Goal: Task Accomplishment & Management: Manage account settings

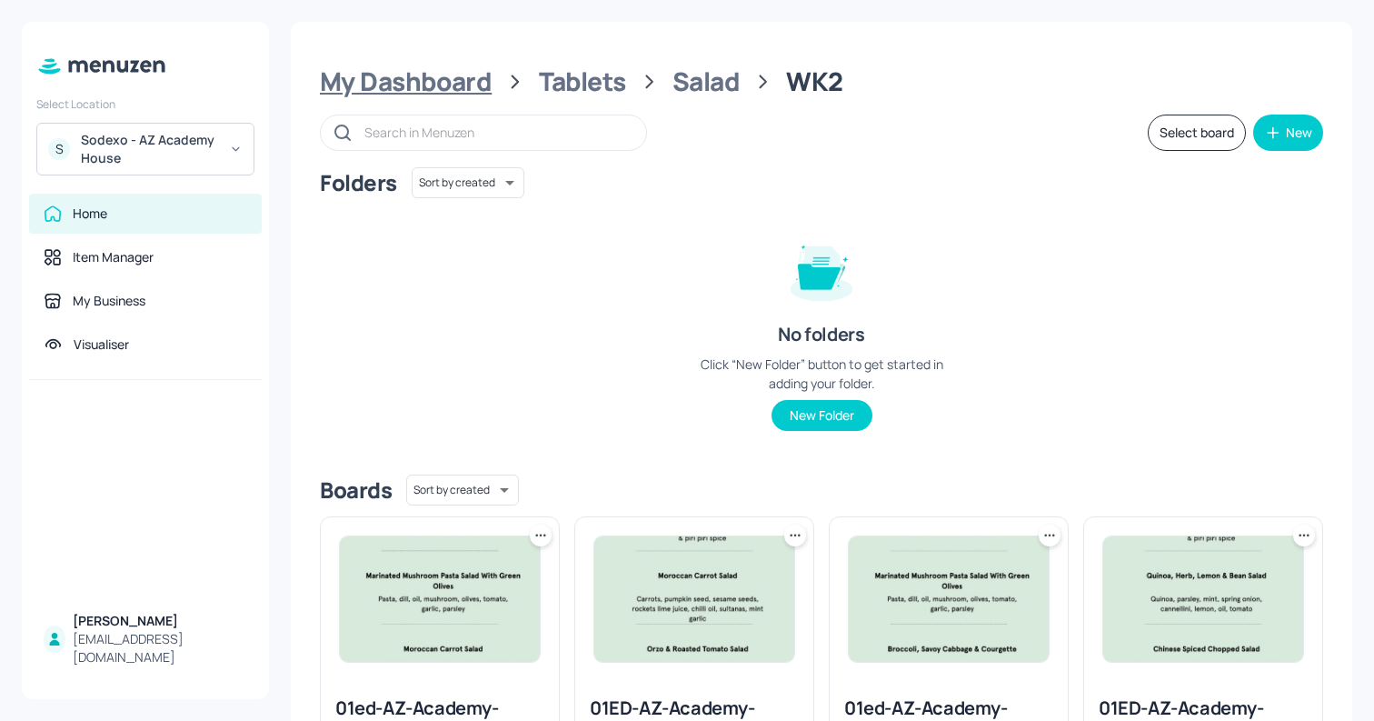
click at [407, 85] on div "My Dashboard" at bounding box center [406, 81] width 172 height 33
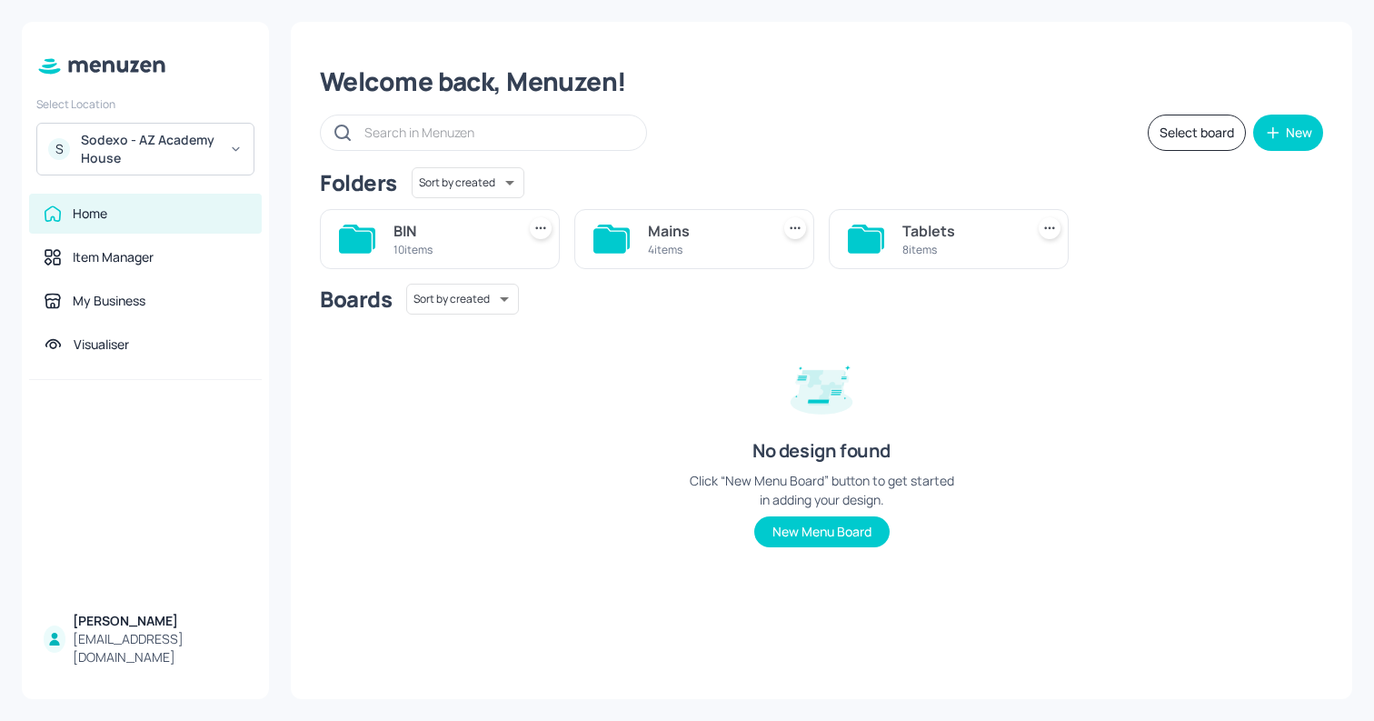
click at [165, 165] on div "Sodexo - AZ Academy House" at bounding box center [149, 149] width 137 height 36
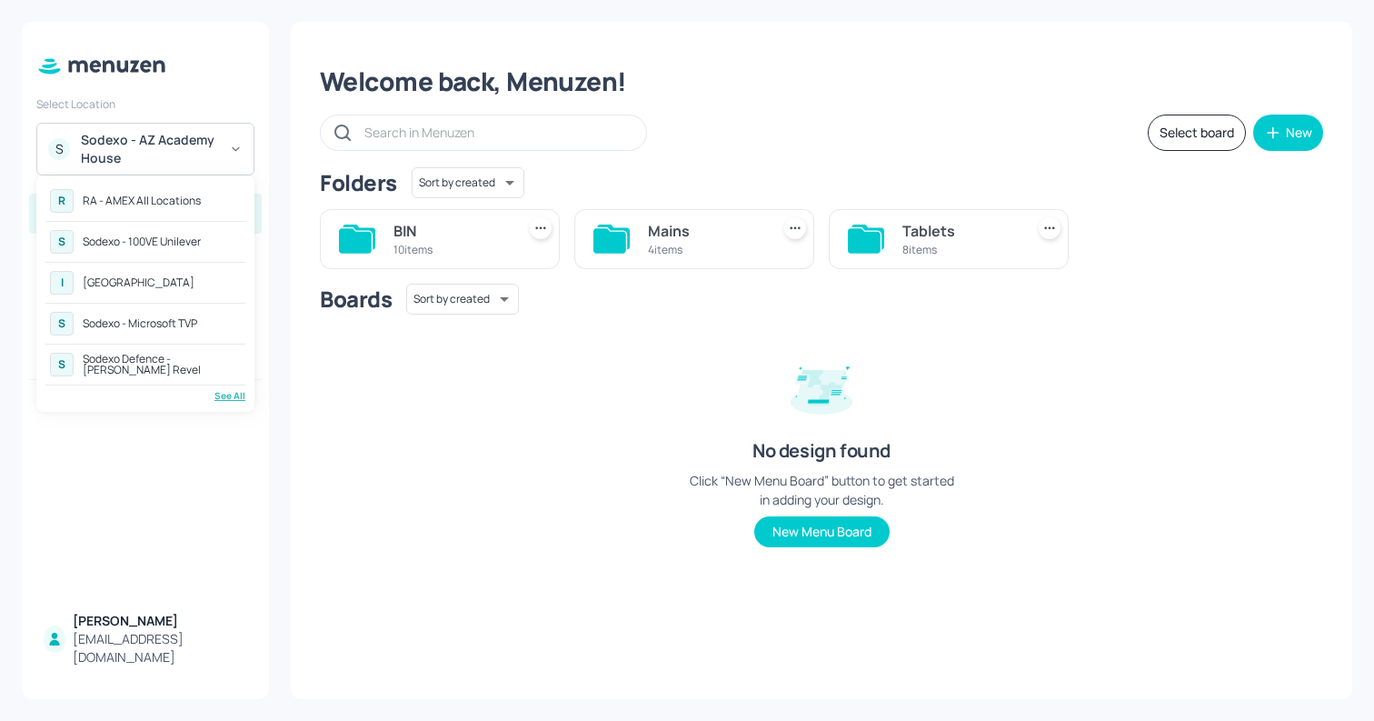
click at [159, 282] on div "[GEOGRAPHIC_DATA]" at bounding box center [139, 282] width 112 height 11
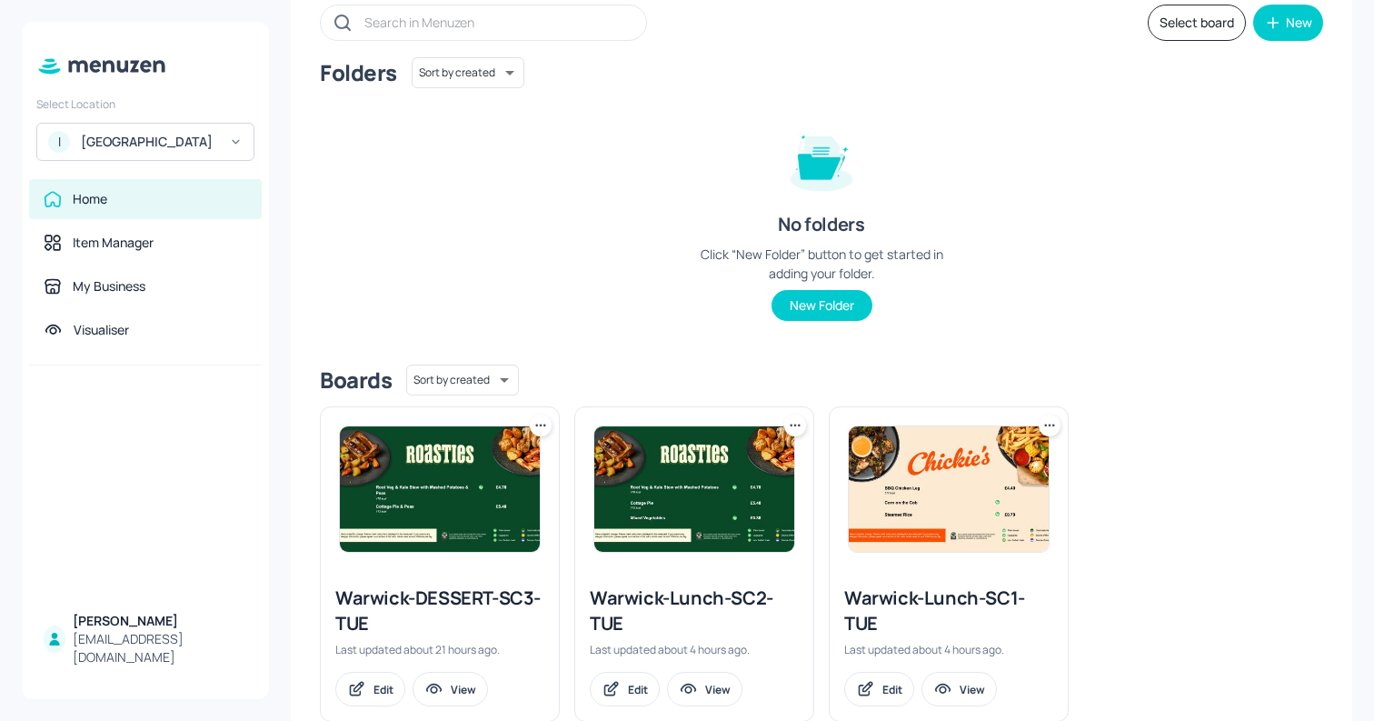
scroll to position [155, 0]
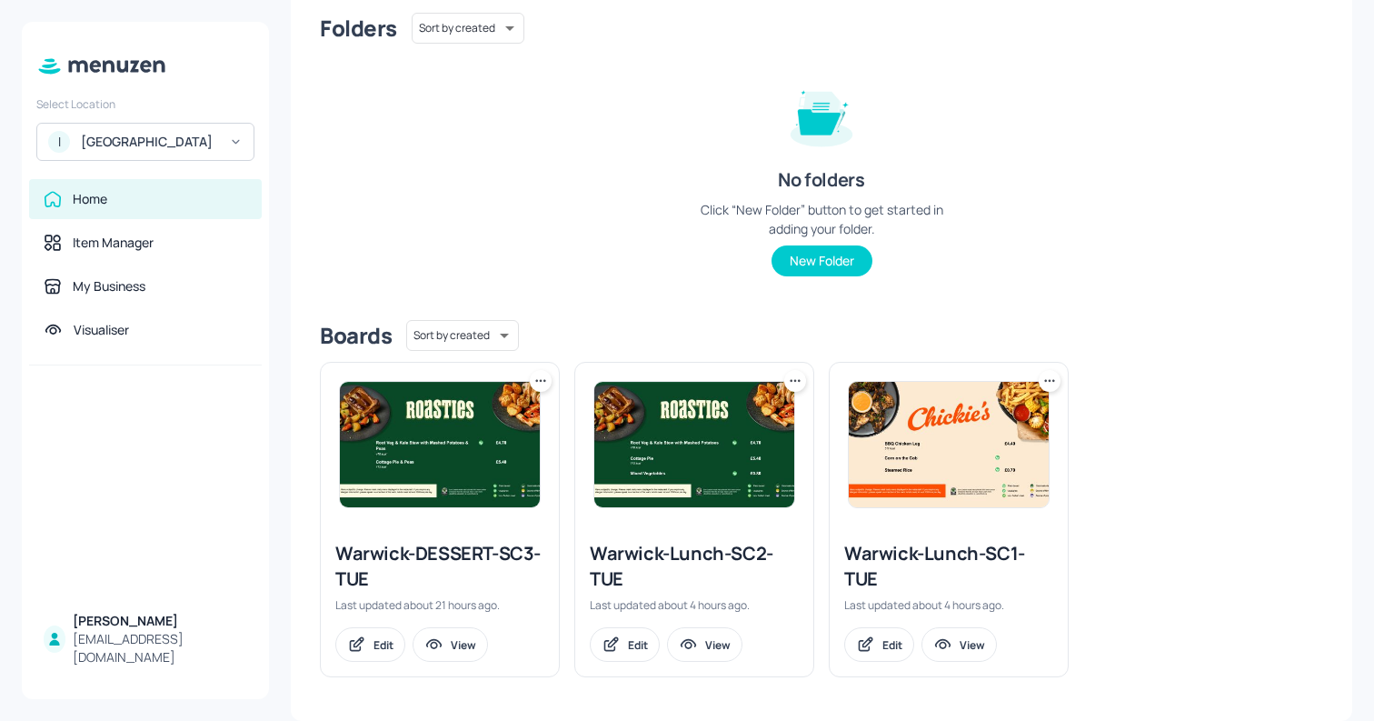
click at [1055, 373] on div at bounding box center [1050, 381] width 22 height 22
click at [1053, 379] on icon at bounding box center [1054, 380] width 3 height 3
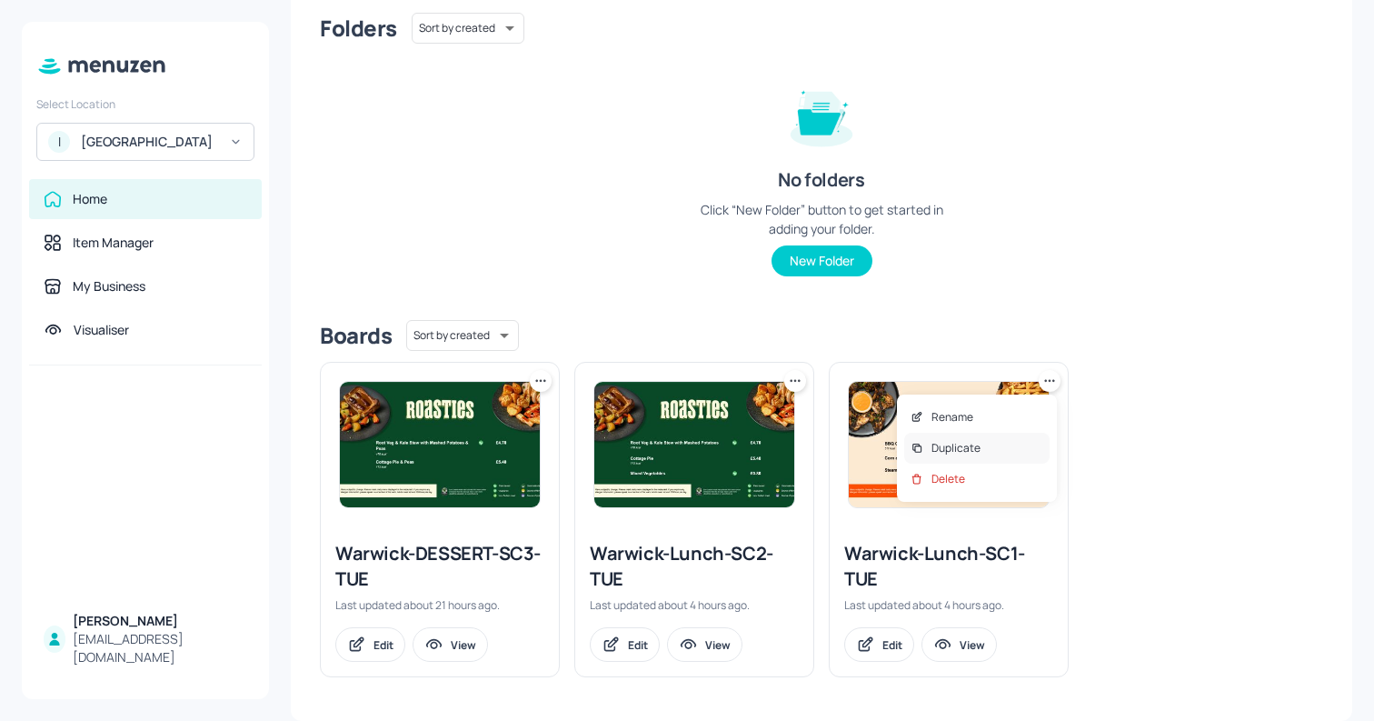
click at [957, 448] on p "Duplicate" at bounding box center [956, 448] width 49 height 16
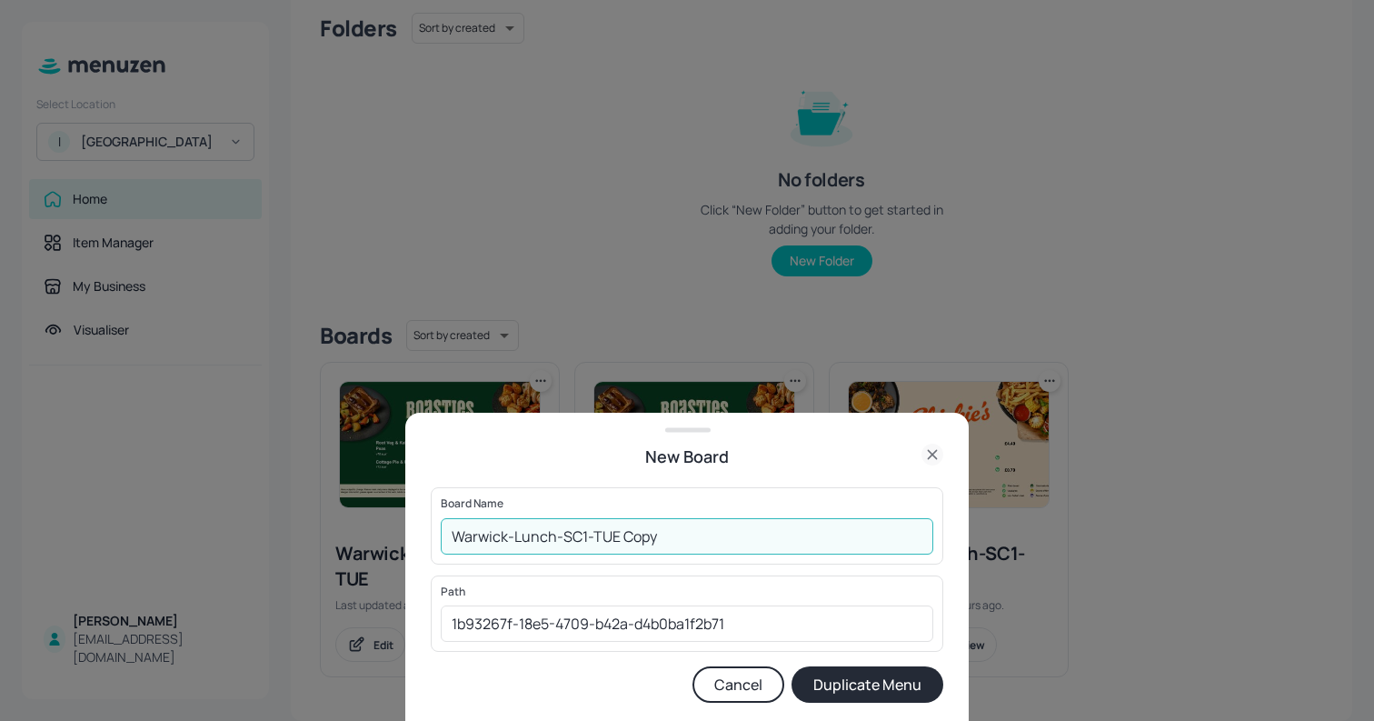
drag, startPoint x: 594, startPoint y: 535, endPoint x: 721, endPoint y: 536, distance: 126.4
click at [721, 536] on input "Warwick-Lunch-SC1-TUE Copy" at bounding box center [687, 536] width 493 height 36
type input "Warwick-Lunch-SC1-WED"
click at [810, 683] on button "Duplicate Menu" at bounding box center [868, 684] width 152 height 36
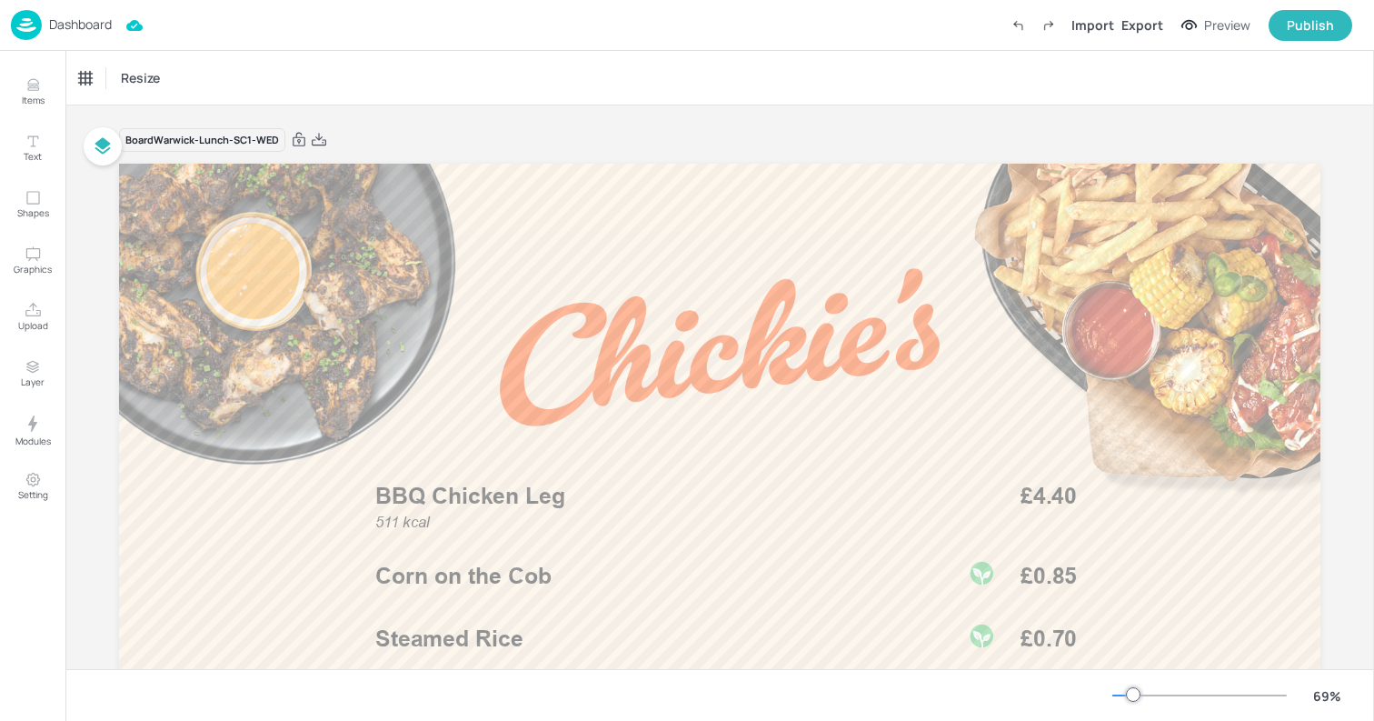
click at [28, 24] on img at bounding box center [26, 25] width 31 height 30
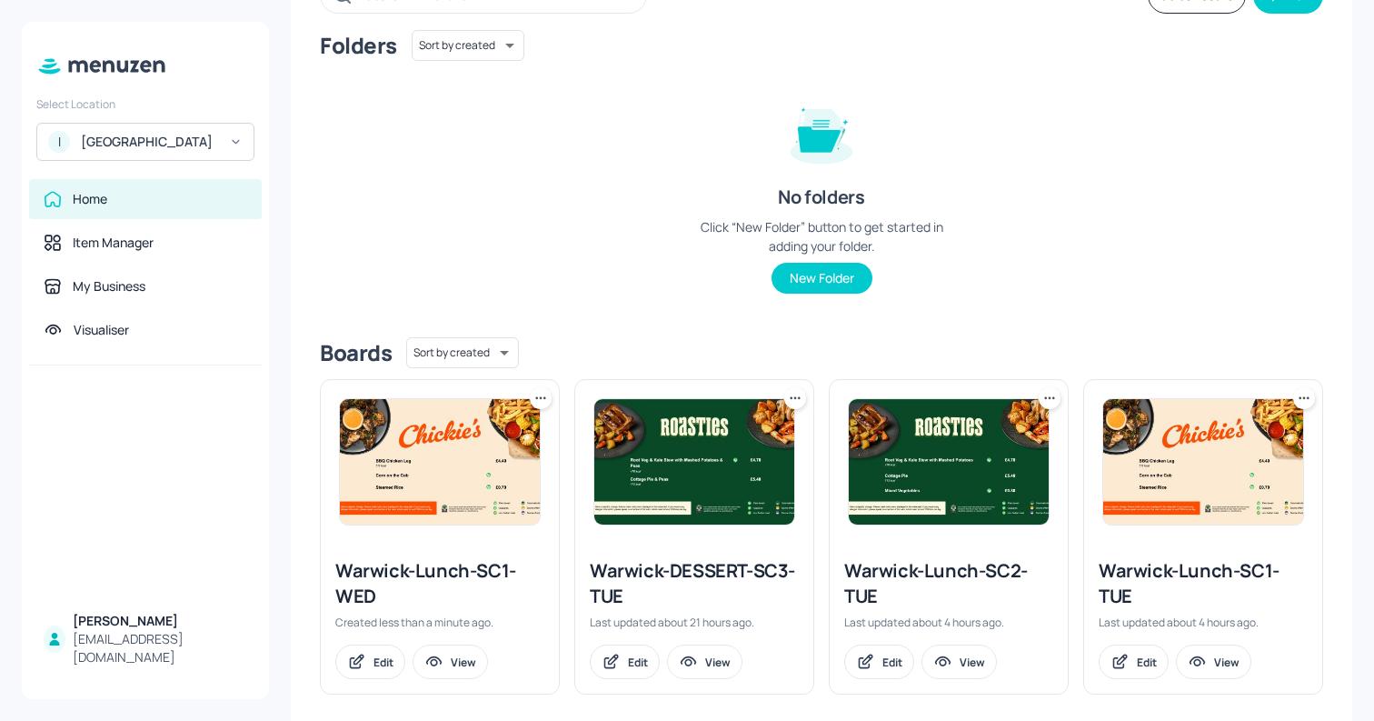
scroll to position [155, 0]
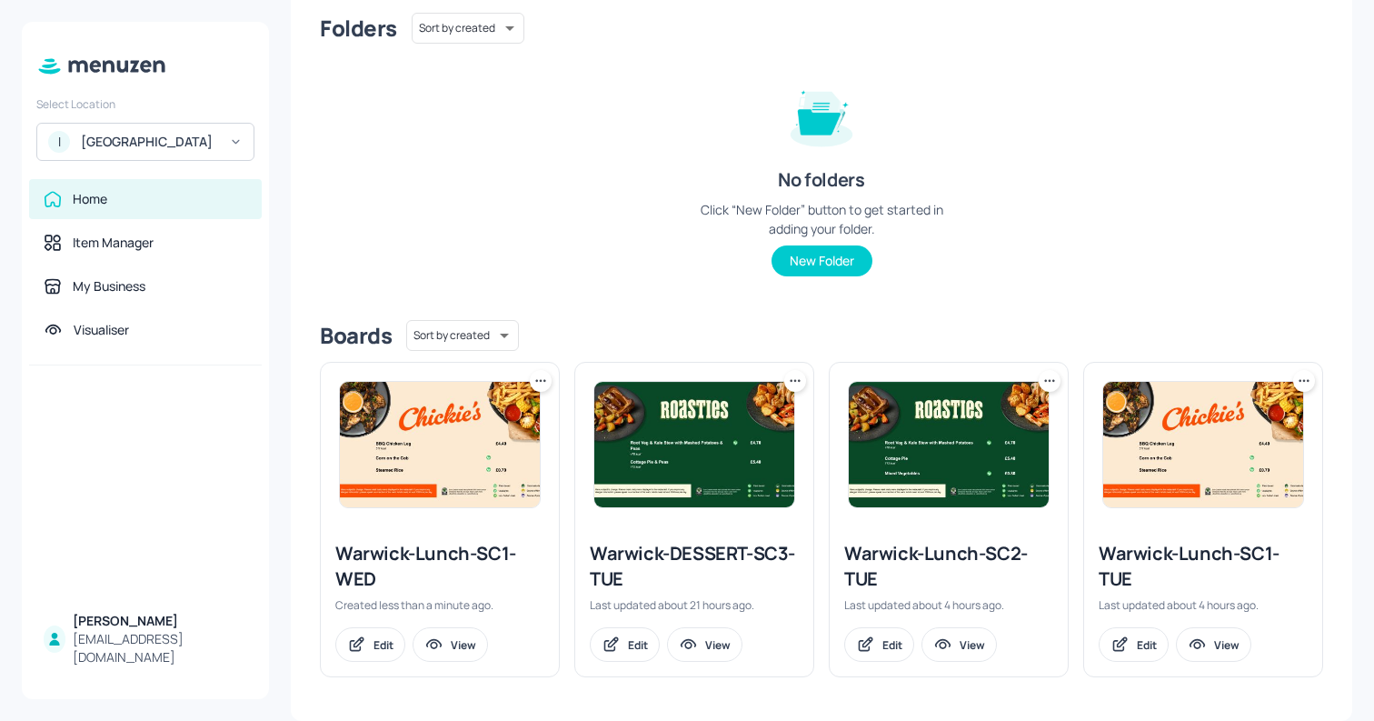
click at [1046, 381] on icon at bounding box center [1050, 381] width 18 height 18
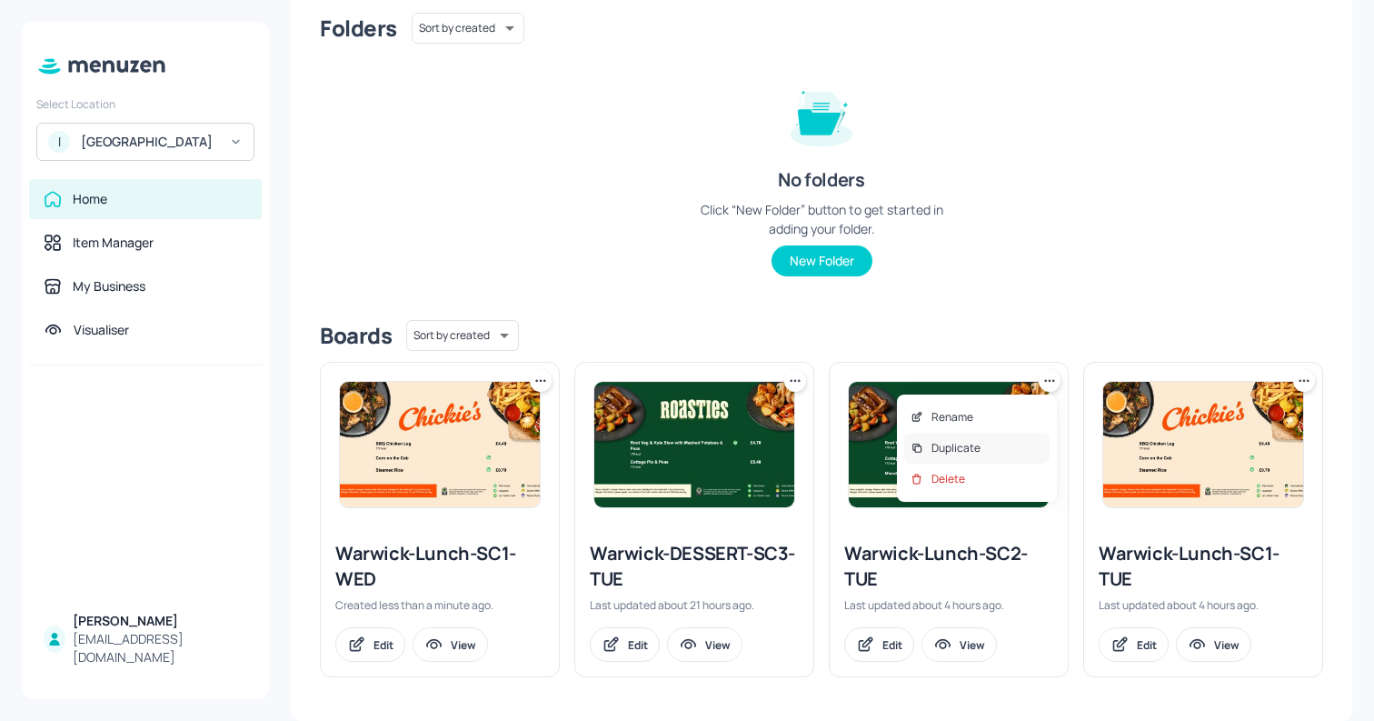
click at [977, 438] on div "Duplicate" at bounding box center [976, 448] width 145 height 31
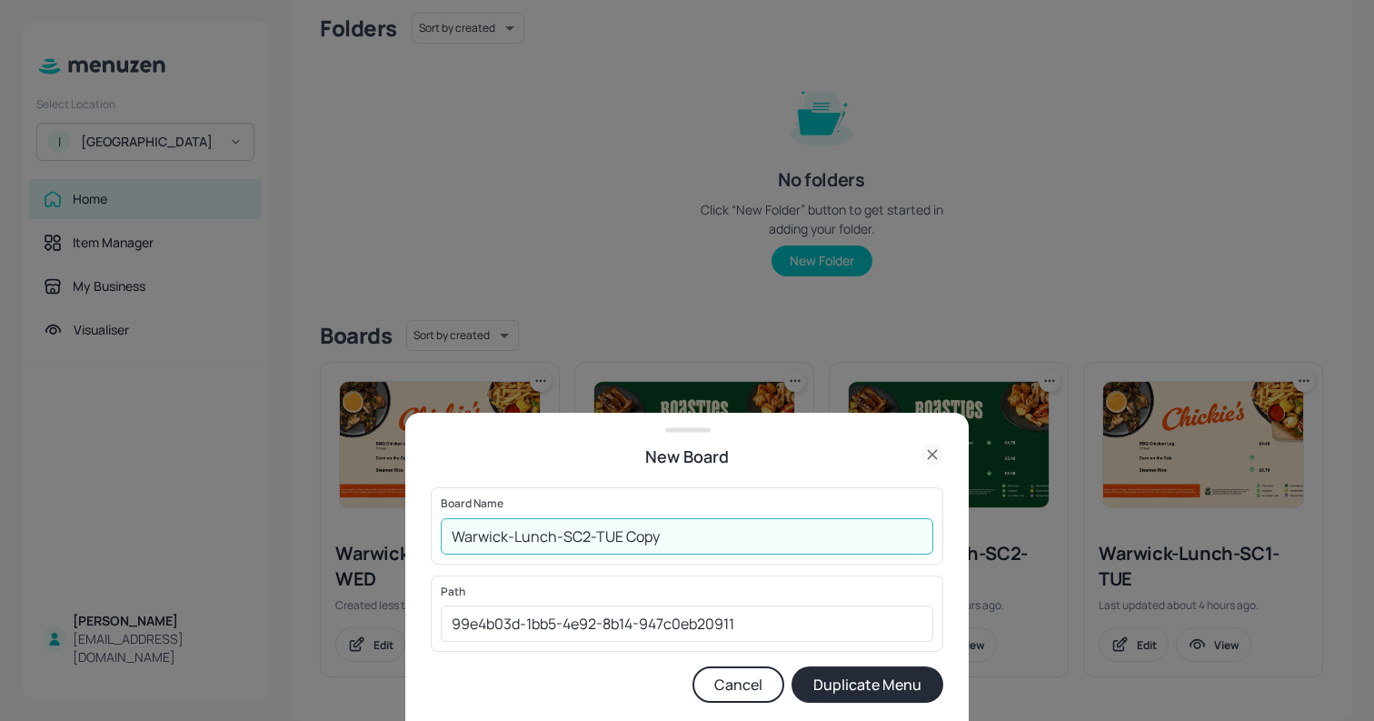
drag, startPoint x: 596, startPoint y: 537, endPoint x: 724, endPoint y: 546, distance: 127.6
click at [715, 545] on input "Warwick-Lunch-SC2-TUE Copy" at bounding box center [687, 536] width 493 height 36
type input "Warwick-Lunch-SC2-WED"
click at [822, 674] on button "Duplicate Menu" at bounding box center [868, 684] width 152 height 36
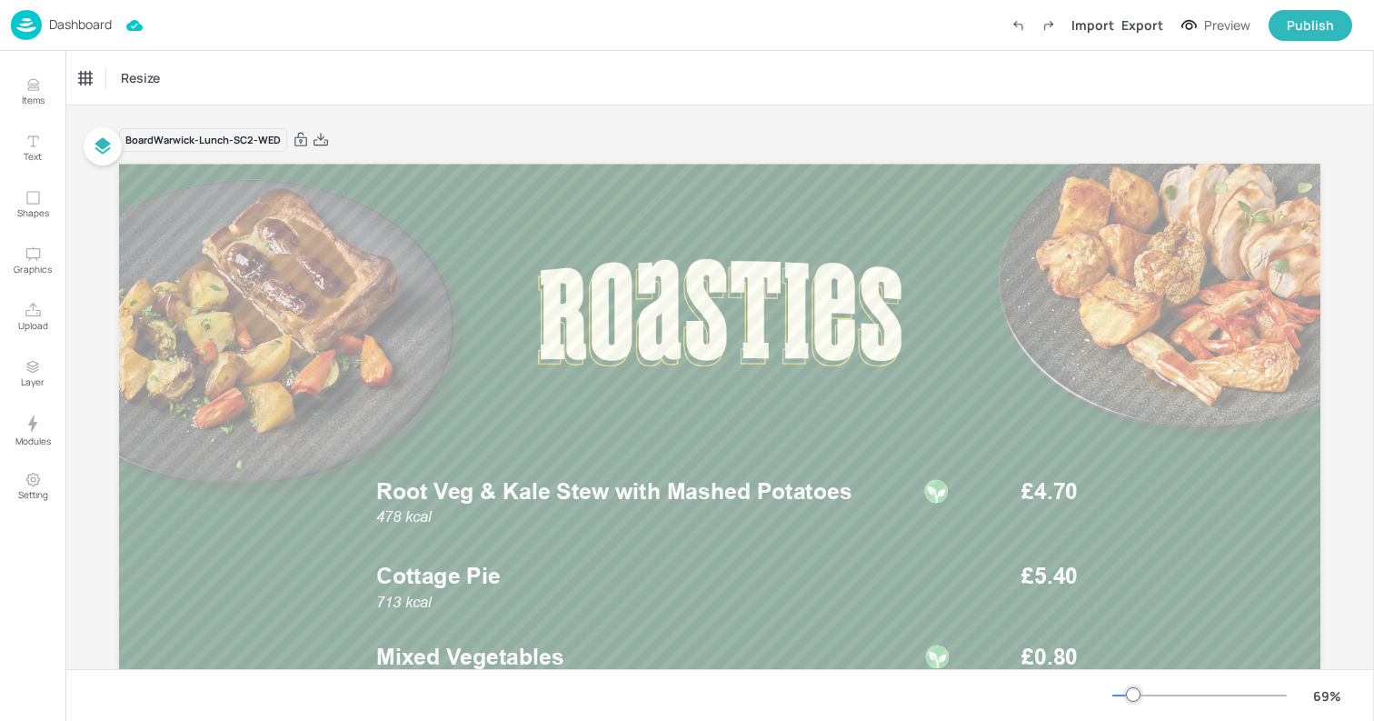
click at [37, 30] on img at bounding box center [26, 25] width 31 height 30
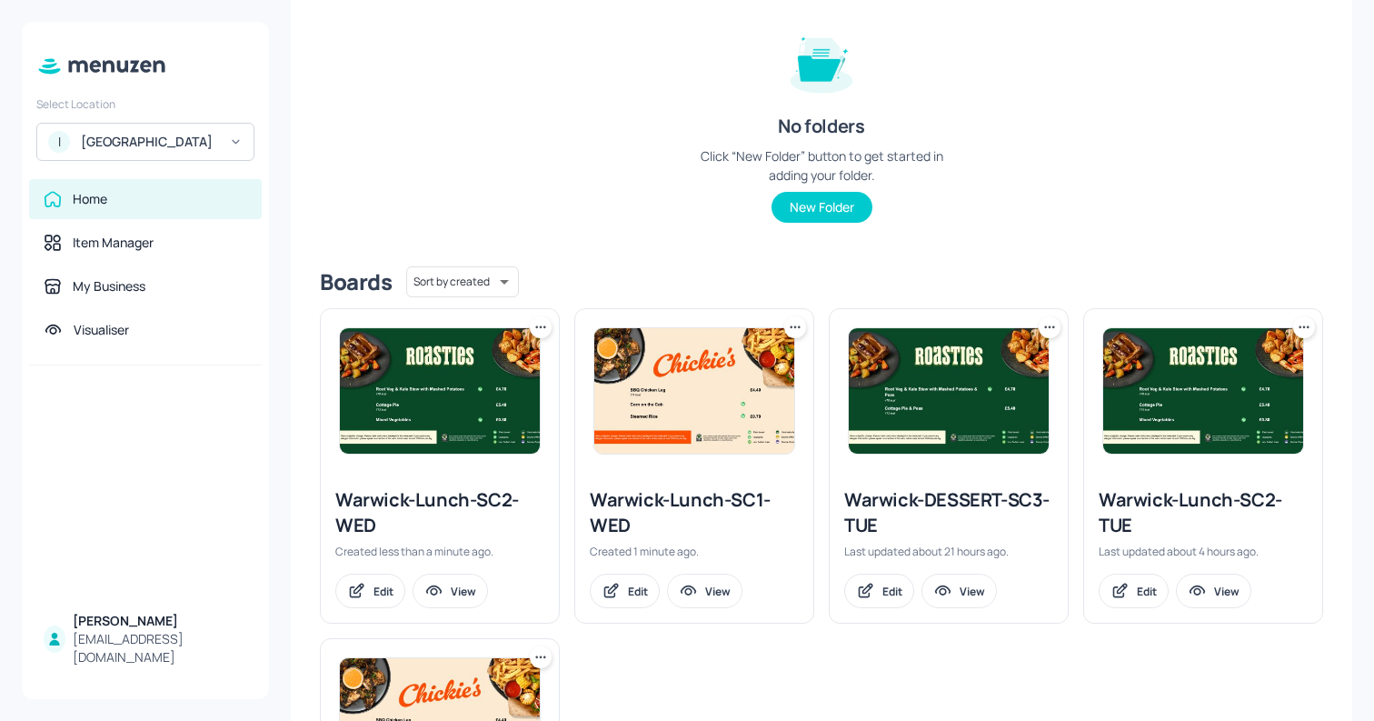
scroll to position [302, 0]
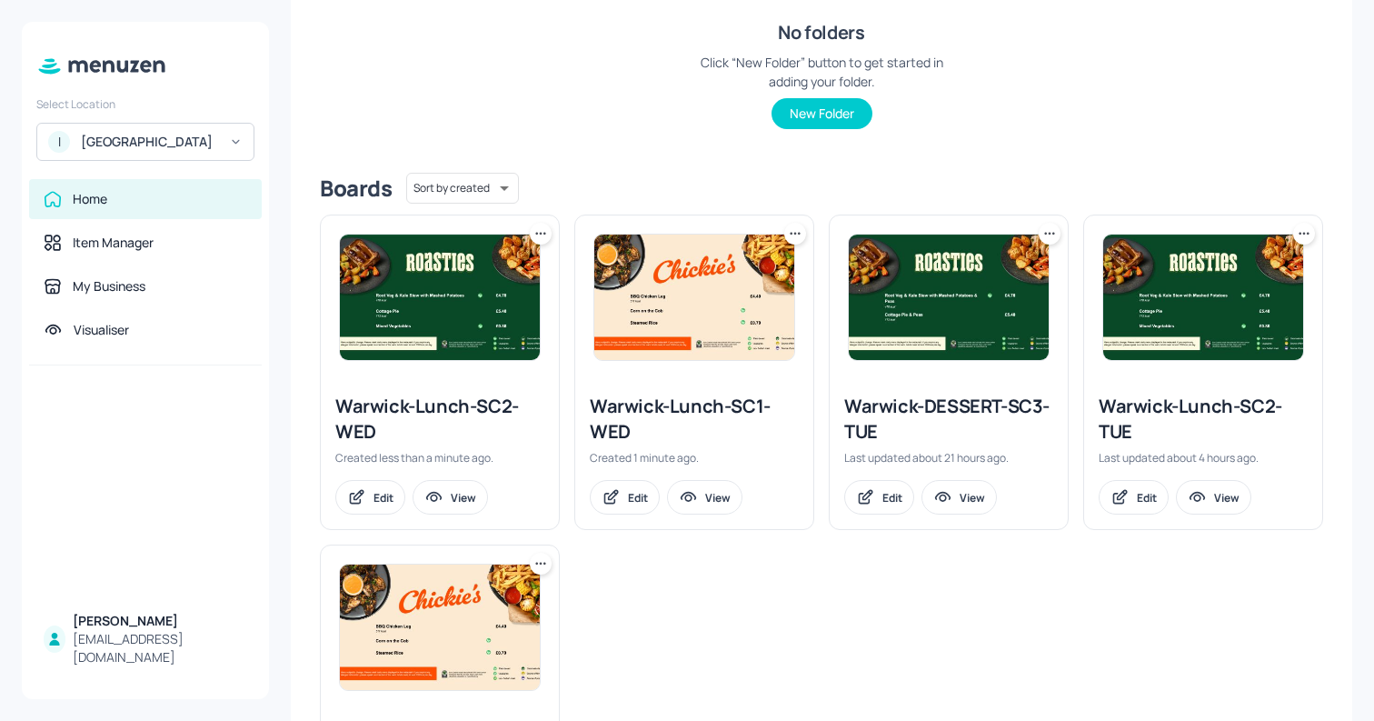
click at [1044, 234] on icon at bounding box center [1050, 234] width 18 height 18
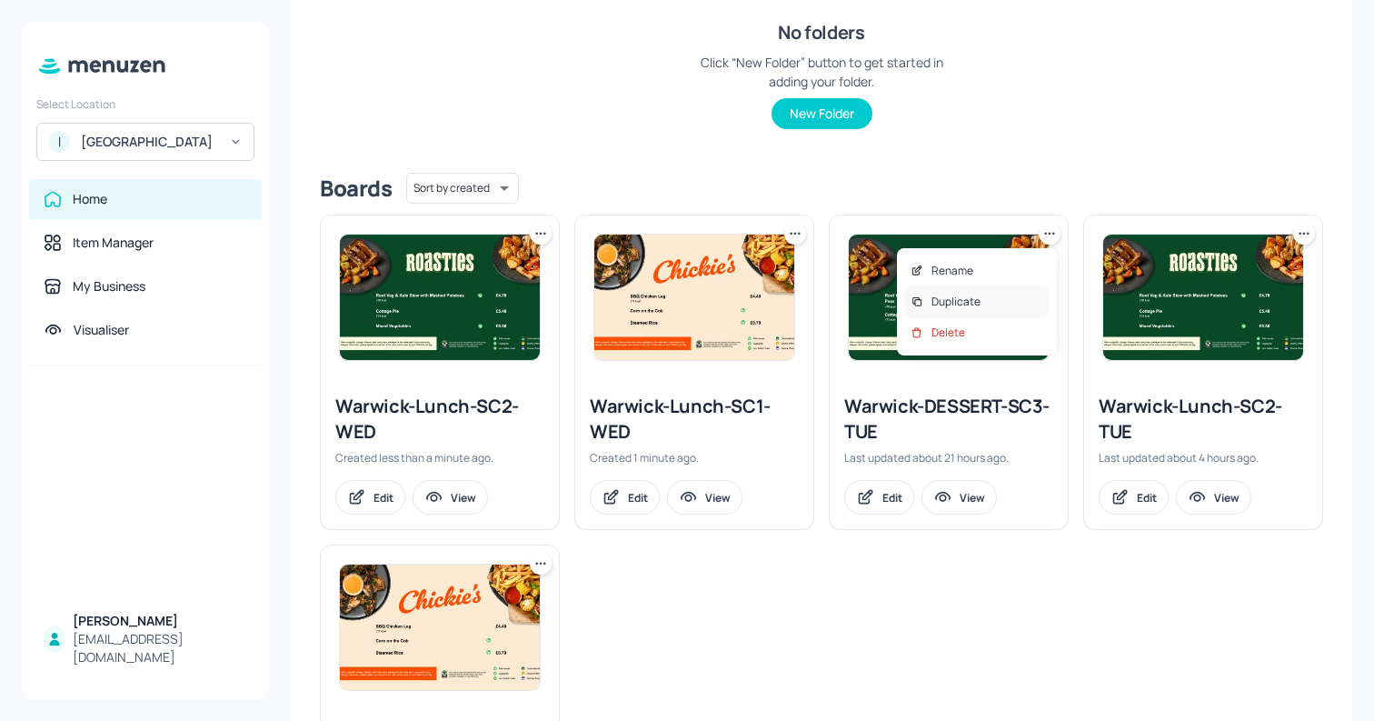
click at [982, 301] on div "Duplicate" at bounding box center [976, 301] width 145 height 31
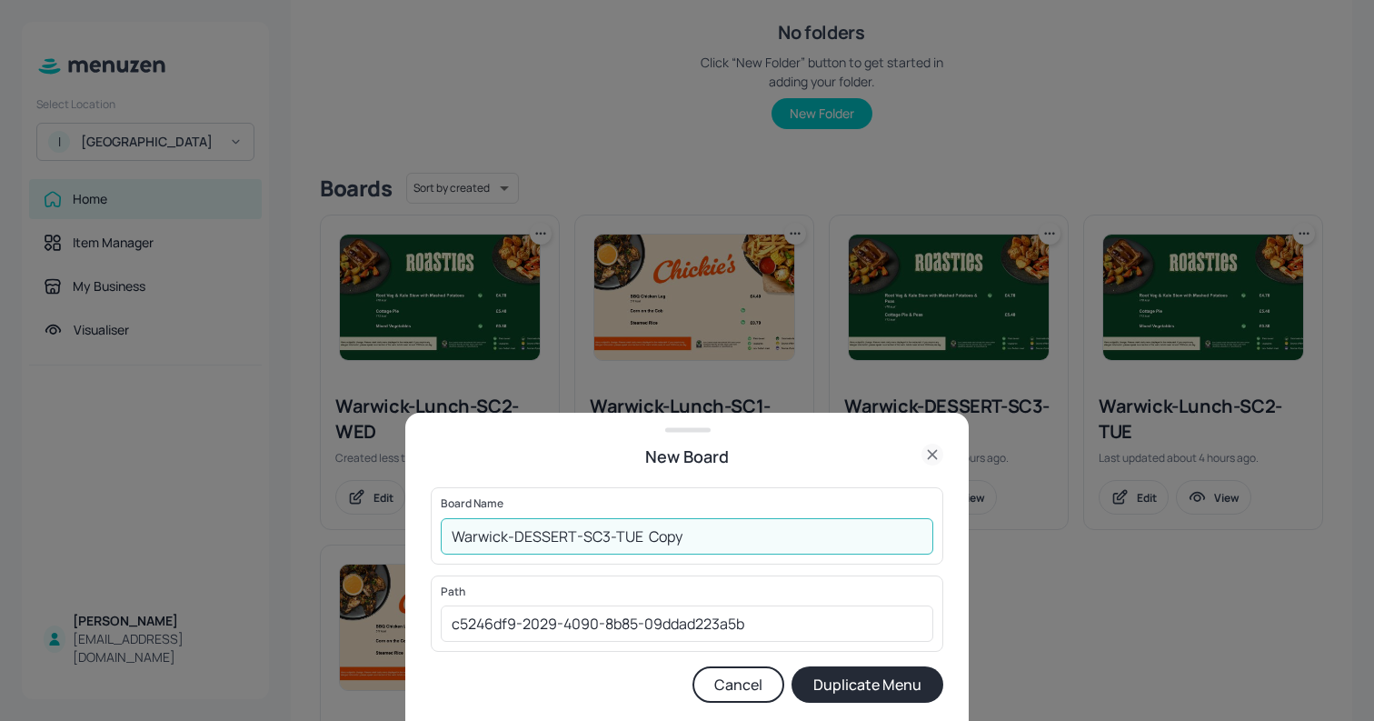
drag, startPoint x: 616, startPoint y: 535, endPoint x: 737, endPoint y: 539, distance: 121.0
click at [733, 537] on input "Warwick-DESSERT-SC3-TUE Copy" at bounding box center [687, 536] width 493 height 36
type input "Warwick-DESSERT-SC3-WED"
click at [842, 684] on button "Duplicate Menu" at bounding box center [868, 684] width 152 height 36
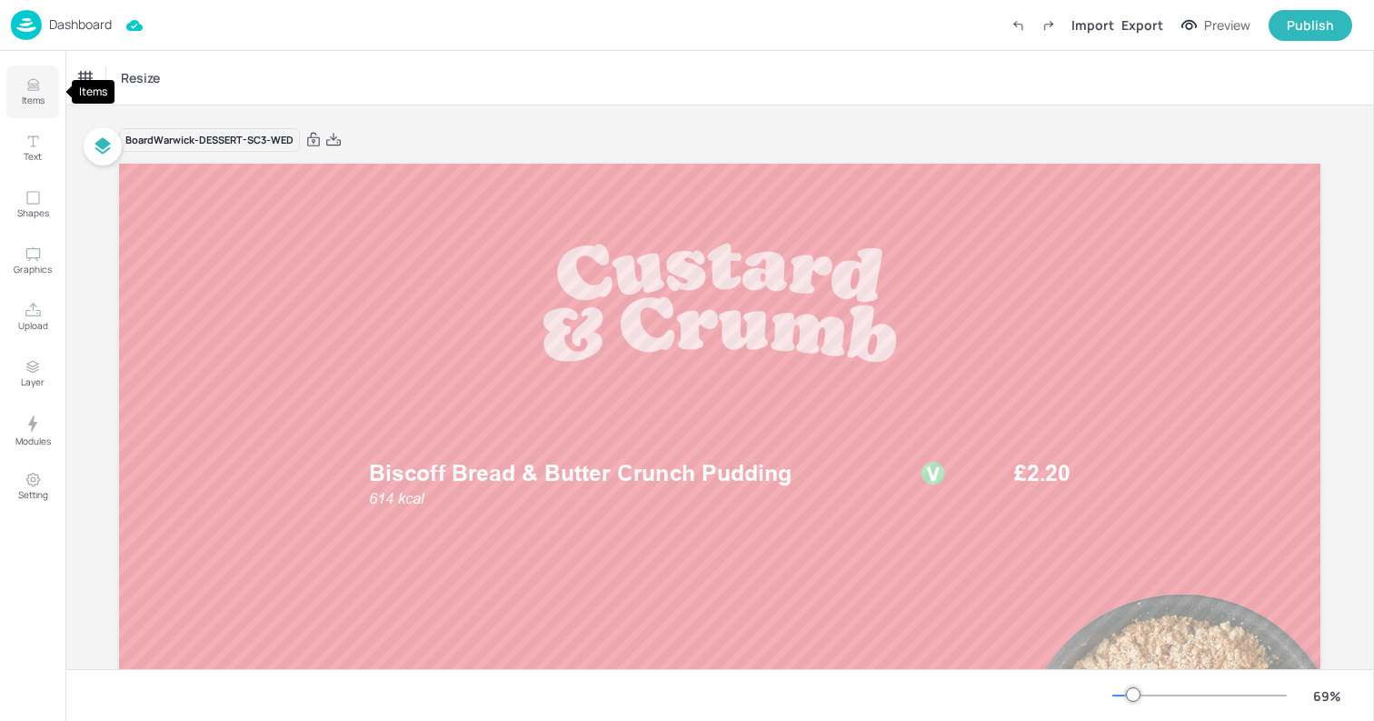
click at [37, 84] on icon "Items" at bounding box center [32, 81] width 11 height 5
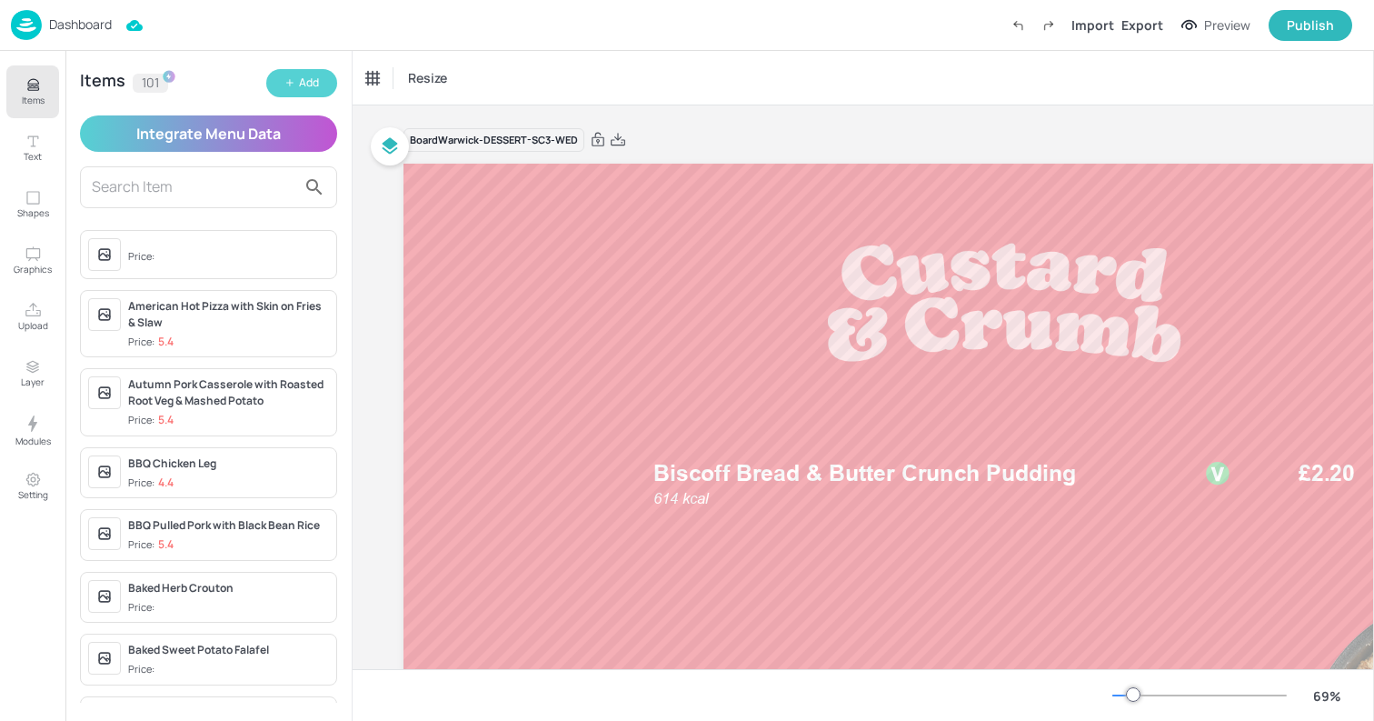
click at [310, 77] on div "Add" at bounding box center [309, 83] width 20 height 17
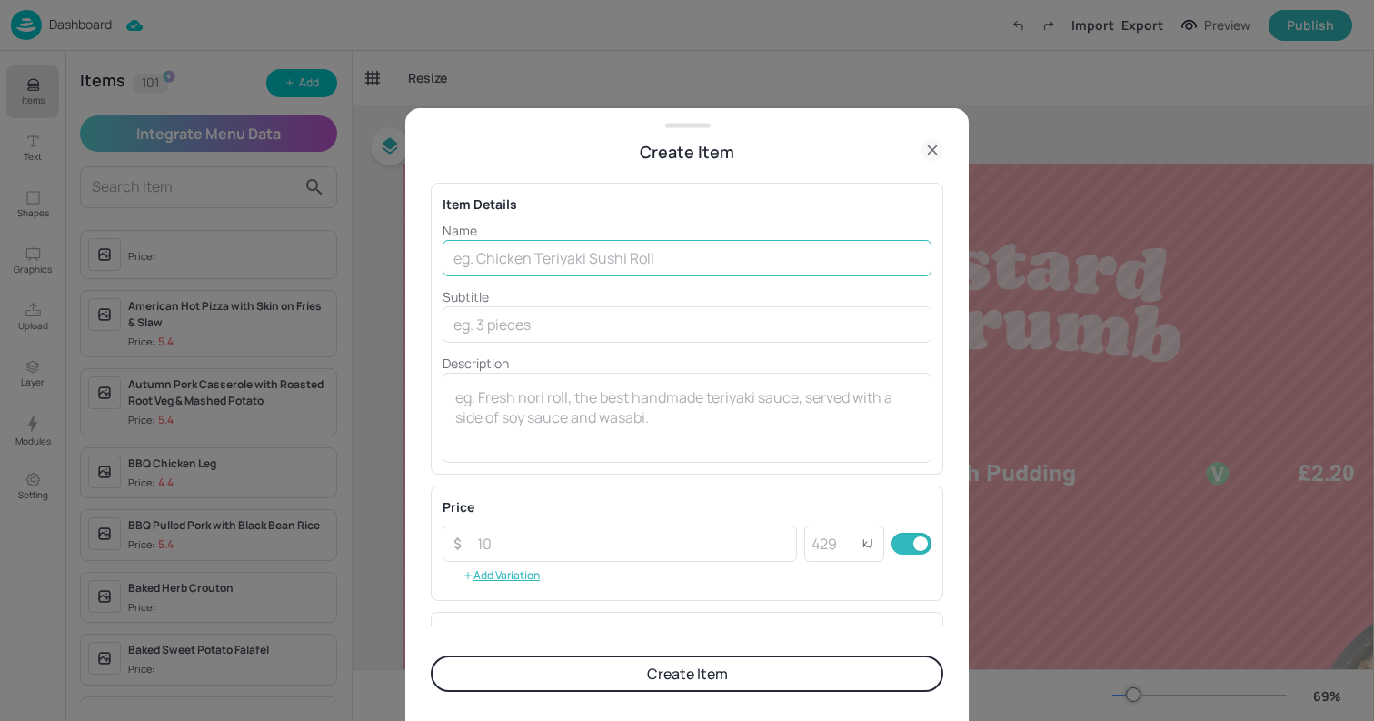
click at [535, 260] on input "text" at bounding box center [687, 258] width 489 height 36
paste input "Jam & Coconut Sponge with Custard"
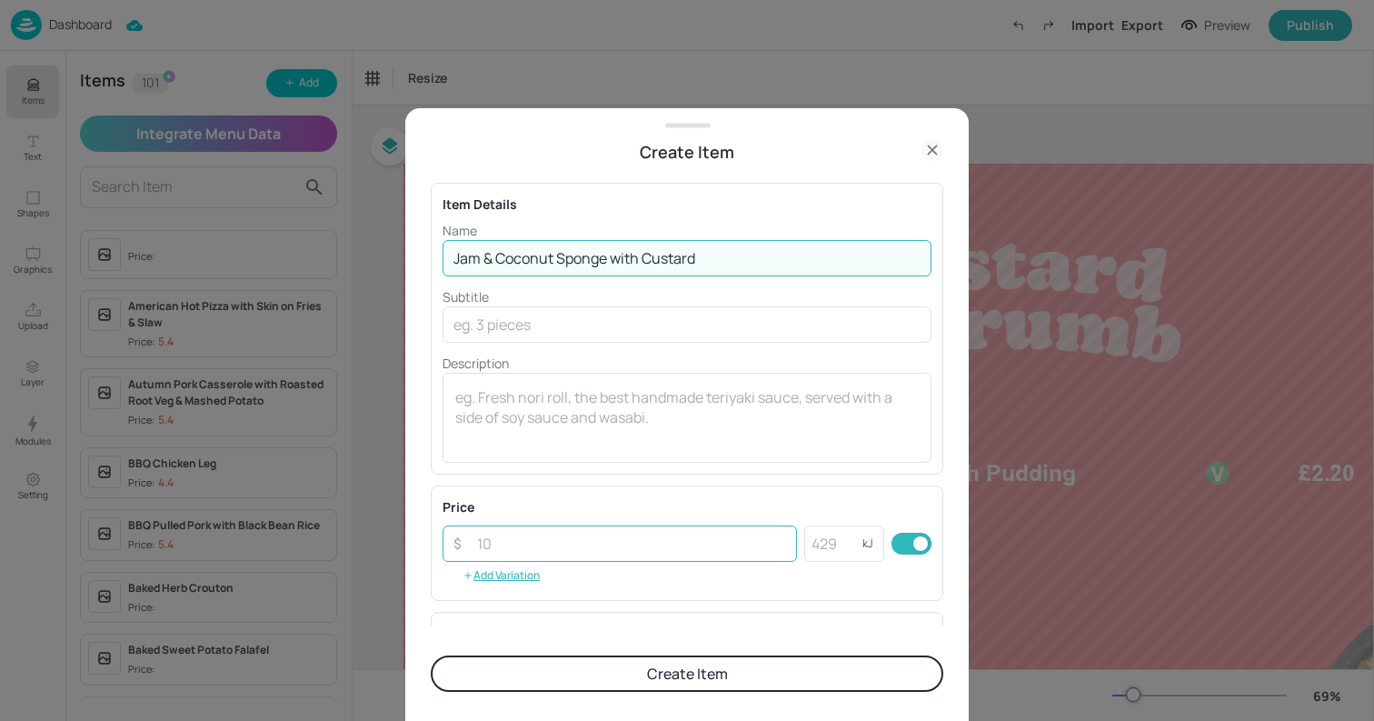
type input "Jam & Coconut Sponge with Custard"
click at [516, 542] on input "number" at bounding box center [631, 543] width 331 height 36
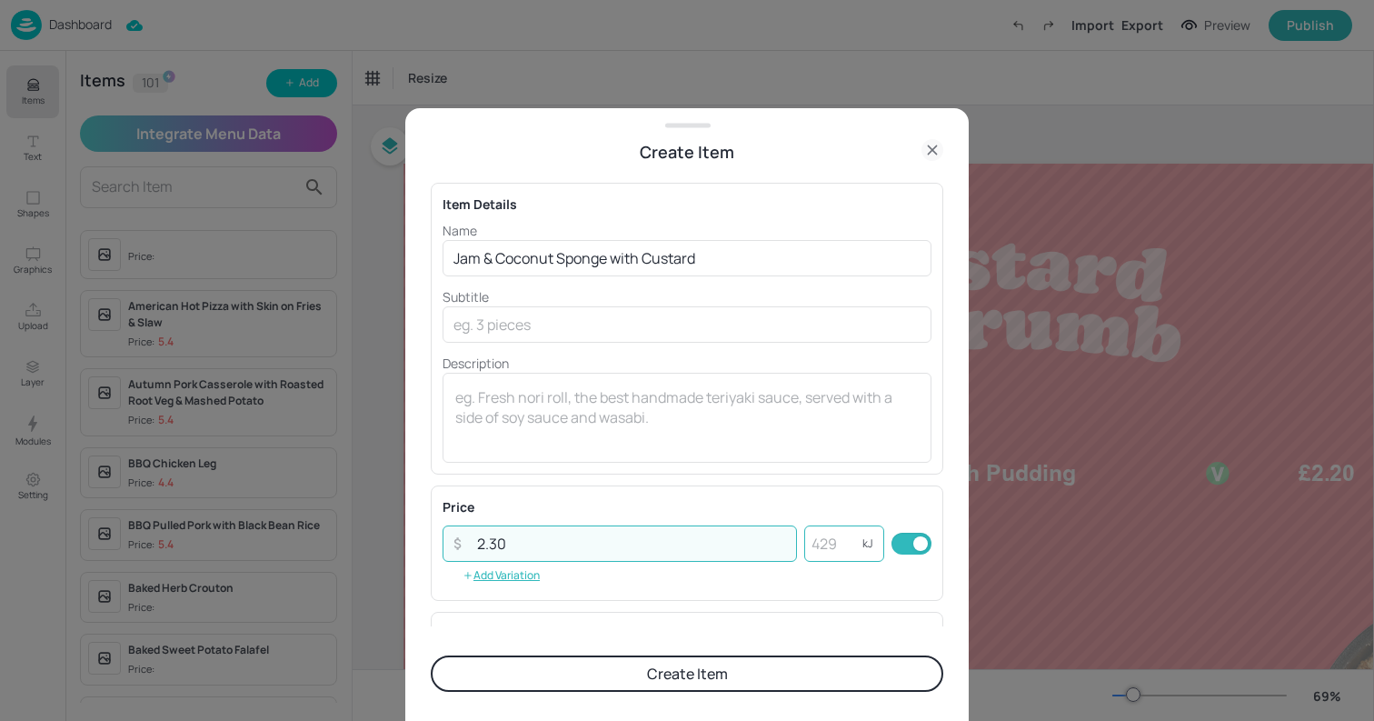
type input "2.30"
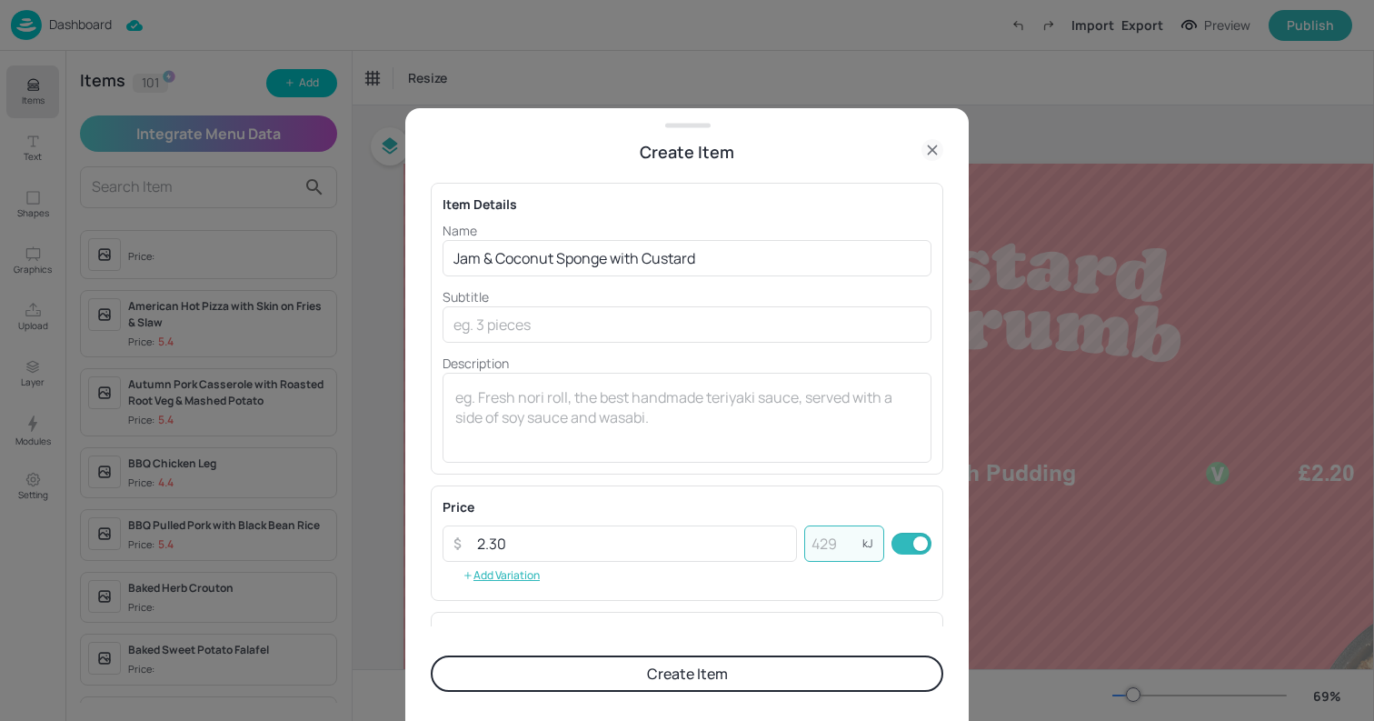
click at [826, 551] on input "number" at bounding box center [833, 543] width 58 height 36
type input "383"
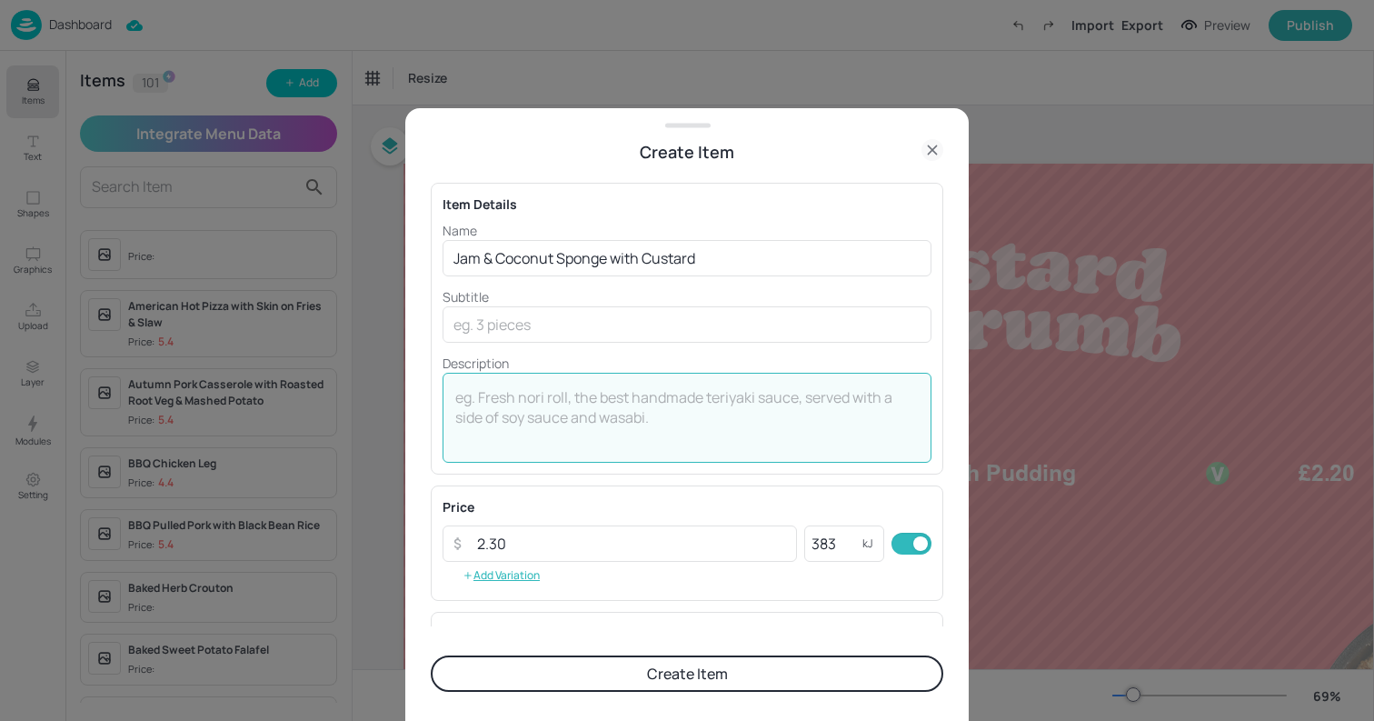
click at [602, 425] on textarea at bounding box center [687, 417] width 464 height 60
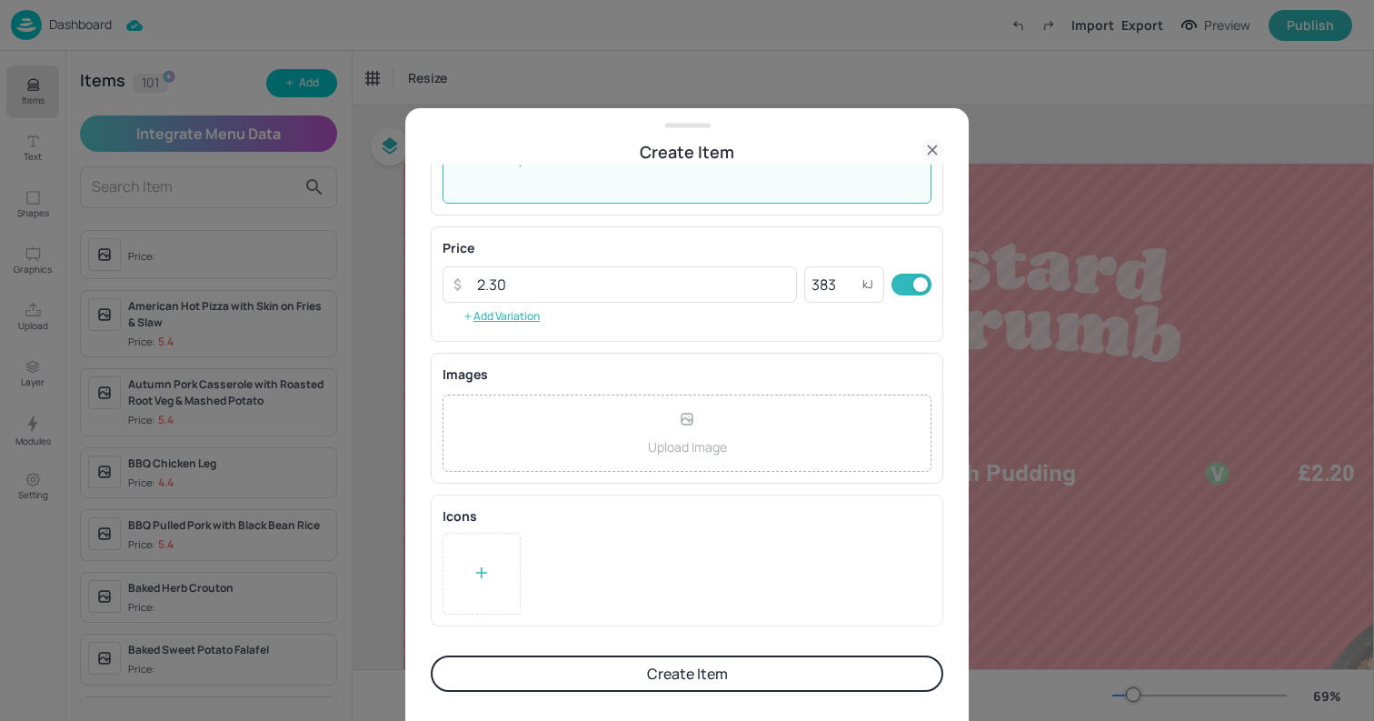
click at [469, 617] on div "Icons To pick up a draggable item, press the space bar. While dragging, use the…" at bounding box center [687, 561] width 513 height 132
click at [475, 576] on icon at bounding box center [482, 573] width 18 height 18
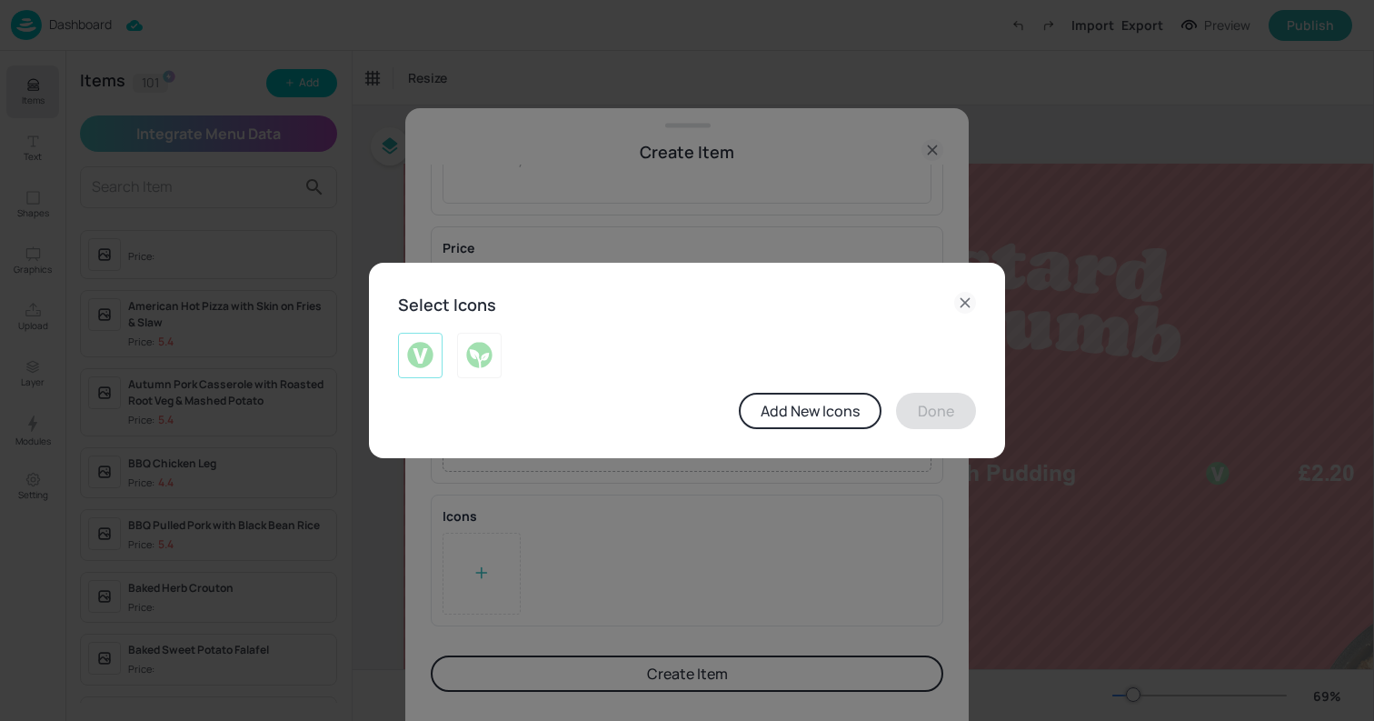
click at [415, 358] on img at bounding box center [420, 355] width 28 height 29
click at [914, 408] on button "Done" at bounding box center [936, 411] width 80 height 36
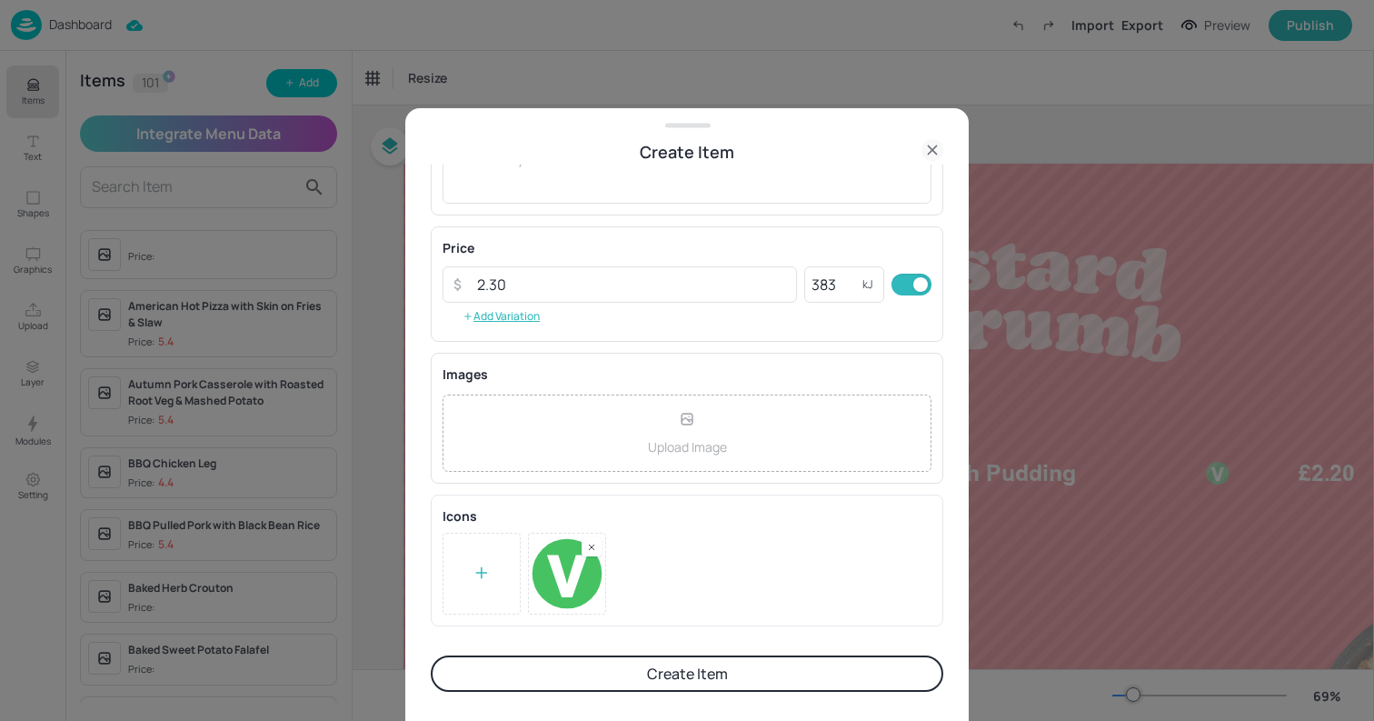
click at [667, 669] on button "Create Item" at bounding box center [687, 673] width 513 height 36
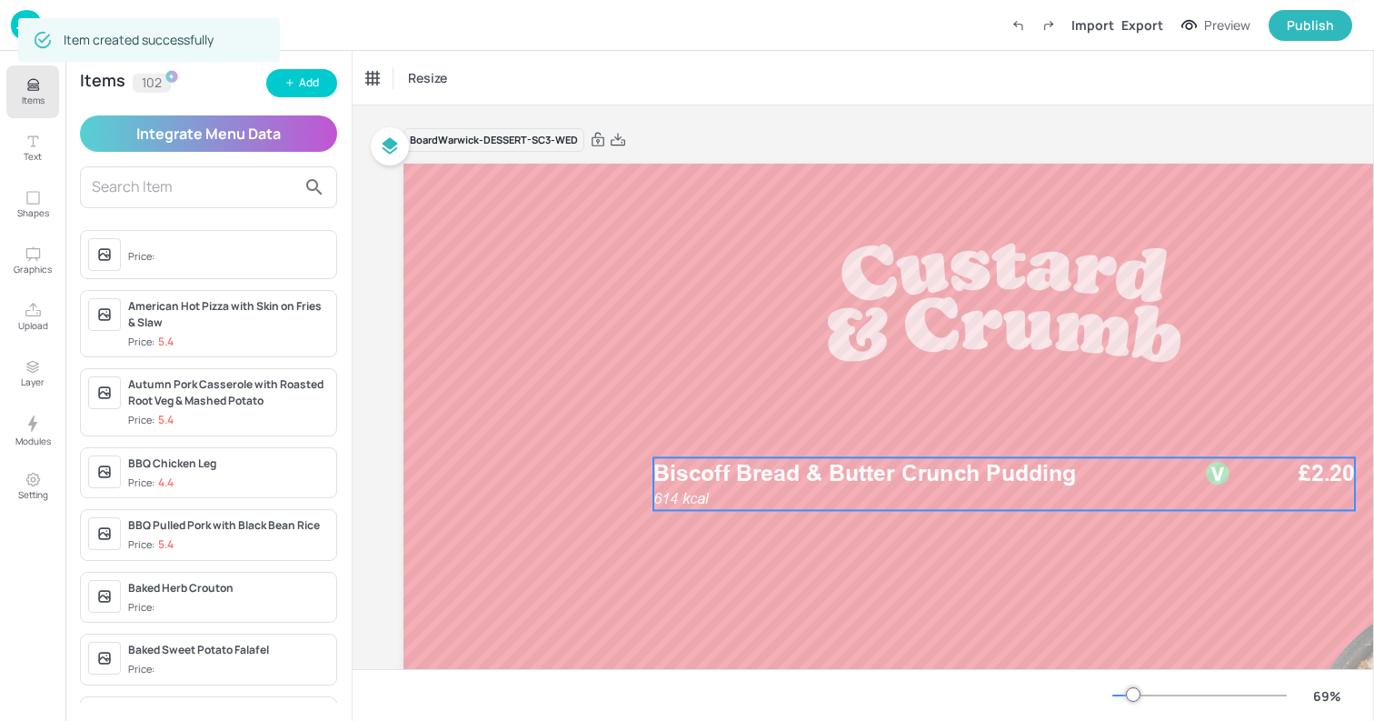
click at [867, 488] on p "Biscoff Bread & Butter Crunch Pudding" at bounding box center [925, 473] width 543 height 32
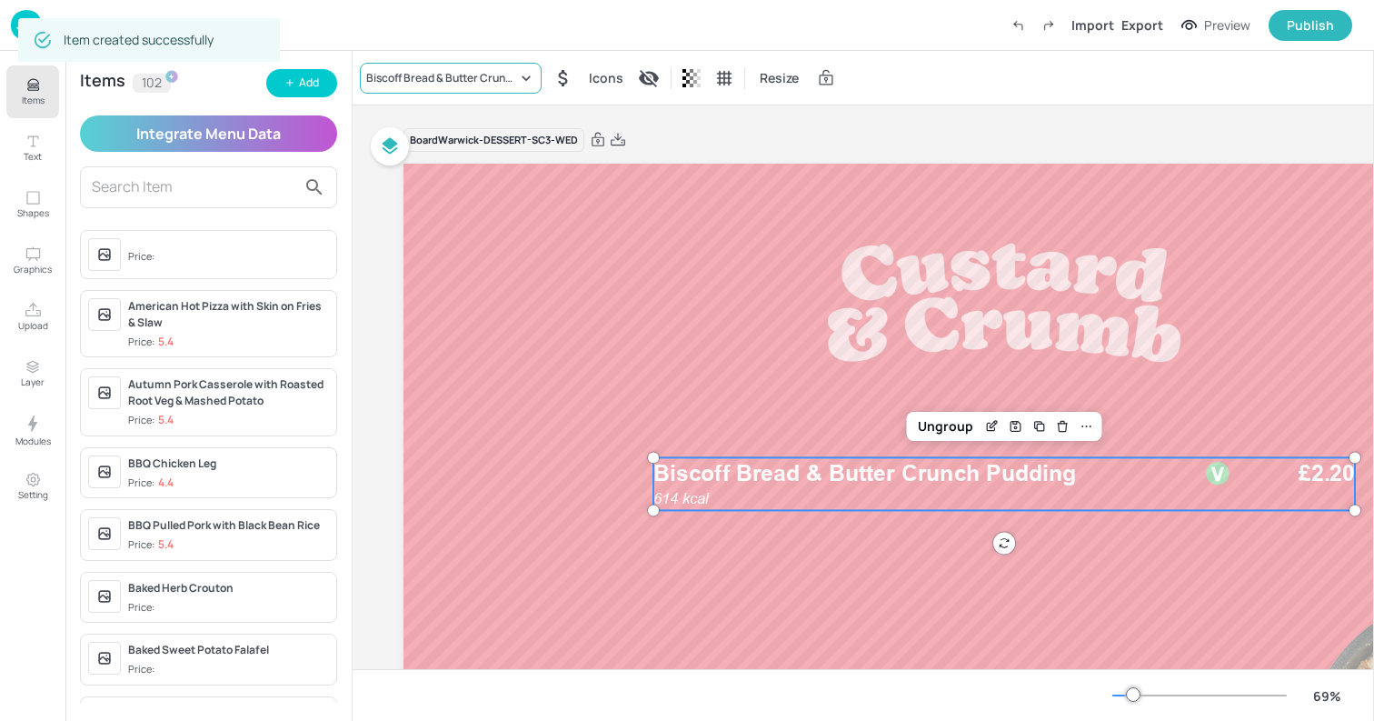
click at [437, 79] on div "Biscoff Bread & Butter Crunch Pudding" at bounding box center [441, 78] width 151 height 16
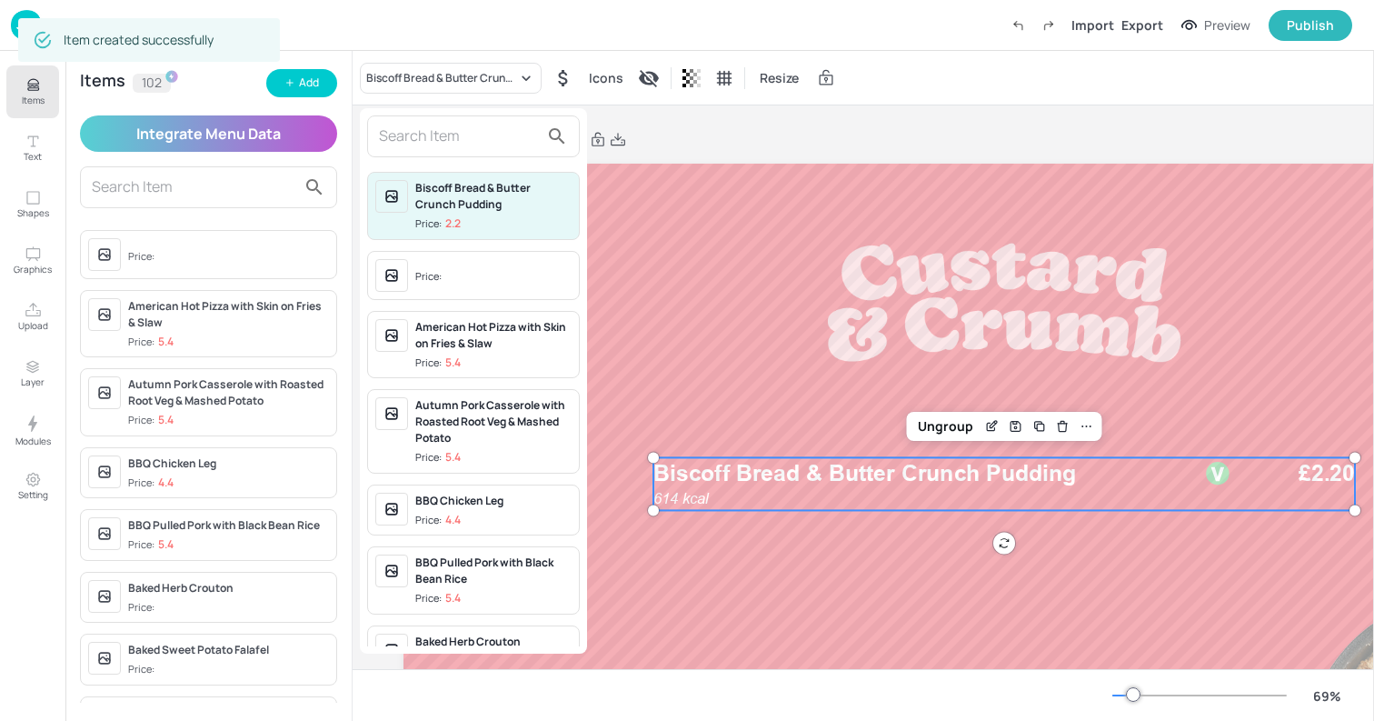
click at [406, 130] on input "text" at bounding box center [459, 136] width 160 height 29
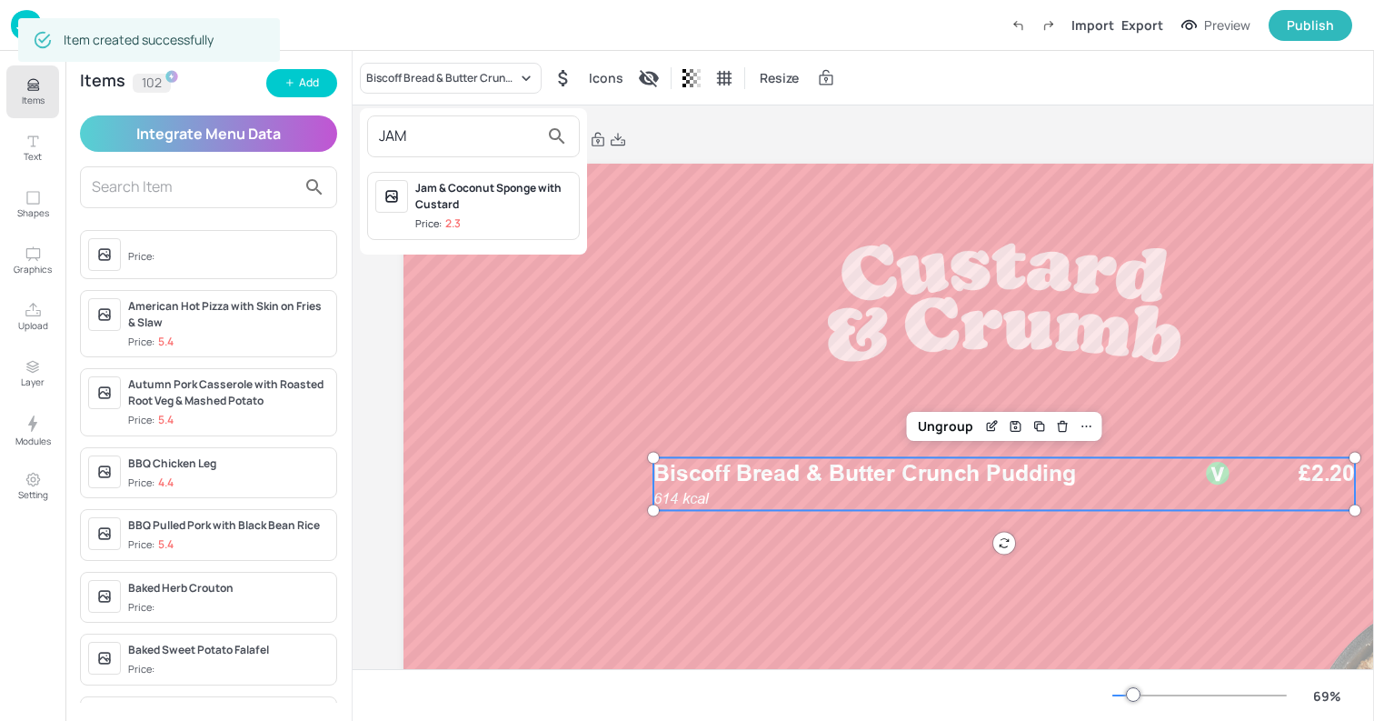
type input "JAM"
click at [443, 211] on div "Jam & Coconut Sponge with Custard" at bounding box center [493, 196] width 156 height 33
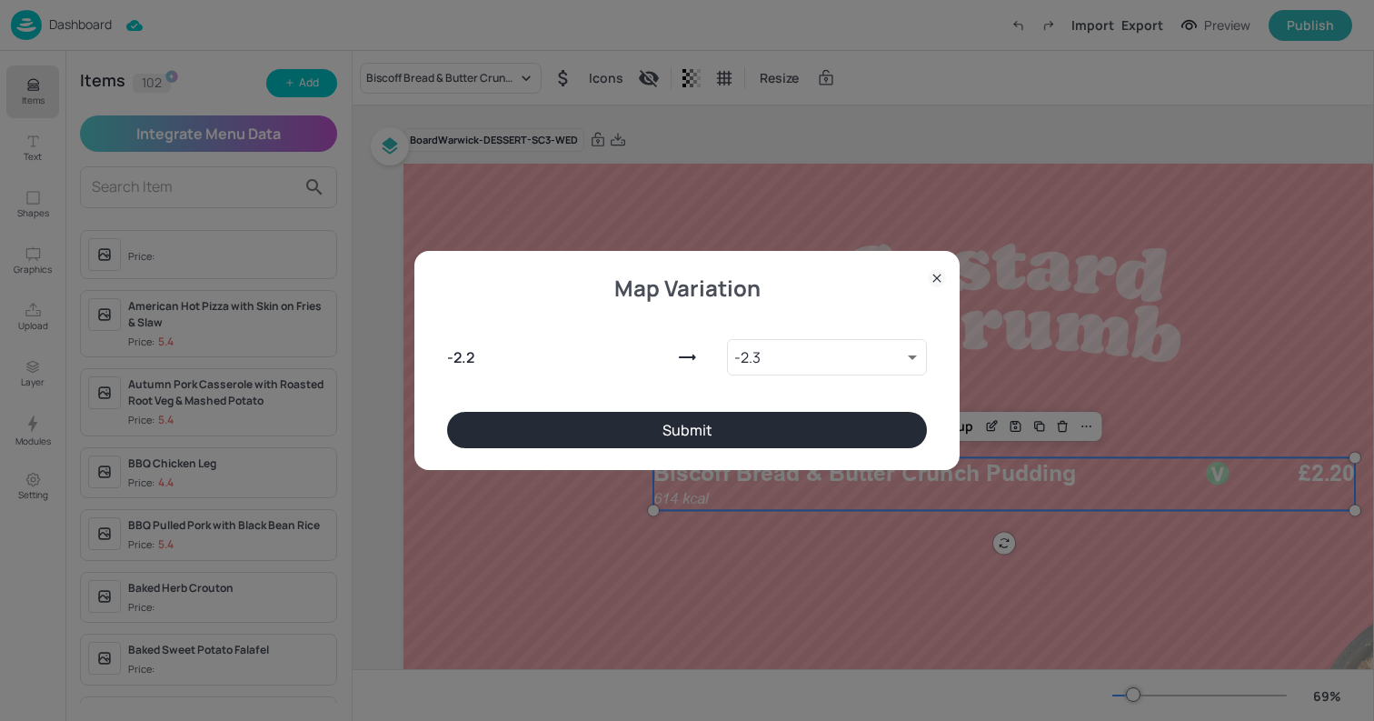
click at [697, 421] on button "Submit" at bounding box center [687, 430] width 480 height 36
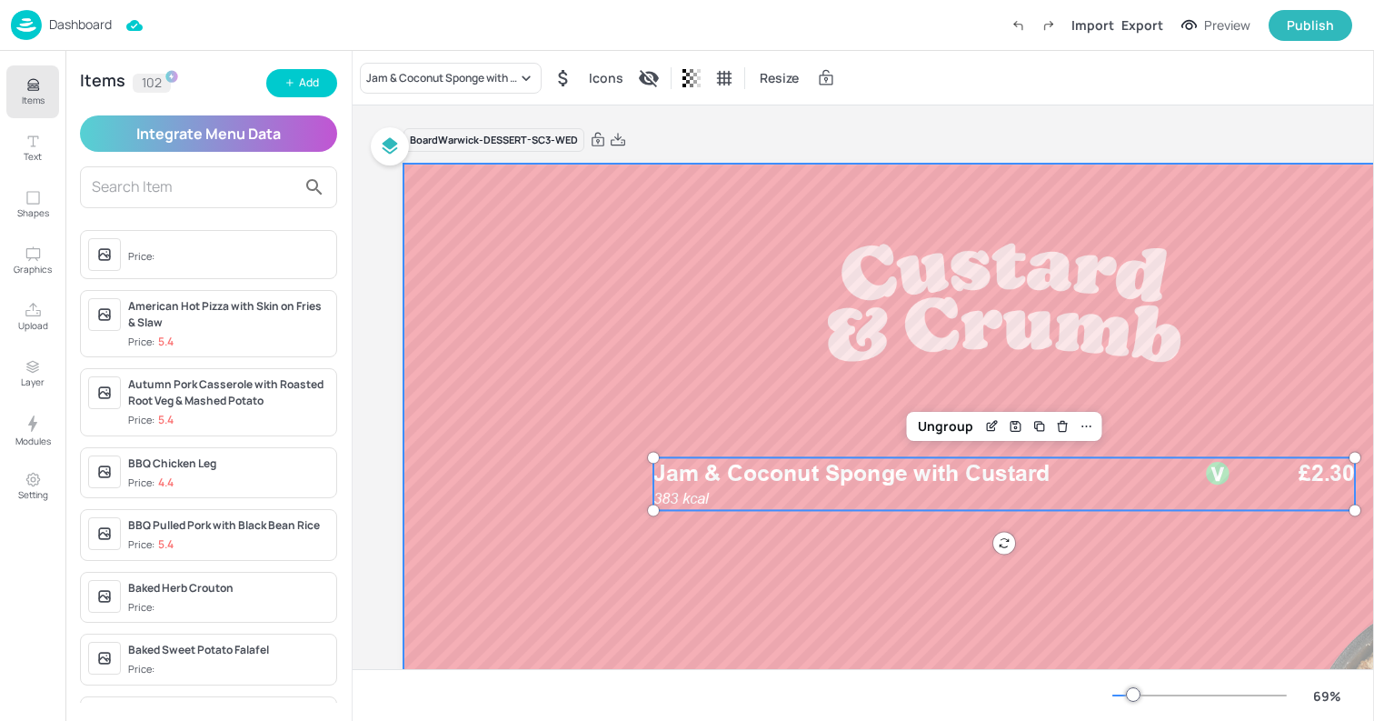
scroll to position [0, 287]
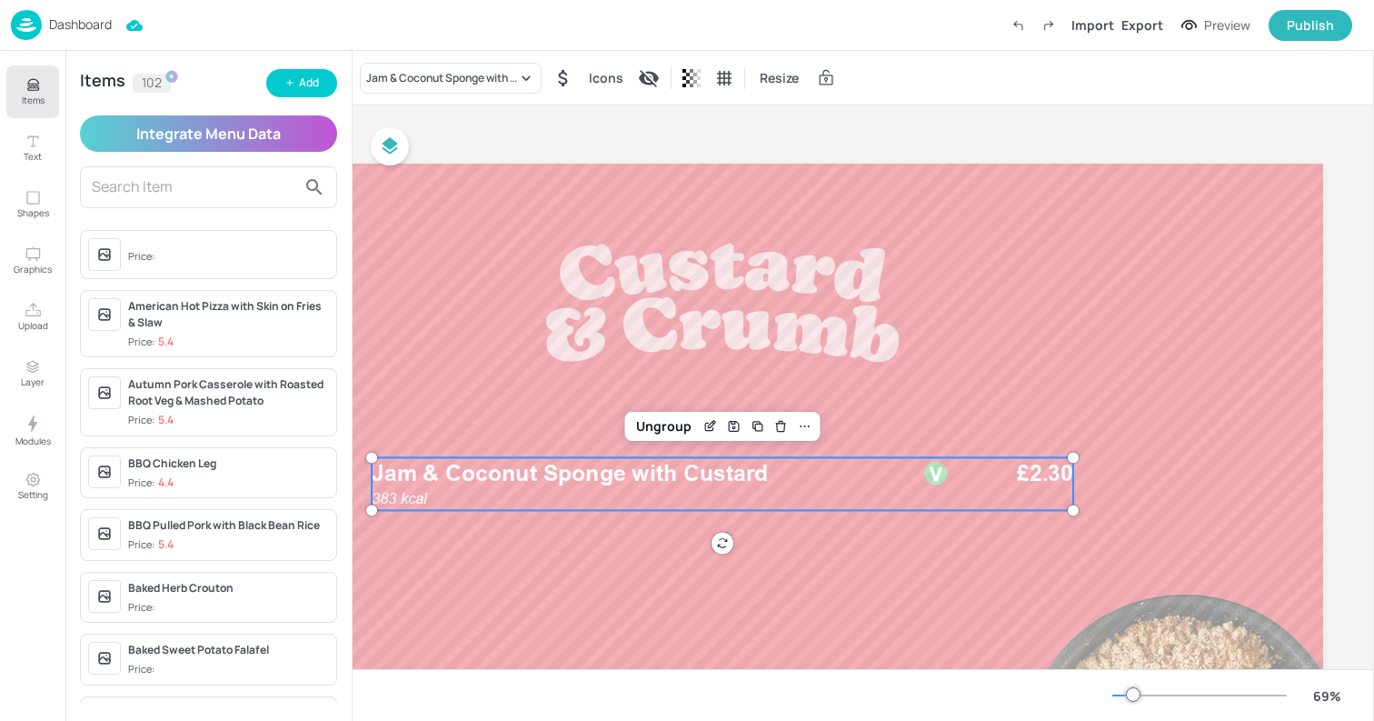
click at [546, 135] on div "Board Warwick-DESSERT-SC3-WED" at bounding box center [723, 139] width 1202 height 25
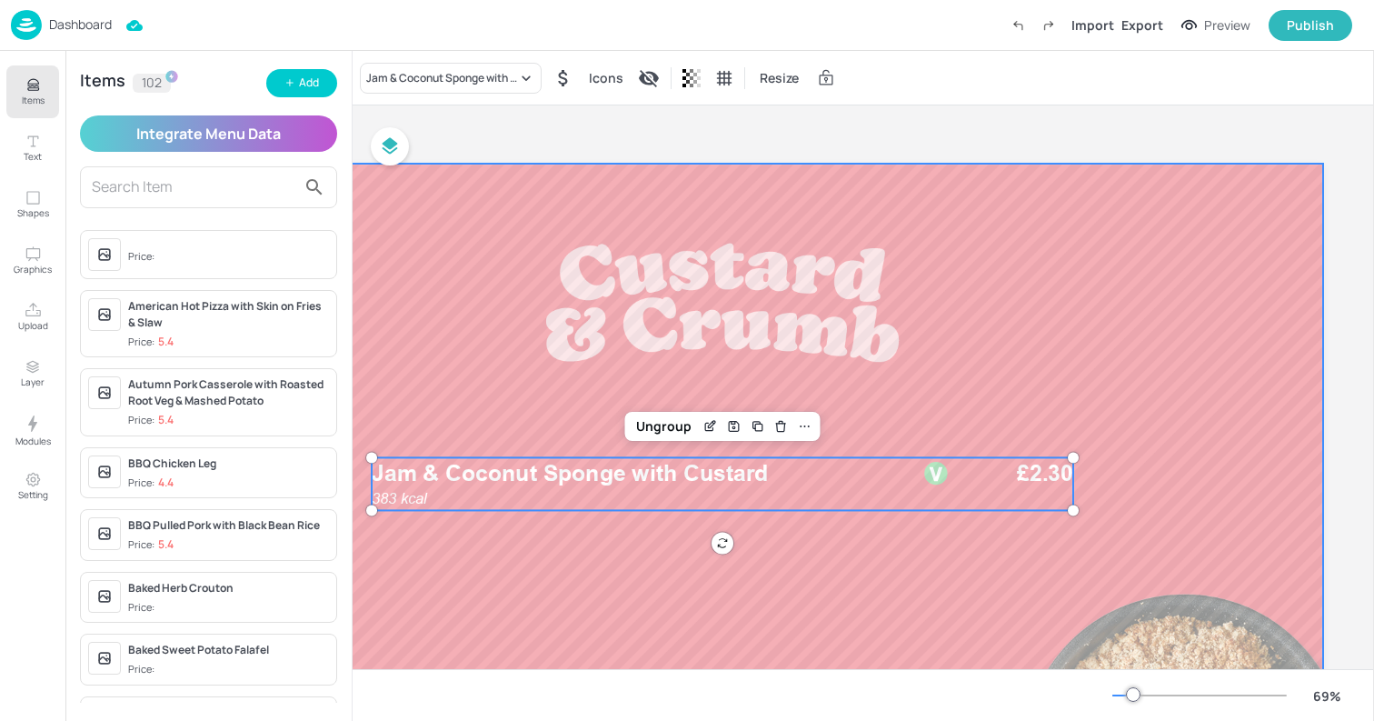
scroll to position [0, 0]
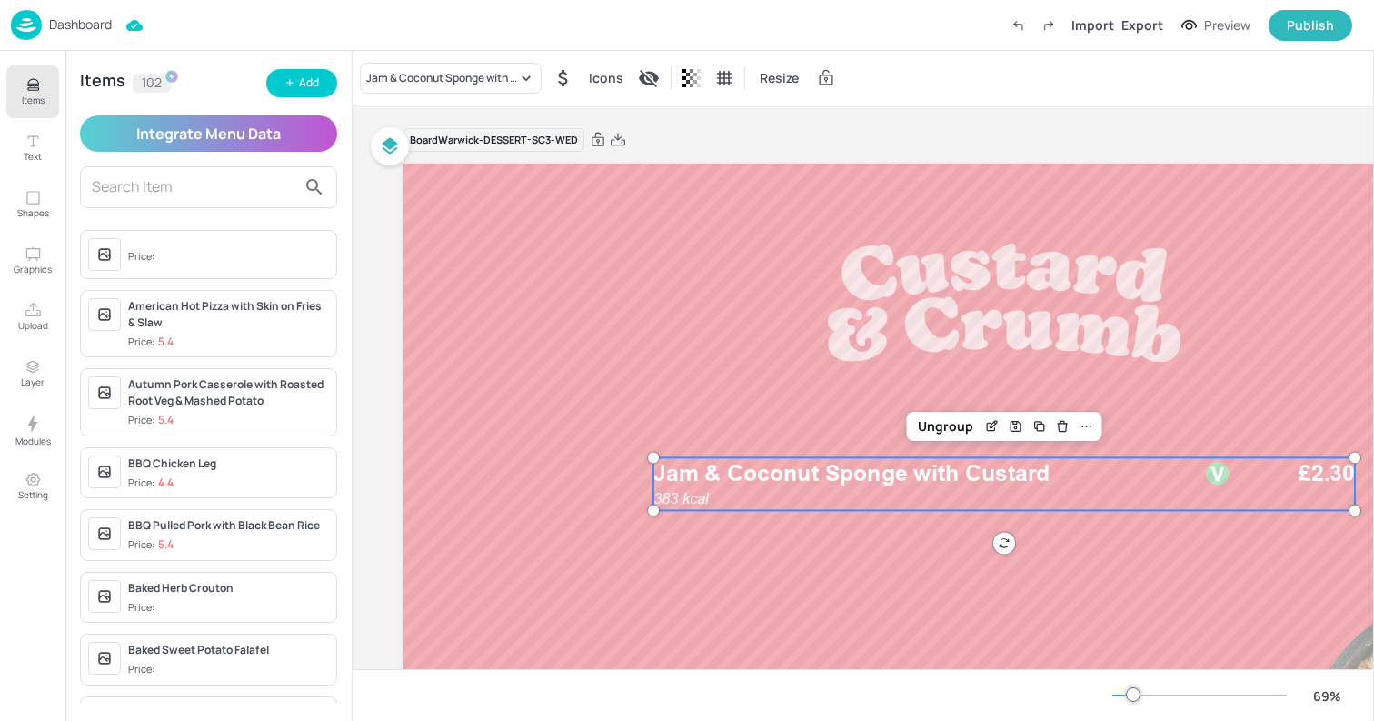
click at [270, 10] on div "Dashboard Import Export Preview Publish" at bounding box center [682, 25] width 1342 height 50
click at [47, 29] on div "Dashboard" at bounding box center [61, 25] width 101 height 30
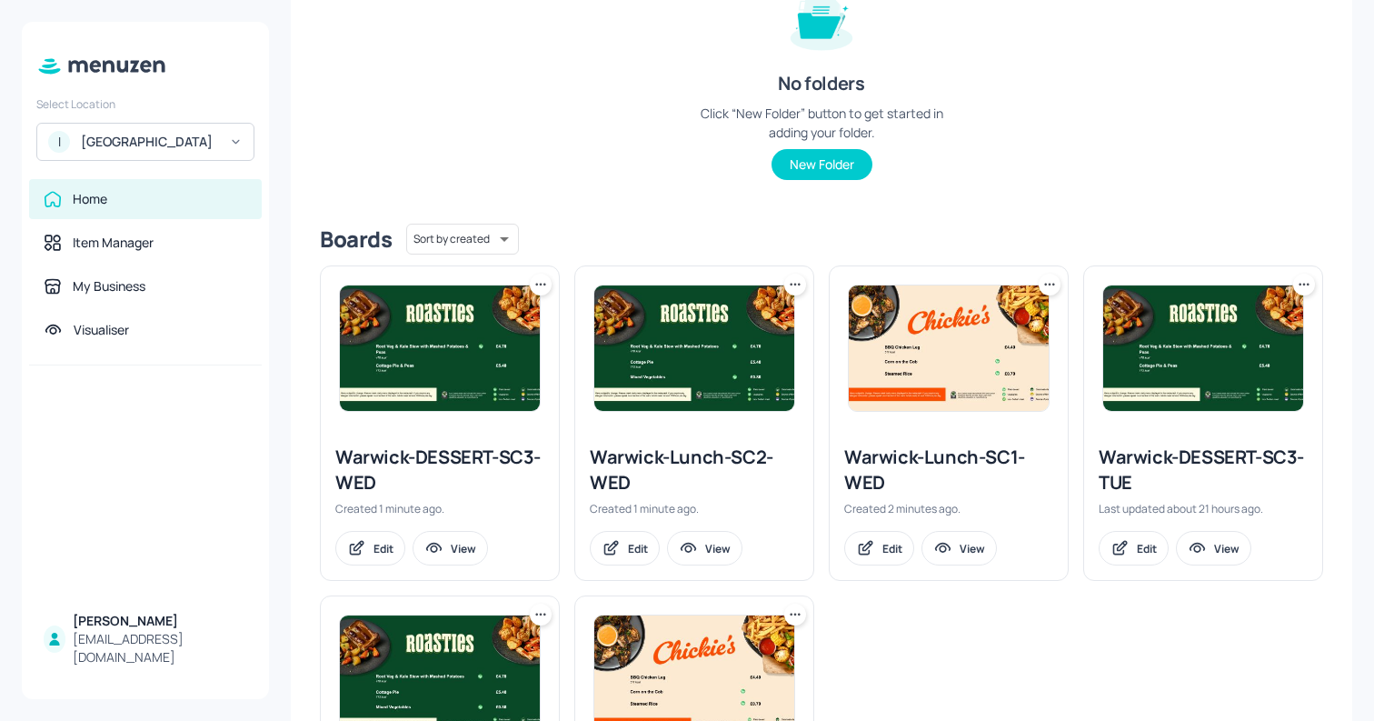
scroll to position [265, 0]
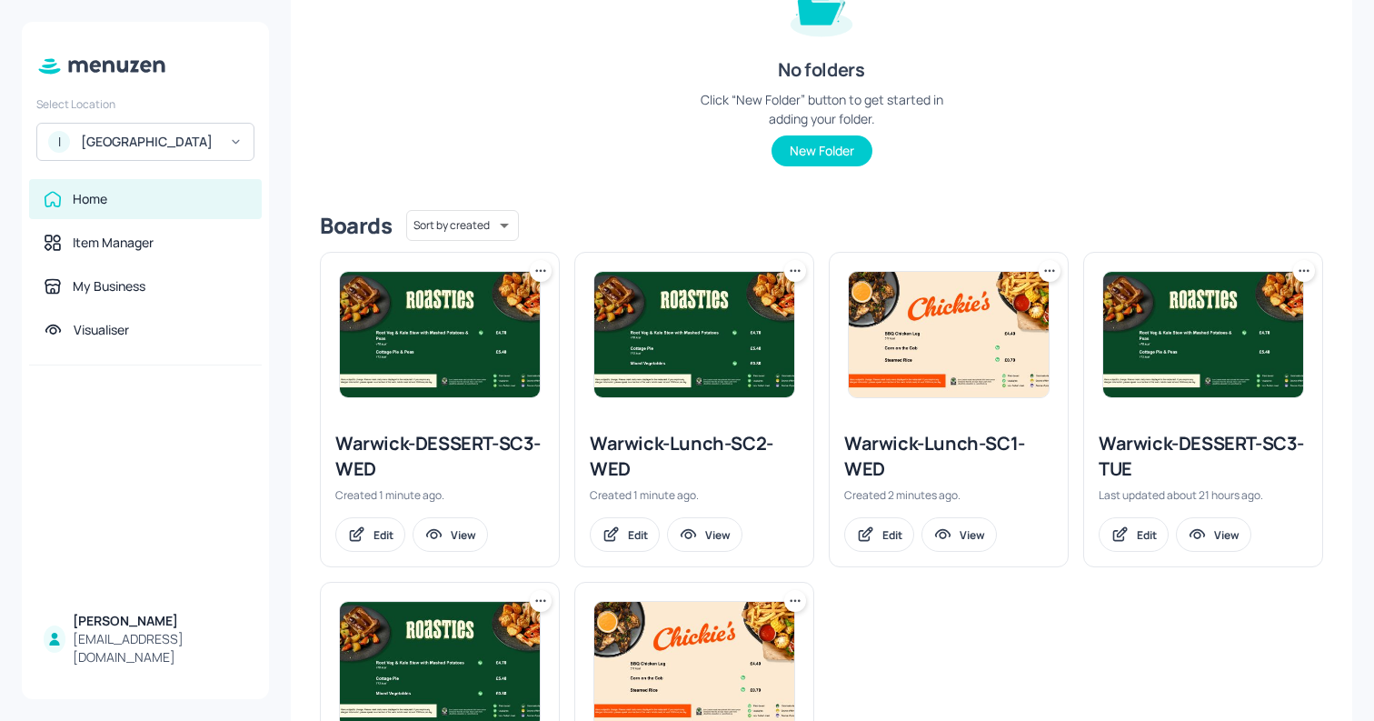
click at [945, 366] on img at bounding box center [949, 334] width 200 height 125
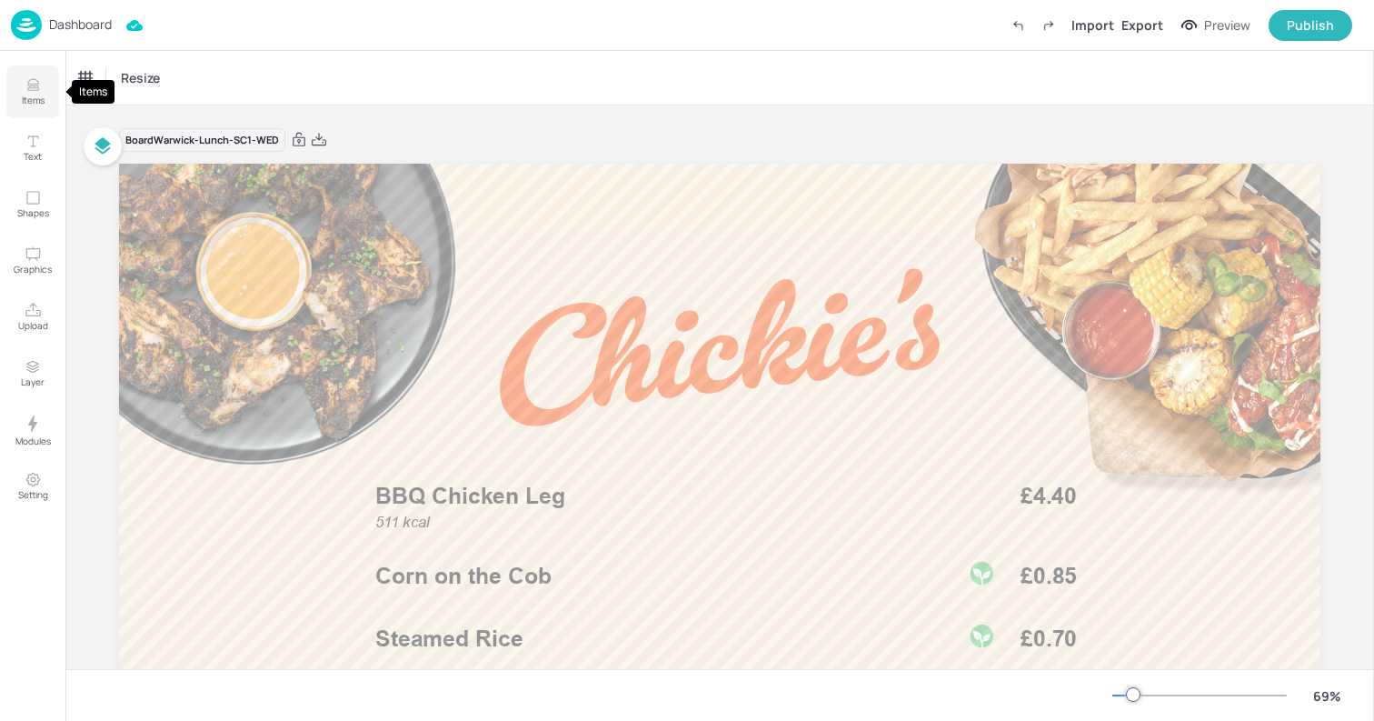
click at [15, 80] on button "Items" at bounding box center [32, 91] width 53 height 53
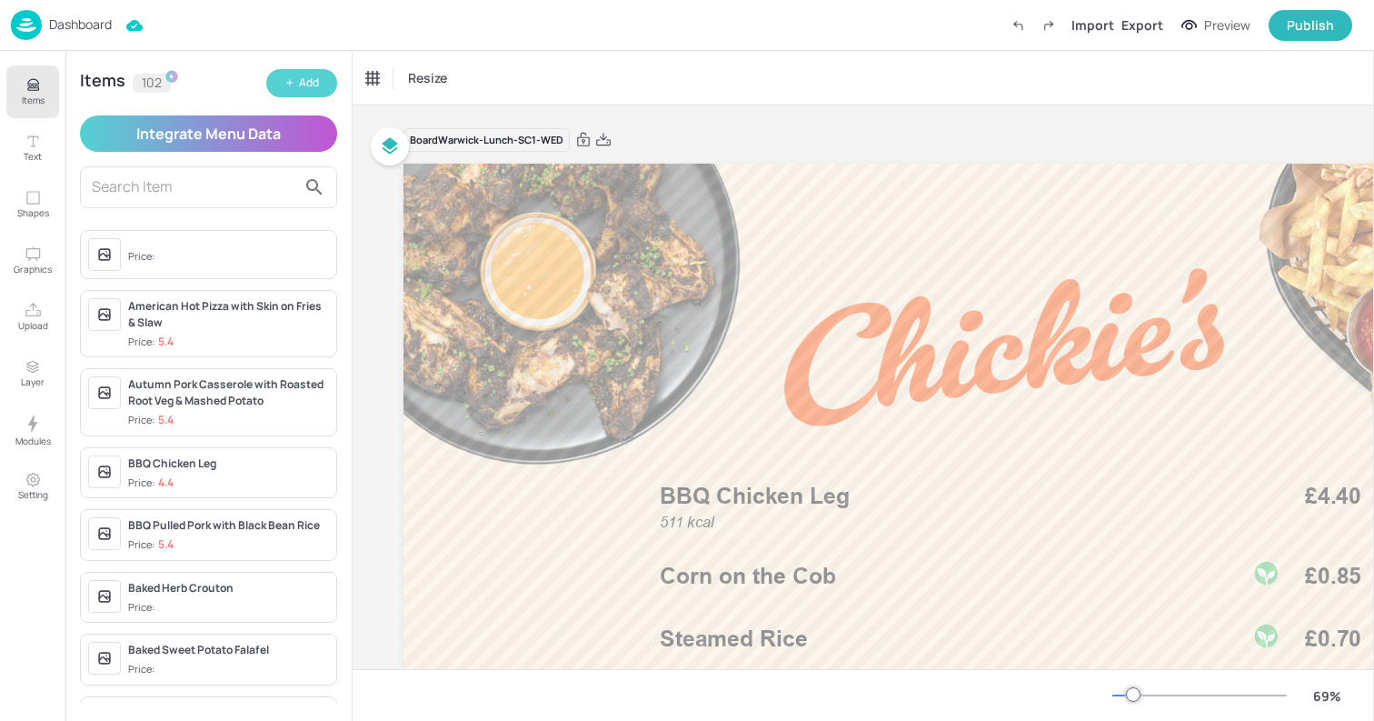
click at [299, 91] on div "Add" at bounding box center [309, 83] width 20 height 17
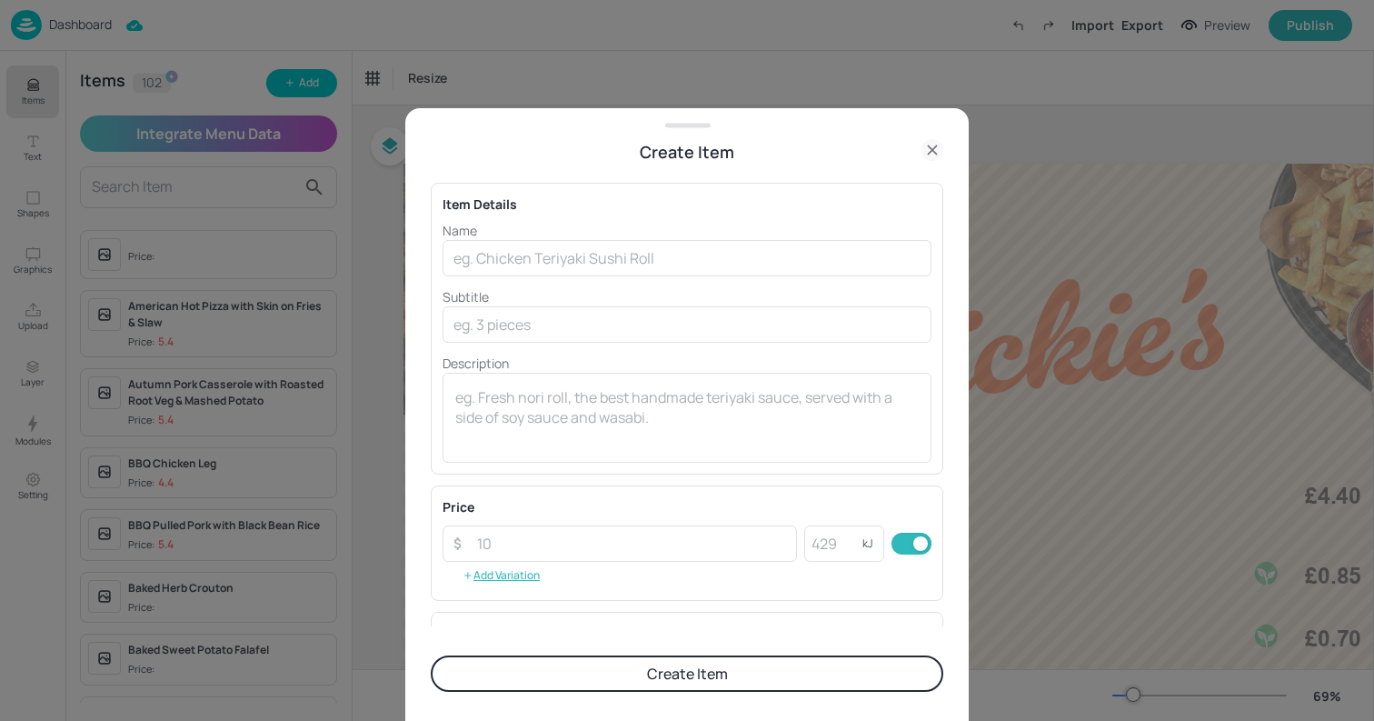
click at [948, 143] on div "Create Item" at bounding box center [687, 151] width 564 height 25
click at [932, 146] on icon at bounding box center [933, 150] width 22 height 22
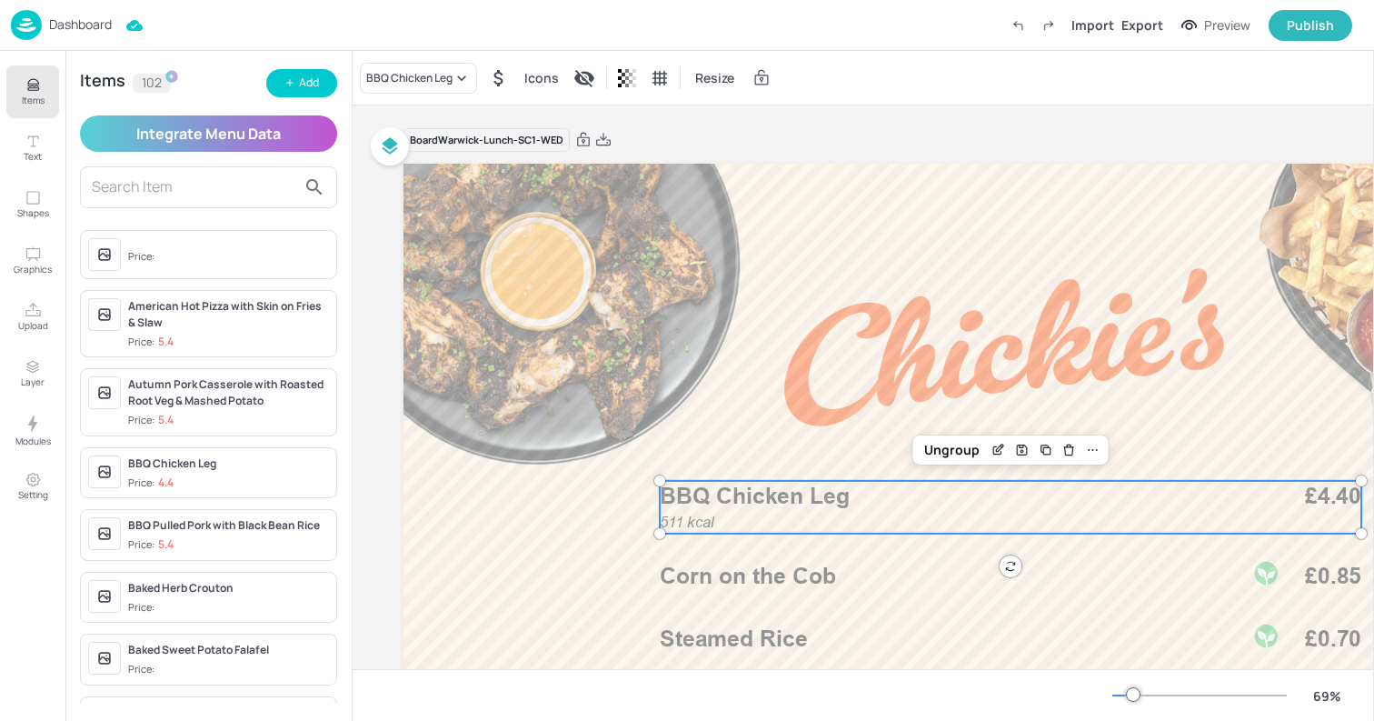
click at [682, 495] on span "BBQ Chicken Leg" at bounding box center [755, 496] width 190 height 27
click at [400, 76] on div "BBQ Chicken Leg" at bounding box center [409, 78] width 86 height 16
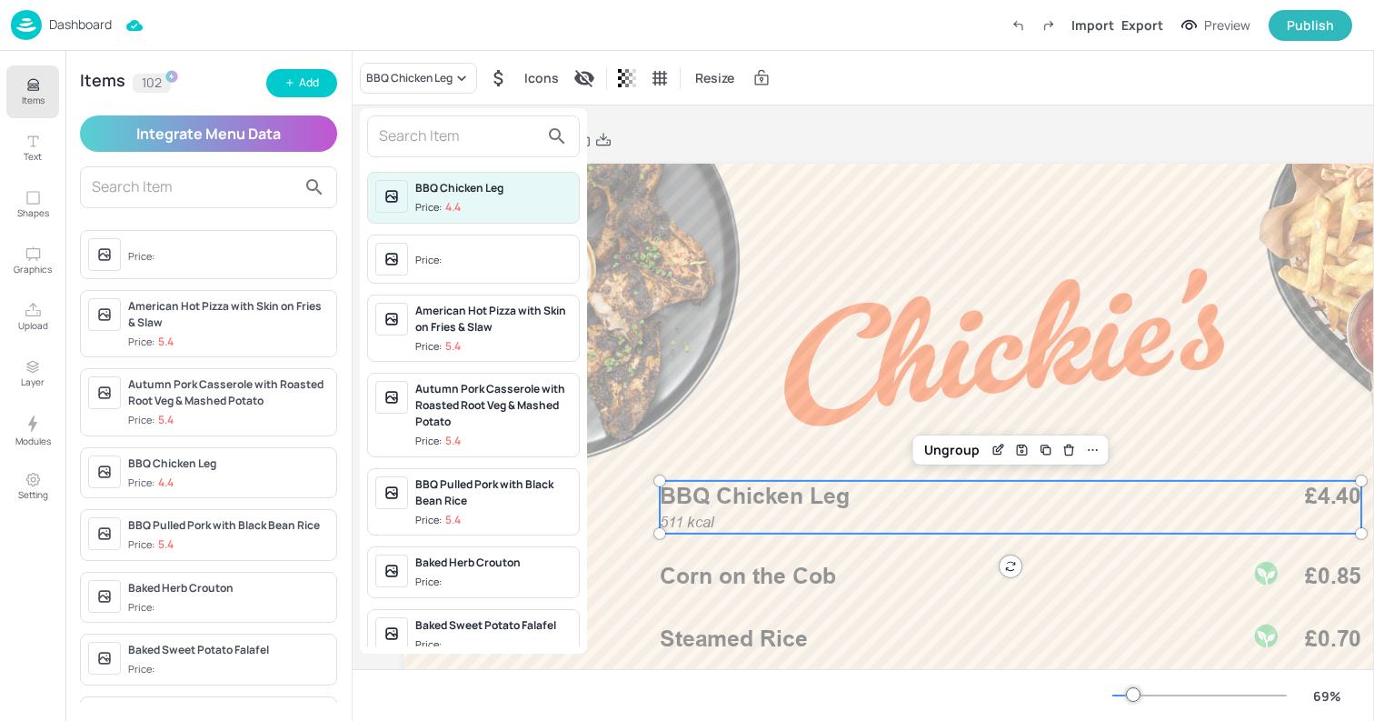
click at [415, 147] on input "text" at bounding box center [459, 136] width 160 height 29
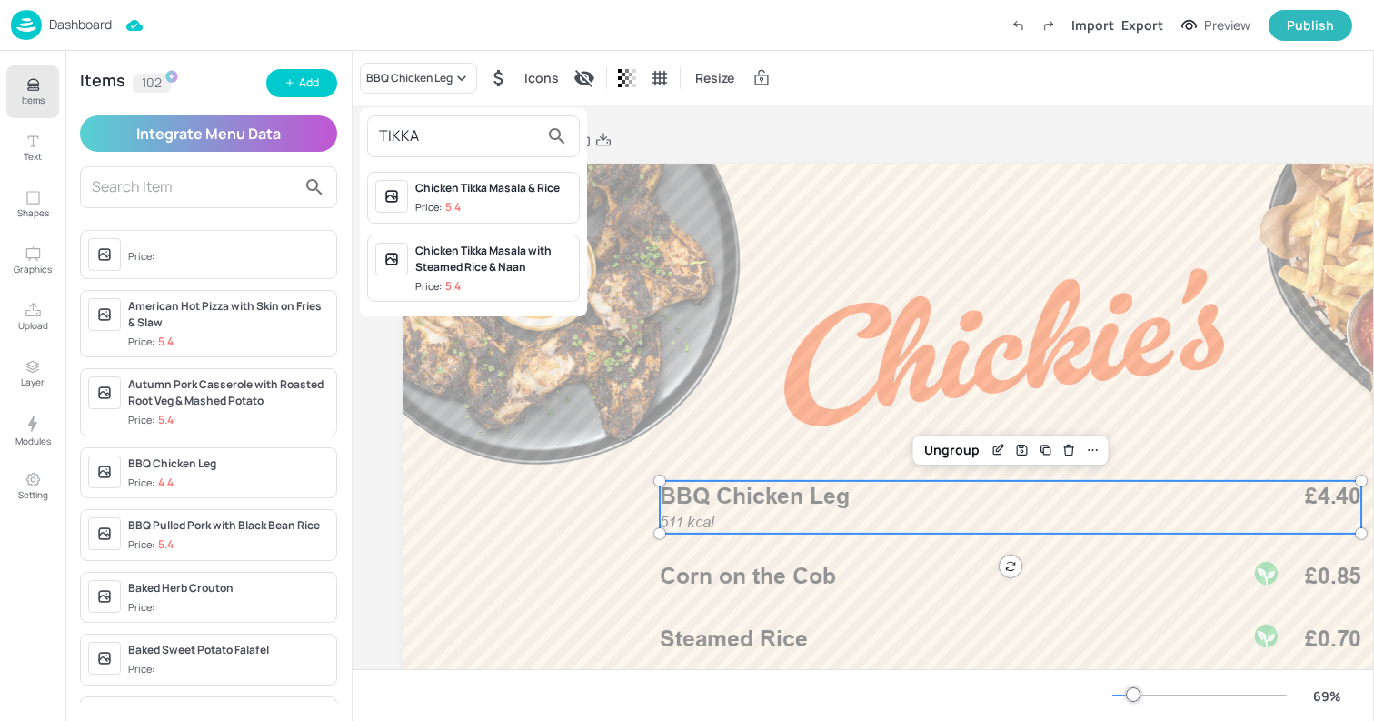
type input "TIKKA"
click at [307, 91] on div at bounding box center [687, 360] width 1374 height 721
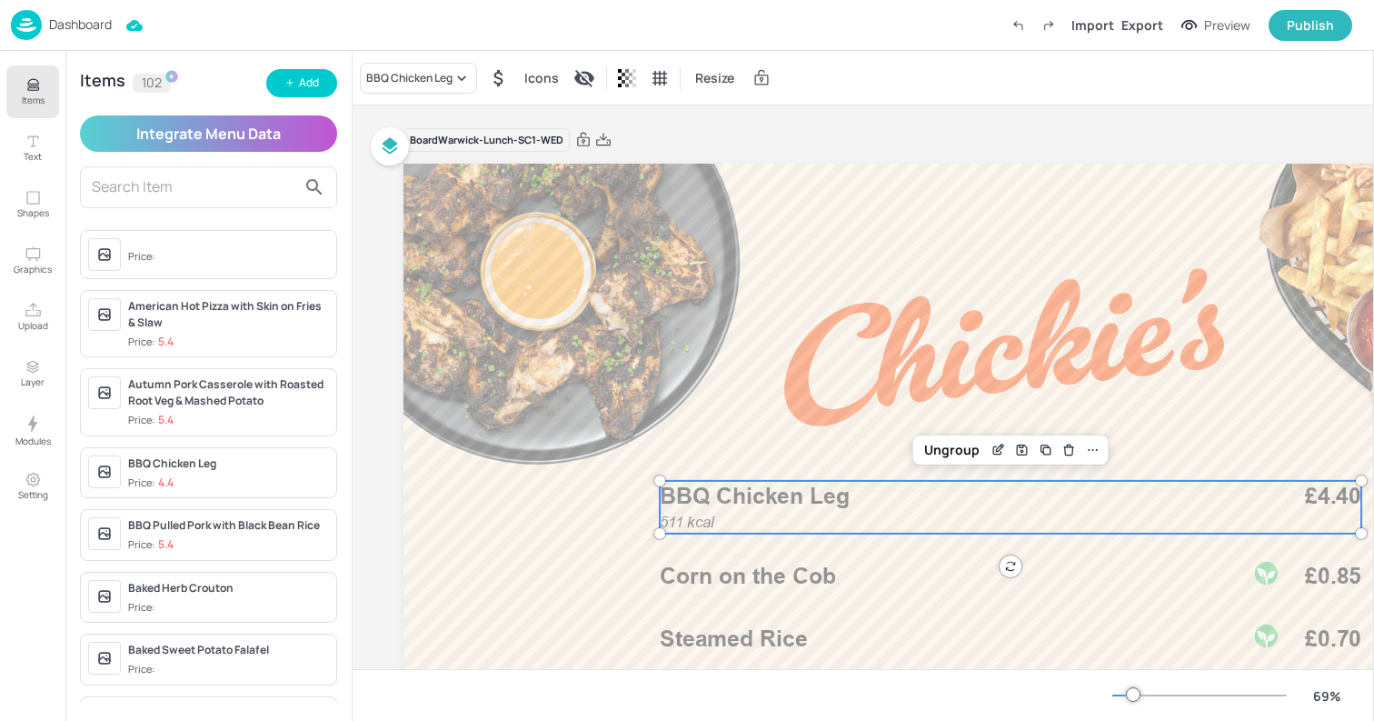
click at [292, 80] on icon "button" at bounding box center [290, 82] width 11 height 11
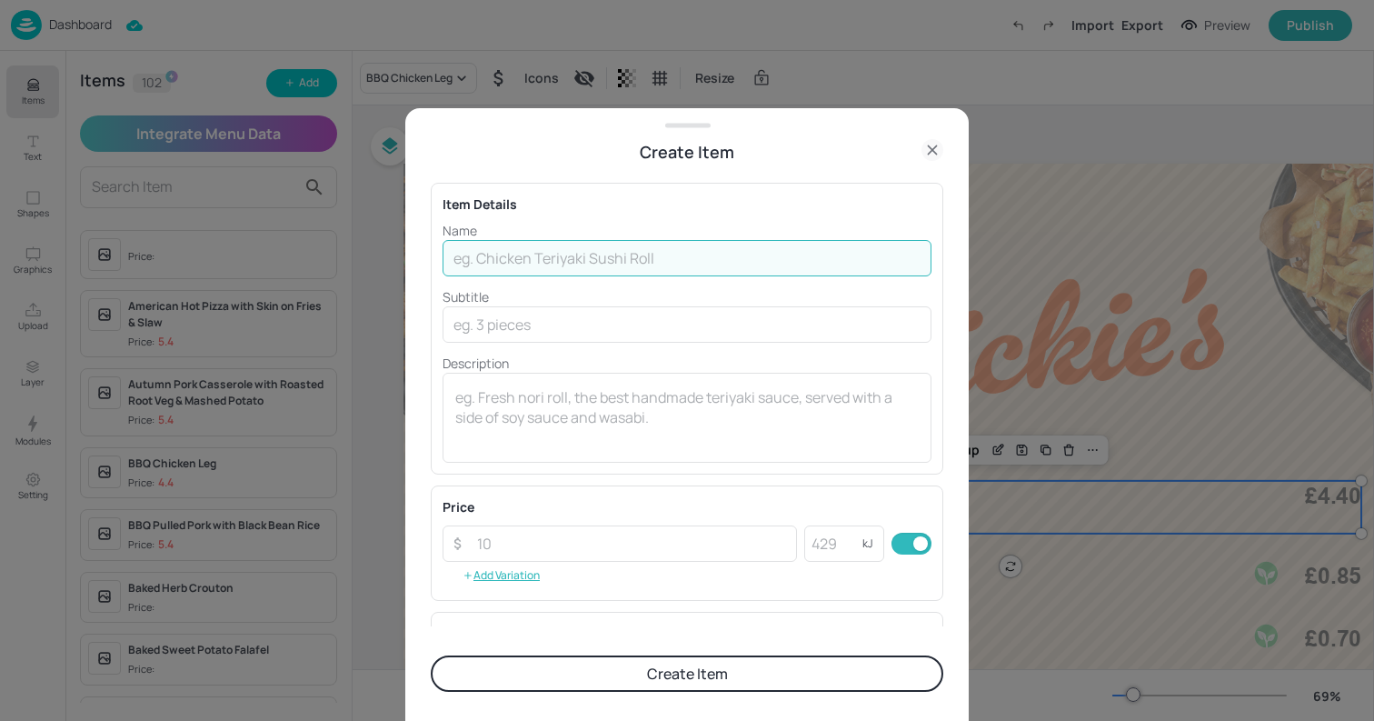
click at [514, 240] on input "text" at bounding box center [687, 258] width 489 height 36
paste input "Tikka Chicken Leg"
type input "Tikka Chicken Leg"
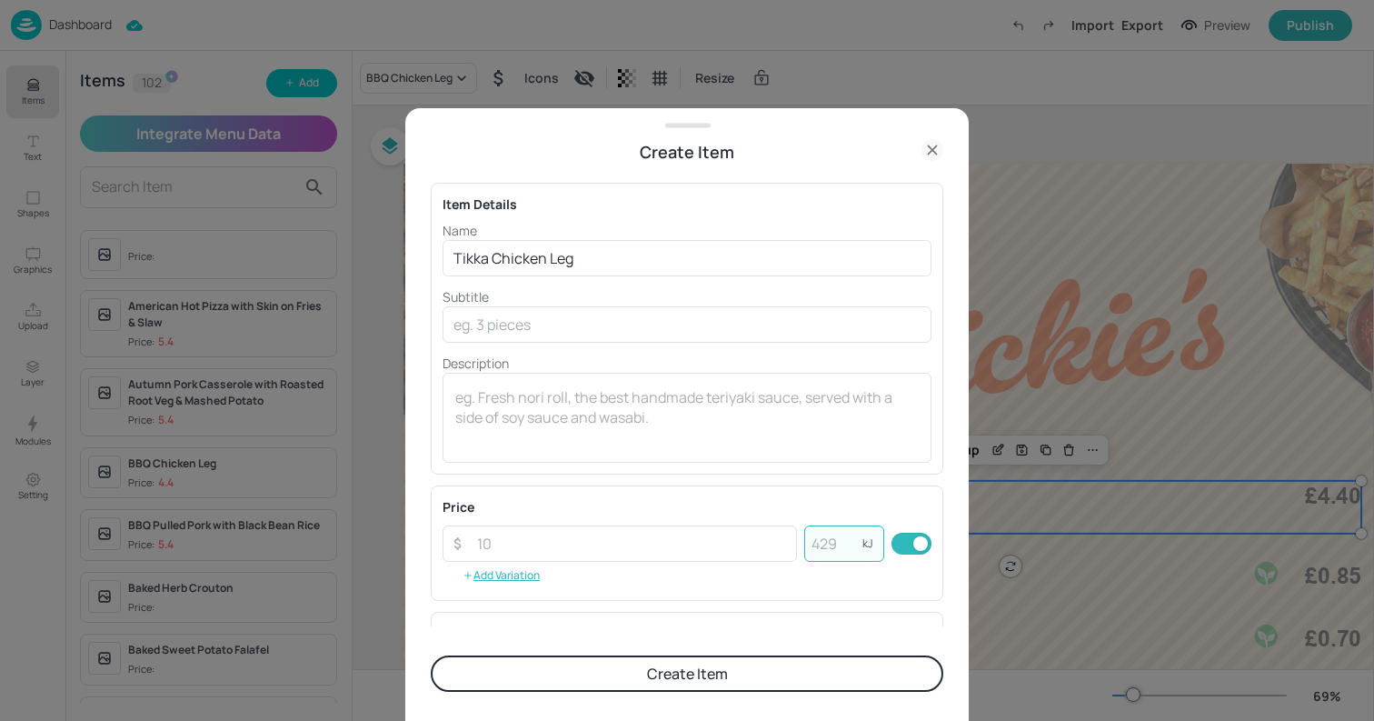
click at [833, 547] on input "number" at bounding box center [833, 543] width 58 height 36
type input "511"
click at [634, 550] on input "number" at bounding box center [631, 543] width 331 height 36
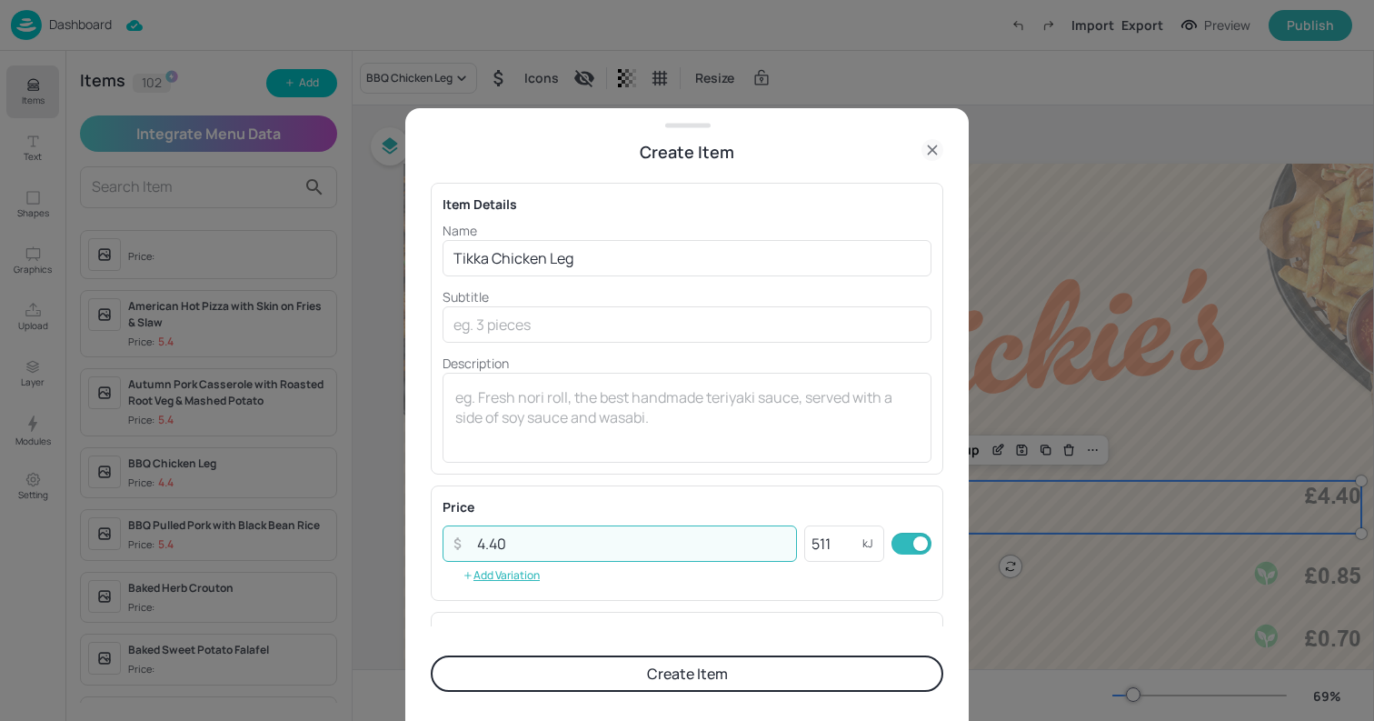
type input "4.40"
click at [543, 678] on button "Create Item" at bounding box center [687, 673] width 513 height 36
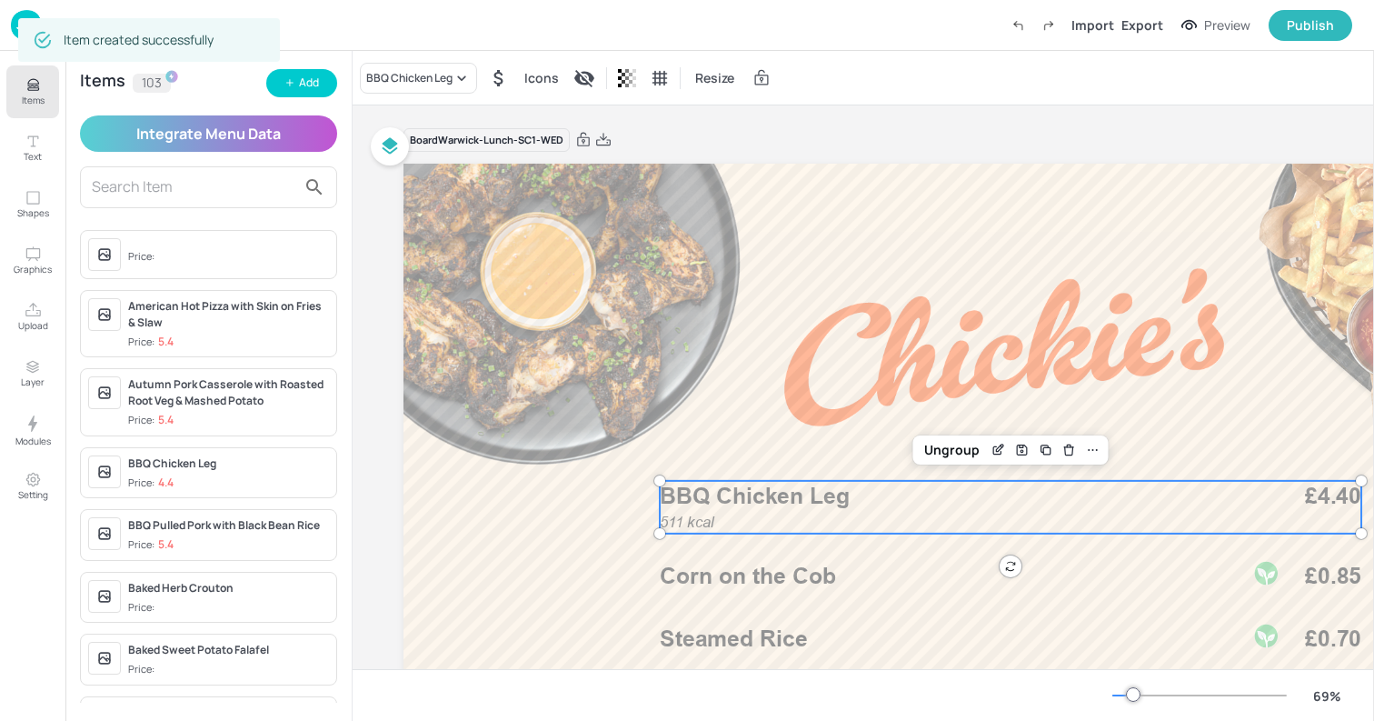
click at [433, 77] on div "BBQ Chicken Leg" at bounding box center [409, 78] width 86 height 16
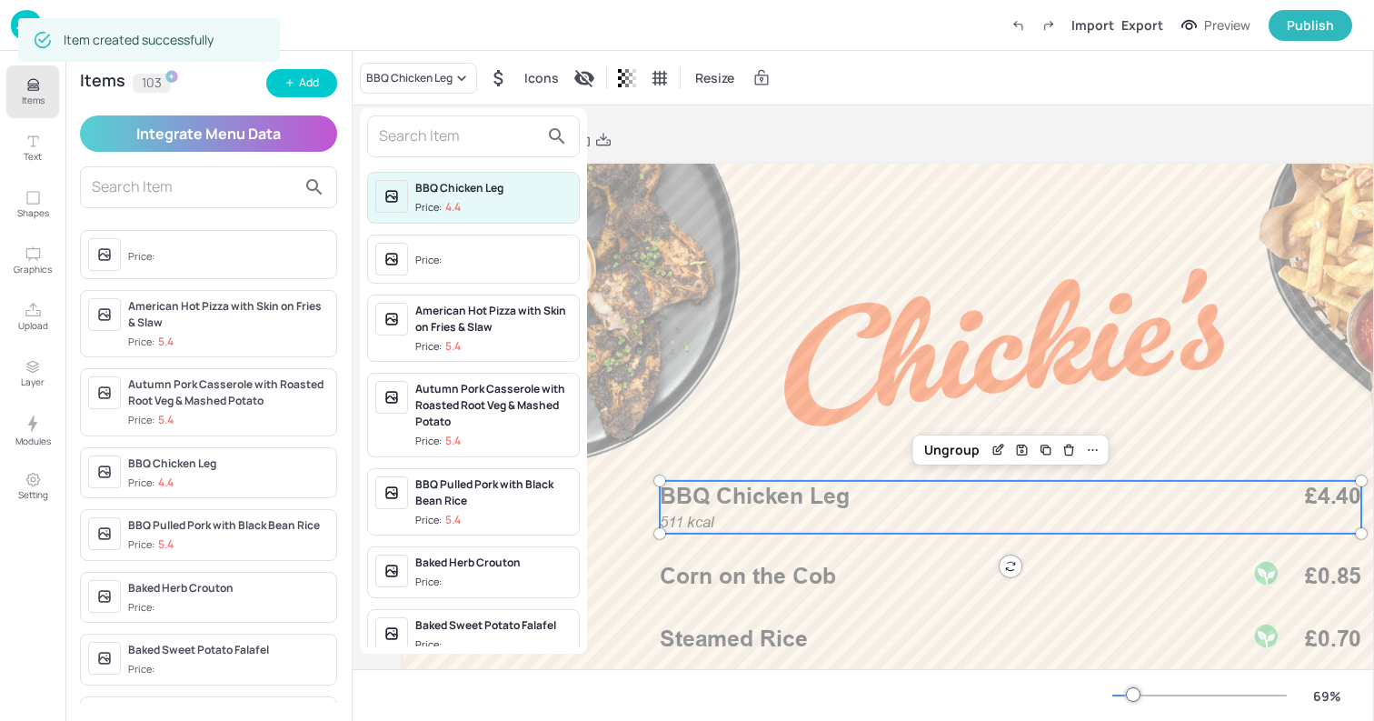
click at [438, 142] on input "text" at bounding box center [459, 136] width 160 height 29
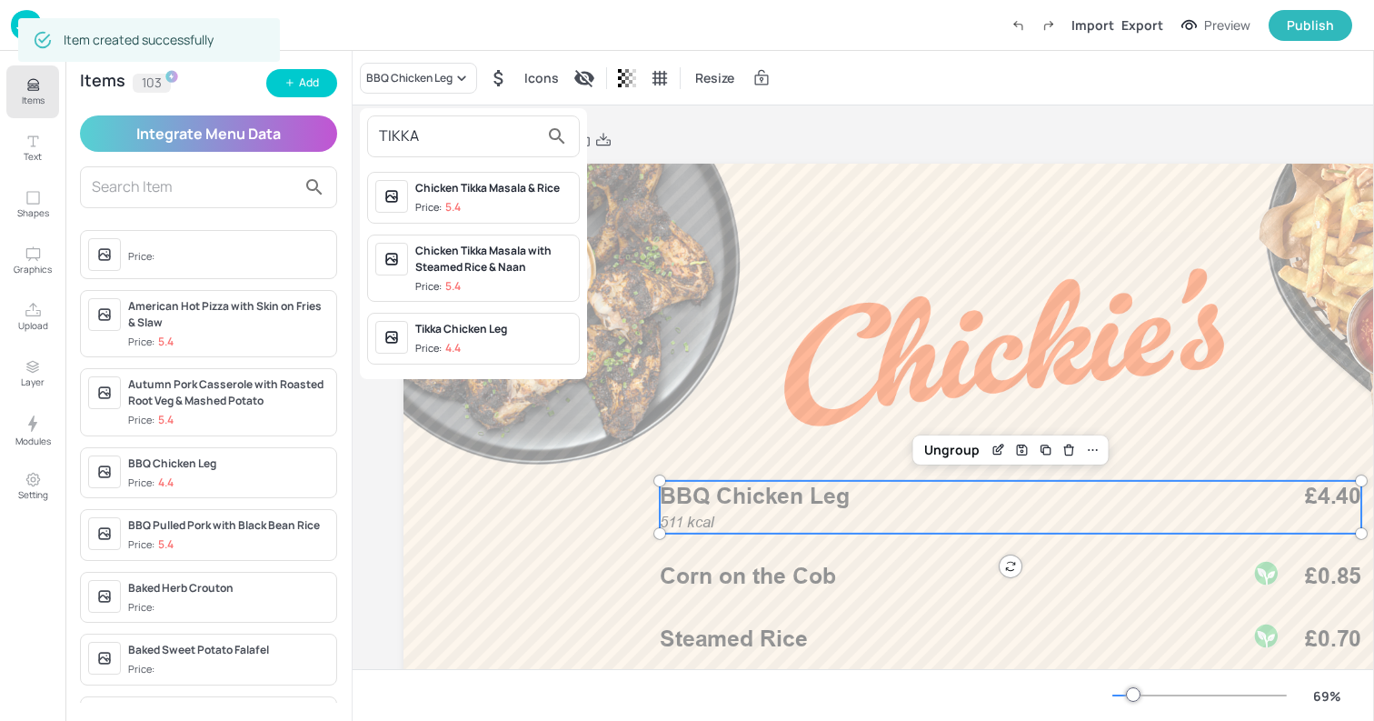
type input "TIKKA"
click at [462, 342] on span "Price: 4.4" at bounding box center [493, 348] width 156 height 15
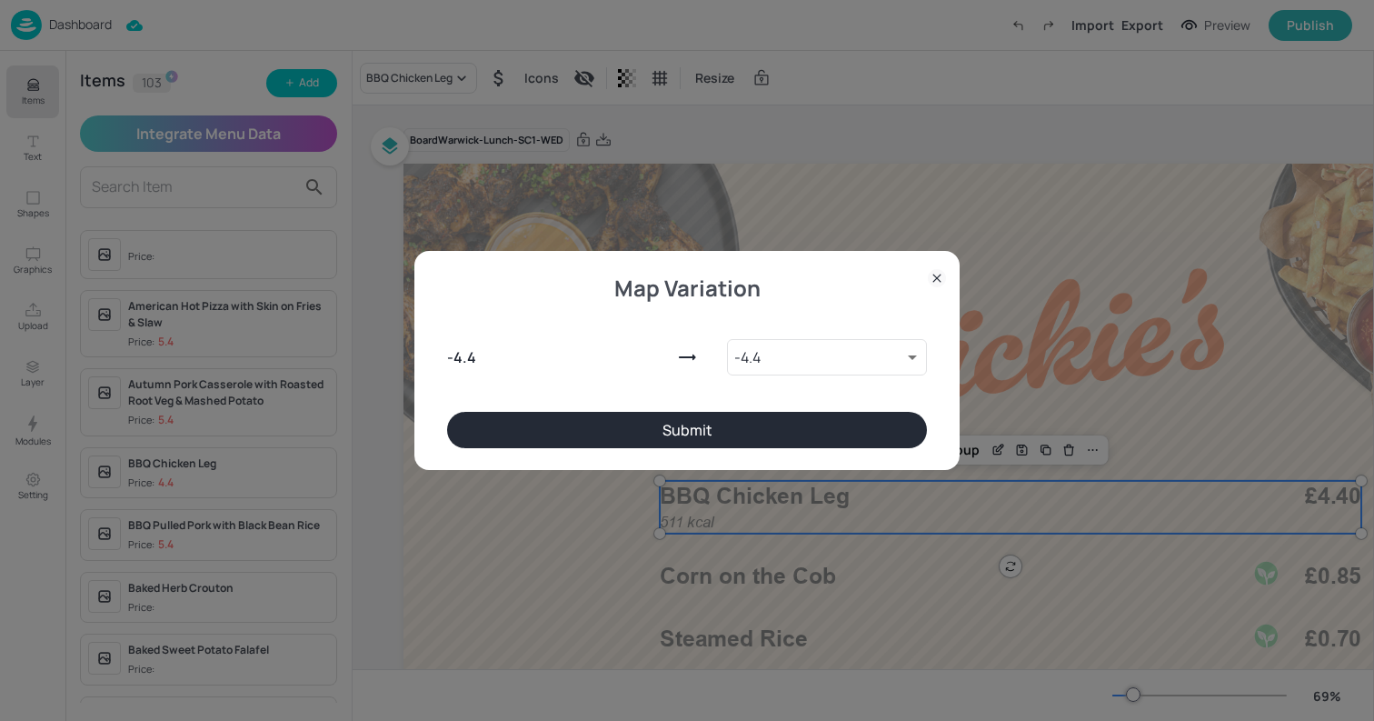
click at [678, 439] on button "Submit" at bounding box center [687, 430] width 480 height 36
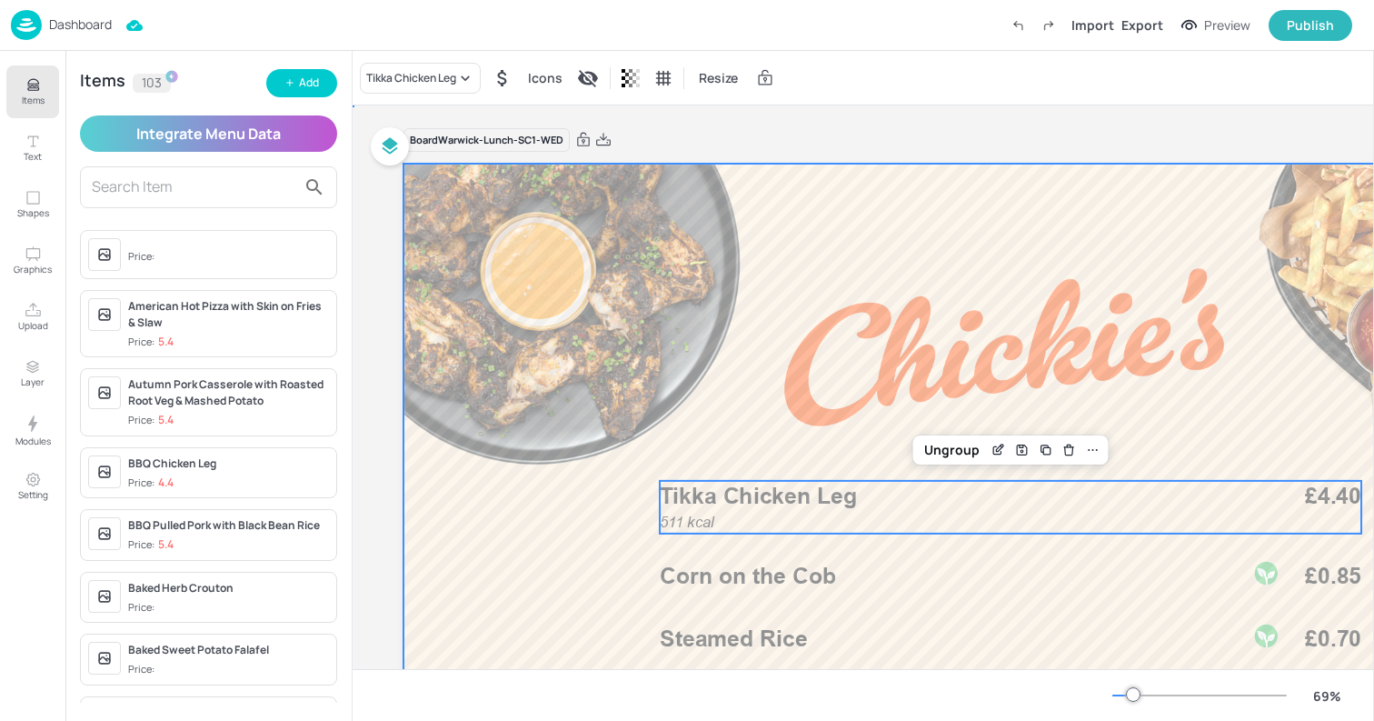
click at [722, 596] on div at bounding box center [1005, 502] width 1202 height 676
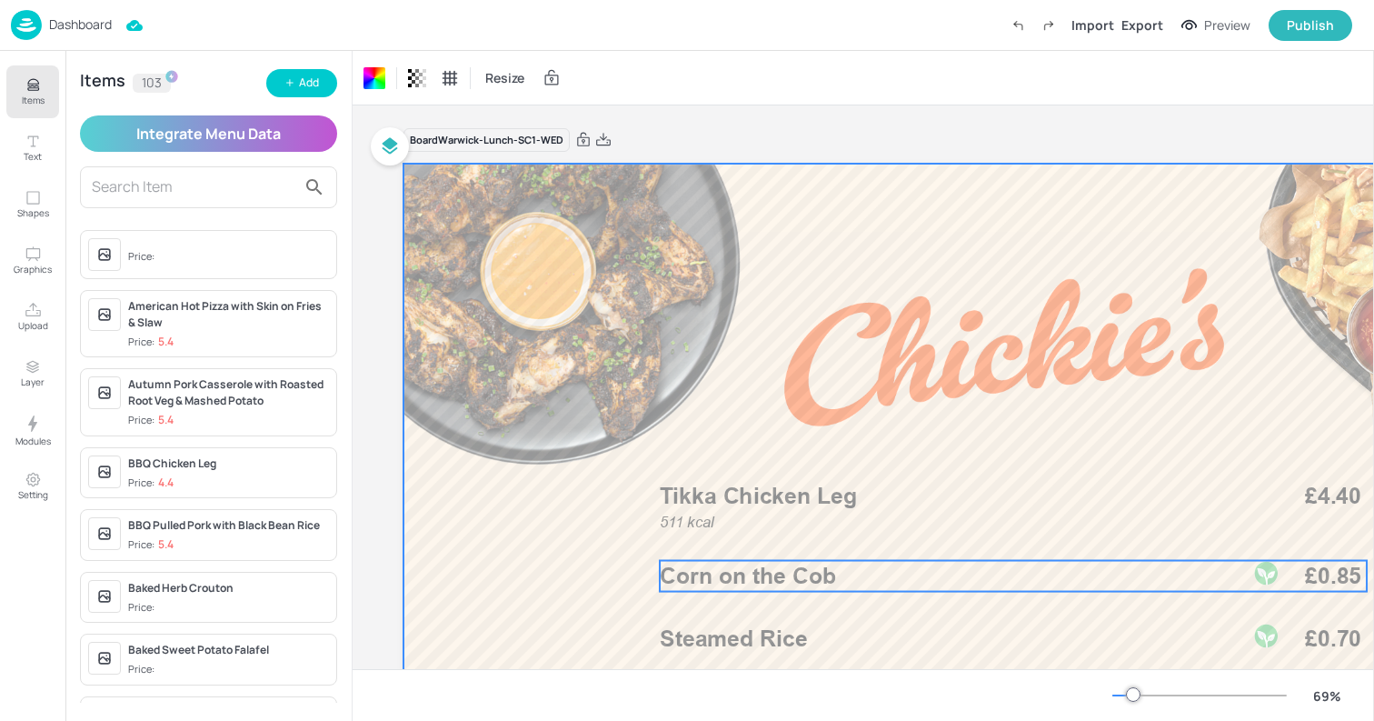
click at [704, 577] on span "Corn on the Cob" at bounding box center [748, 576] width 176 height 27
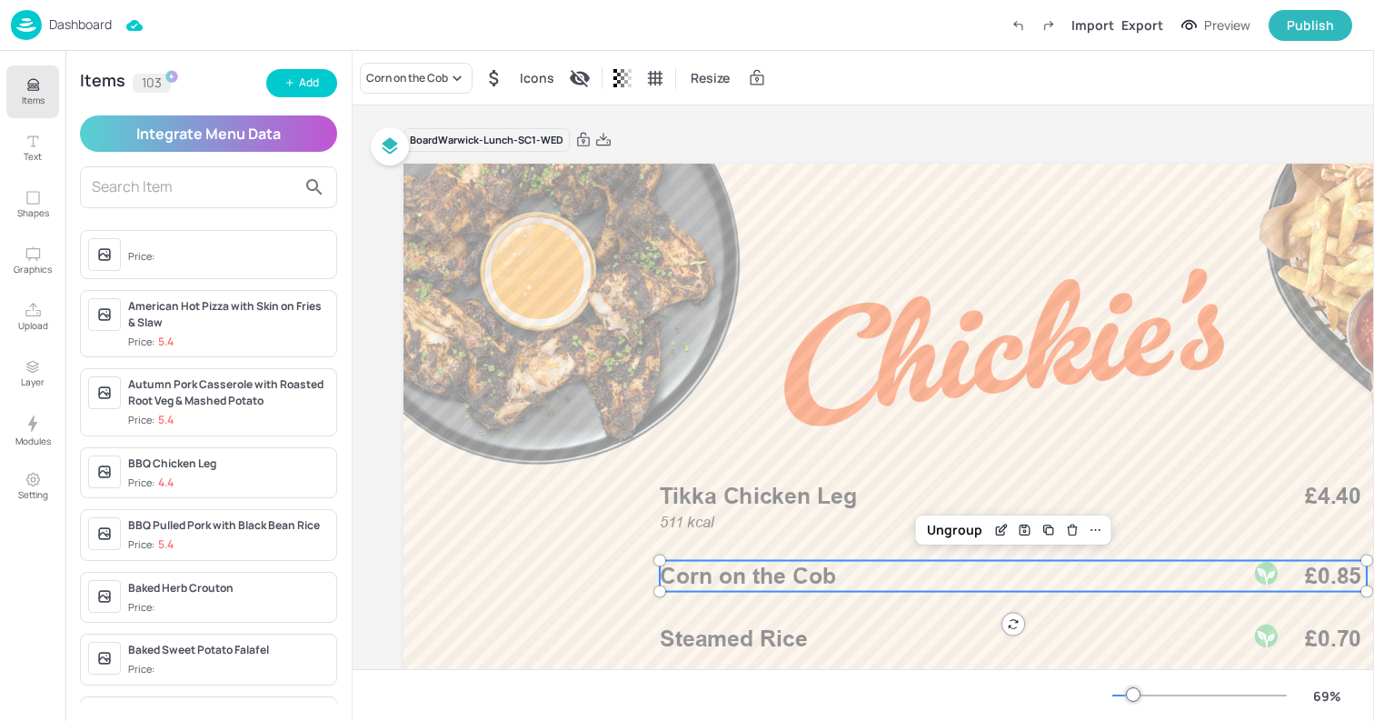
click at [202, 263] on span "Price:" at bounding box center [228, 256] width 201 height 29
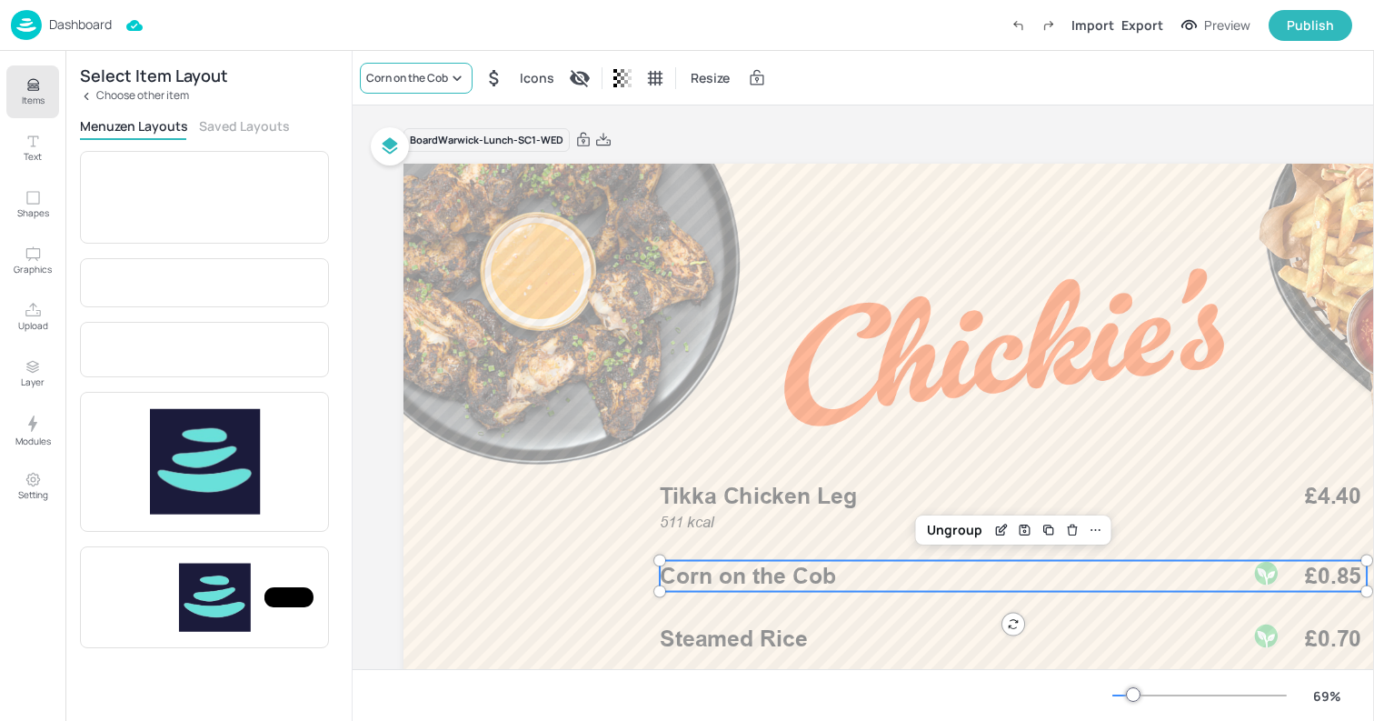
click at [428, 83] on div "Corn on the Cob" at bounding box center [407, 78] width 82 height 16
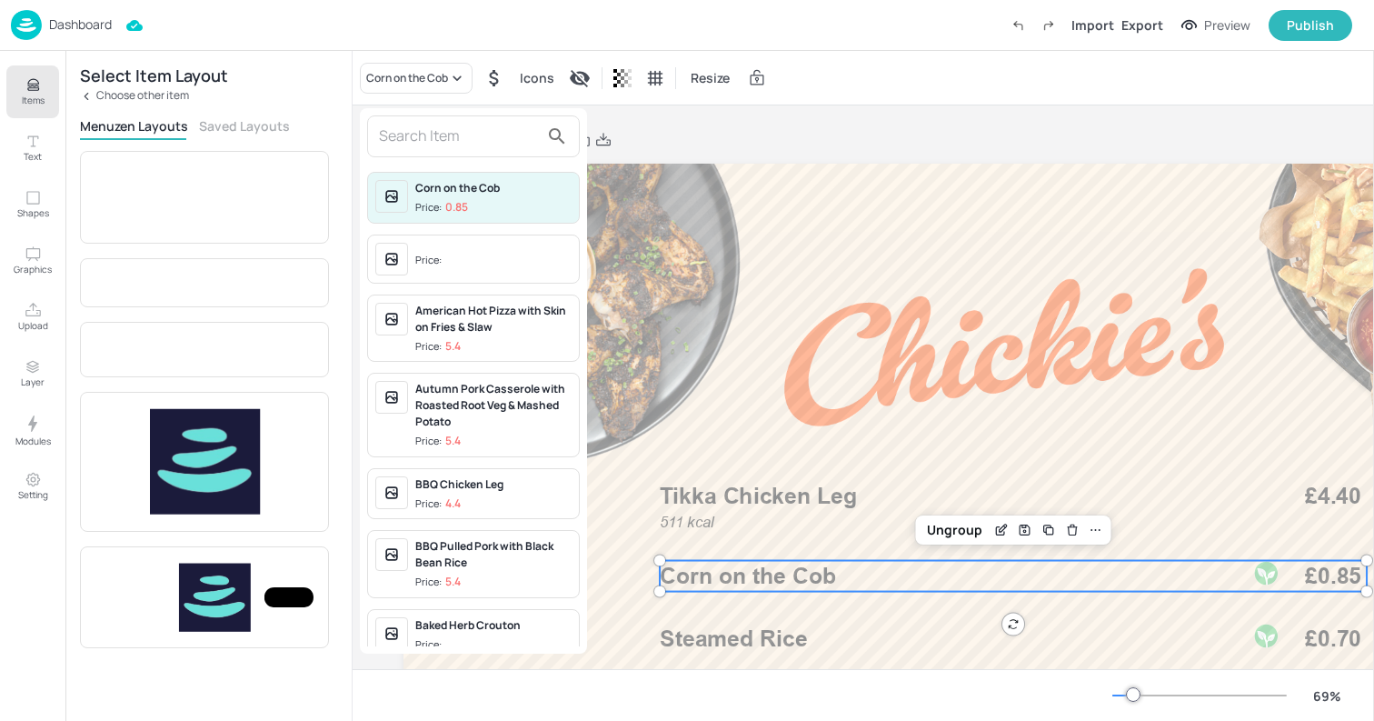
click at [429, 254] on div "Price:" at bounding box center [430, 260] width 30 height 15
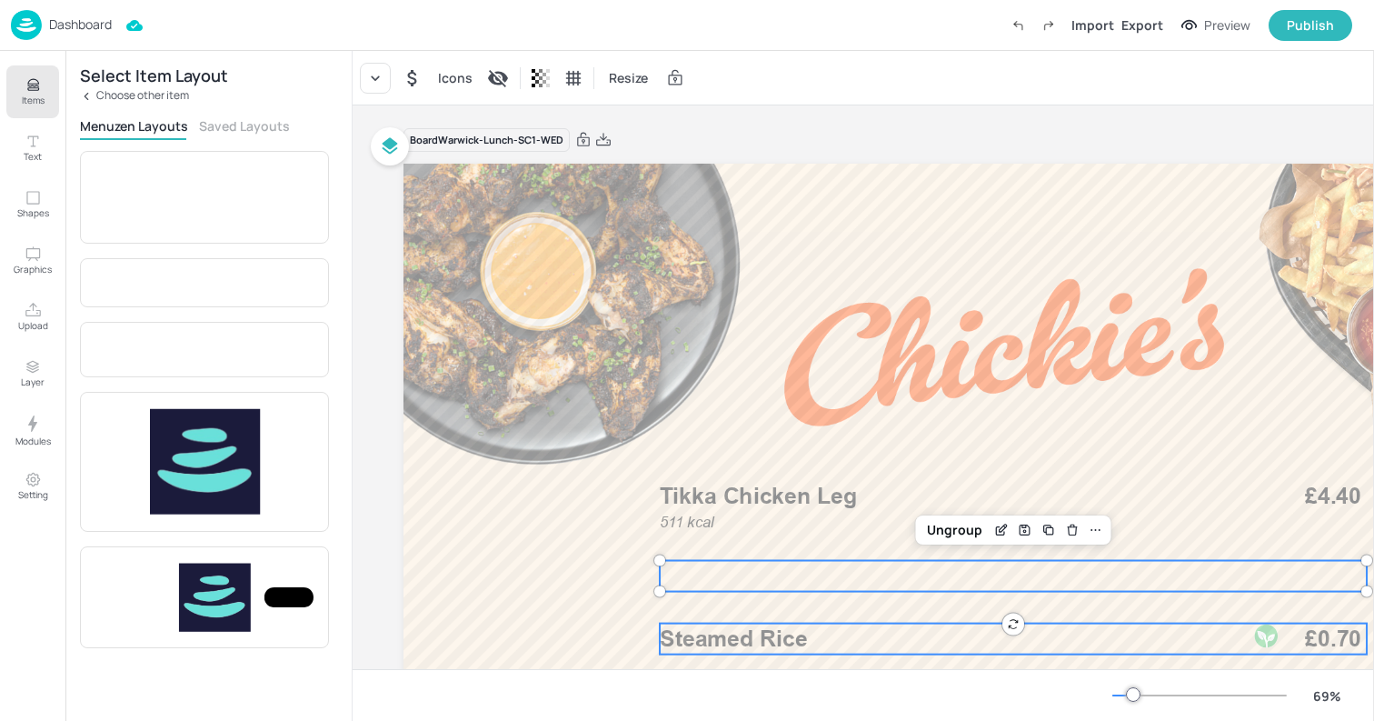
click at [722, 633] on span "Steamed Rice" at bounding box center [733, 638] width 147 height 27
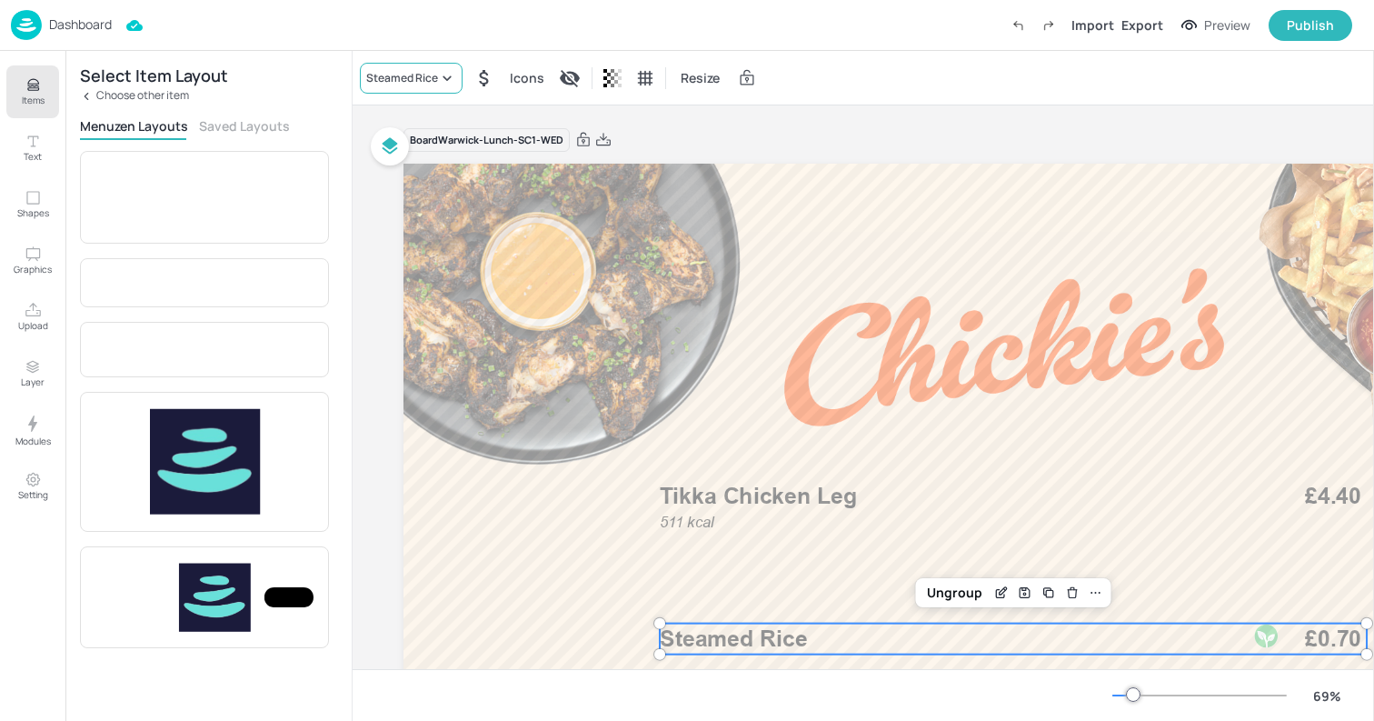
click at [410, 83] on div "Steamed Rice" at bounding box center [402, 78] width 72 height 16
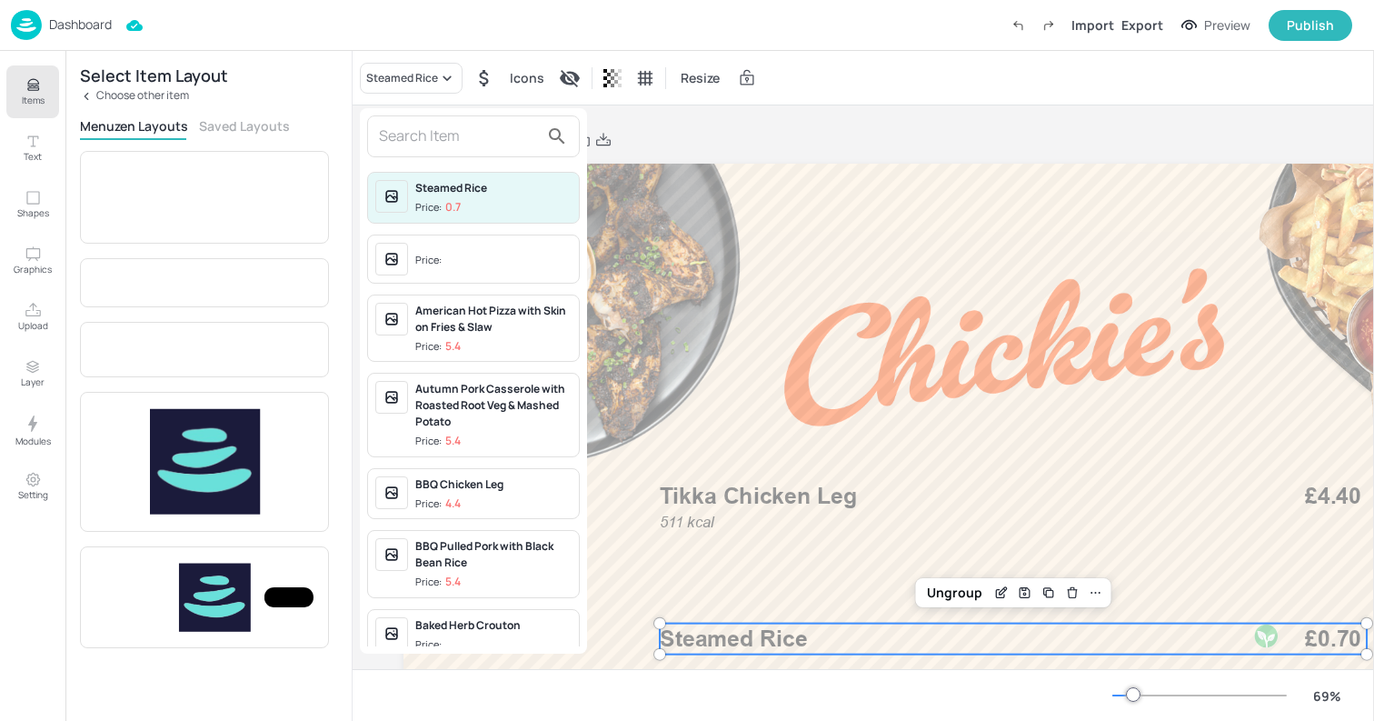
click at [426, 268] on span "Price:" at bounding box center [493, 260] width 156 height 29
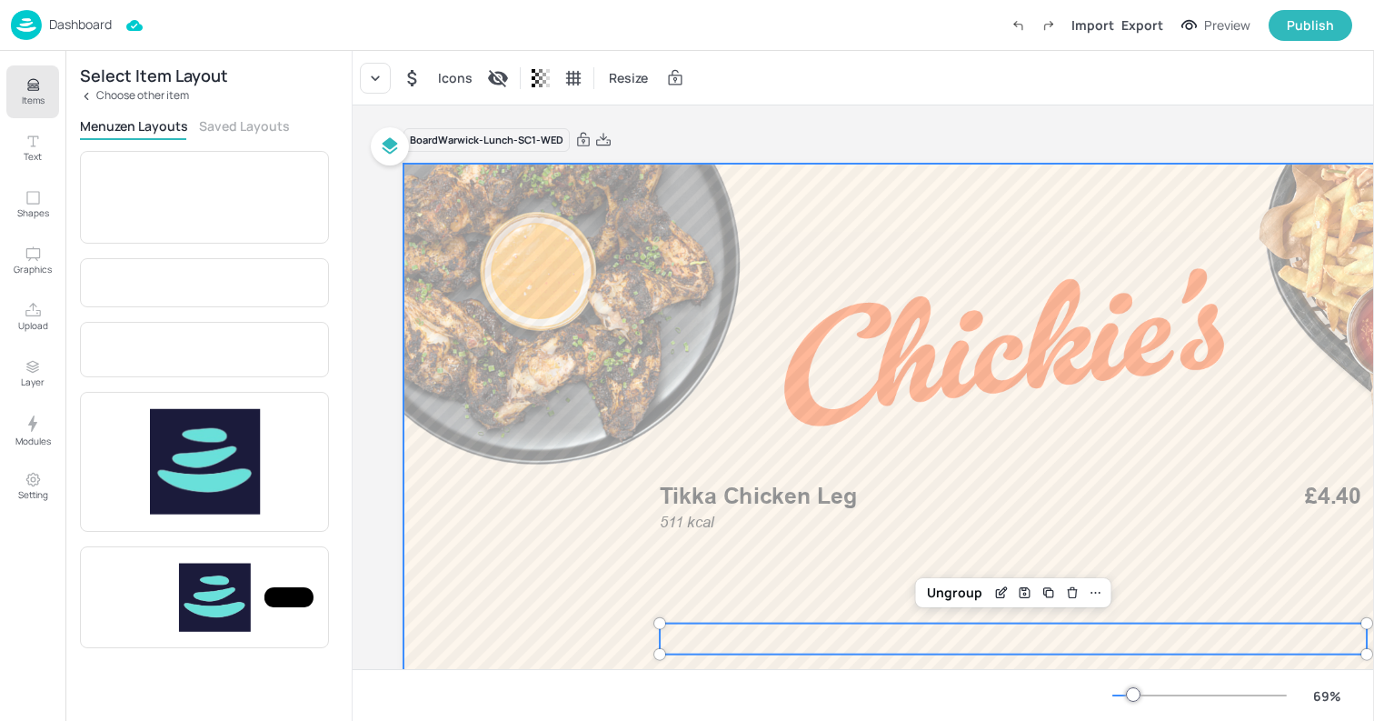
click at [747, 169] on div at bounding box center [1005, 502] width 1202 height 676
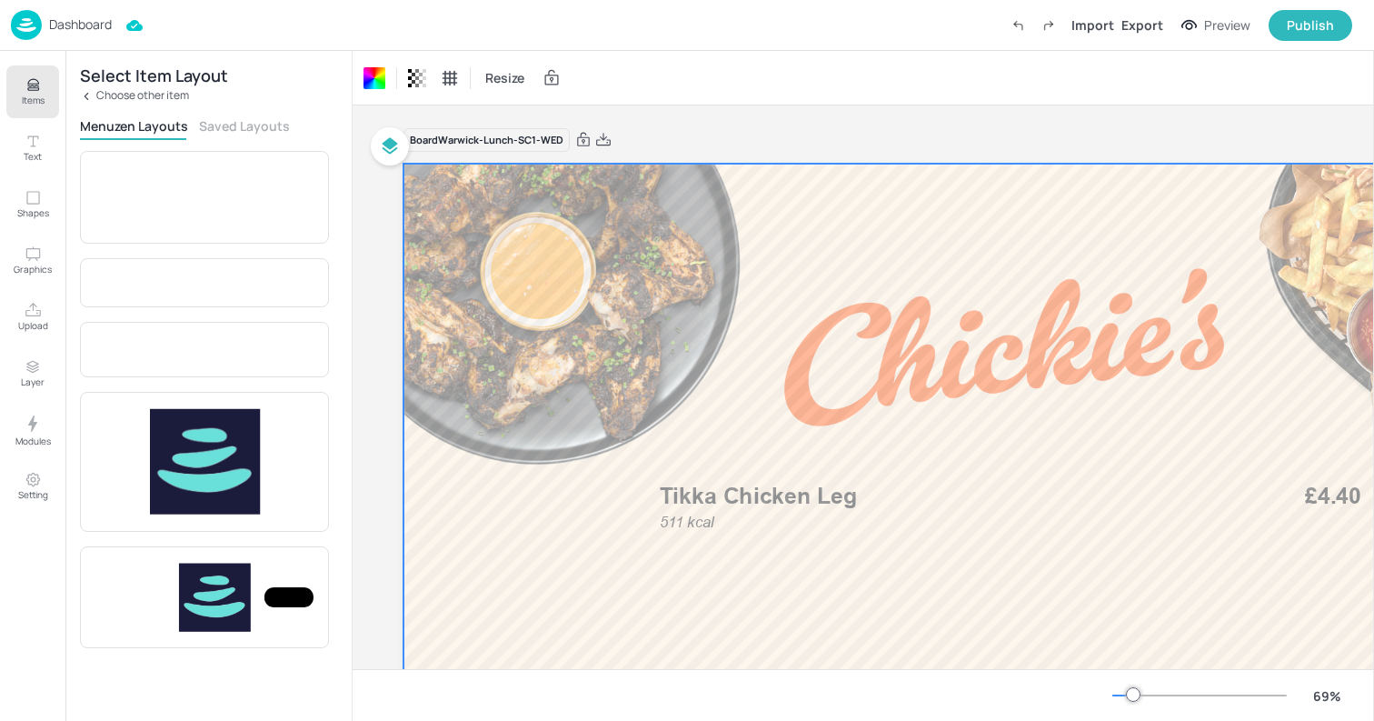
click at [648, 127] on div "Board Warwick-Lunch-SC1-WED" at bounding box center [1005, 139] width 1202 height 25
click at [181, 20] on div "Dashboard Import Export Preview Publish" at bounding box center [682, 25] width 1342 height 50
click at [30, 28] on img at bounding box center [26, 25] width 31 height 30
click at [674, 64] on div "Resize" at bounding box center [864, 78] width 1022 height 54
click at [43, 19] on div "Dashboard" at bounding box center [61, 25] width 101 height 30
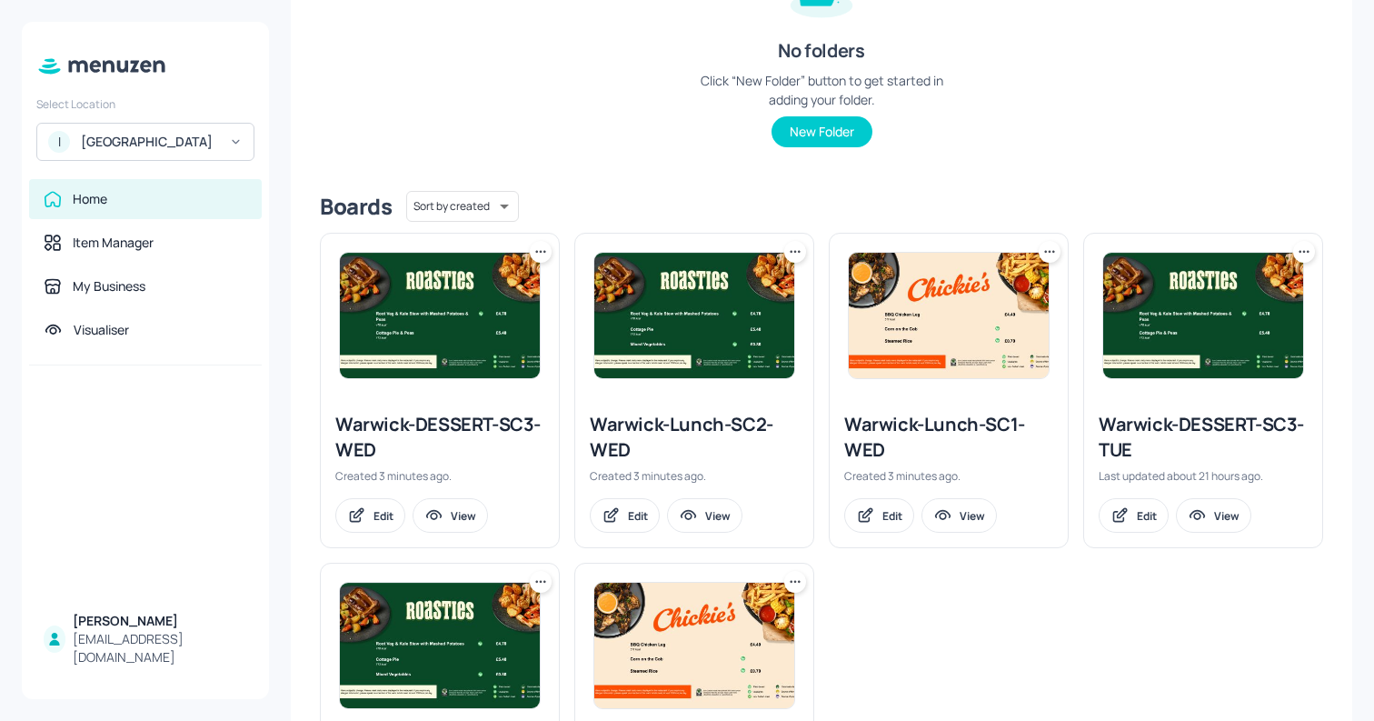
scroll to position [285, 0]
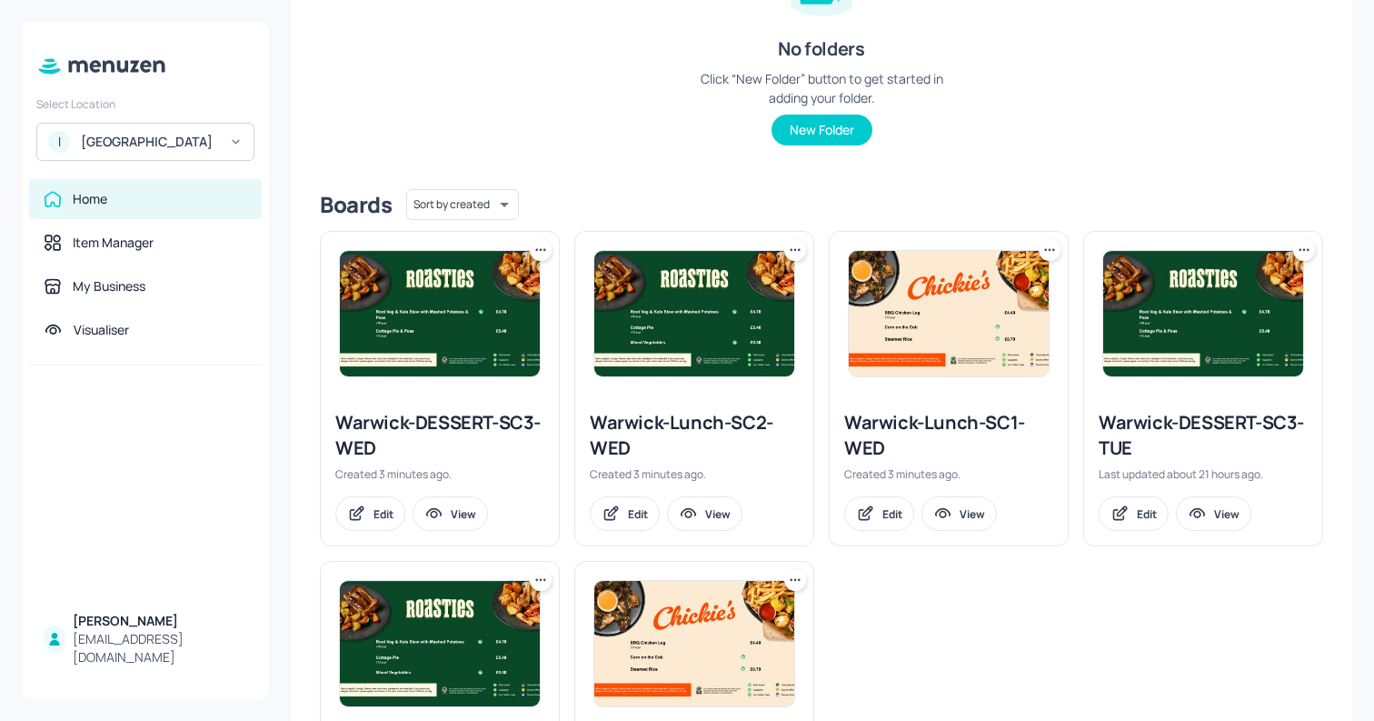
click at [596, 437] on div "Warwick-Lunch-SC2-WED" at bounding box center [694, 435] width 209 height 51
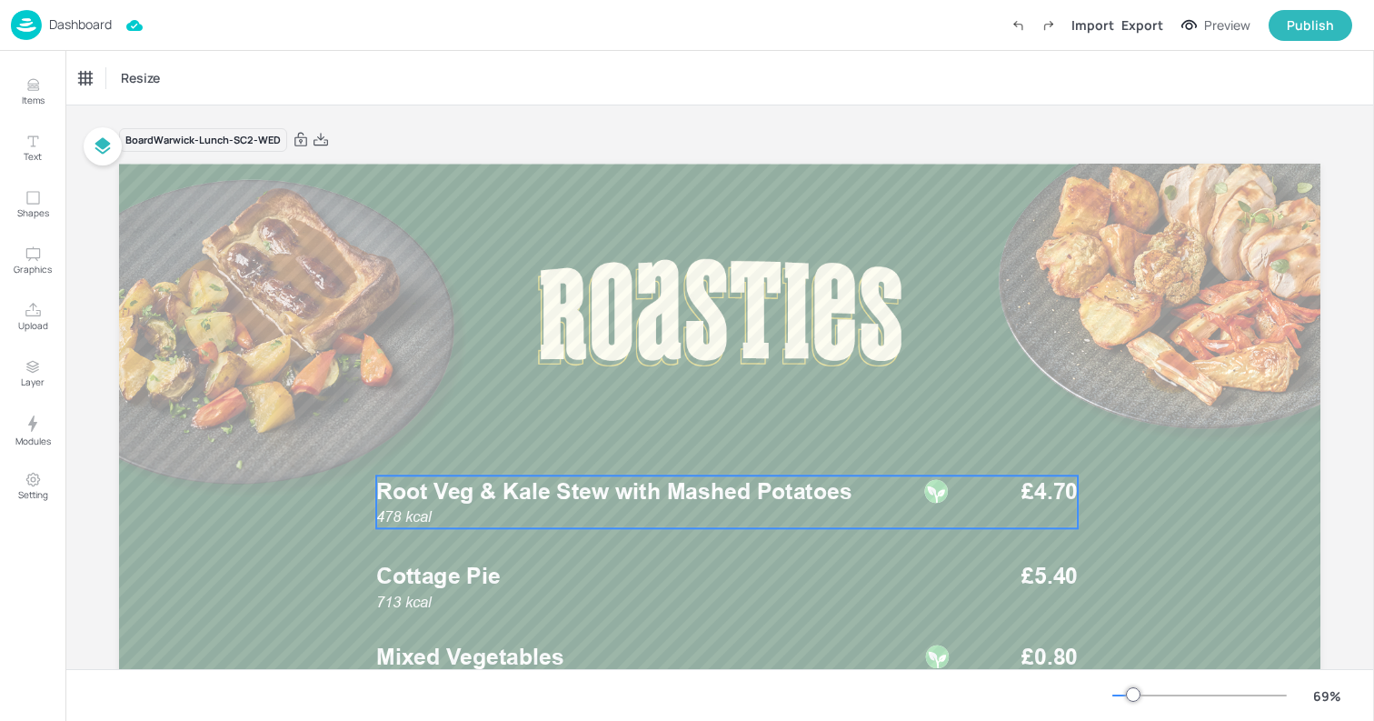
click at [473, 475] on p "Root Veg & Kale Stew with Mashed Potatoes" at bounding box center [647, 491] width 543 height 32
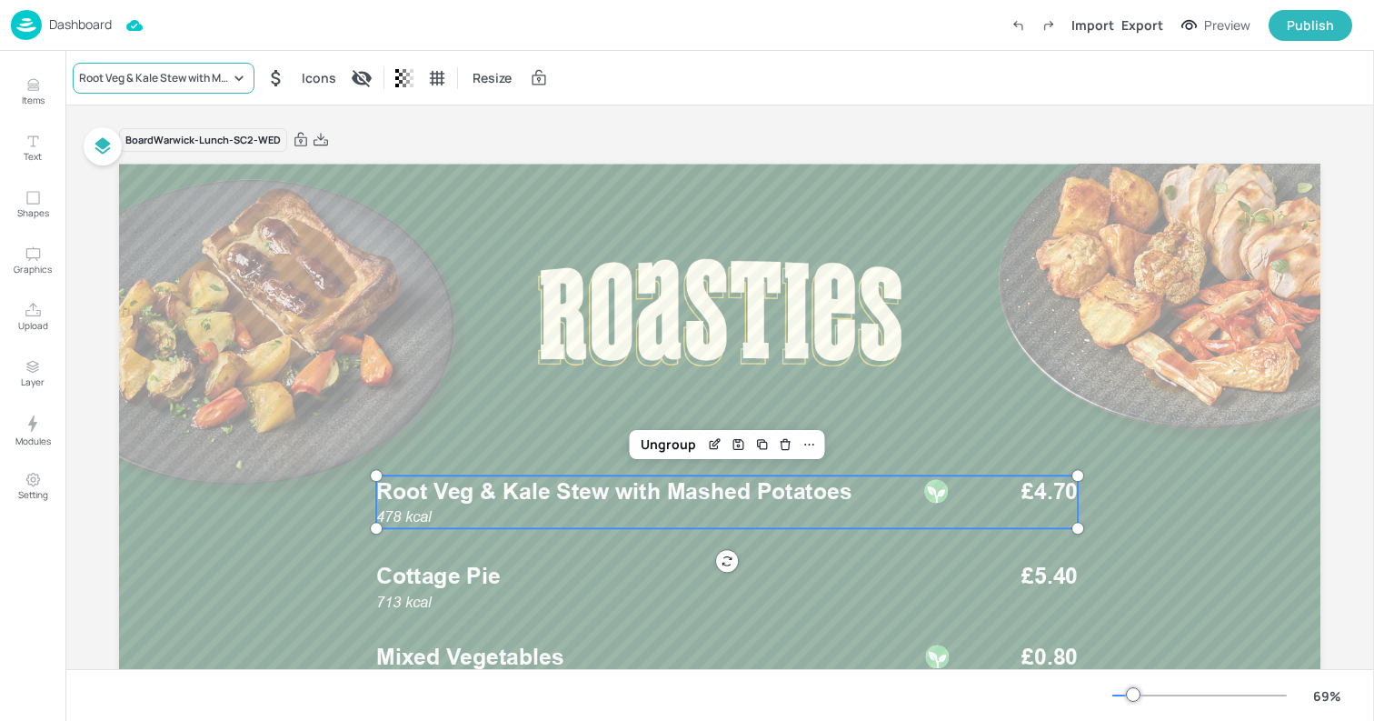
click at [116, 81] on div "Root Veg & Kale Stew with Mashed Potatoes" at bounding box center [154, 78] width 151 height 16
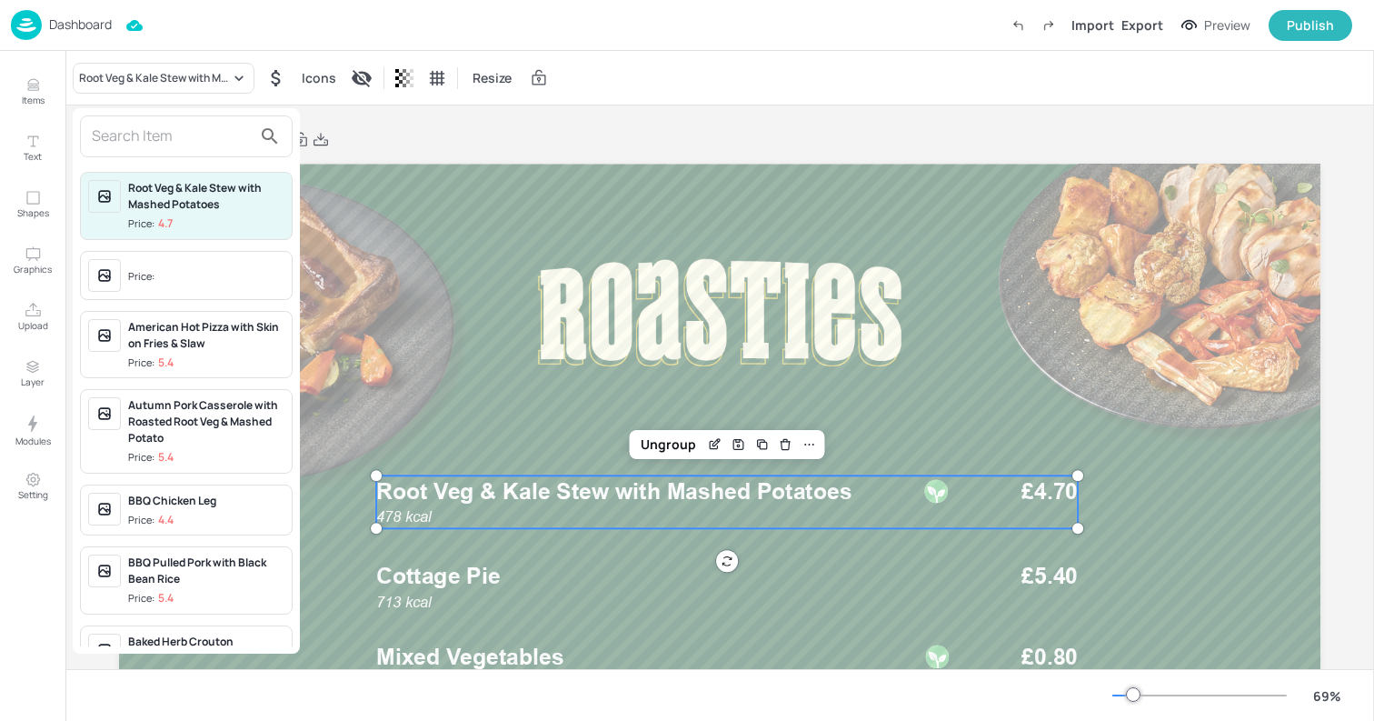
click at [139, 141] on input "text" at bounding box center [172, 136] width 160 height 29
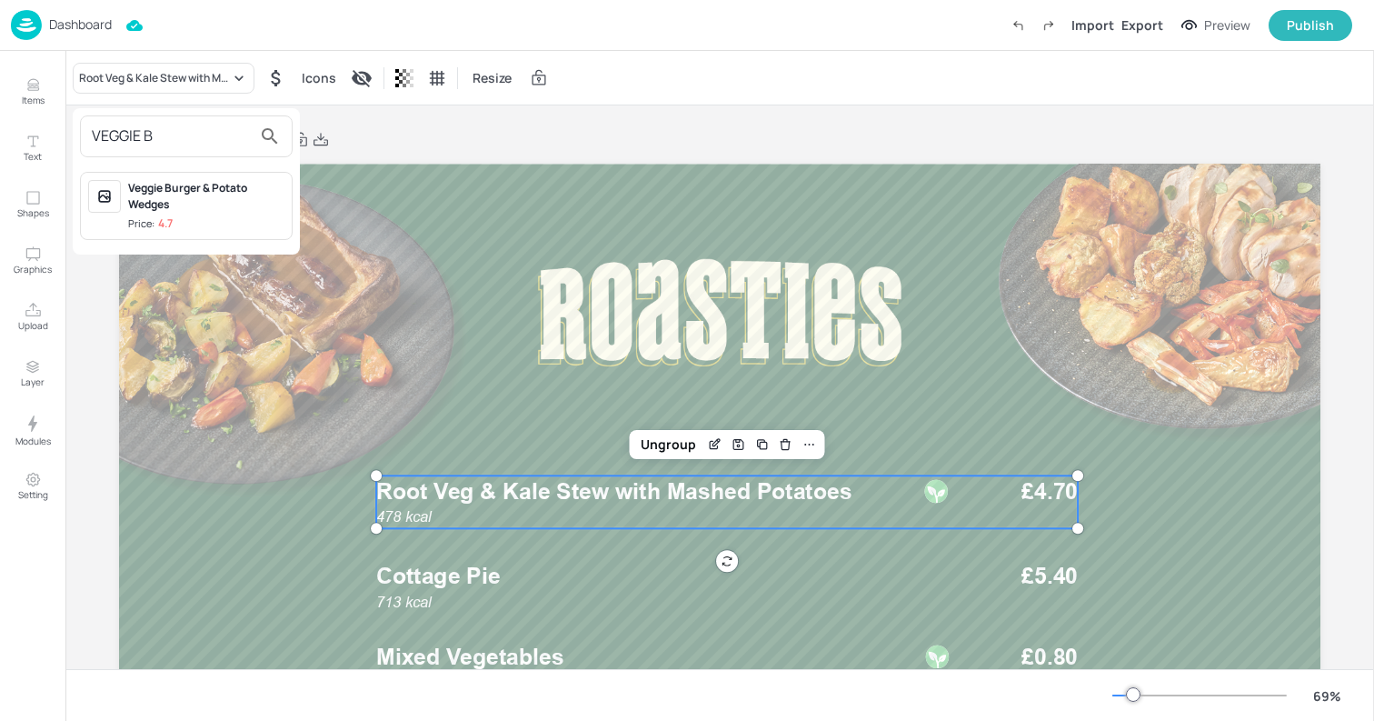
type input "VEGGIE B"
click at [192, 224] on span "Price: 4.7" at bounding box center [206, 223] width 156 height 15
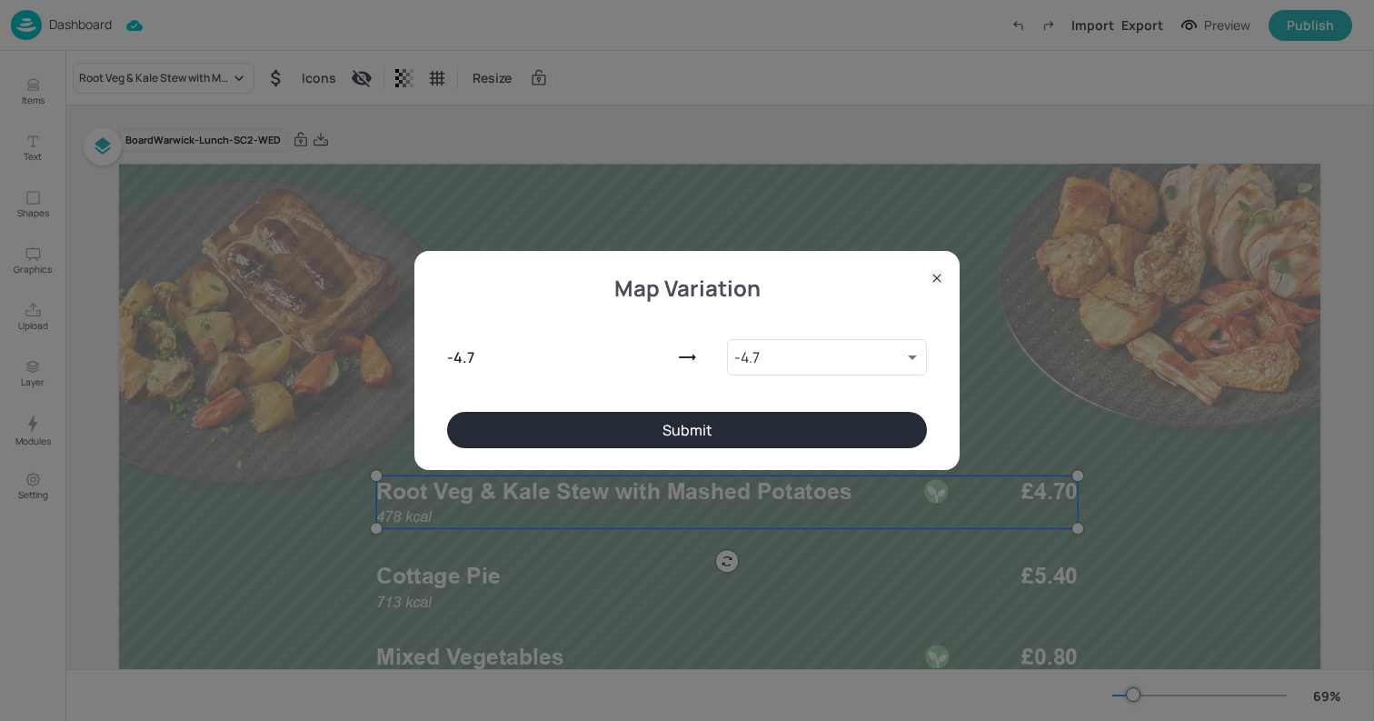
click at [176, 215] on div "Map Variation - 4.7 - 4.7 9757448 ​ Submit" at bounding box center [687, 360] width 1374 height 721
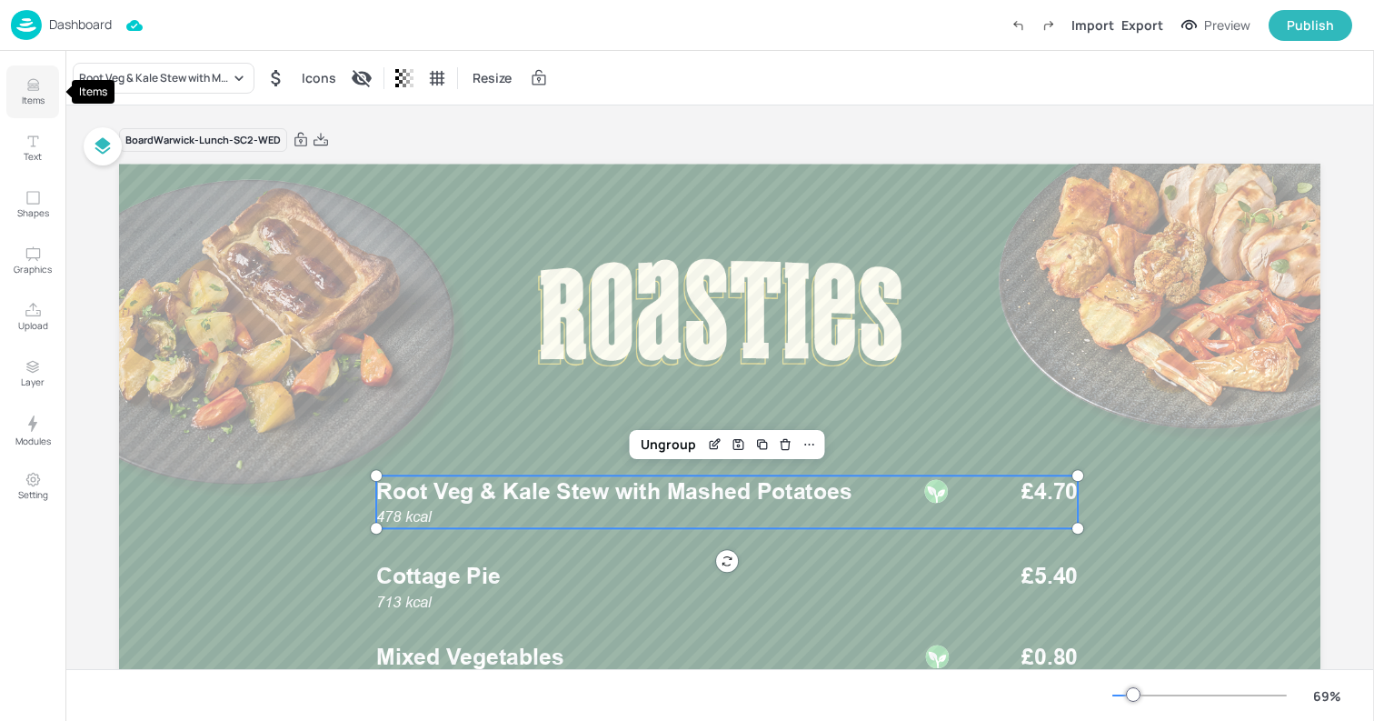
click at [47, 82] on button "Items" at bounding box center [32, 91] width 53 height 53
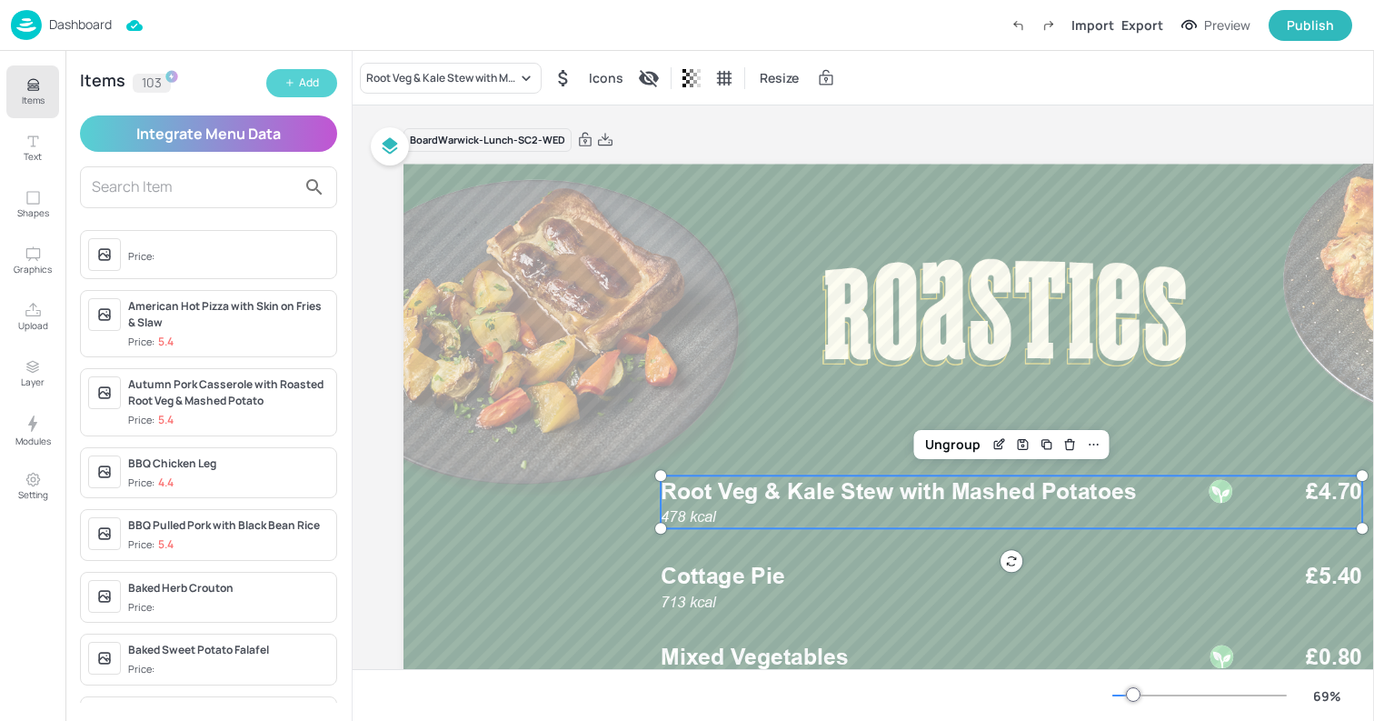
click at [283, 78] on button "Add" at bounding box center [301, 83] width 71 height 28
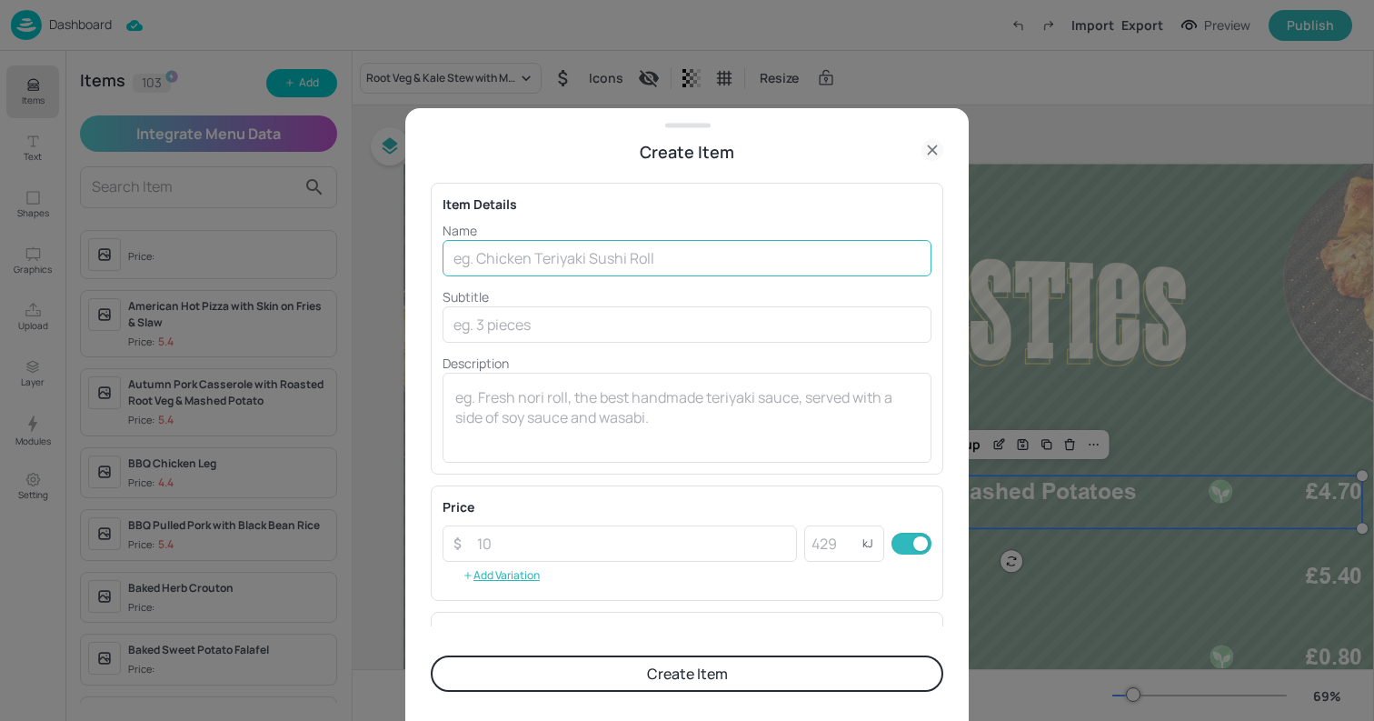
click at [621, 263] on input "text" at bounding box center [687, 258] width 489 height 36
paste input "The Veggie Burger & Wedges"
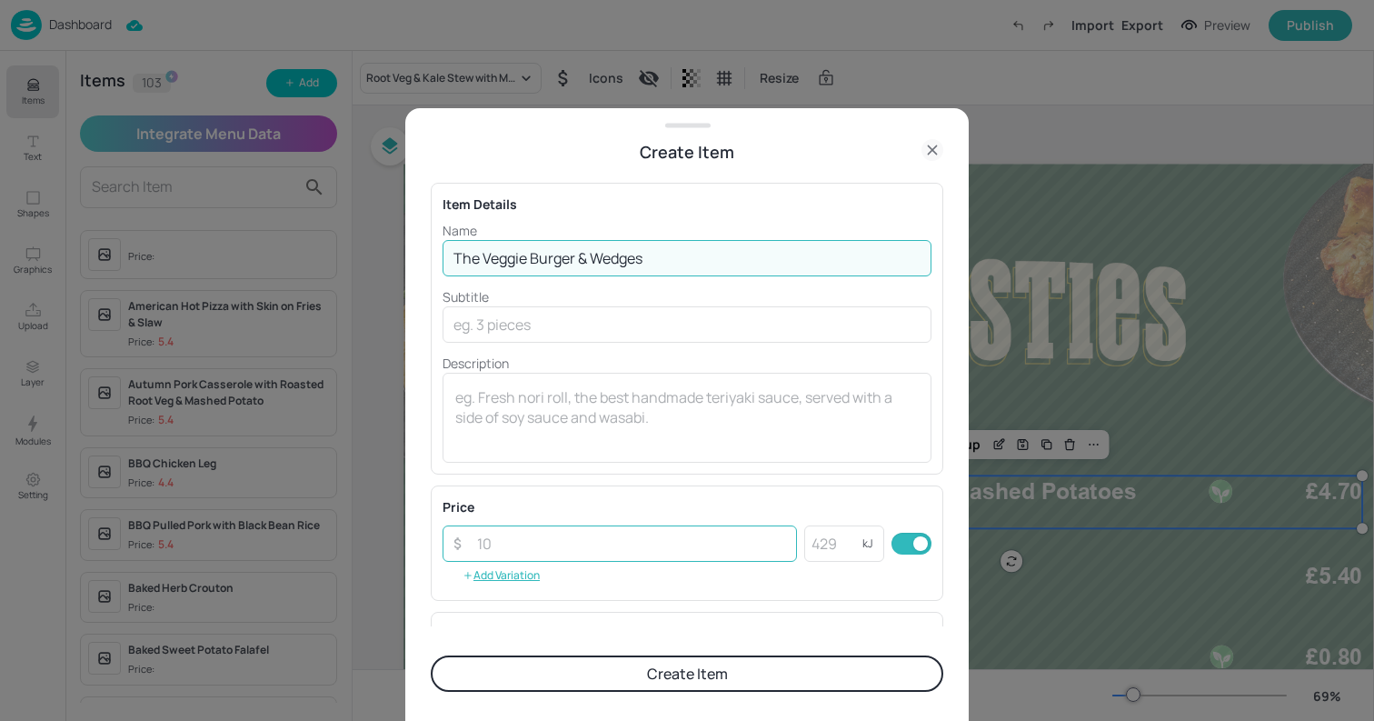
type input "The Veggie Burger & Wedges"
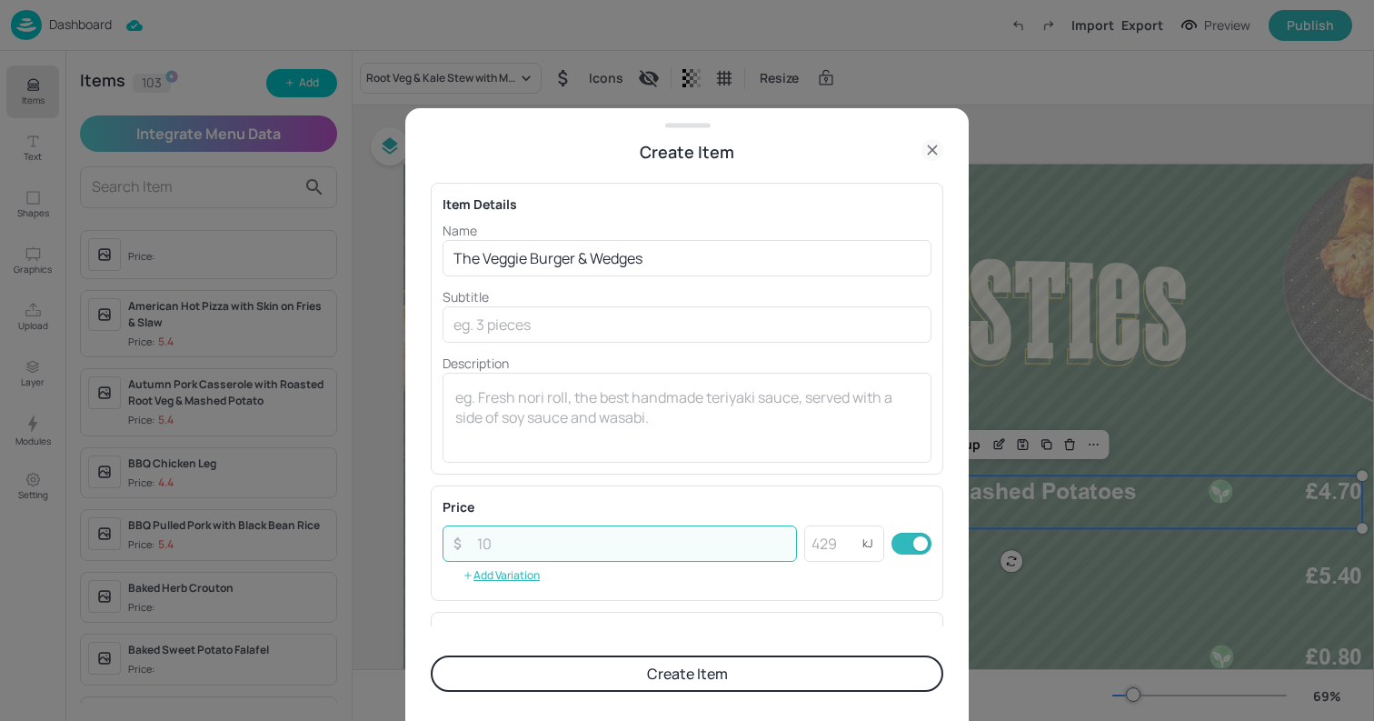
click at [525, 542] on input "number" at bounding box center [631, 543] width 331 height 36
type input "4"
type input "4.40"
click at [821, 551] on input "number" at bounding box center [833, 543] width 58 height 36
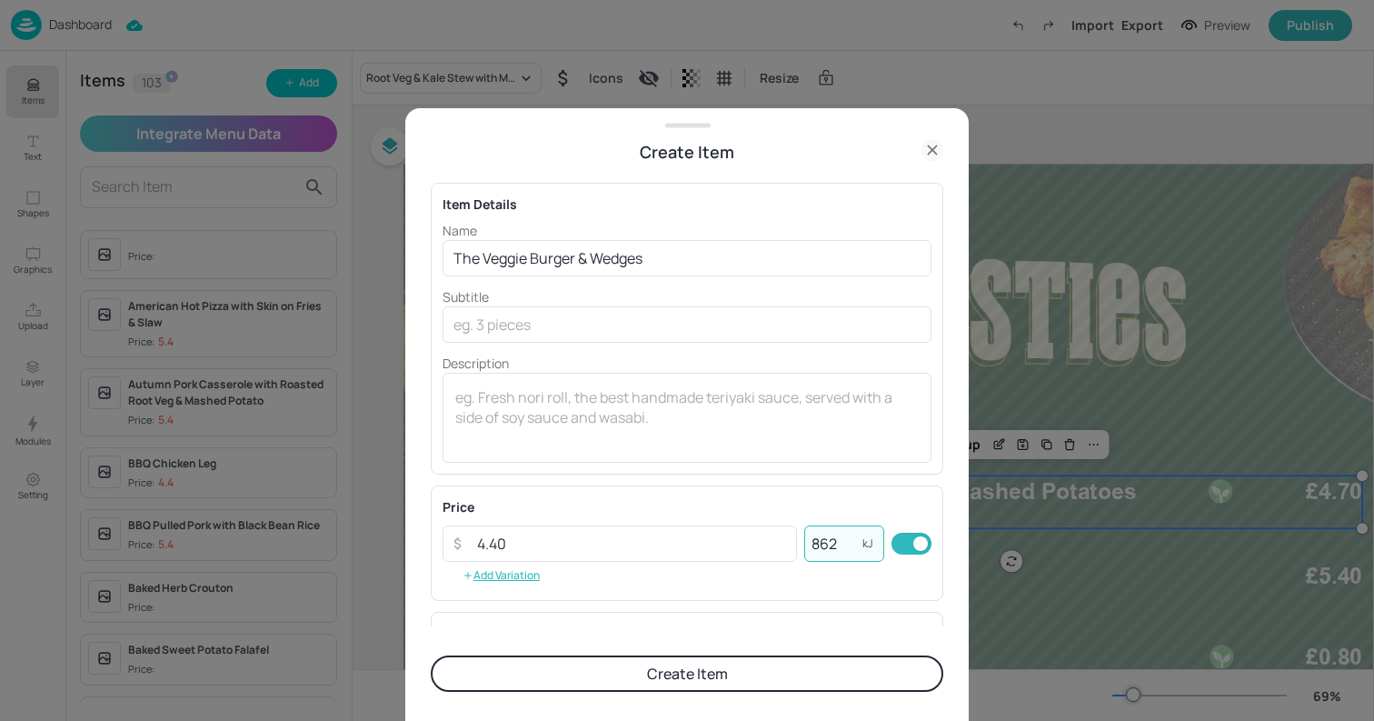
type input "862"
click at [681, 670] on button "Create Item" at bounding box center [687, 673] width 513 height 36
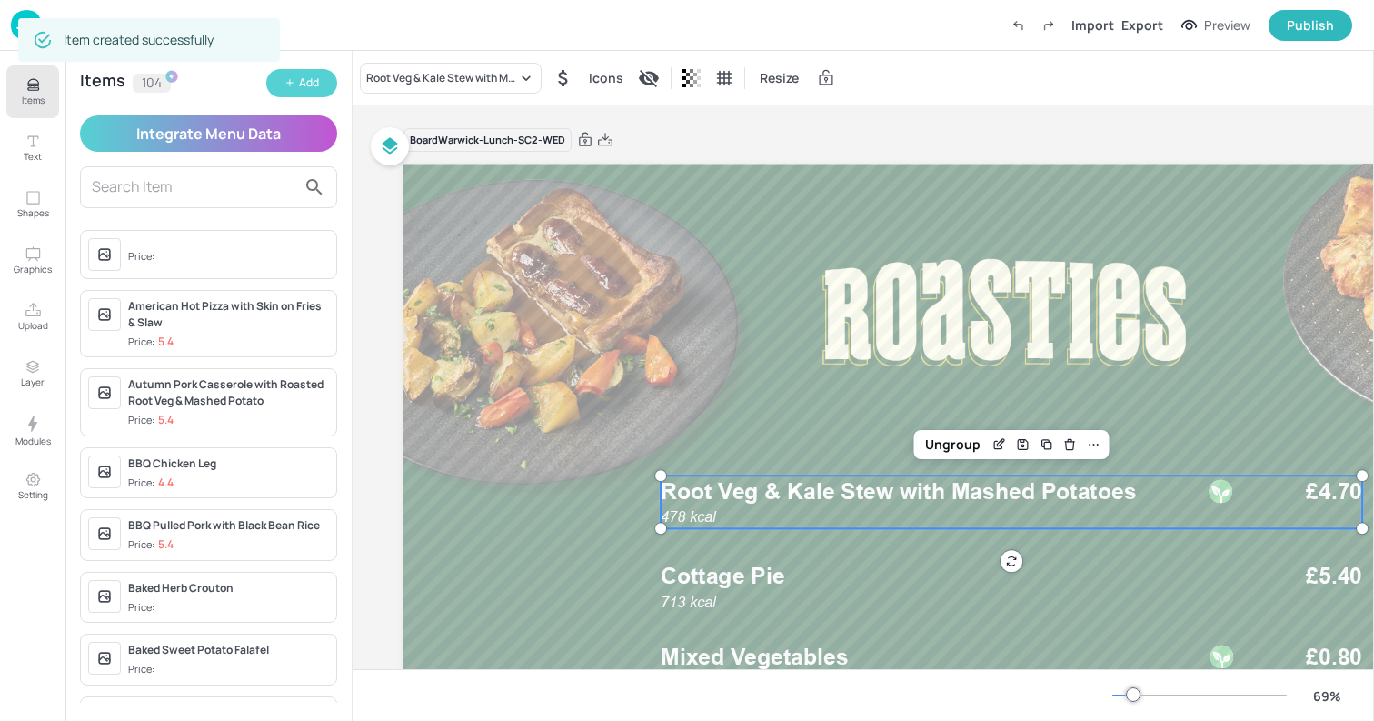
click at [297, 87] on button "Add" at bounding box center [301, 83] width 71 height 28
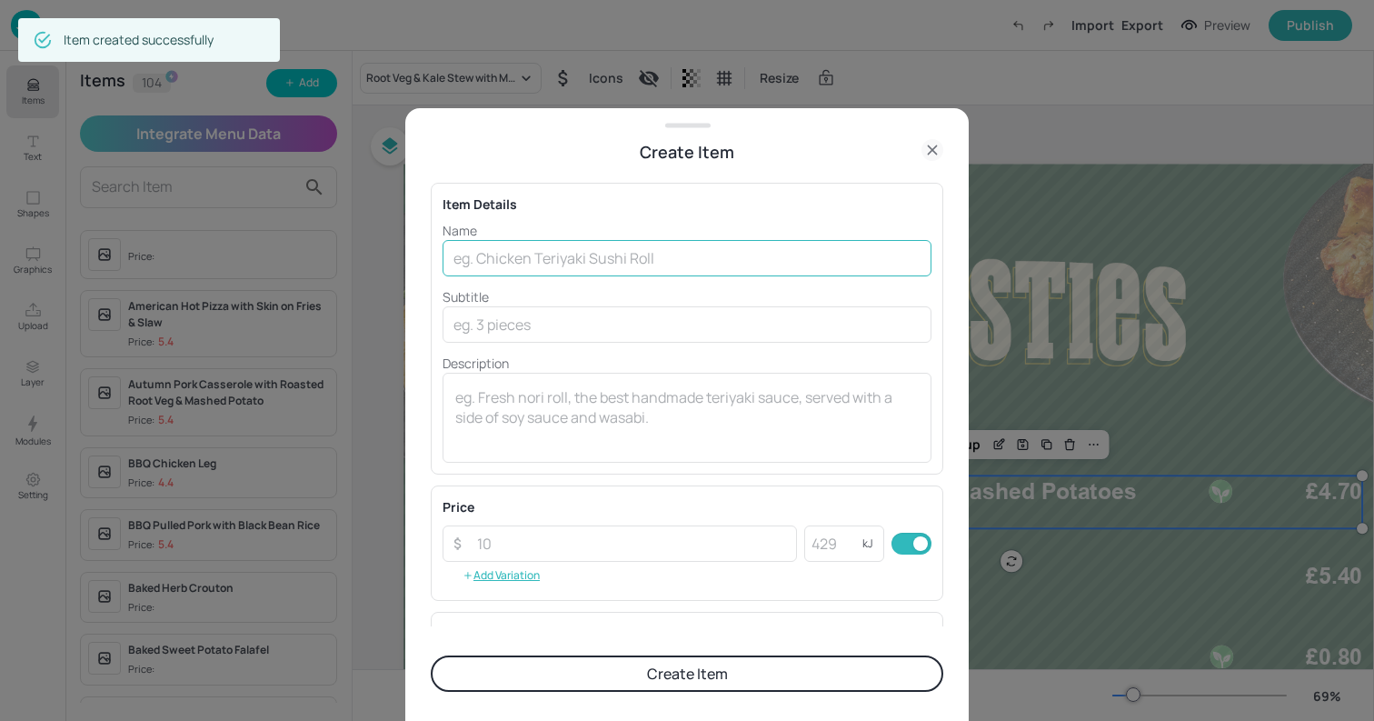
click at [668, 253] on input "text" at bounding box center [687, 258] width 489 height 36
paste input "The Cheese Burger (Budget)"
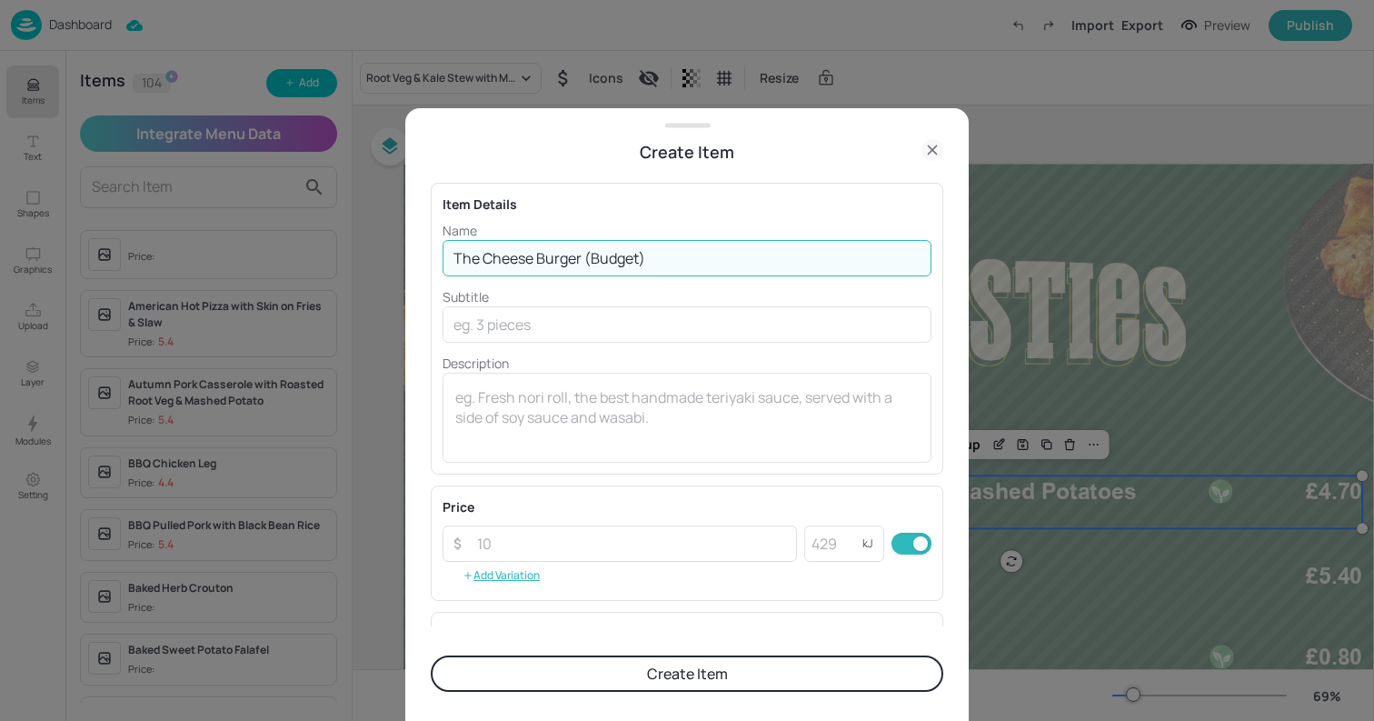
click at [587, 257] on input "The Cheese Burger (Budget)" at bounding box center [687, 258] width 489 height 36
type input "The Cheese Burger"
click at [820, 542] on input "number" at bounding box center [833, 543] width 58 height 36
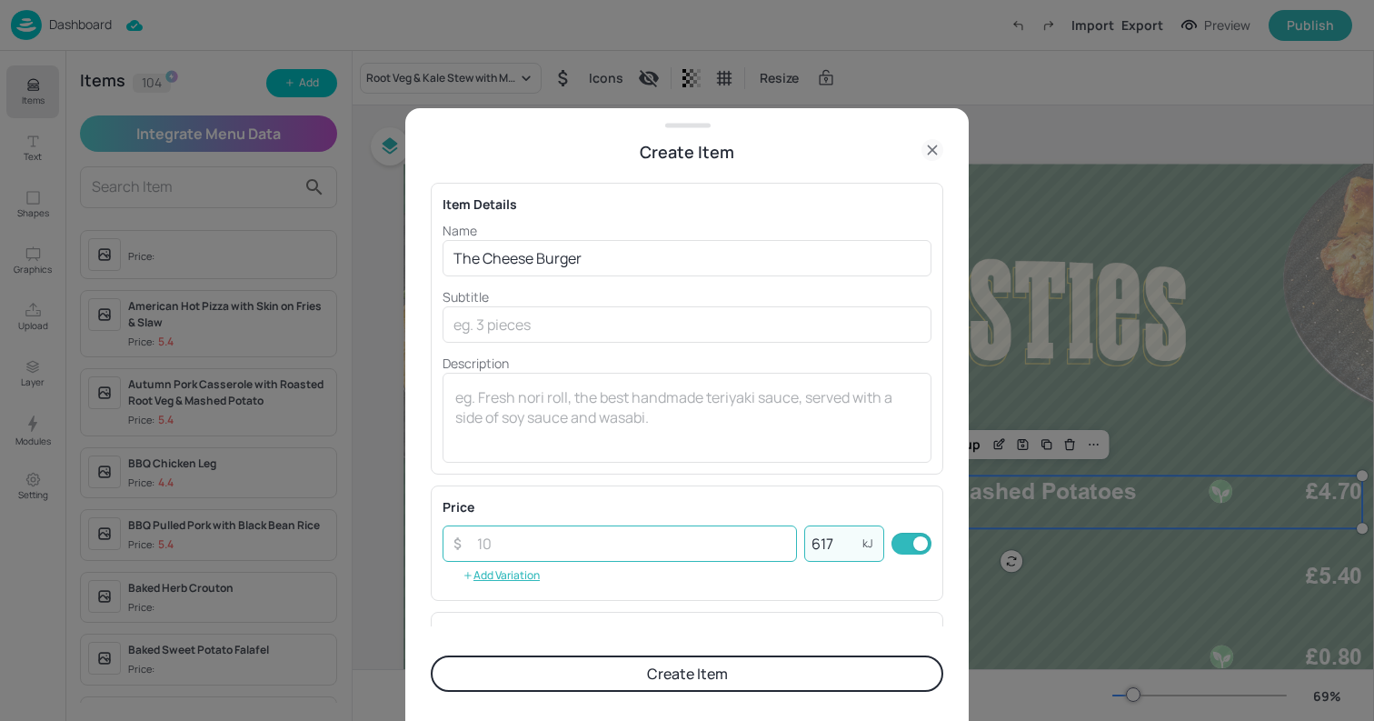
type input "617"
click at [636, 545] on input "number" at bounding box center [631, 543] width 331 height 36
type input "4.40"
click at [431, 655] on button "Create Item" at bounding box center [687, 673] width 513 height 36
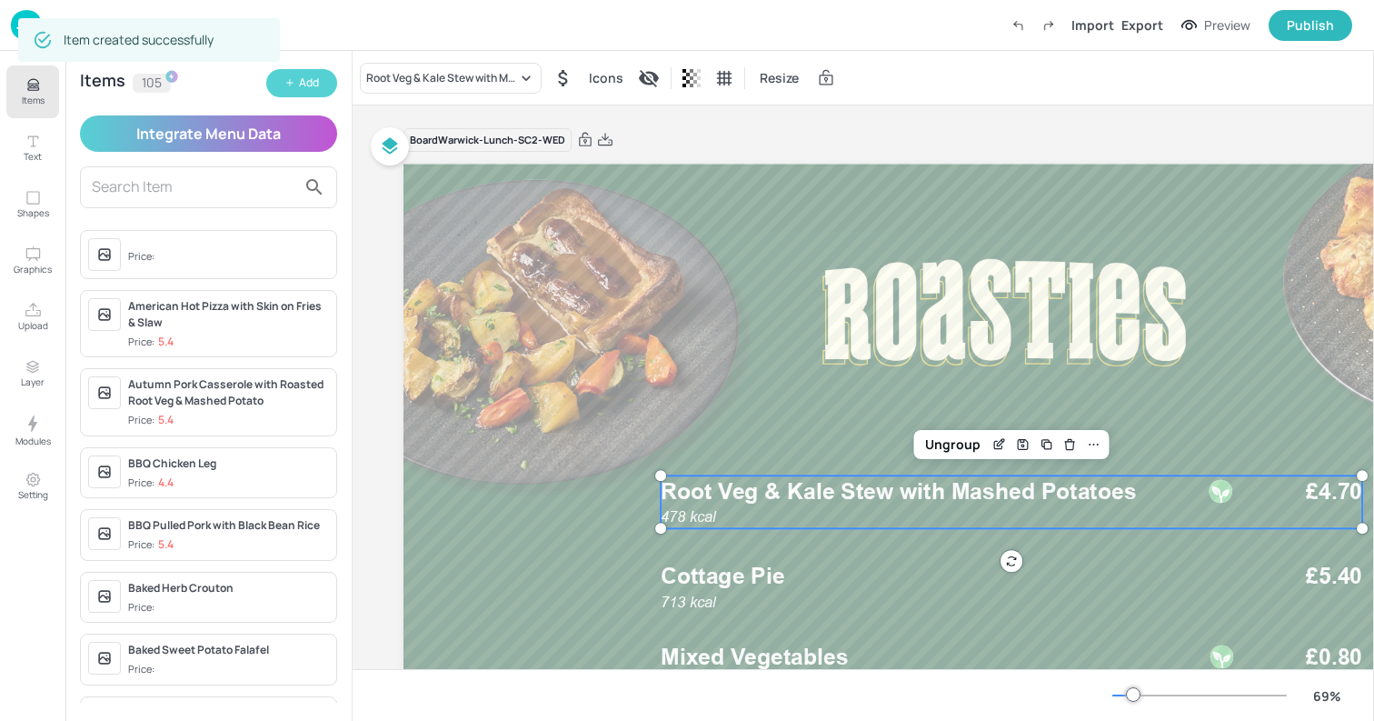
click at [298, 93] on button "Add" at bounding box center [301, 83] width 71 height 28
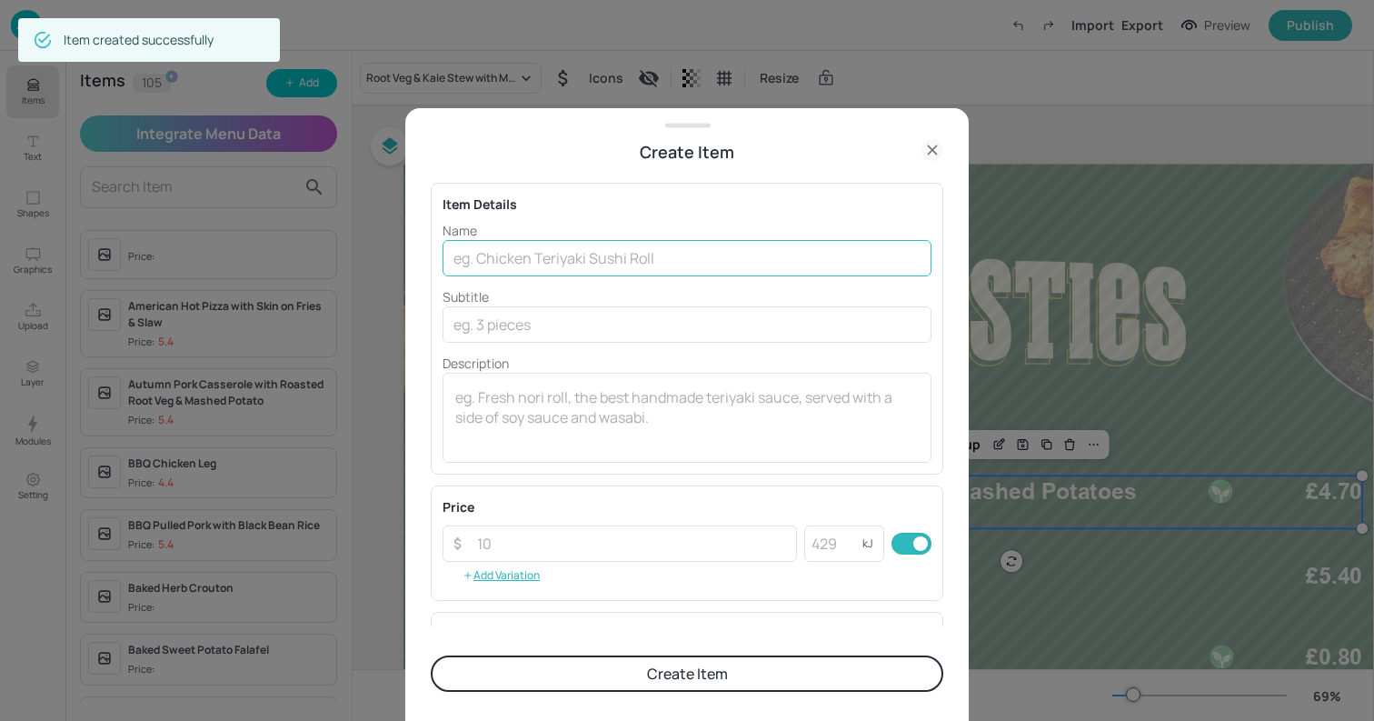
click at [667, 259] on input "text" at bounding box center [687, 258] width 489 height 36
paste input "Potato Wedges"
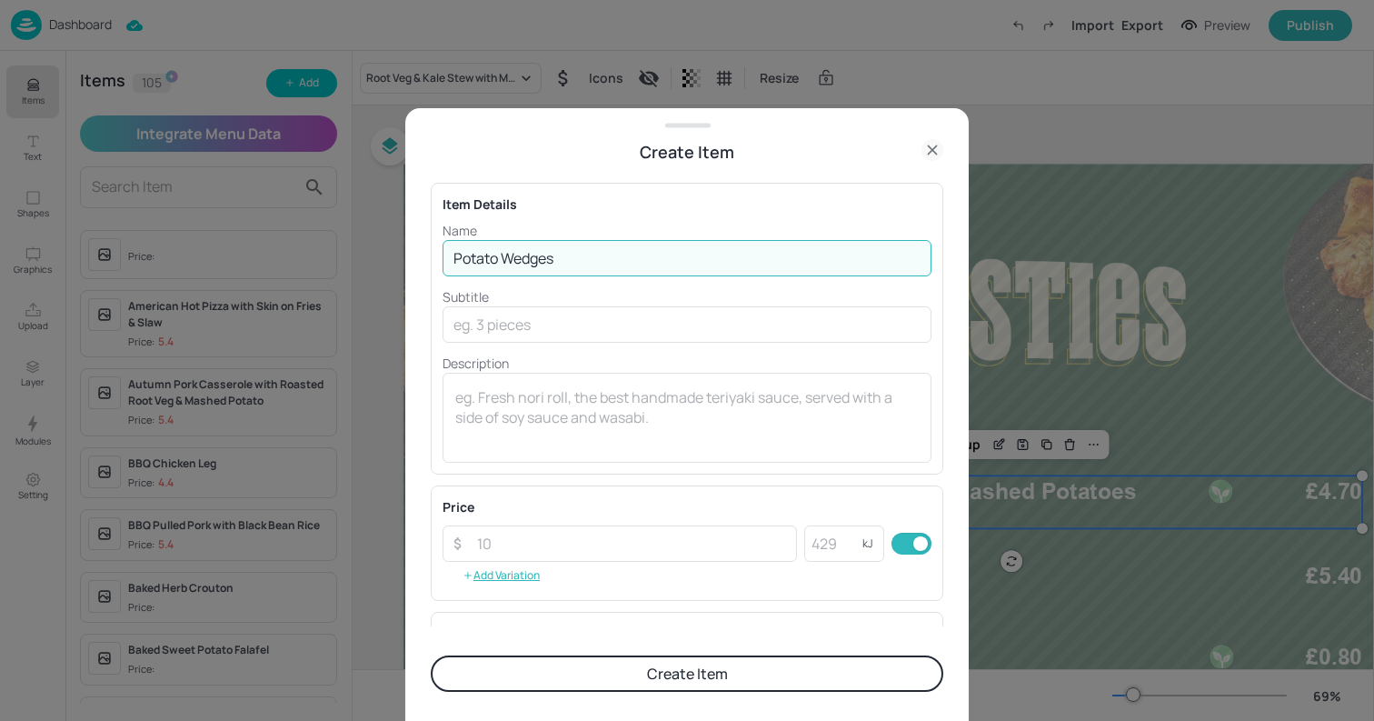
type input "Potato Wedges"
click at [930, 150] on icon at bounding box center [933, 150] width 22 height 22
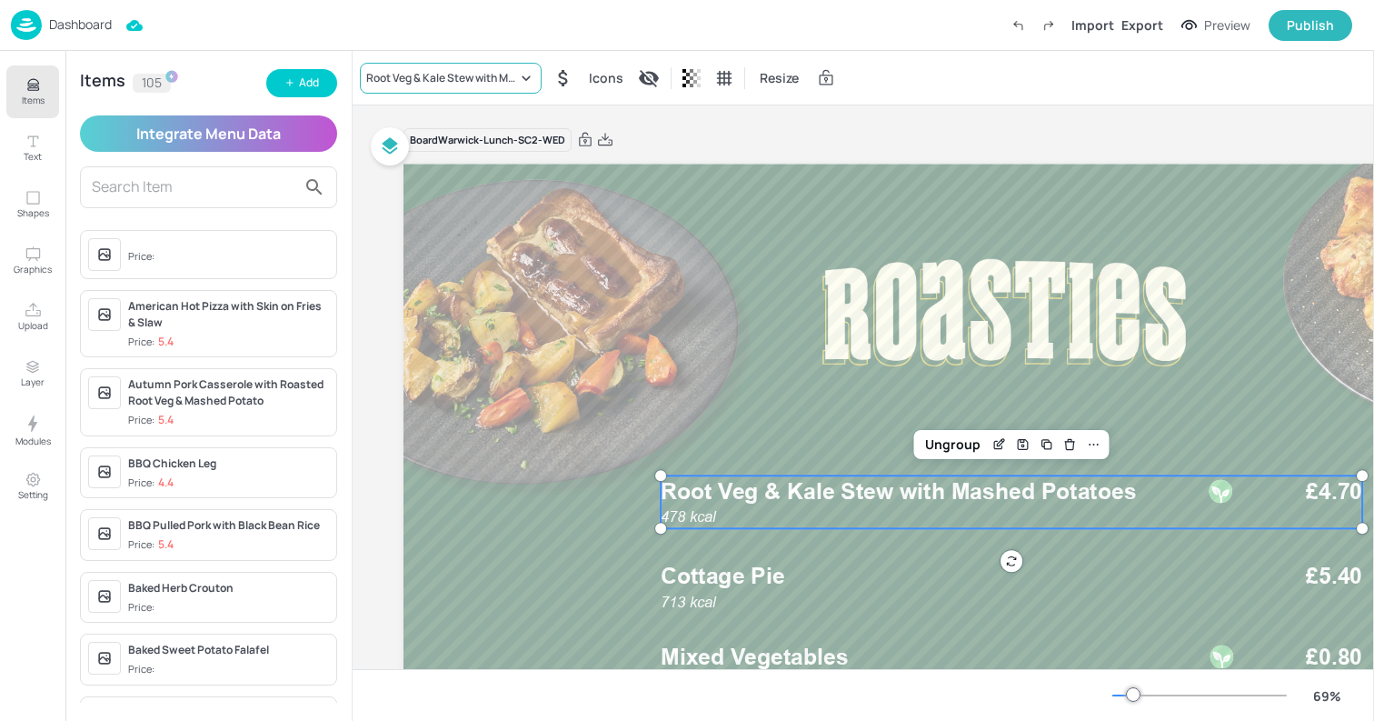
click at [421, 70] on div "Root Veg & Kale Stew with Mashed Potatoes" at bounding box center [441, 78] width 151 height 16
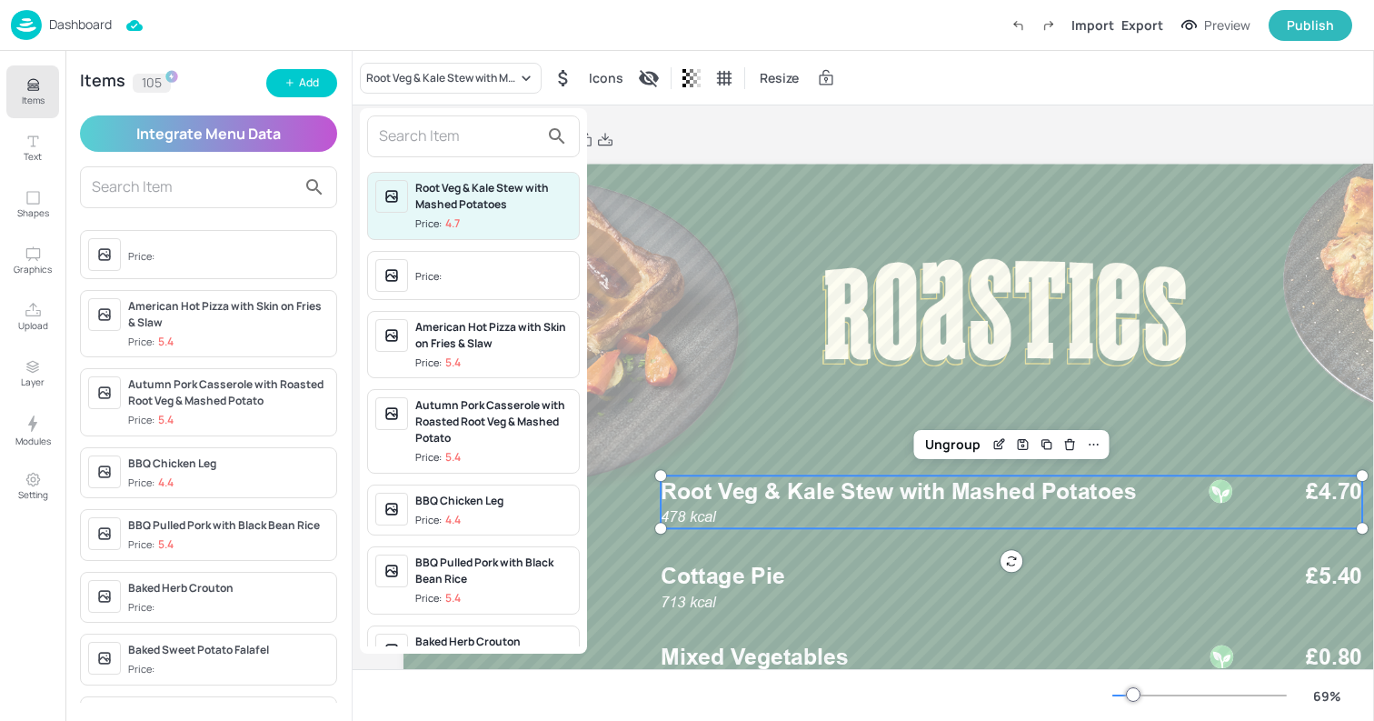
click at [453, 134] on input "text" at bounding box center [459, 136] width 160 height 29
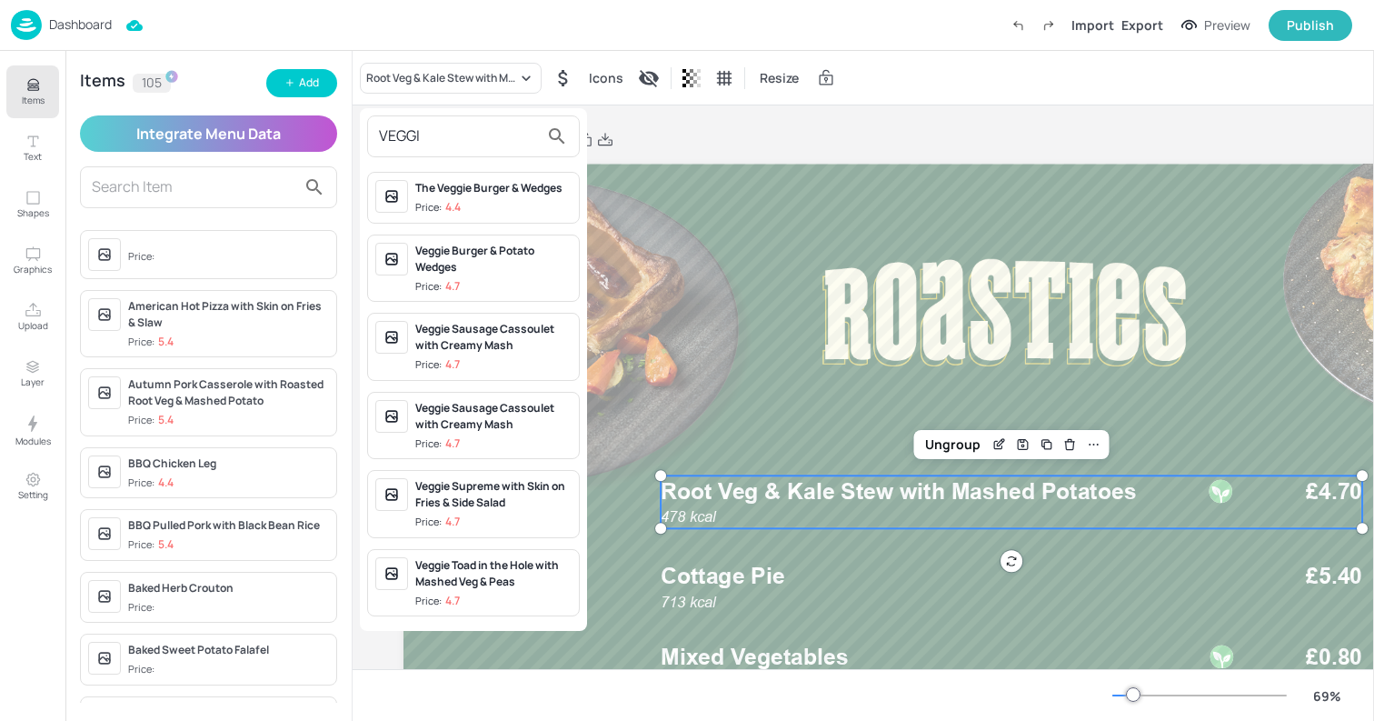
type input "VEGGI"
click at [466, 208] on span "Price: 4.4" at bounding box center [493, 207] width 156 height 15
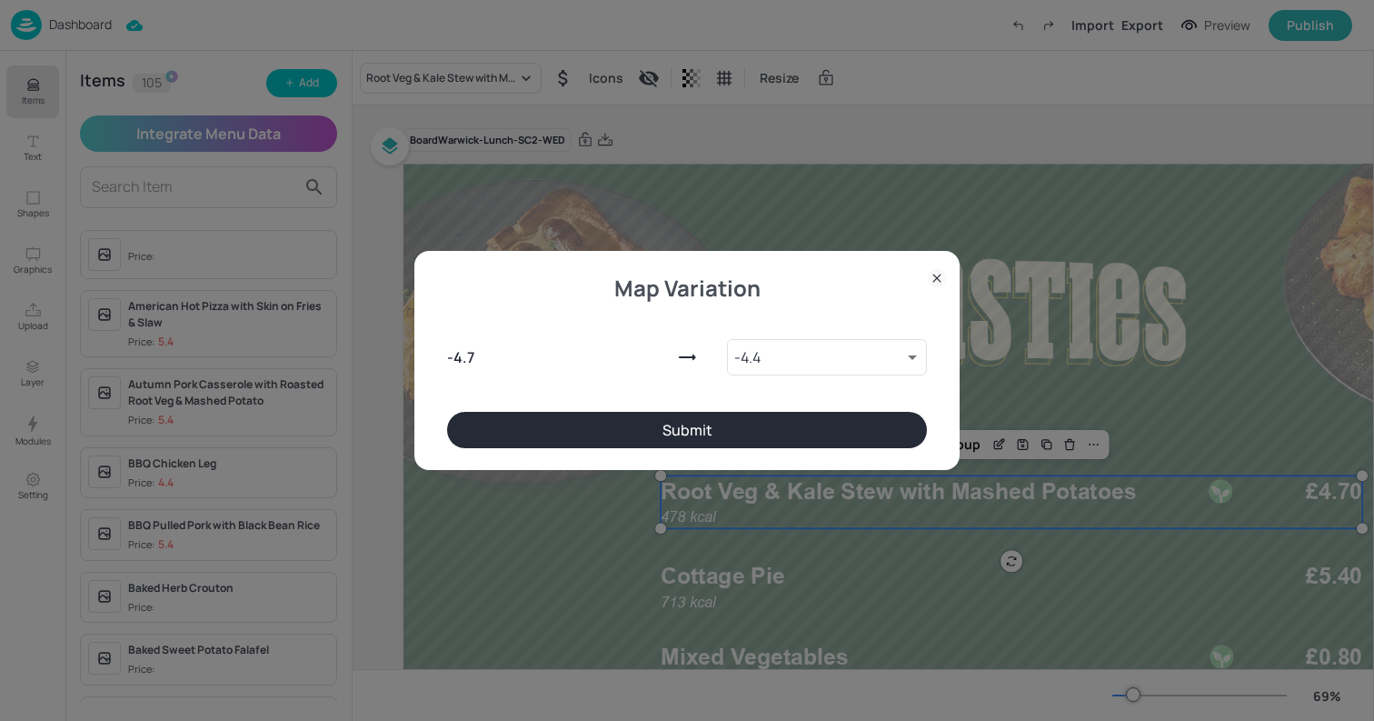
click at [677, 445] on button "Submit" at bounding box center [687, 430] width 480 height 36
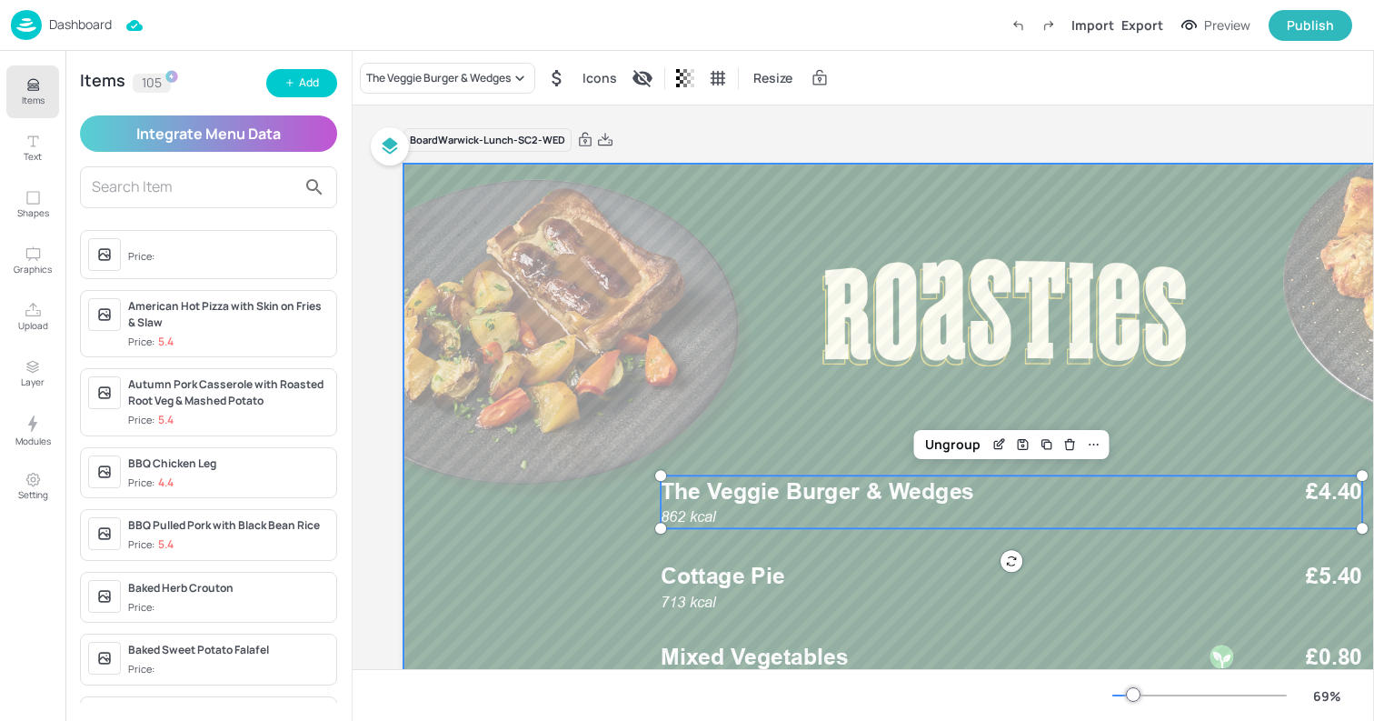
click at [700, 578] on span "Cottage Pie" at bounding box center [723, 576] width 124 height 27
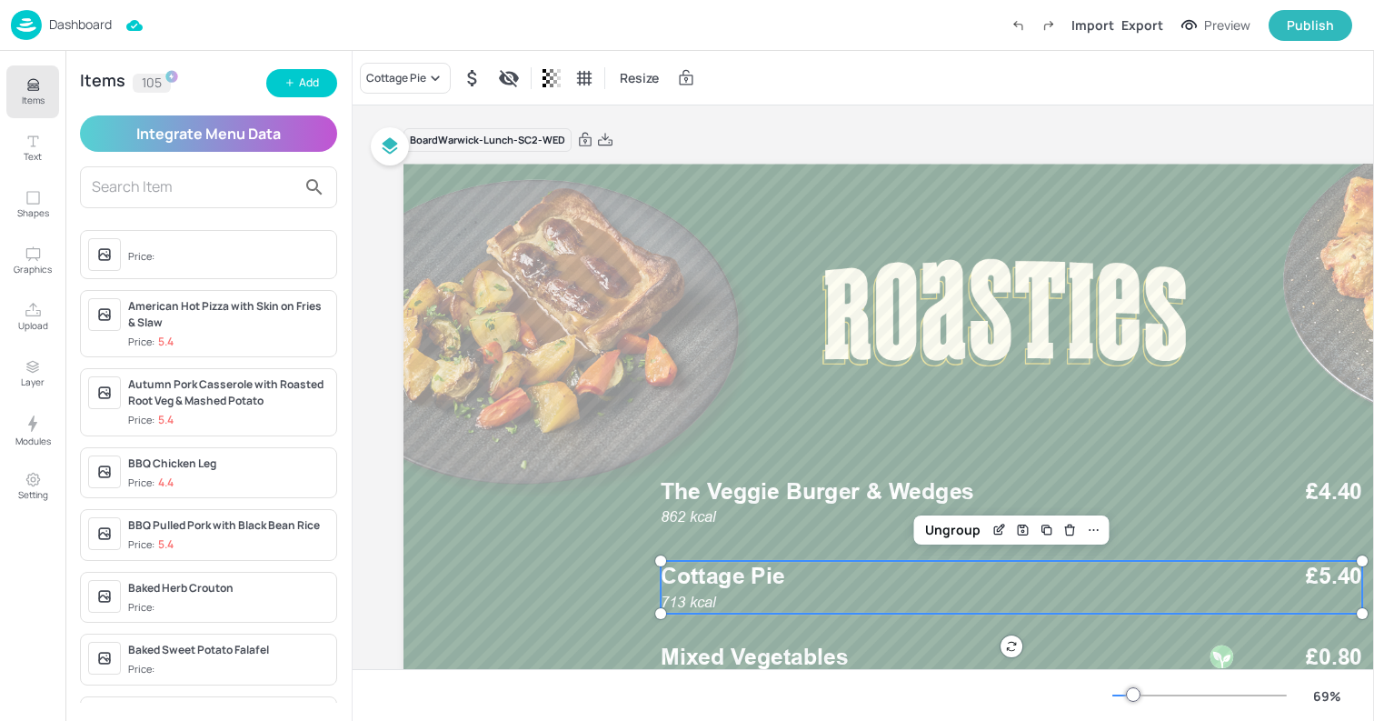
click at [383, 94] on div "Cottage Pie Resize" at bounding box center [864, 78] width 1022 height 54
click at [386, 79] on div "Cottage Pie" at bounding box center [396, 78] width 60 height 16
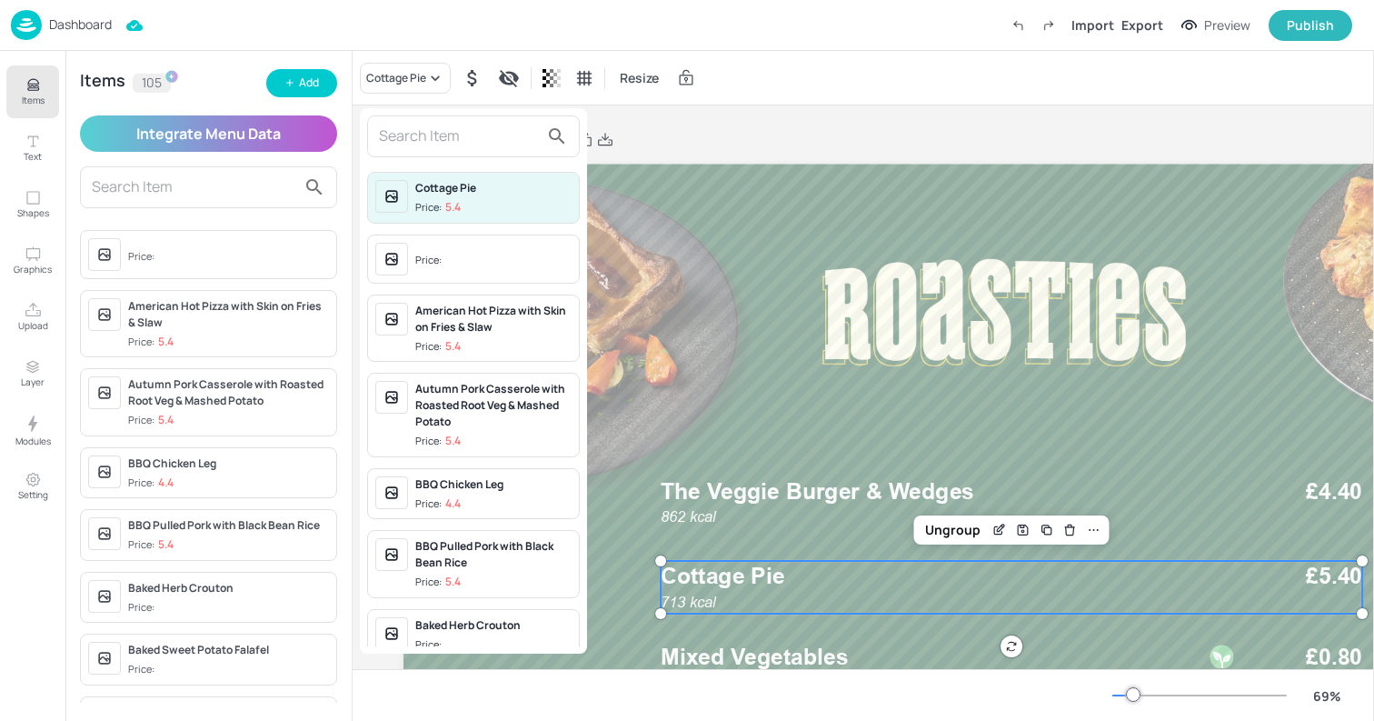
click at [407, 127] on input "text" at bounding box center [459, 136] width 160 height 29
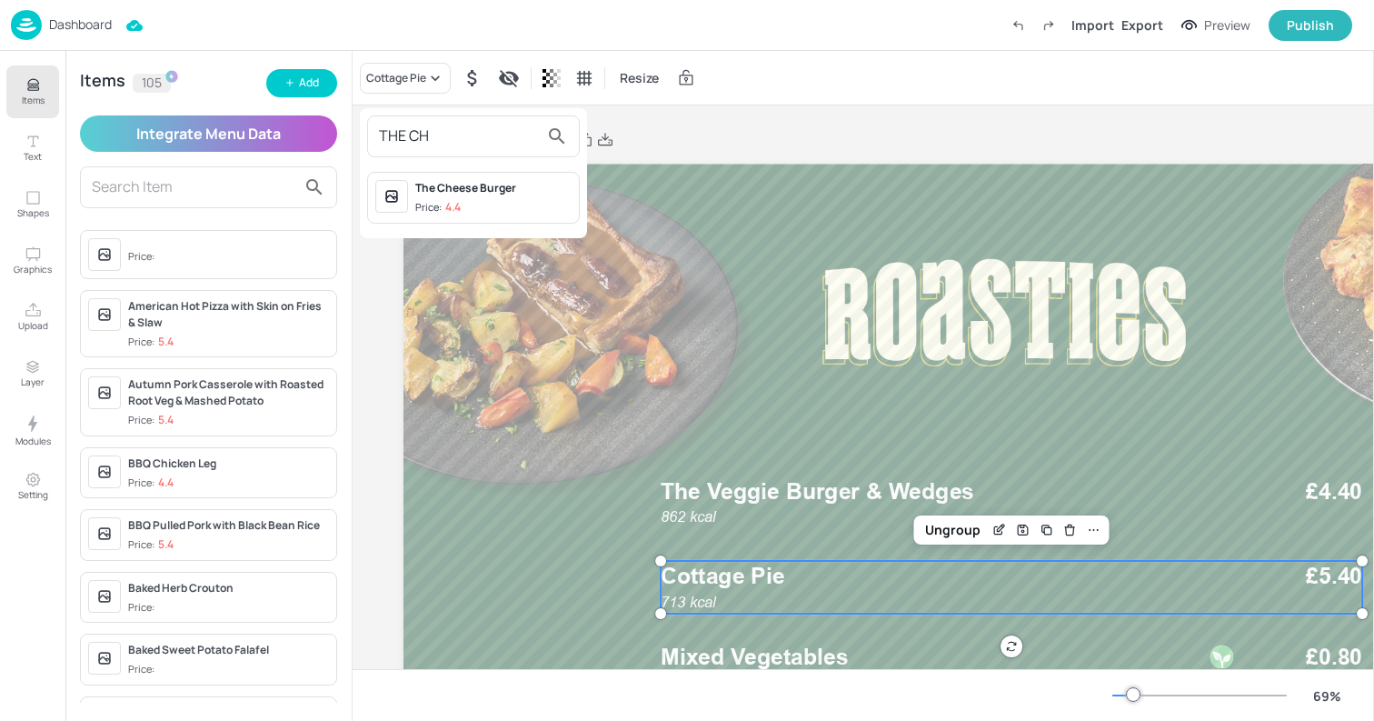
type input "THE CH"
click at [463, 213] on span "Price: 4.4" at bounding box center [493, 207] width 156 height 15
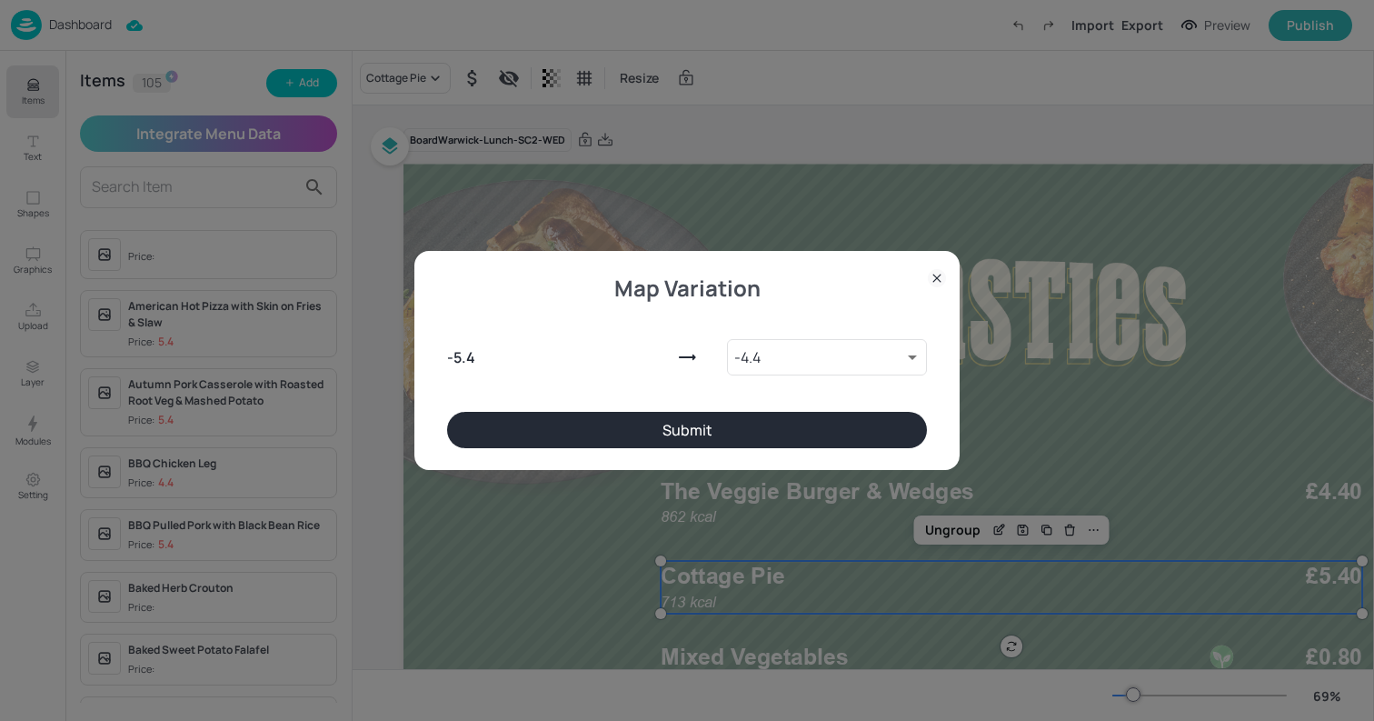
click at [790, 431] on button "Submit" at bounding box center [687, 430] width 480 height 36
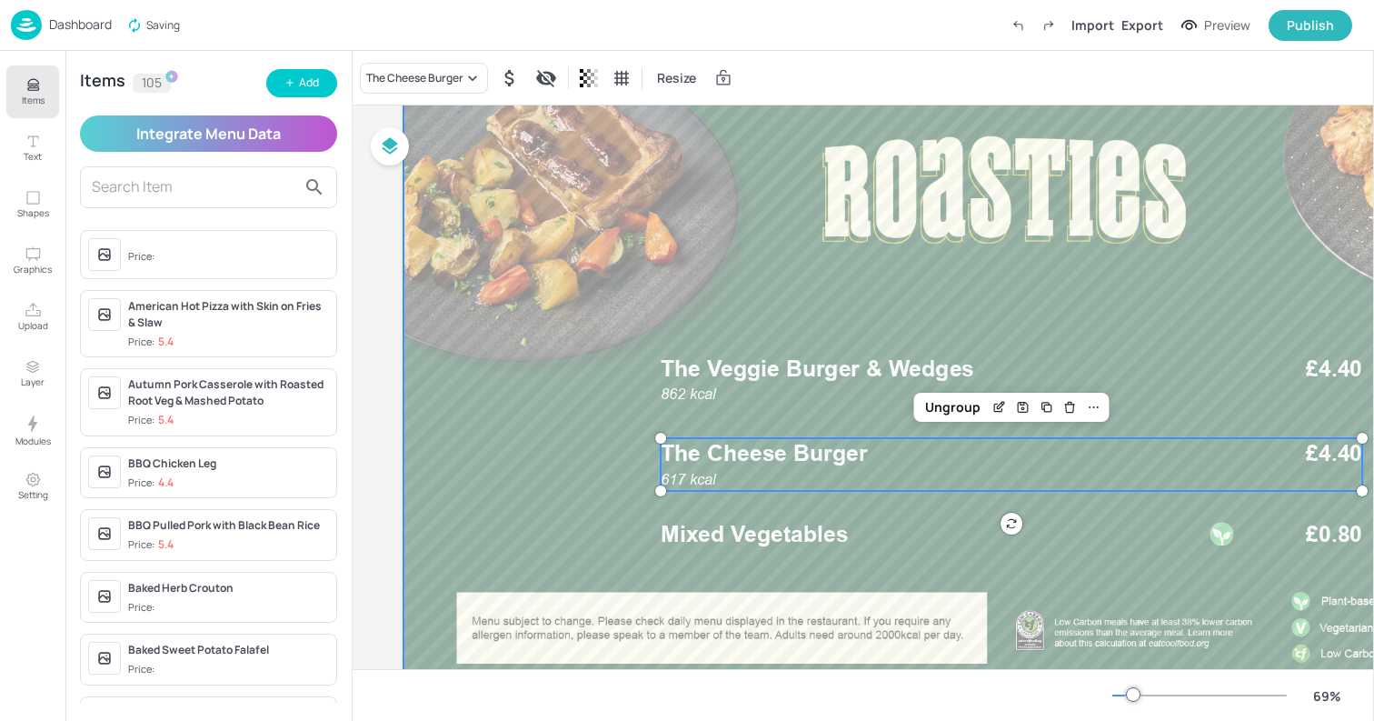
scroll to position [159, 0]
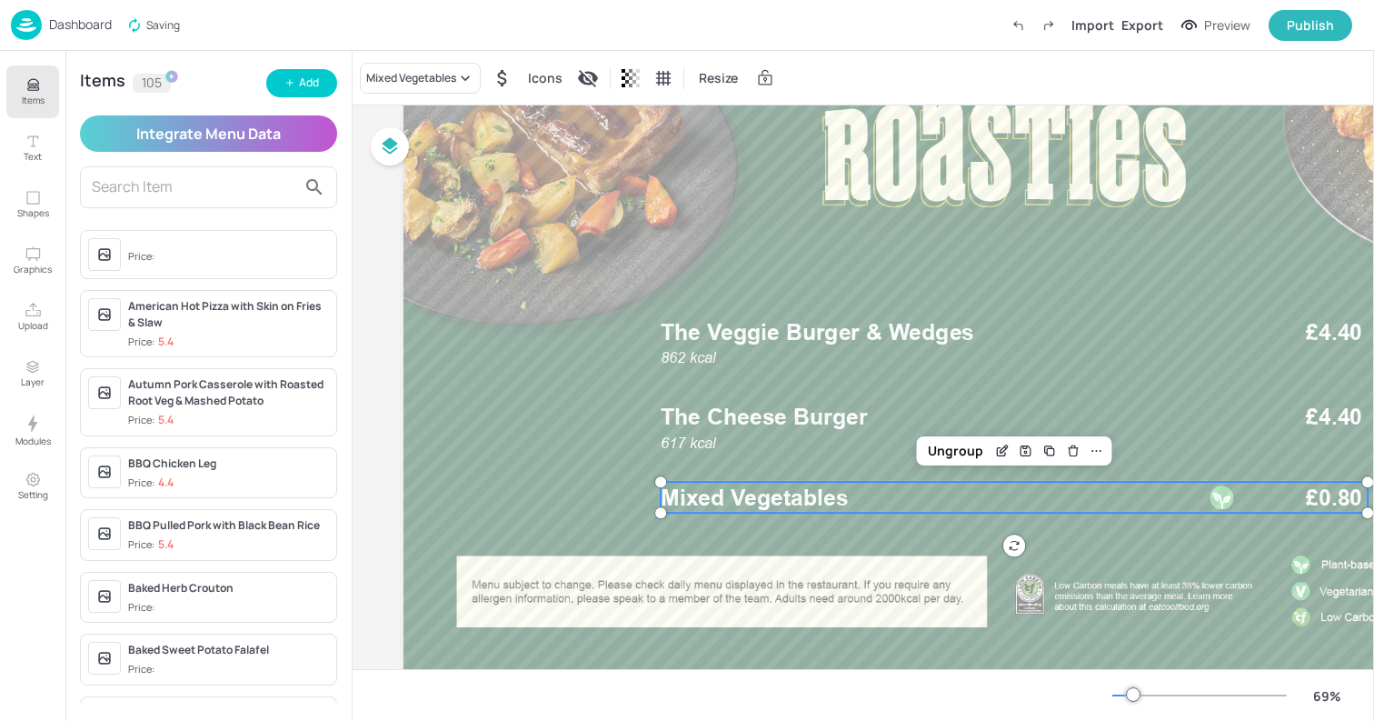
click at [780, 502] on span "Mixed Vegetables" at bounding box center [755, 497] width 188 height 27
click at [427, 78] on div "Mixed Vegetables" at bounding box center [411, 78] width 90 height 16
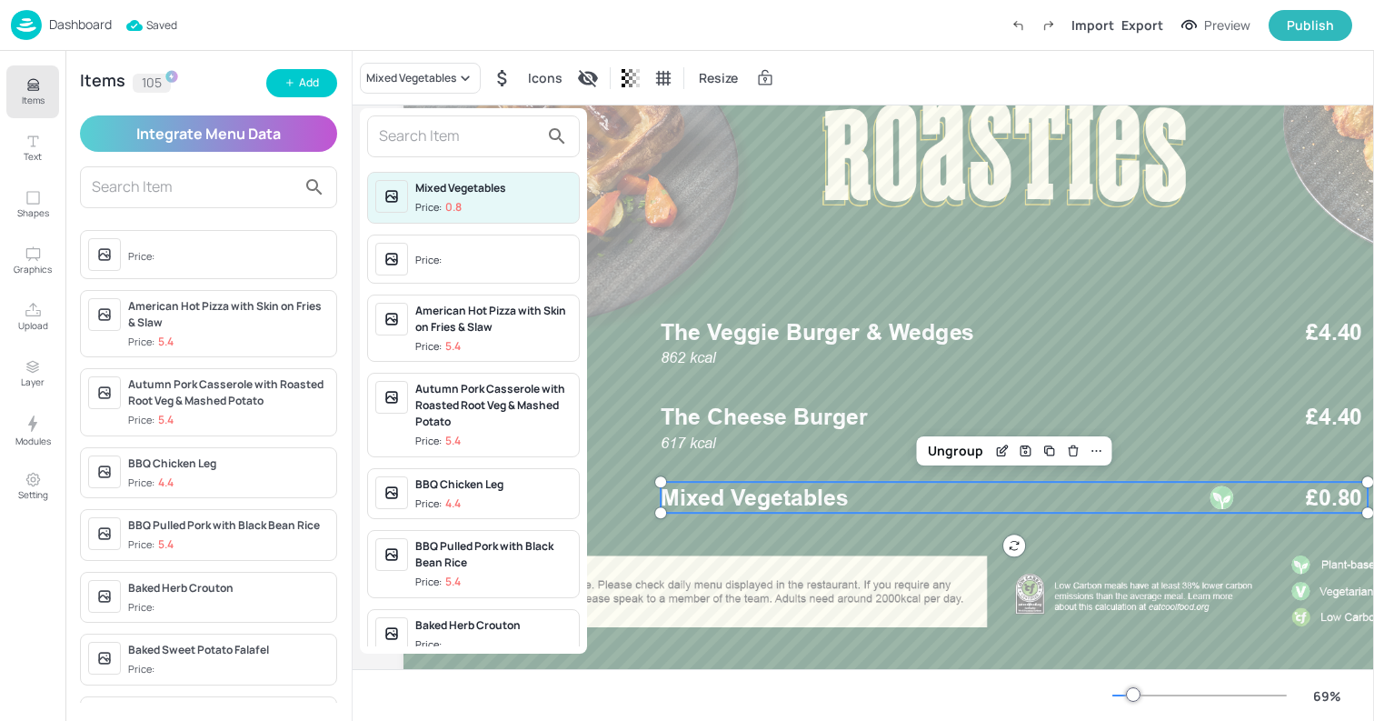
click at [432, 269] on span "Price:" at bounding box center [493, 260] width 156 height 29
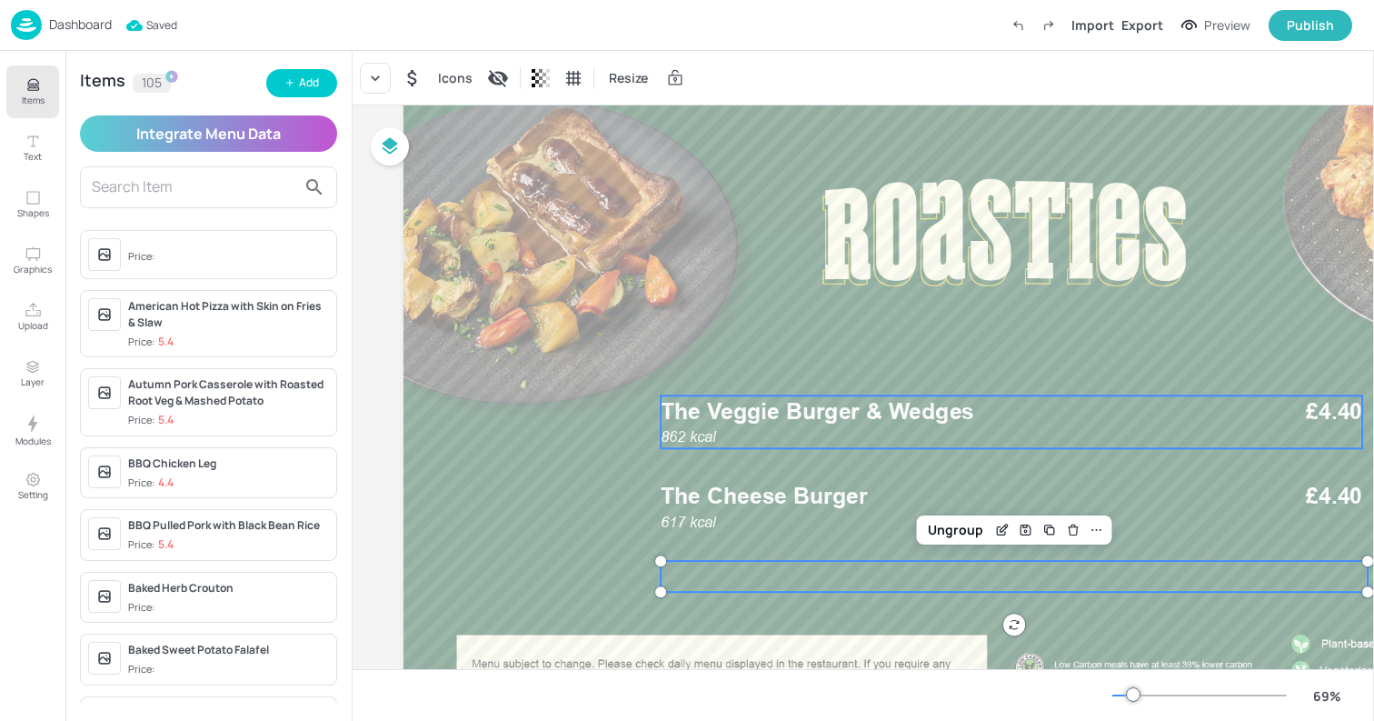
scroll to position [0, 0]
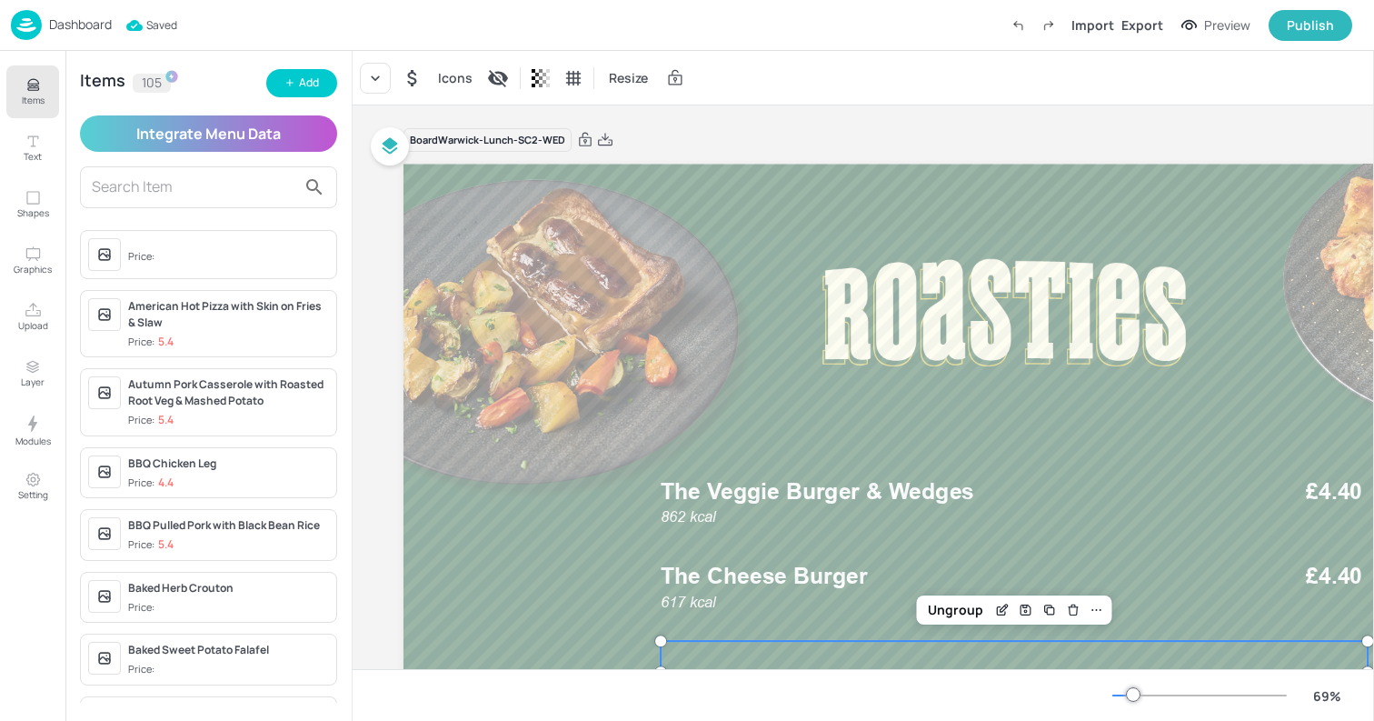
click at [705, 86] on div "Icons Resize" at bounding box center [864, 78] width 1022 height 54
click at [74, 29] on p "Dashboard" at bounding box center [80, 24] width 63 height 13
click at [711, 61] on div "Icons Resize" at bounding box center [864, 78] width 1022 height 54
click at [31, 25] on img at bounding box center [26, 25] width 31 height 30
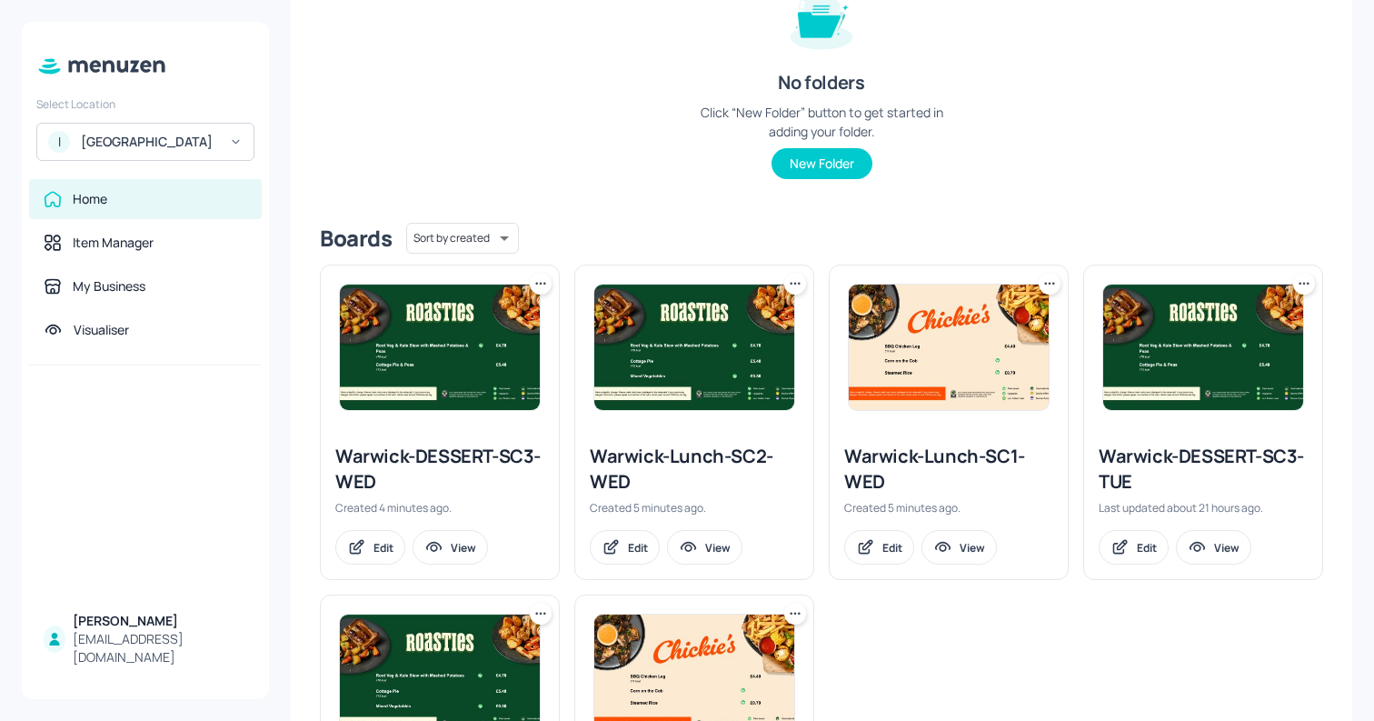
scroll to position [254, 0]
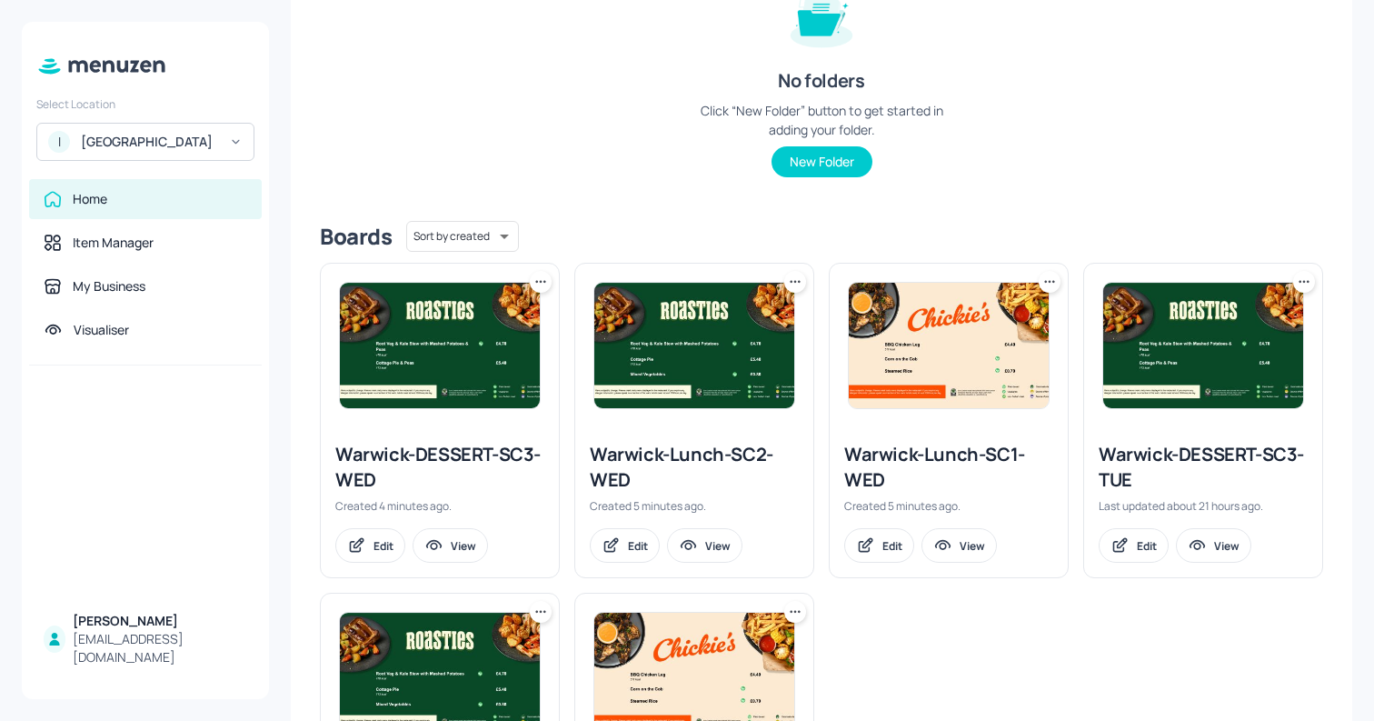
click at [545, 273] on icon at bounding box center [541, 282] width 18 height 18
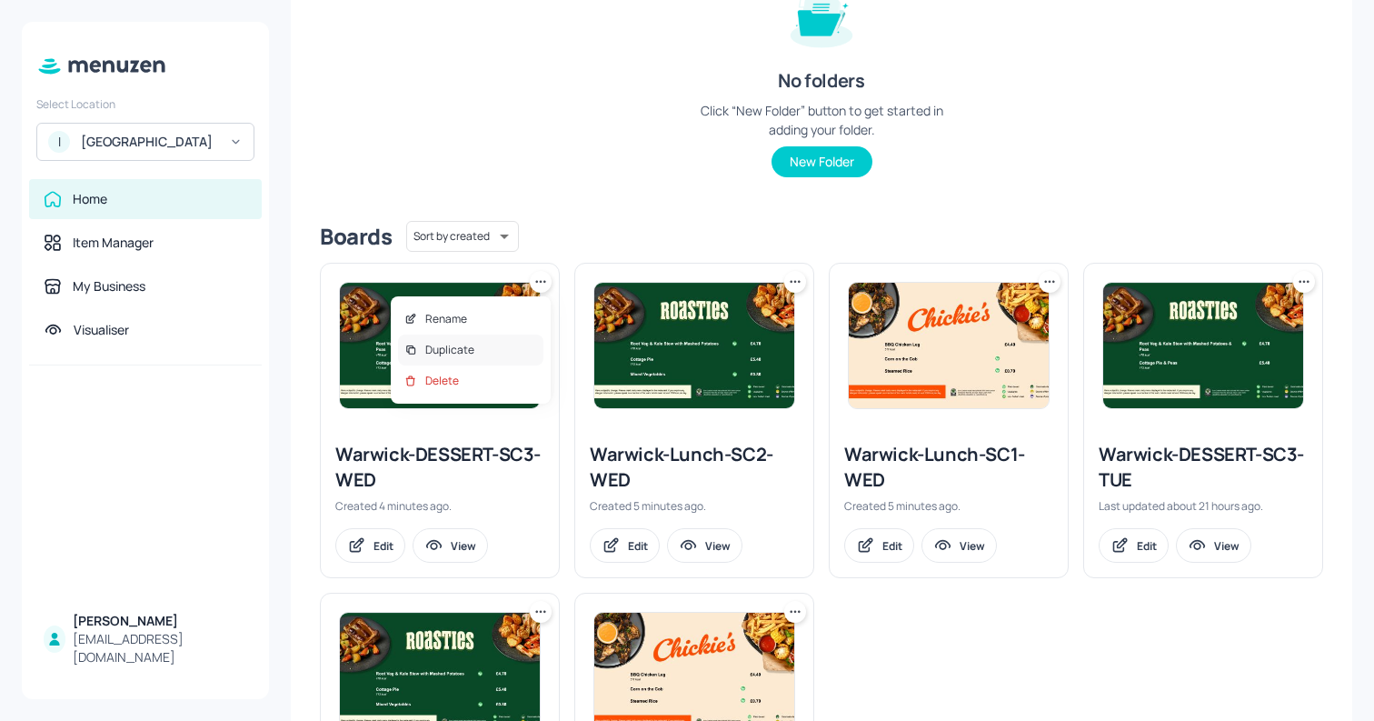
click at [464, 356] on p "Duplicate" at bounding box center [449, 350] width 49 height 16
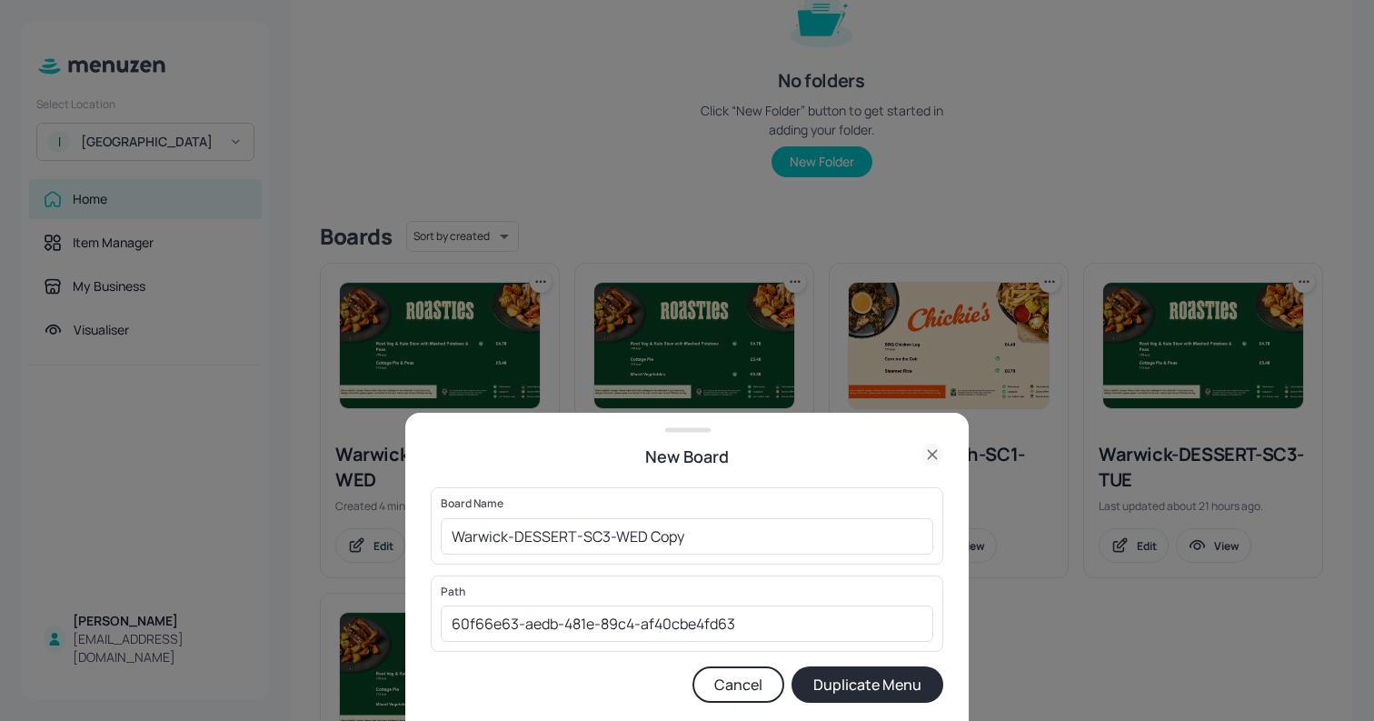
click at [941, 455] on icon at bounding box center [933, 455] width 22 height 22
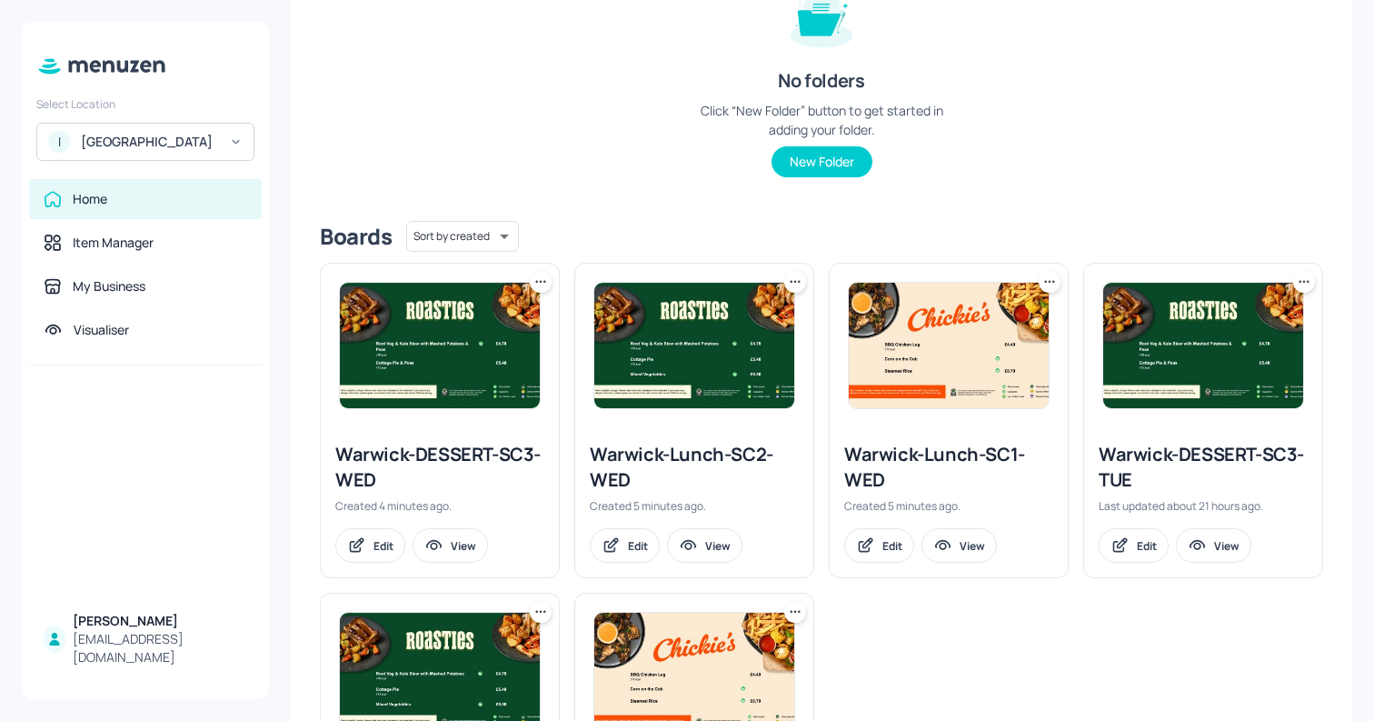
click at [541, 284] on icon at bounding box center [541, 282] width 18 height 18
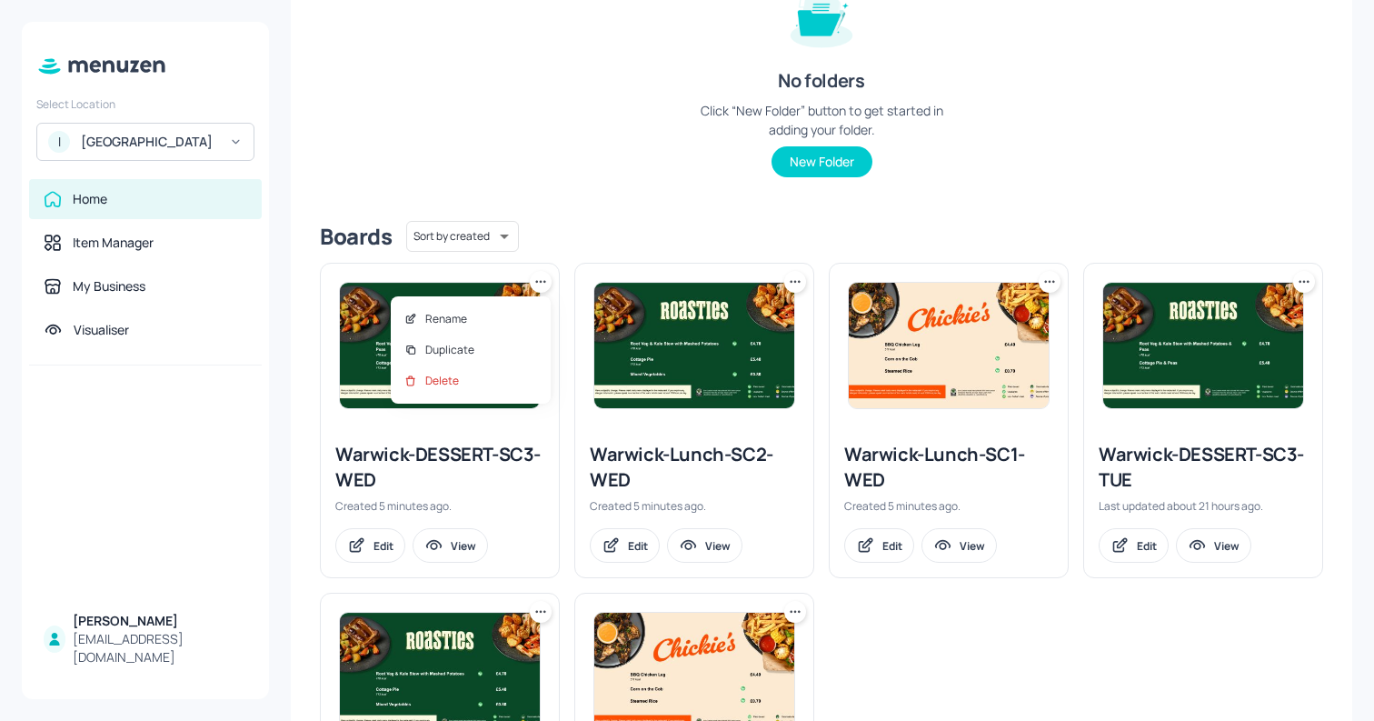
click at [634, 213] on div at bounding box center [687, 360] width 1374 height 721
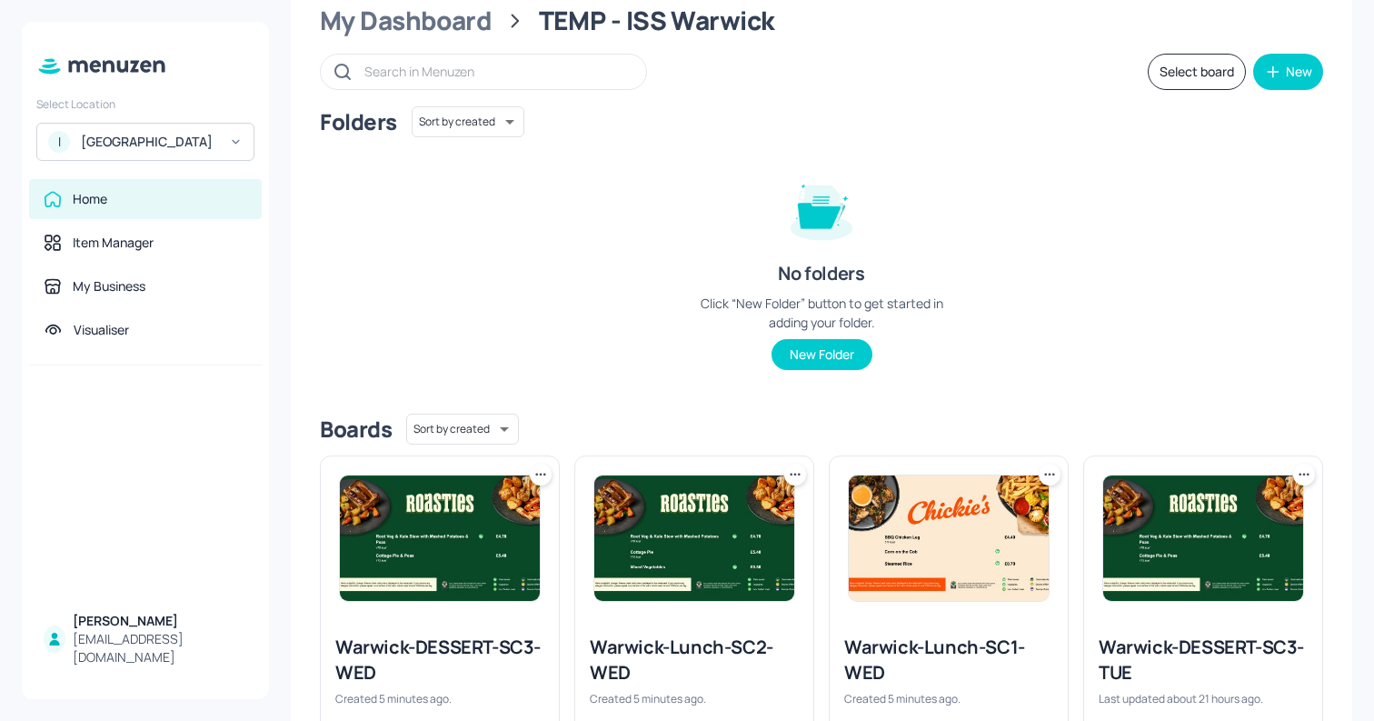
scroll to position [0, 0]
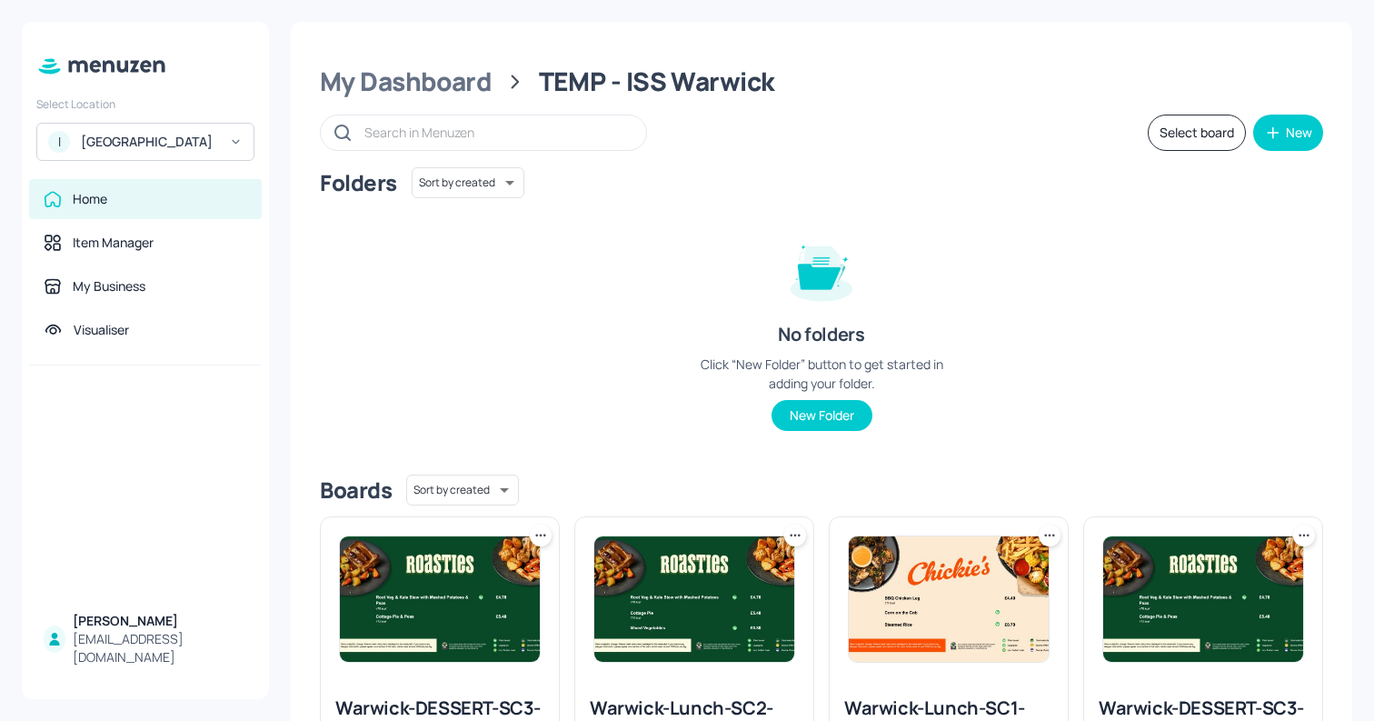
click at [1098, 230] on div "Folders Sort by created id ​ No folders Click “New Folder” button to get starte…" at bounding box center [822, 313] width 1004 height 293
click at [1171, 131] on button "Select board" at bounding box center [1197, 133] width 98 height 36
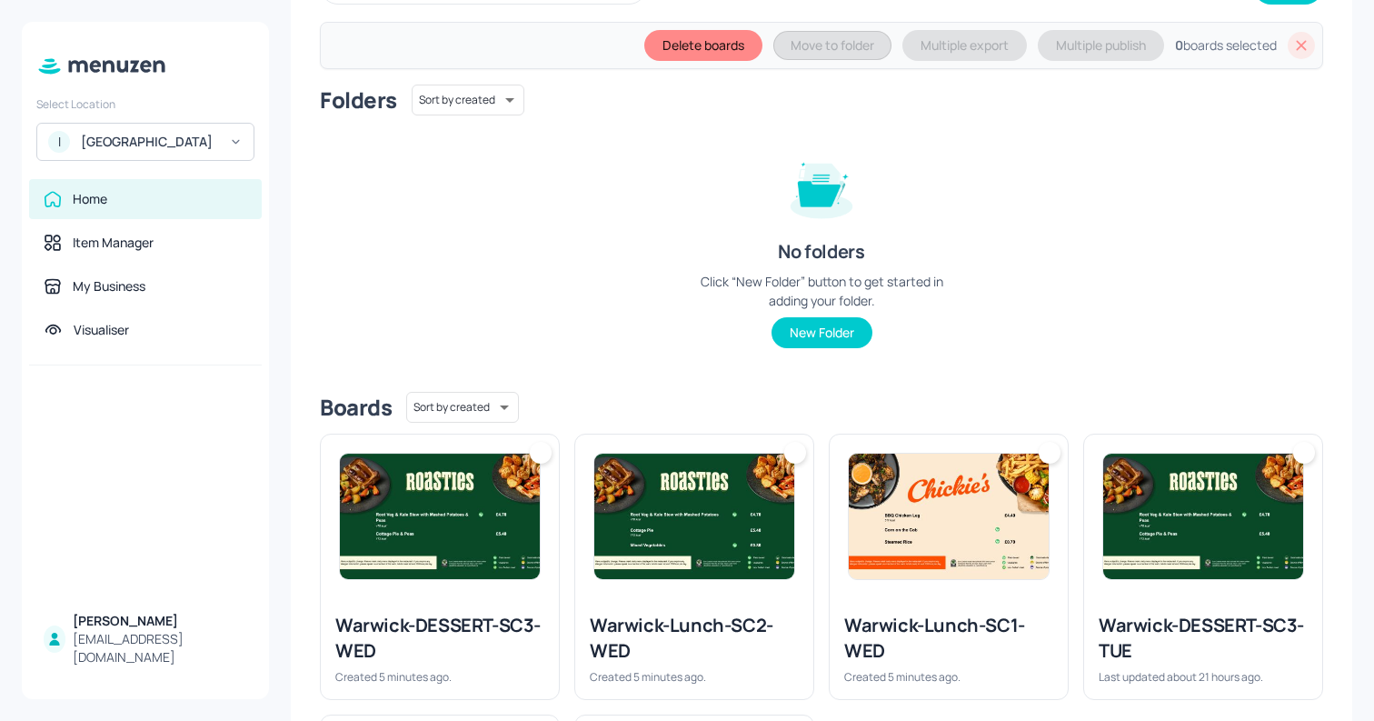
scroll to position [201, 0]
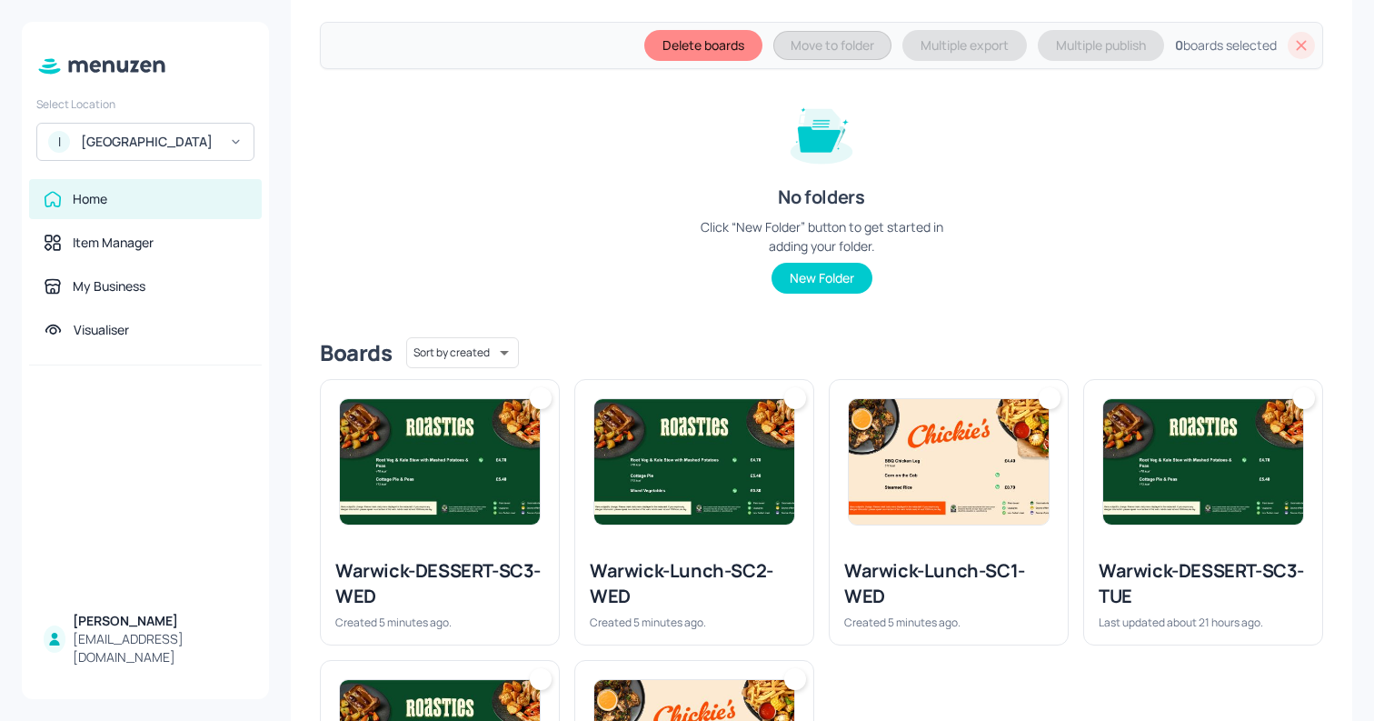
click at [541, 402] on div at bounding box center [541, 398] width 22 height 22
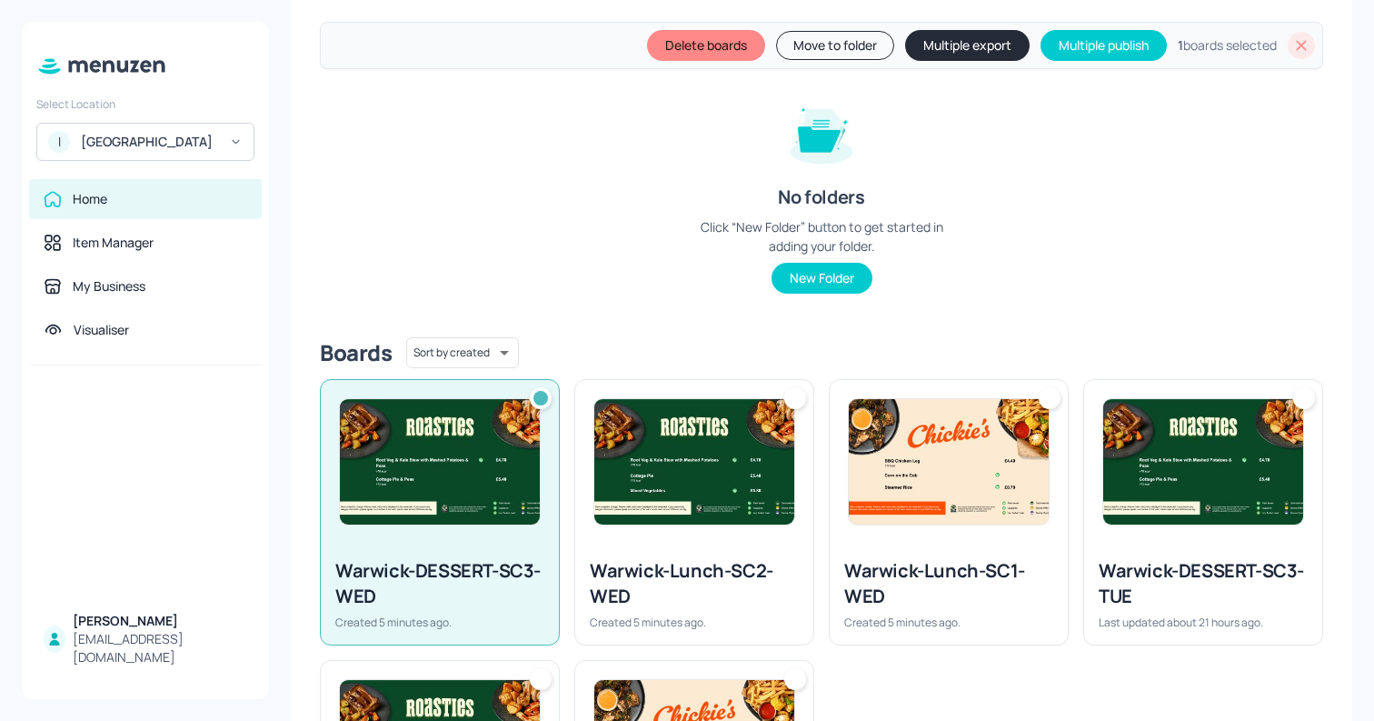
click at [799, 395] on div at bounding box center [795, 398] width 22 height 22
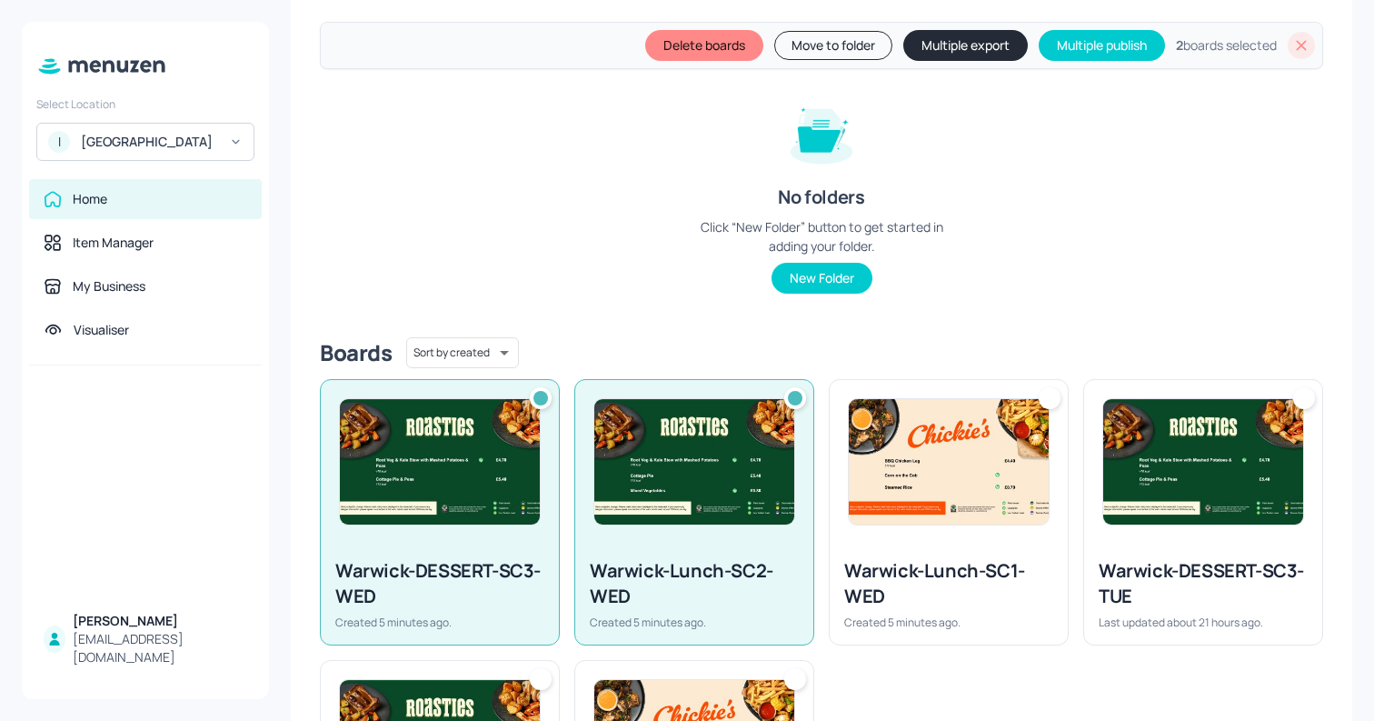
click at [1045, 400] on div at bounding box center [1050, 398] width 22 height 22
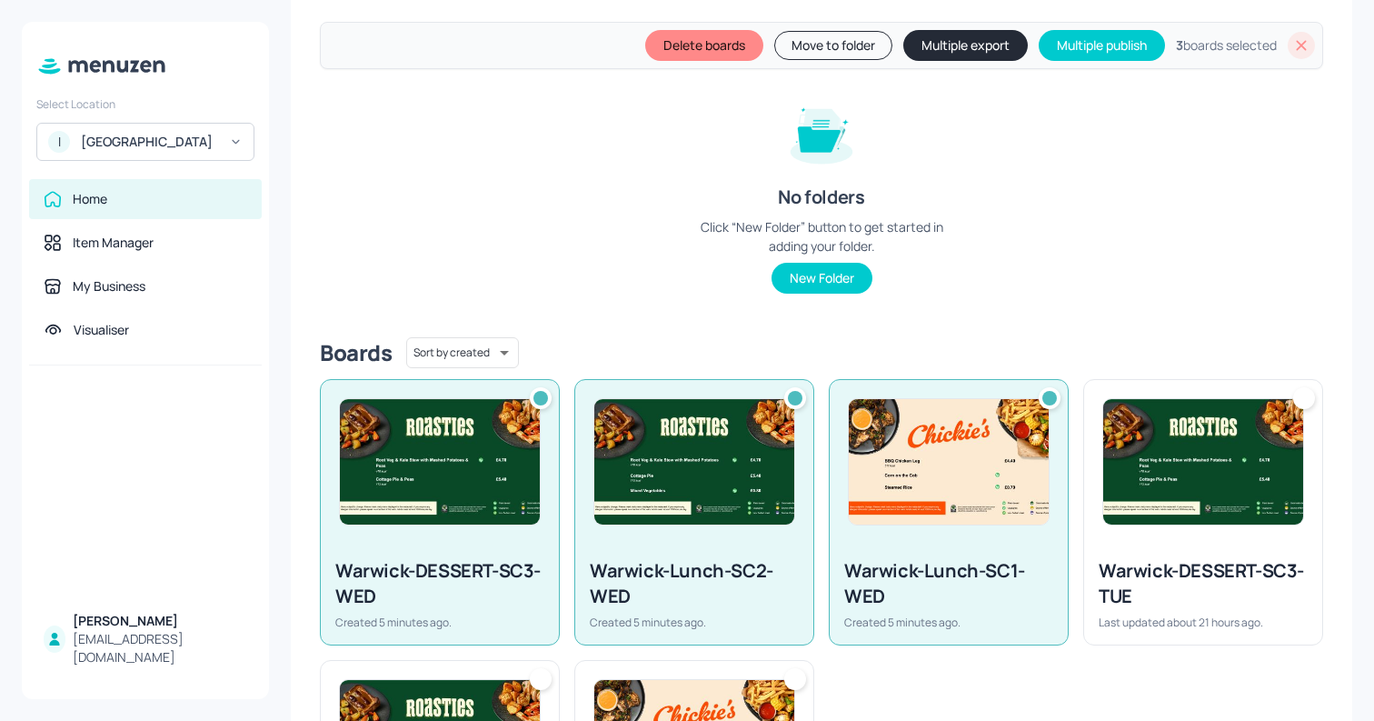
click at [923, 53] on button "Multiple export" at bounding box center [966, 45] width 125 height 31
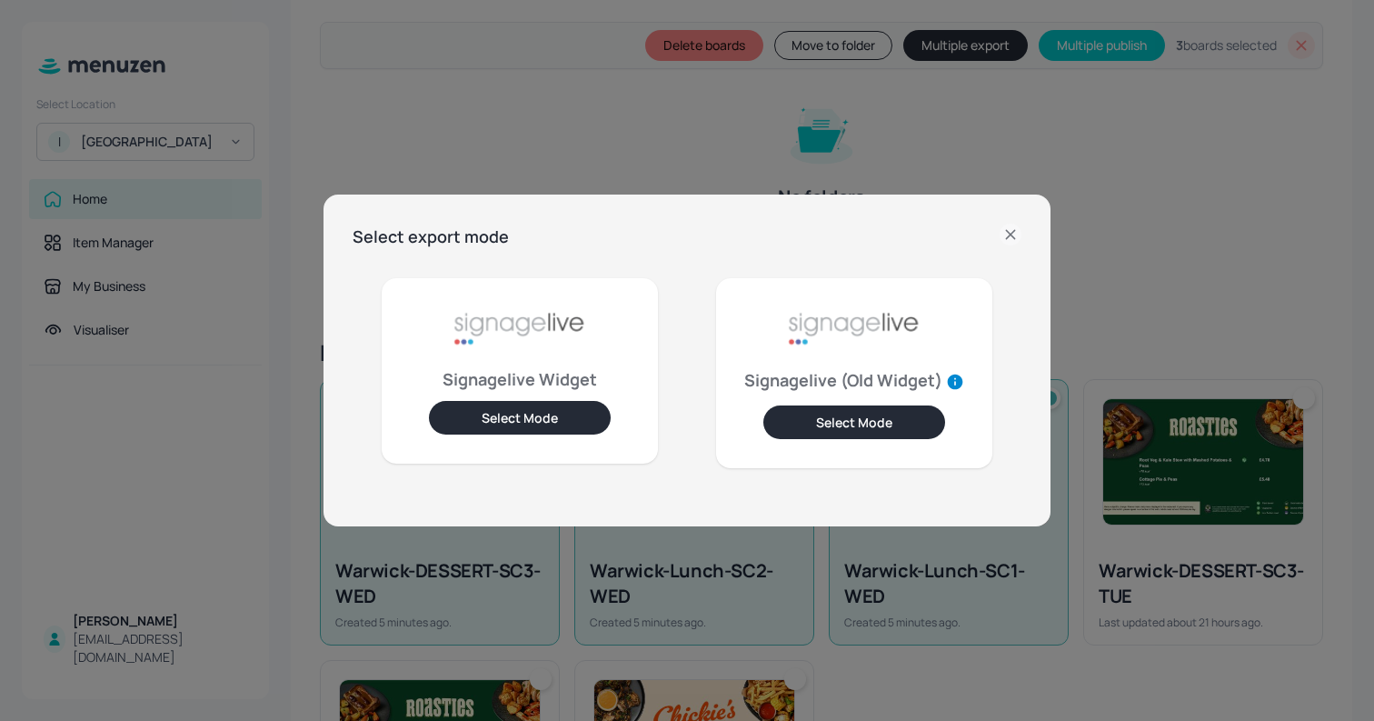
click at [547, 411] on button "Select Mode" at bounding box center [520, 418] width 182 height 34
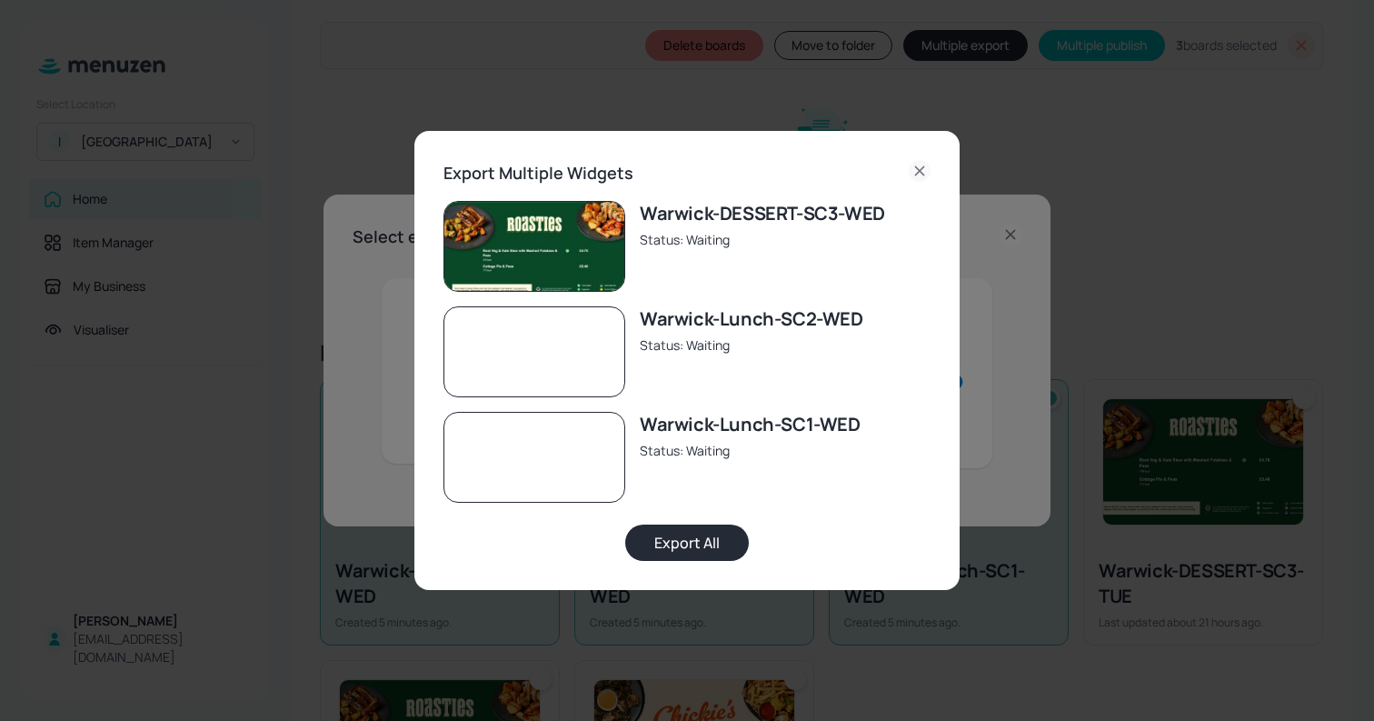
click at [697, 544] on button "Export All" at bounding box center [687, 543] width 124 height 36
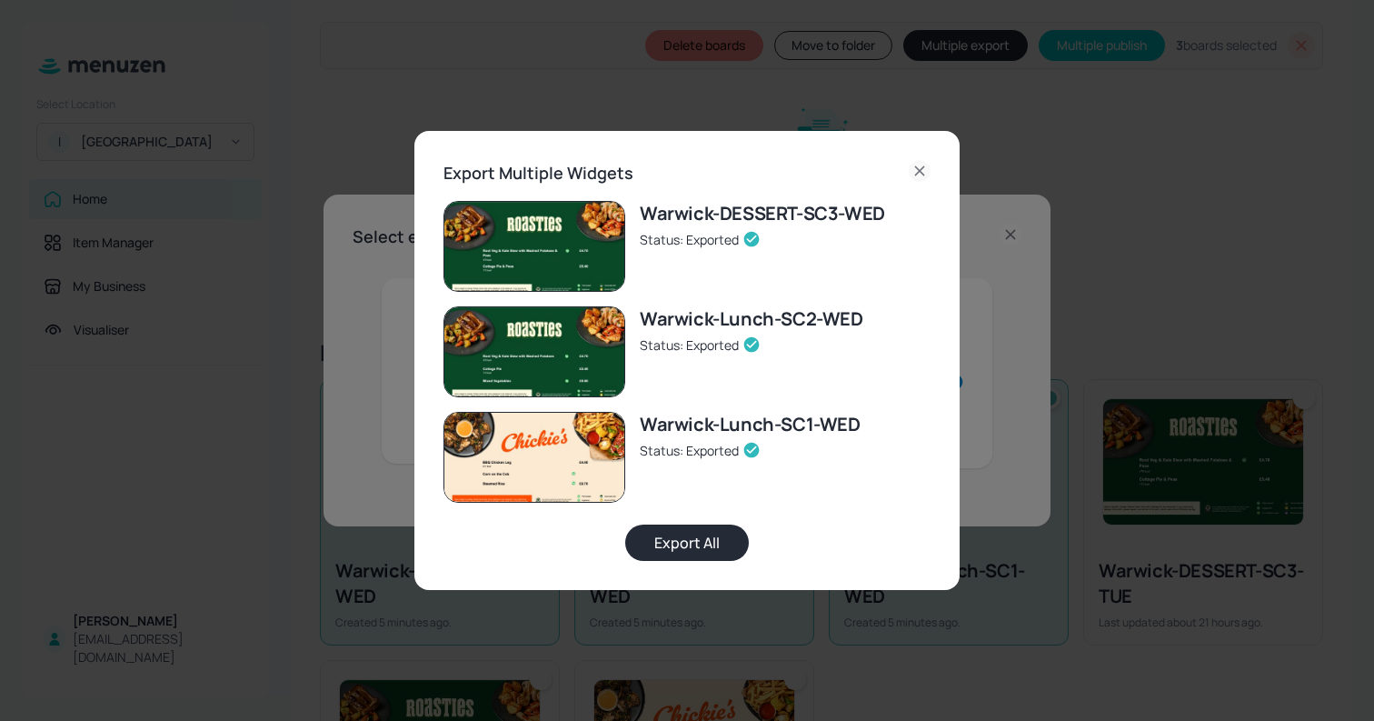
click at [329, 106] on div "Export Multiple Widgets Warwick-DESSERT-SC3-WED Status: Exported Warwick-Lunch-…" at bounding box center [687, 360] width 1374 height 721
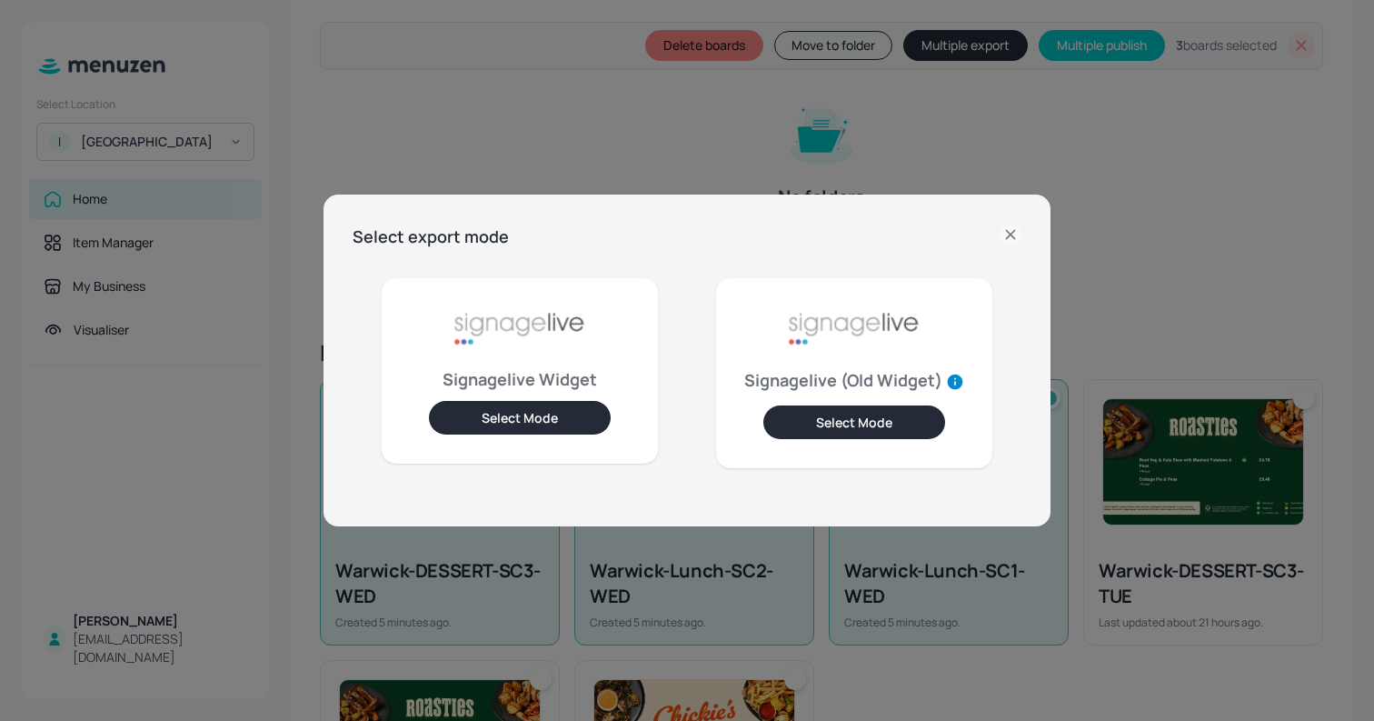
click at [1011, 228] on icon at bounding box center [1011, 235] width 22 height 22
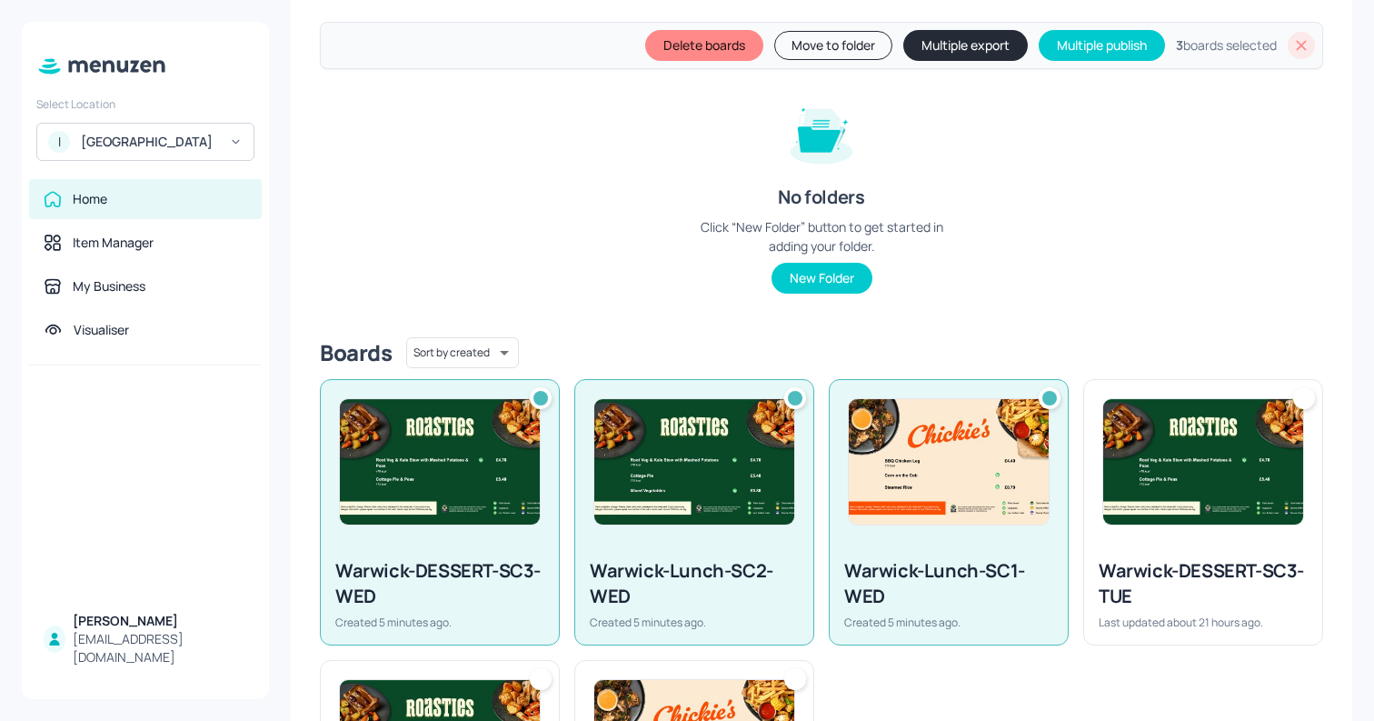
click at [1293, 51] on icon at bounding box center [1302, 45] width 18 height 18
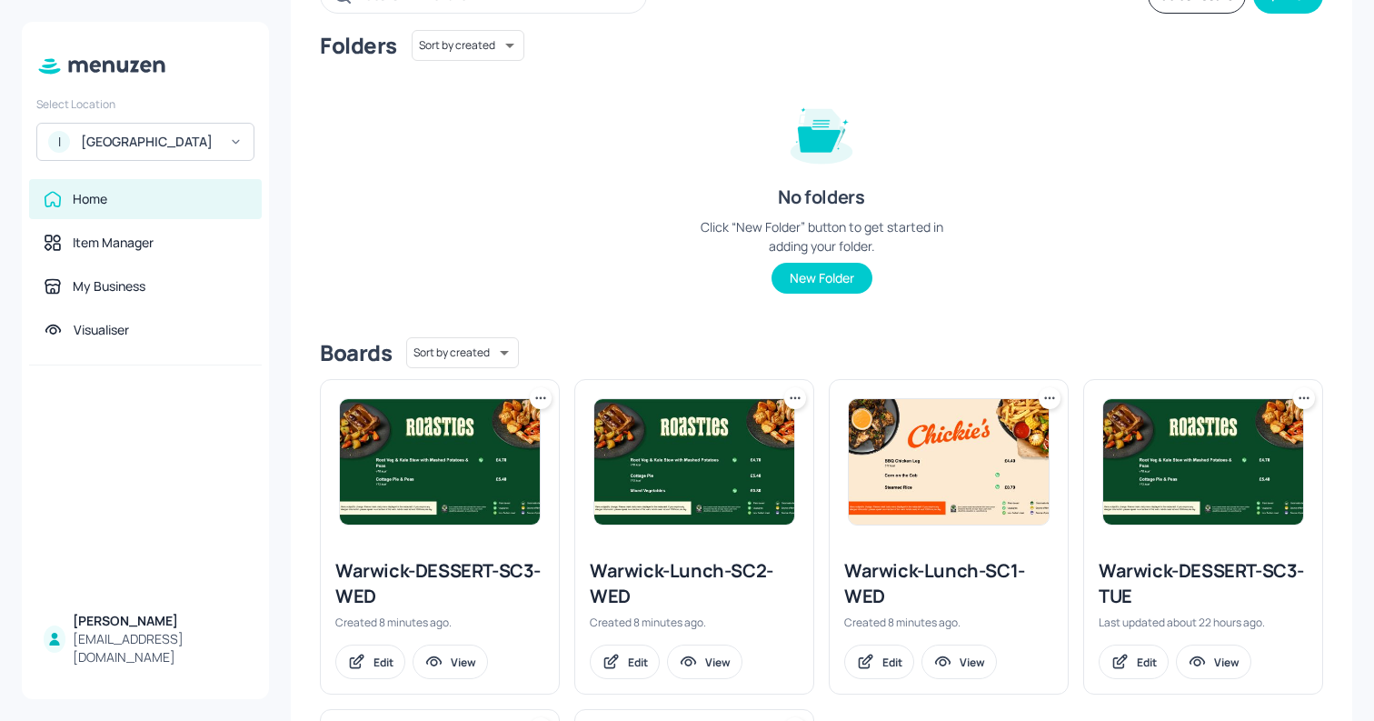
click at [465, 441] on img at bounding box center [440, 461] width 200 height 125
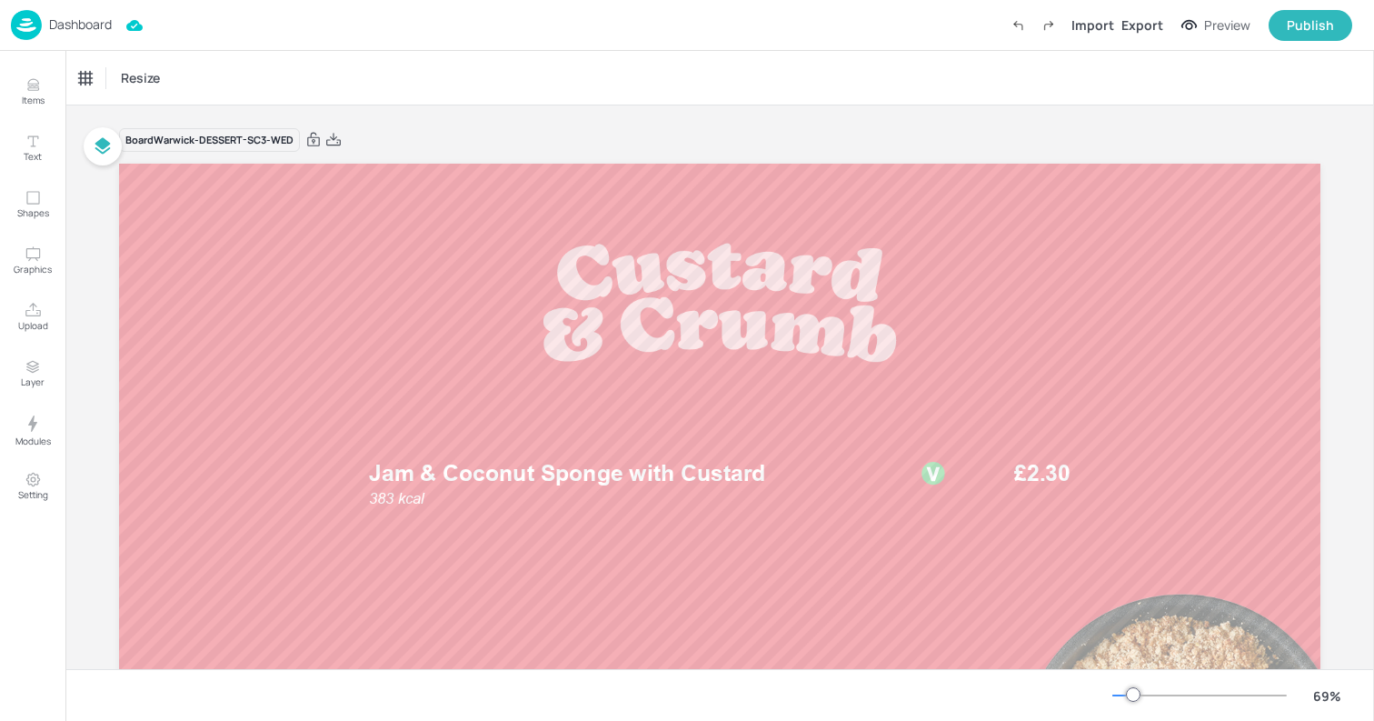
click at [71, 20] on p "Dashboard" at bounding box center [80, 24] width 63 height 13
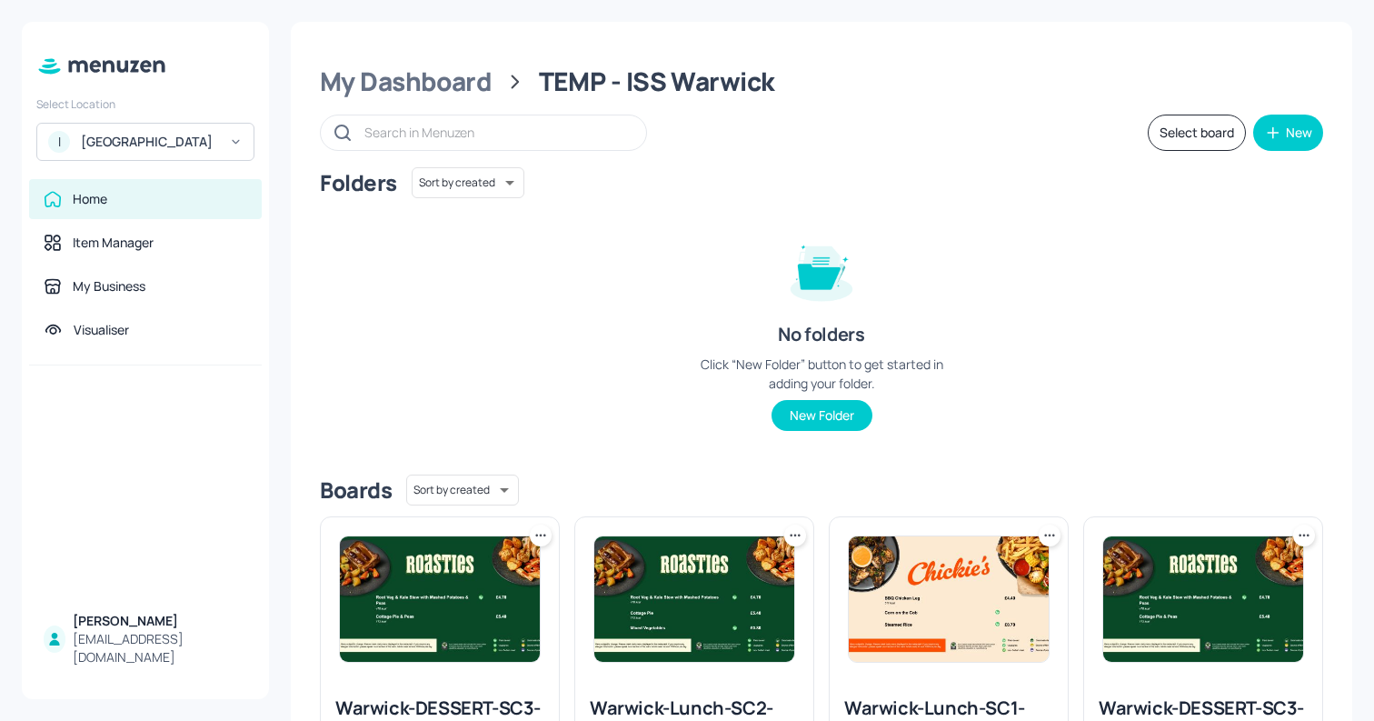
click at [656, 565] on img at bounding box center [694, 598] width 200 height 125
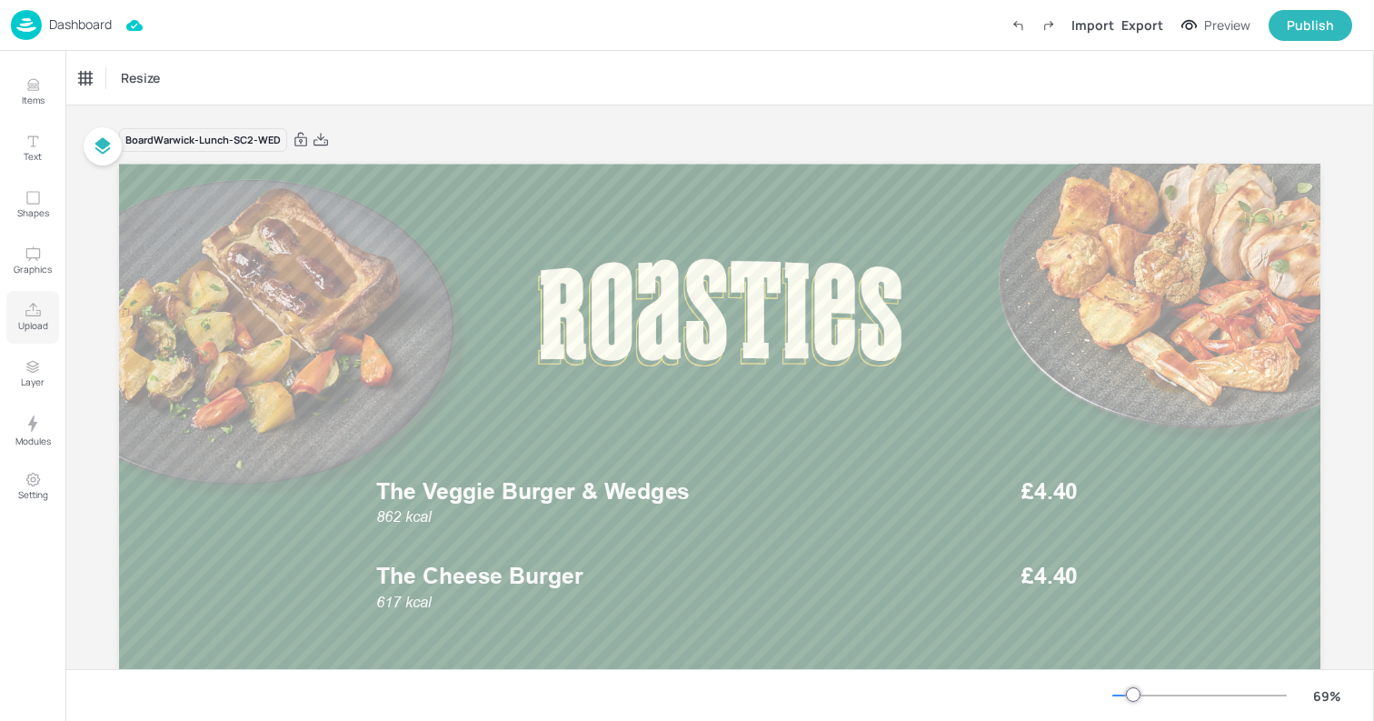
click at [31, 338] on button "Upload" at bounding box center [32, 317] width 53 height 53
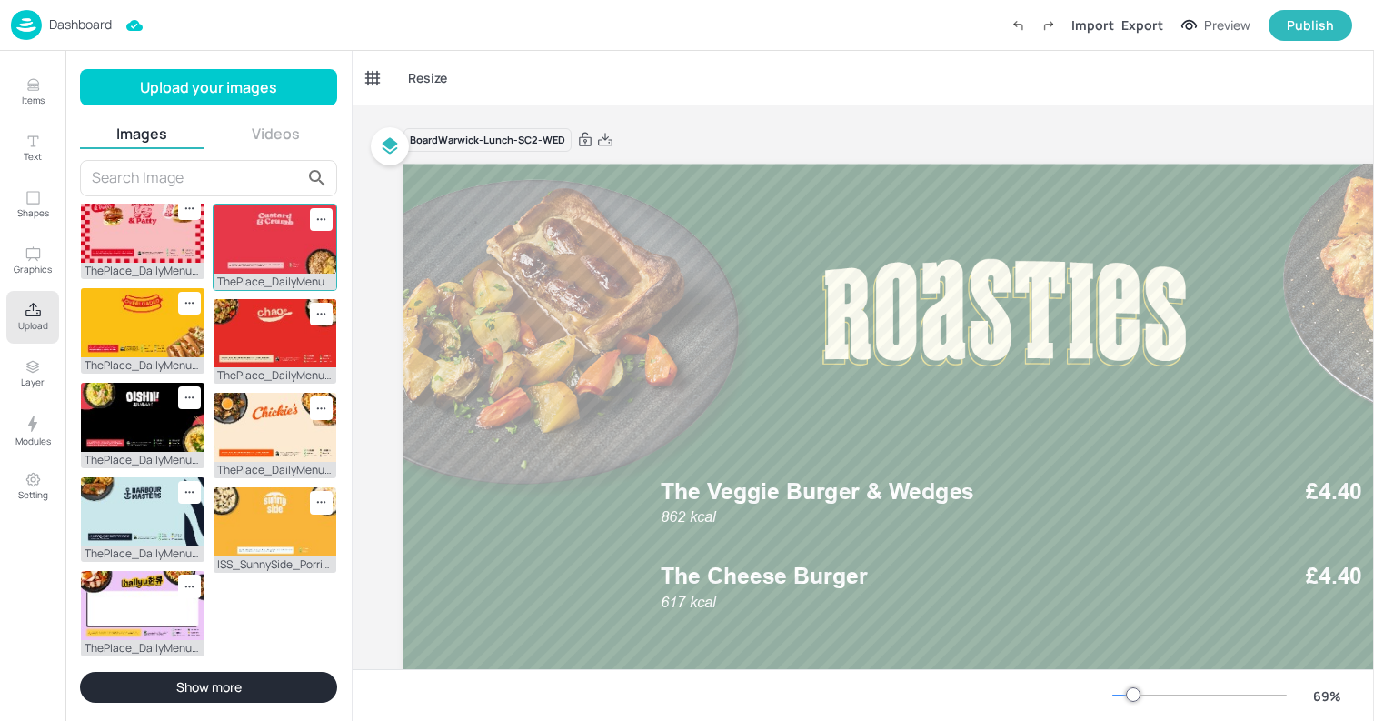
scroll to position [409, 0]
click at [129, 263] on img at bounding box center [143, 228] width 124 height 69
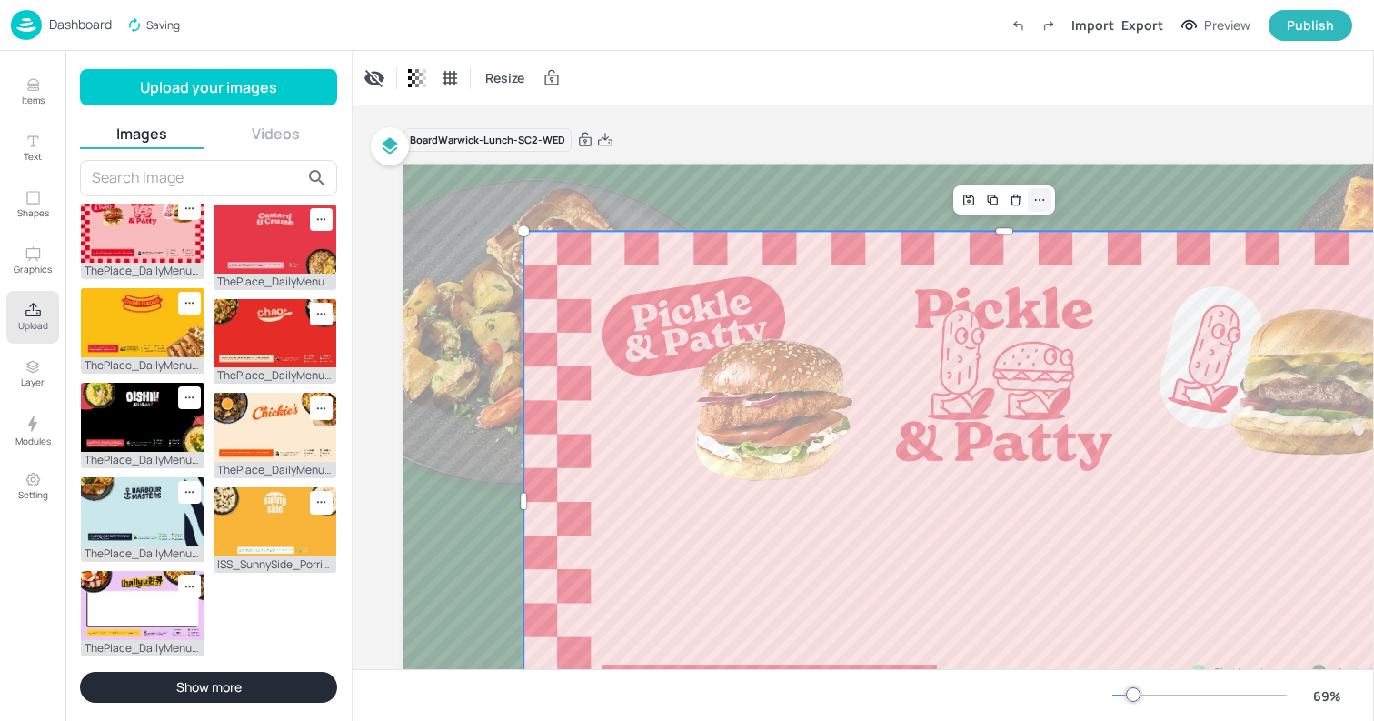
click at [1049, 197] on div at bounding box center [1040, 200] width 24 height 24
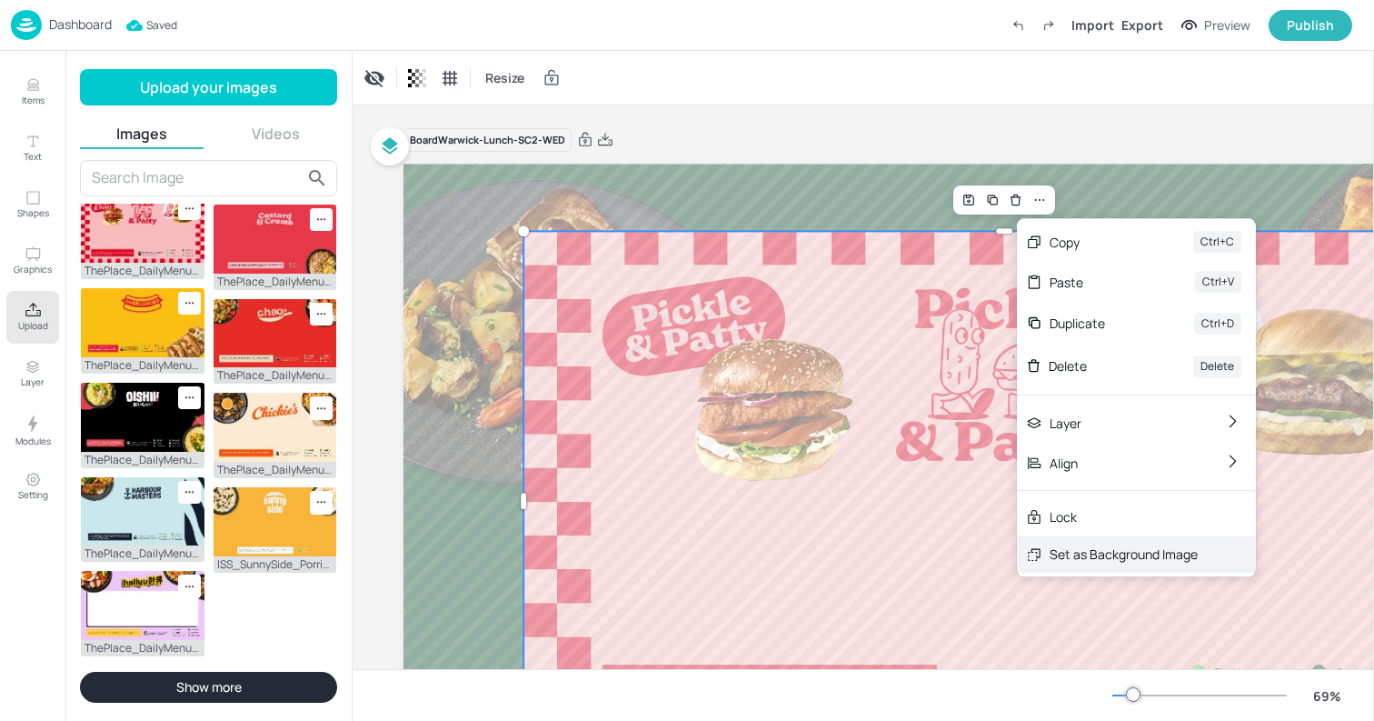
click at [1084, 546] on div "Set as Background Image" at bounding box center [1124, 554] width 148 height 19
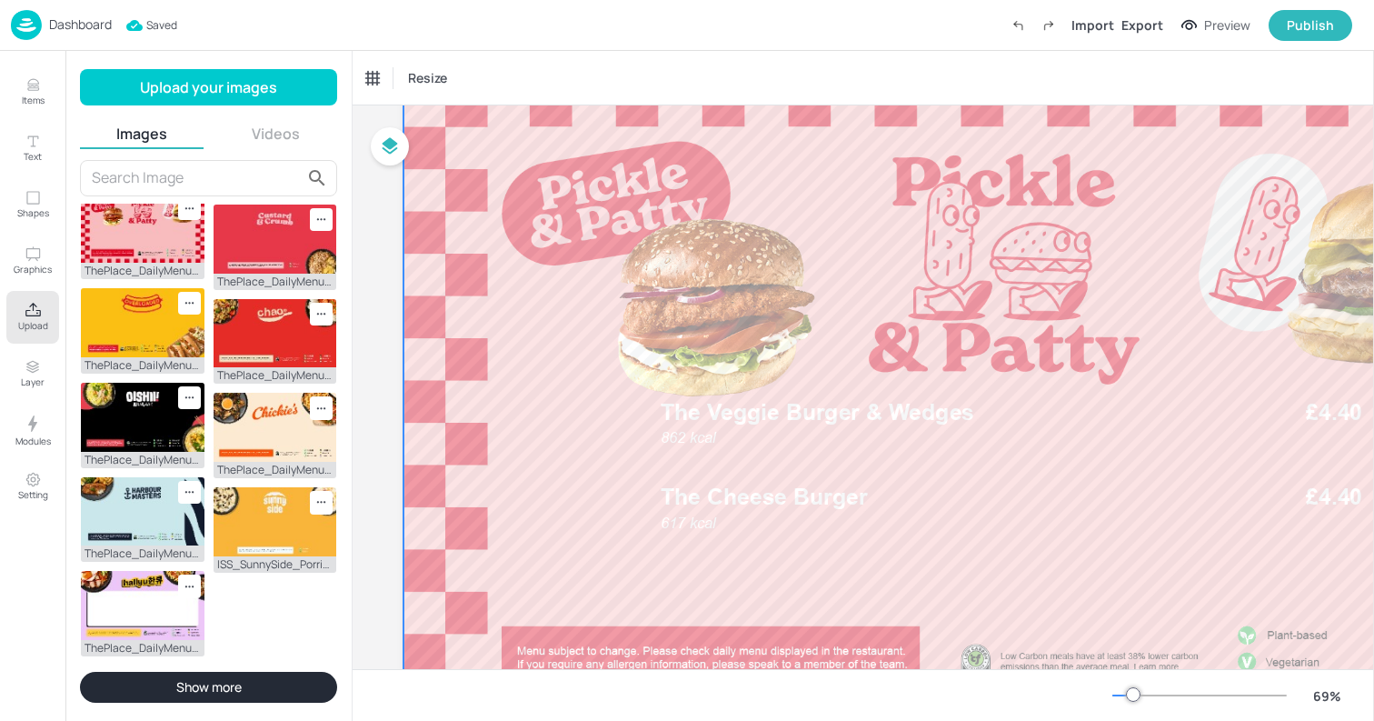
scroll to position [98, 0]
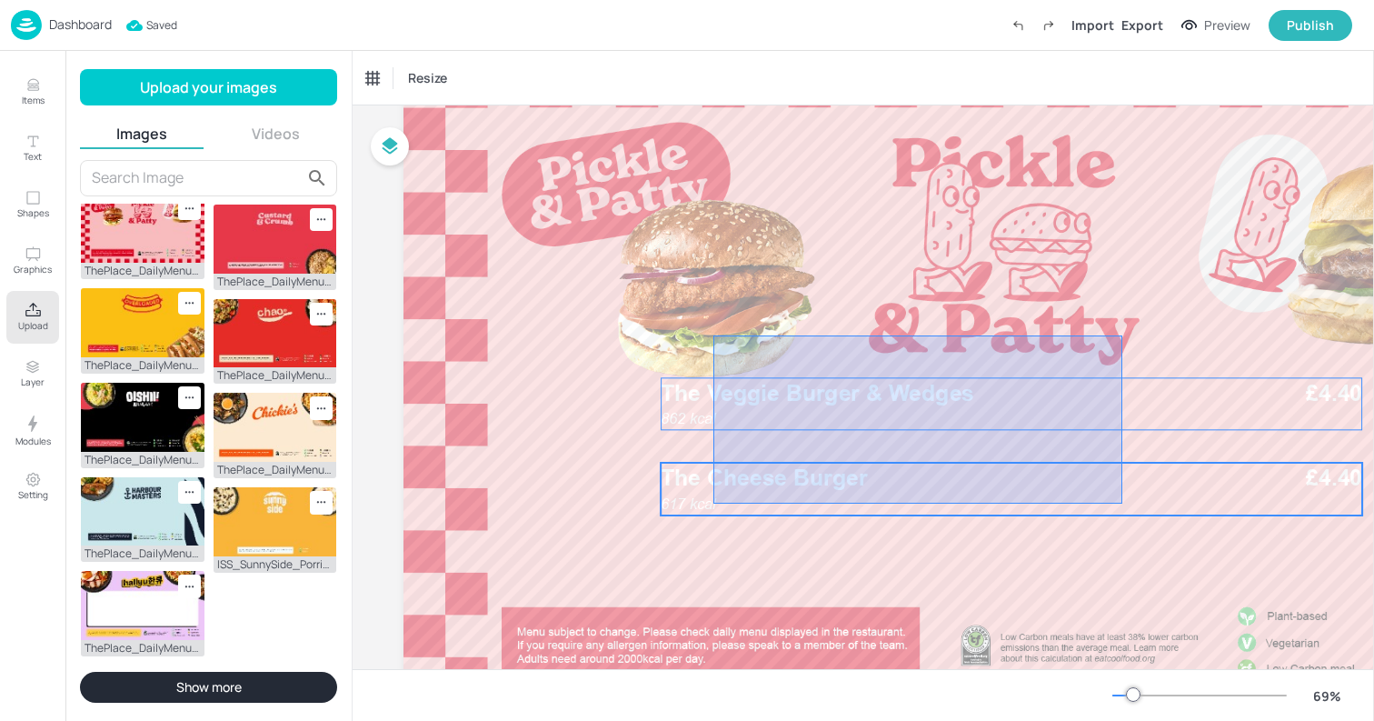
drag, startPoint x: 714, startPoint y: 335, endPoint x: 1284, endPoint y: 532, distance: 602.8
click at [1284, 532] on div at bounding box center [1005, 403] width 1202 height 676
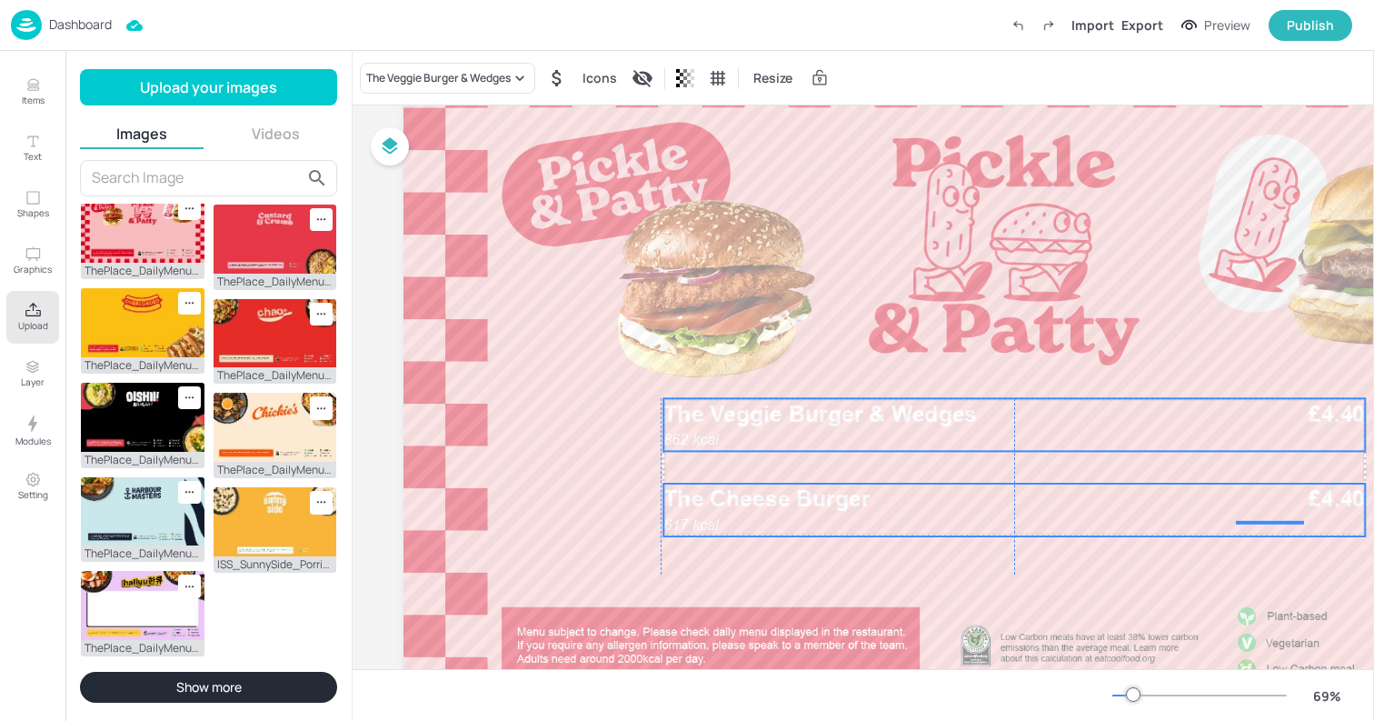
drag, startPoint x: 994, startPoint y: 412, endPoint x: 995, endPoint y: 428, distance: 16.5
click at [995, 428] on div "862 kcal The Veggie Burger & Wedges £4.40" at bounding box center [1015, 424] width 702 height 53
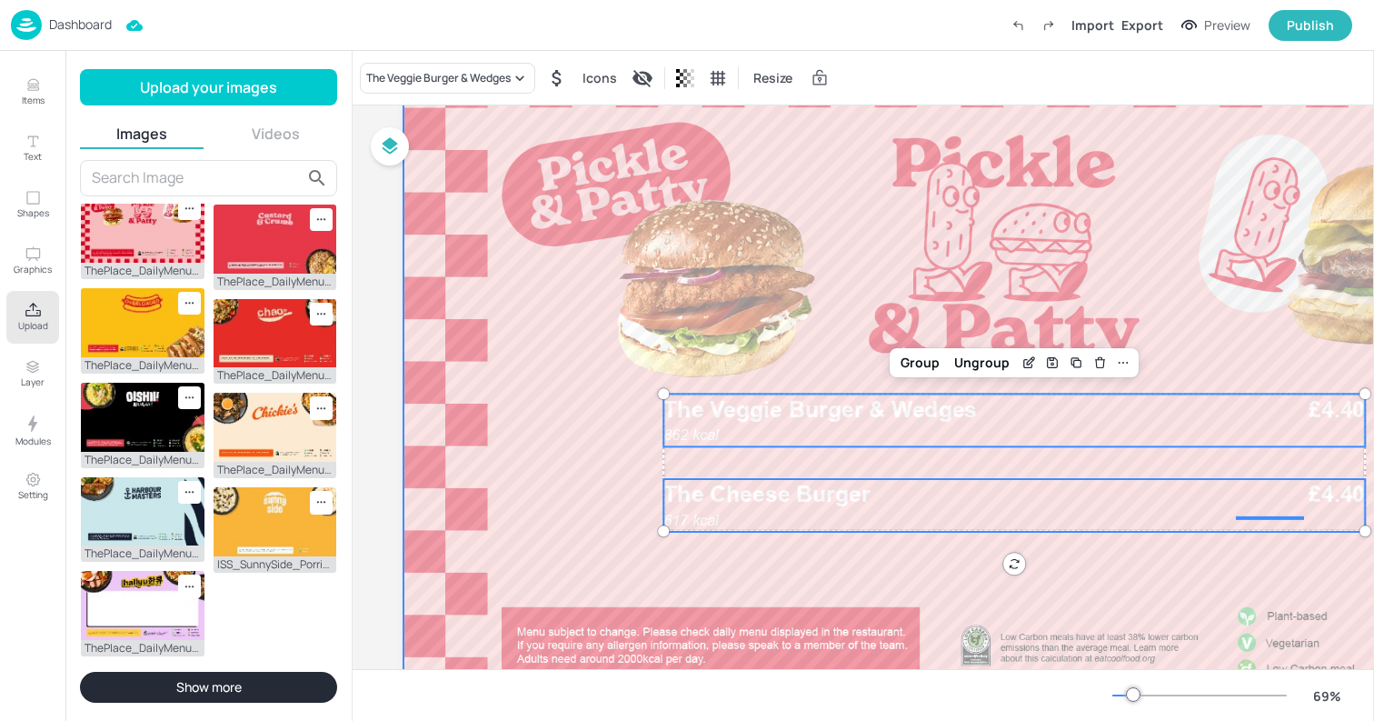
click at [861, 327] on div at bounding box center [1005, 403] width 1202 height 676
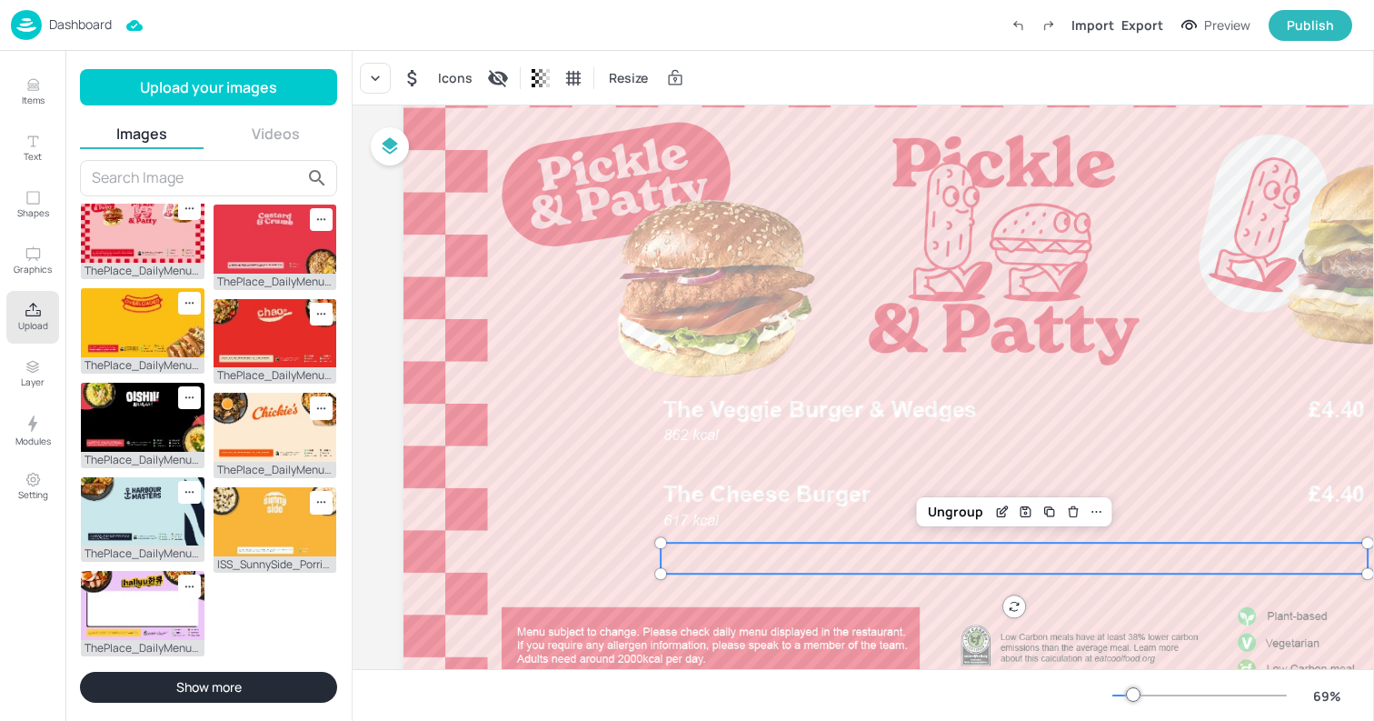
click at [839, 560] on div at bounding box center [1014, 558] width 707 height 31
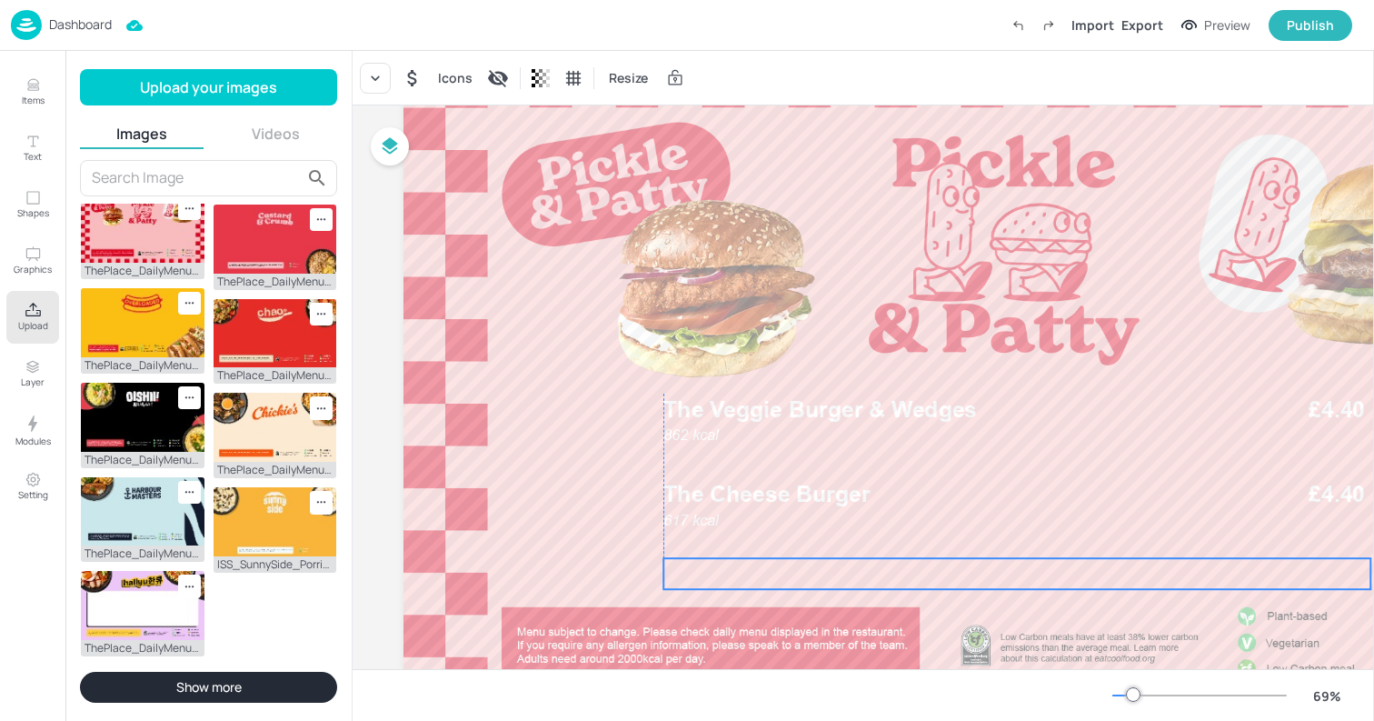
drag, startPoint x: 839, startPoint y: 560, endPoint x: 840, endPoint y: 575, distance: 15.5
click at [840, 575] on div at bounding box center [1017, 573] width 707 height 31
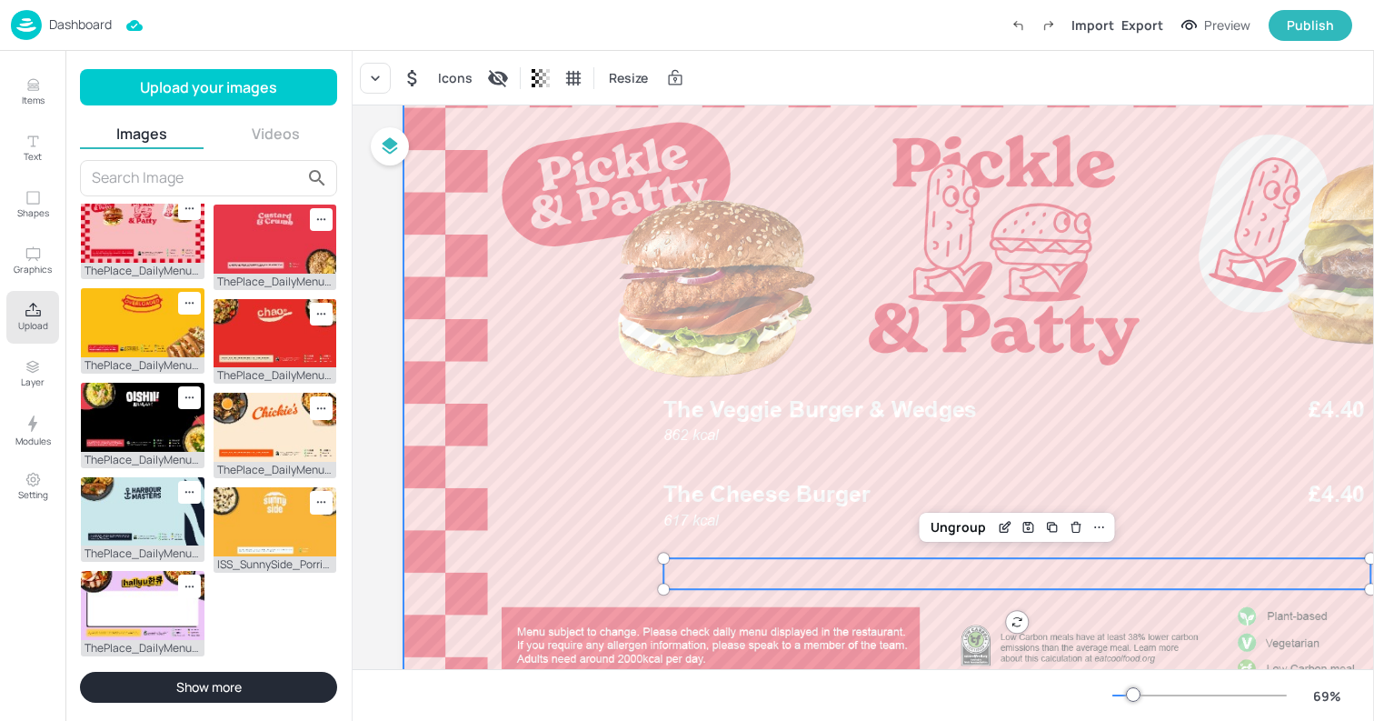
click at [721, 306] on div at bounding box center [1005, 403] width 1202 height 676
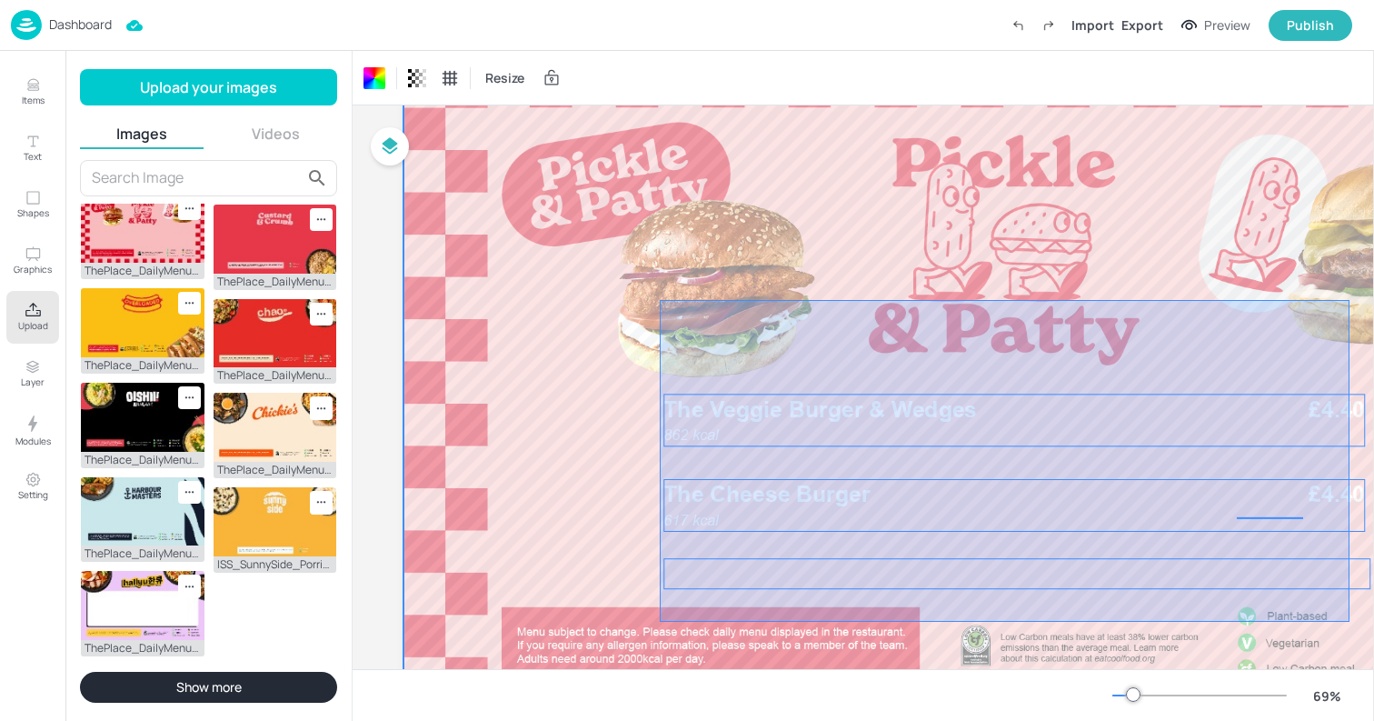
drag, startPoint x: 660, startPoint y: 300, endPoint x: 1351, endPoint y: 622, distance: 762.1
click at [1351, 622] on div at bounding box center [1005, 403] width 1202 height 676
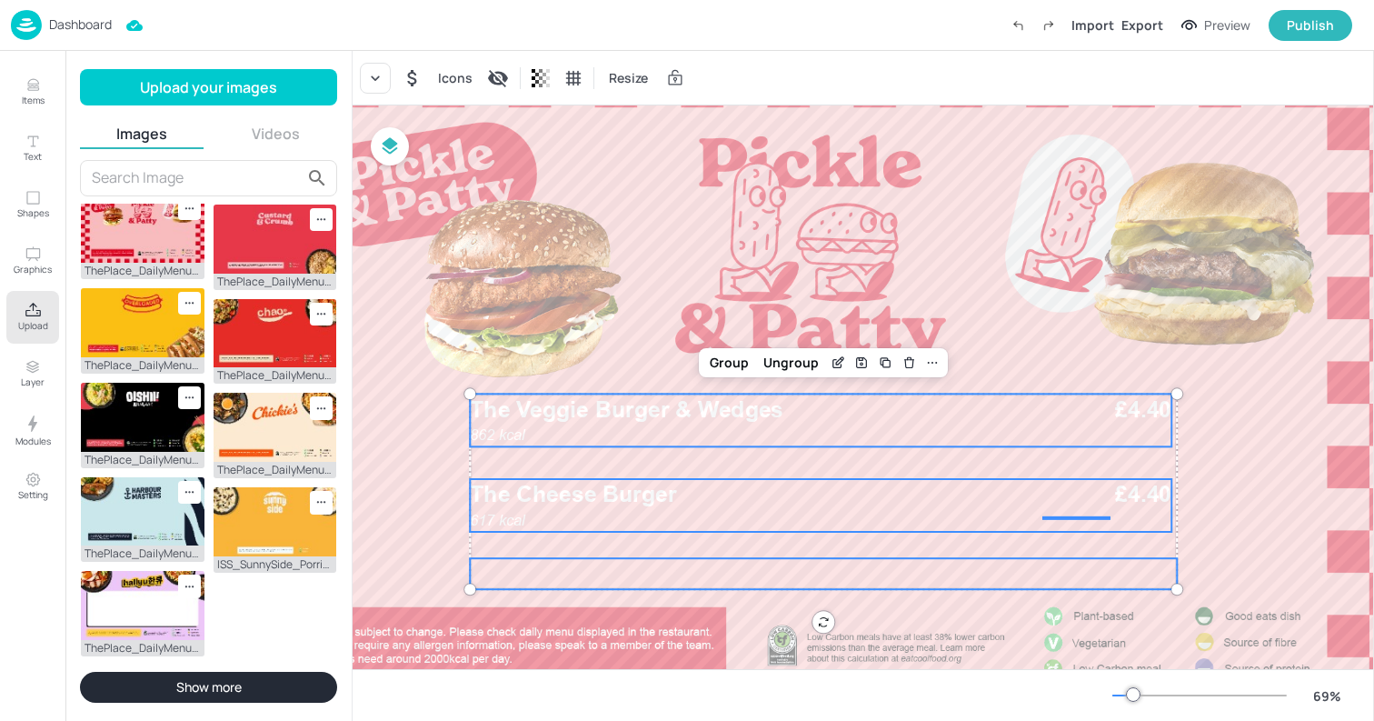
scroll to position [98, 210]
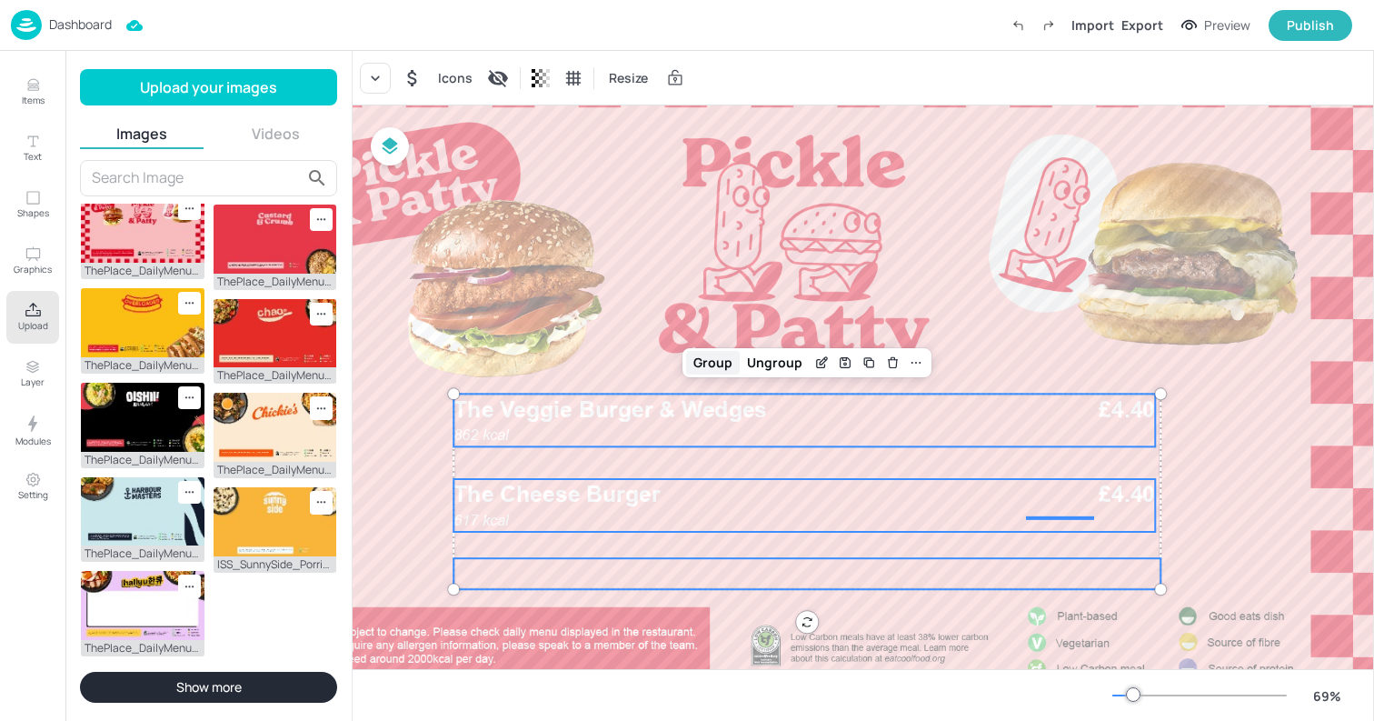
click at [701, 371] on div "Group" at bounding box center [713, 363] width 54 height 24
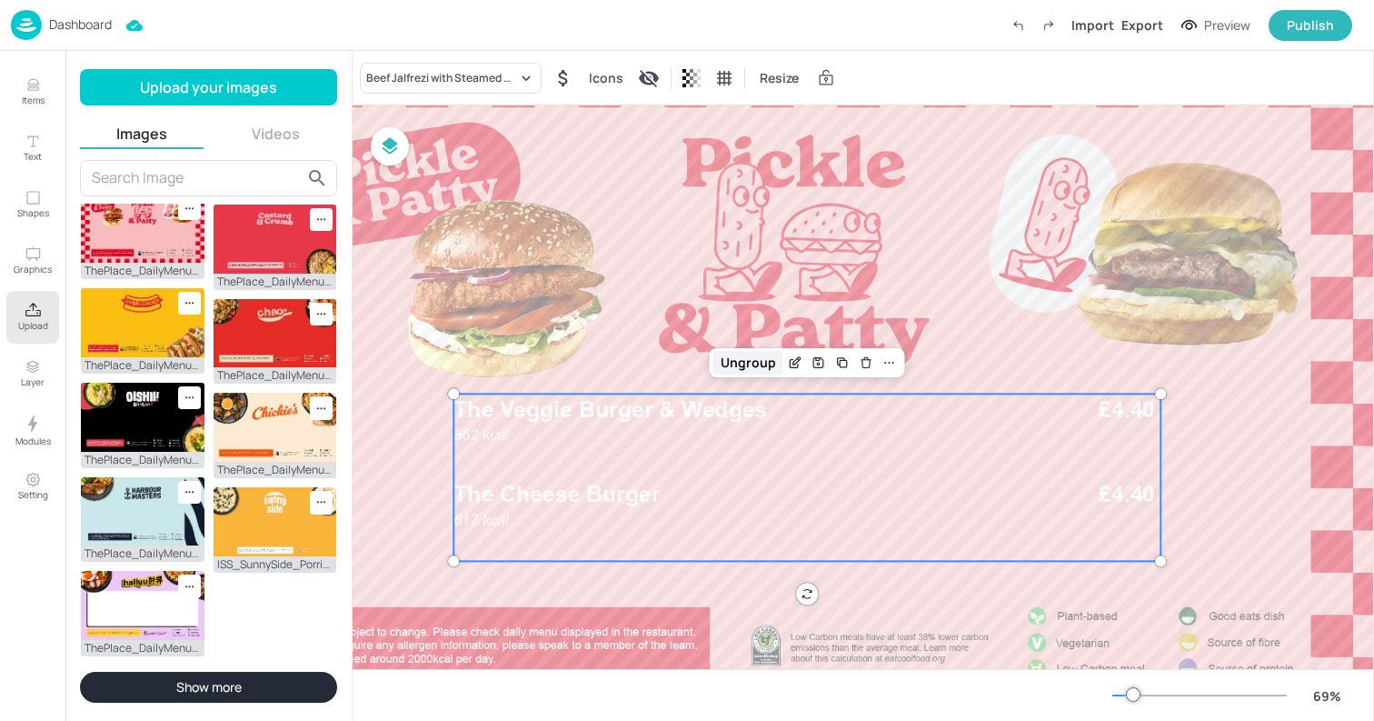
click at [756, 368] on div "Ungroup" at bounding box center [749, 363] width 70 height 24
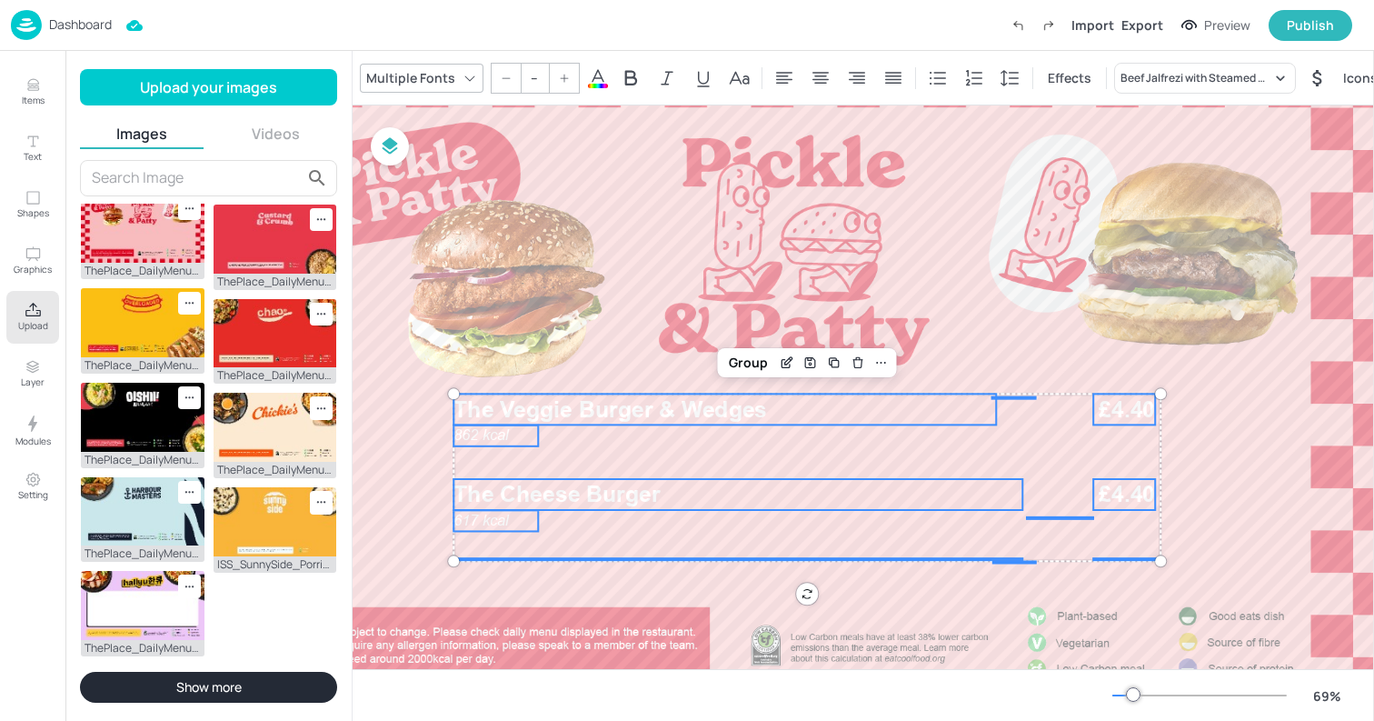
click at [603, 75] on icon at bounding box center [598, 78] width 22 height 22
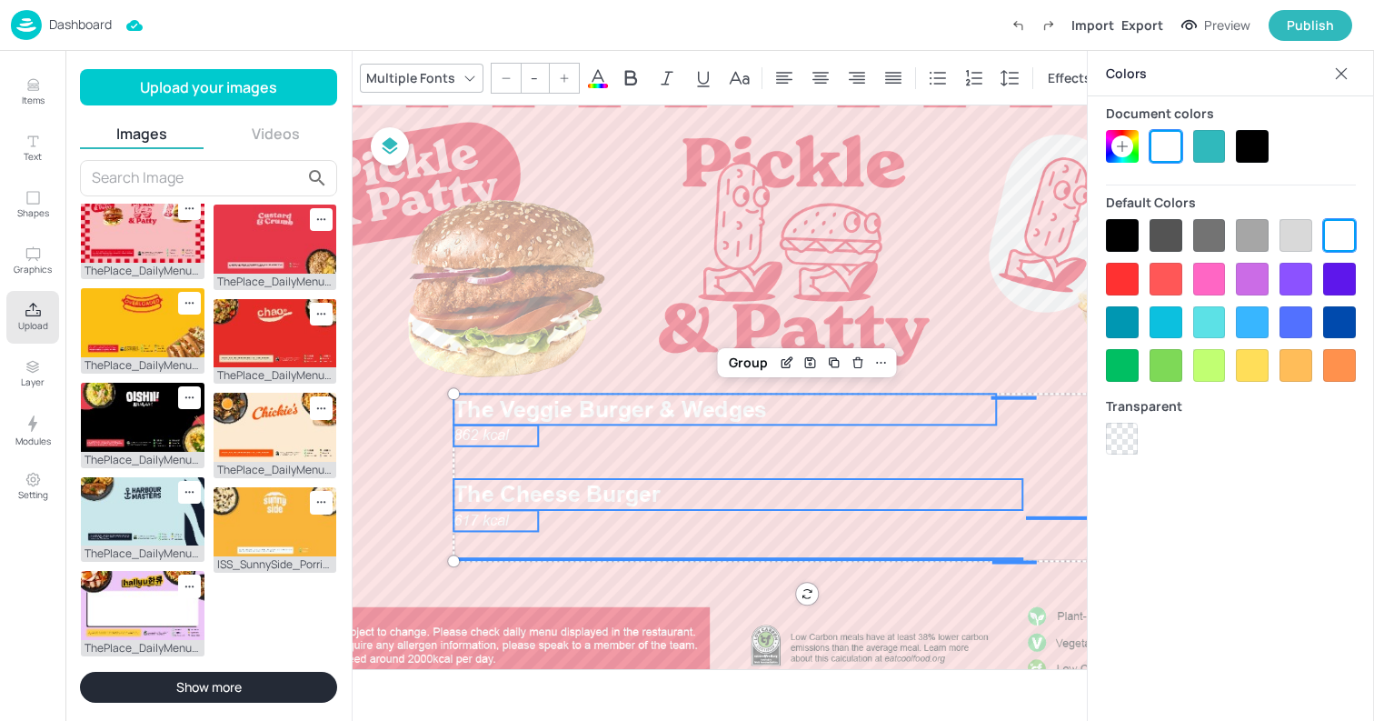
click at [1262, 152] on div at bounding box center [1252, 146] width 33 height 33
click at [740, 251] on div at bounding box center [795, 403] width 1202 height 676
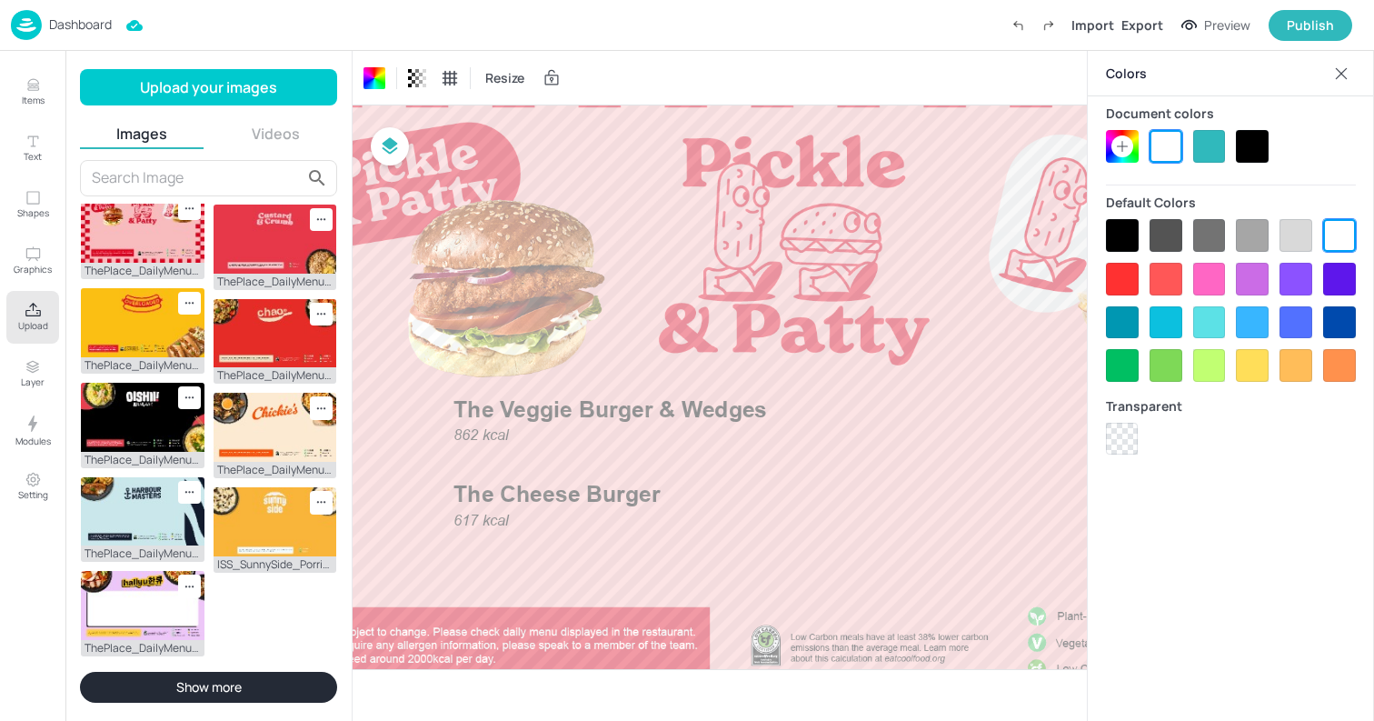
click at [1337, 80] on icon at bounding box center [1342, 74] width 18 height 18
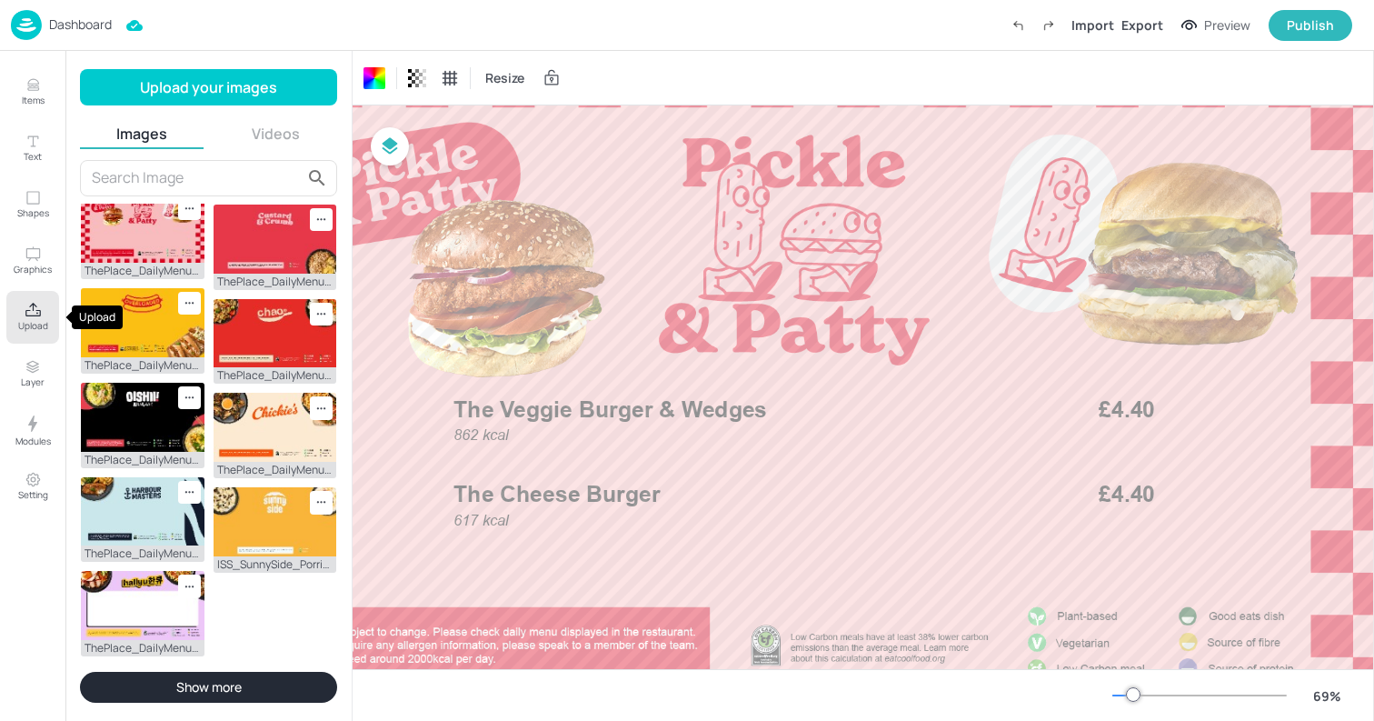
click at [44, 321] on p "Upload" at bounding box center [33, 325] width 30 height 13
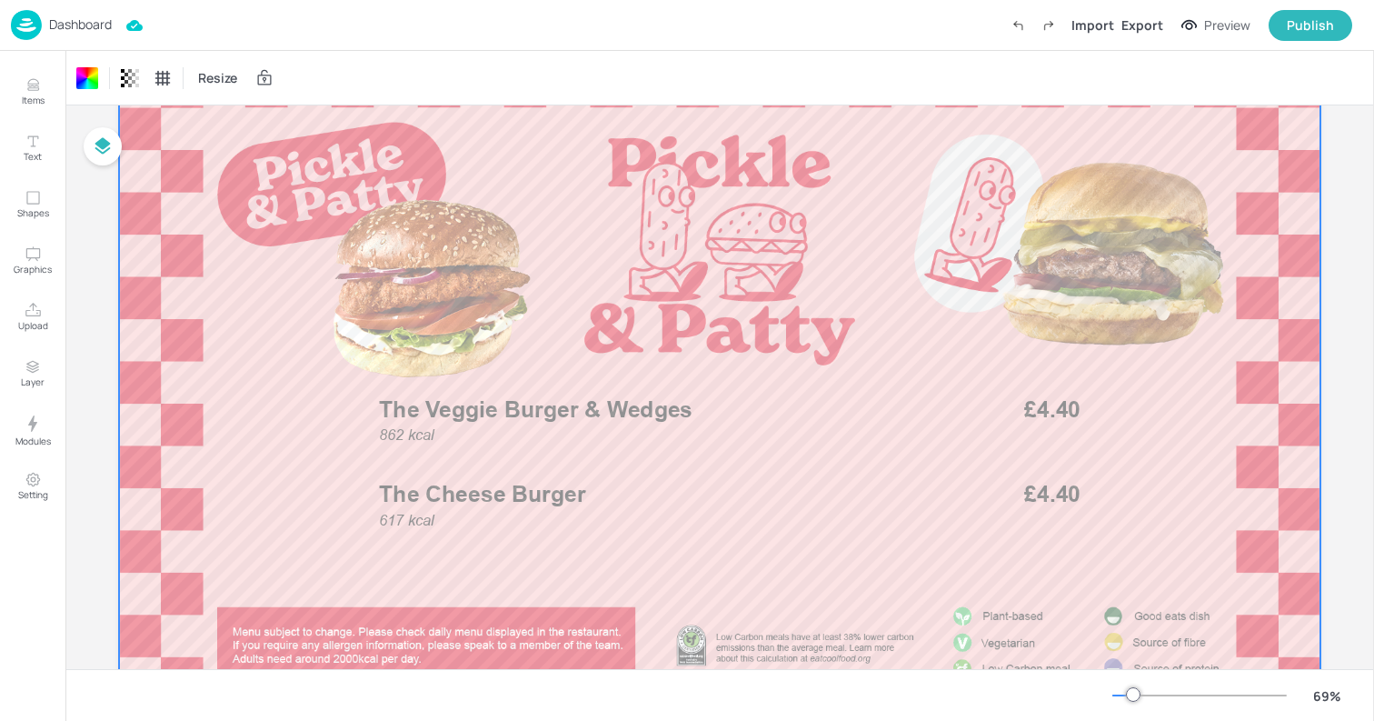
scroll to position [98, 0]
click at [485, 249] on div at bounding box center [720, 403] width 1202 height 676
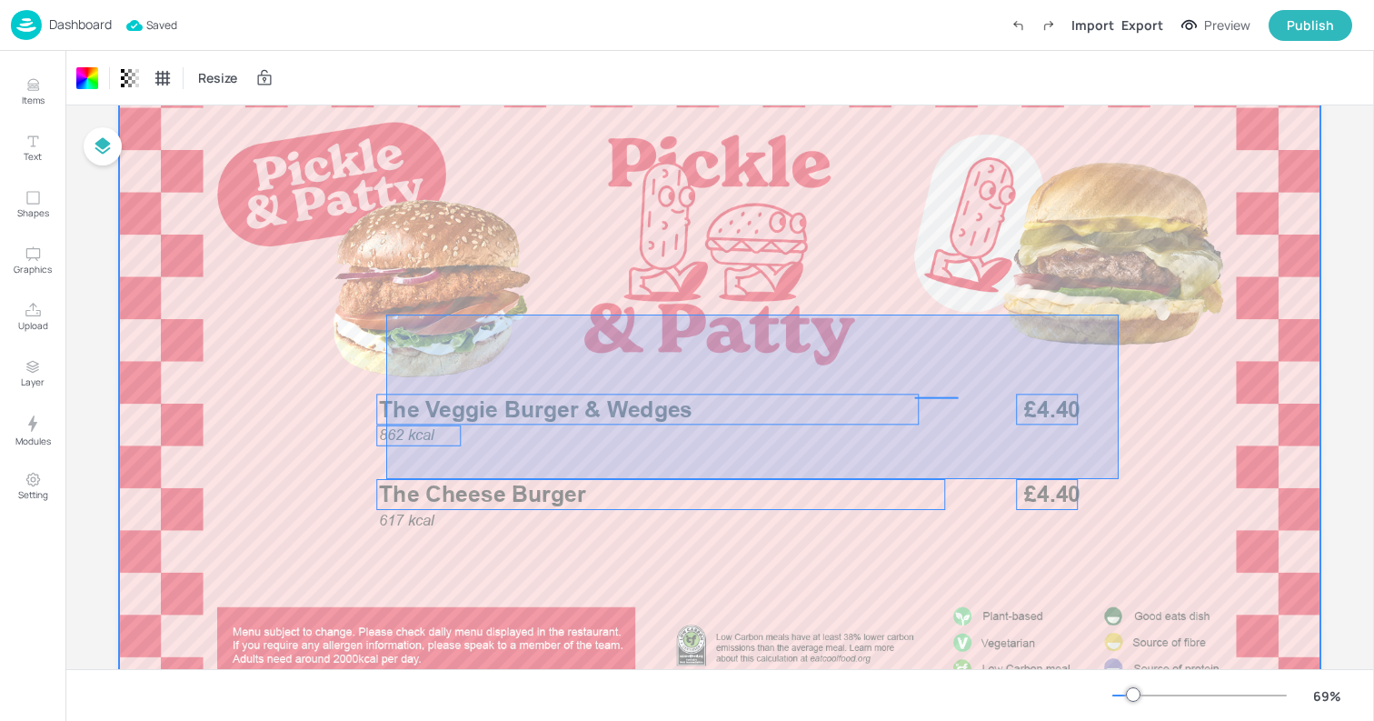
drag, startPoint x: 386, startPoint y: 315, endPoint x: 1119, endPoint y: 479, distance: 750.9
click at [1119, 479] on div at bounding box center [720, 403] width 1202 height 676
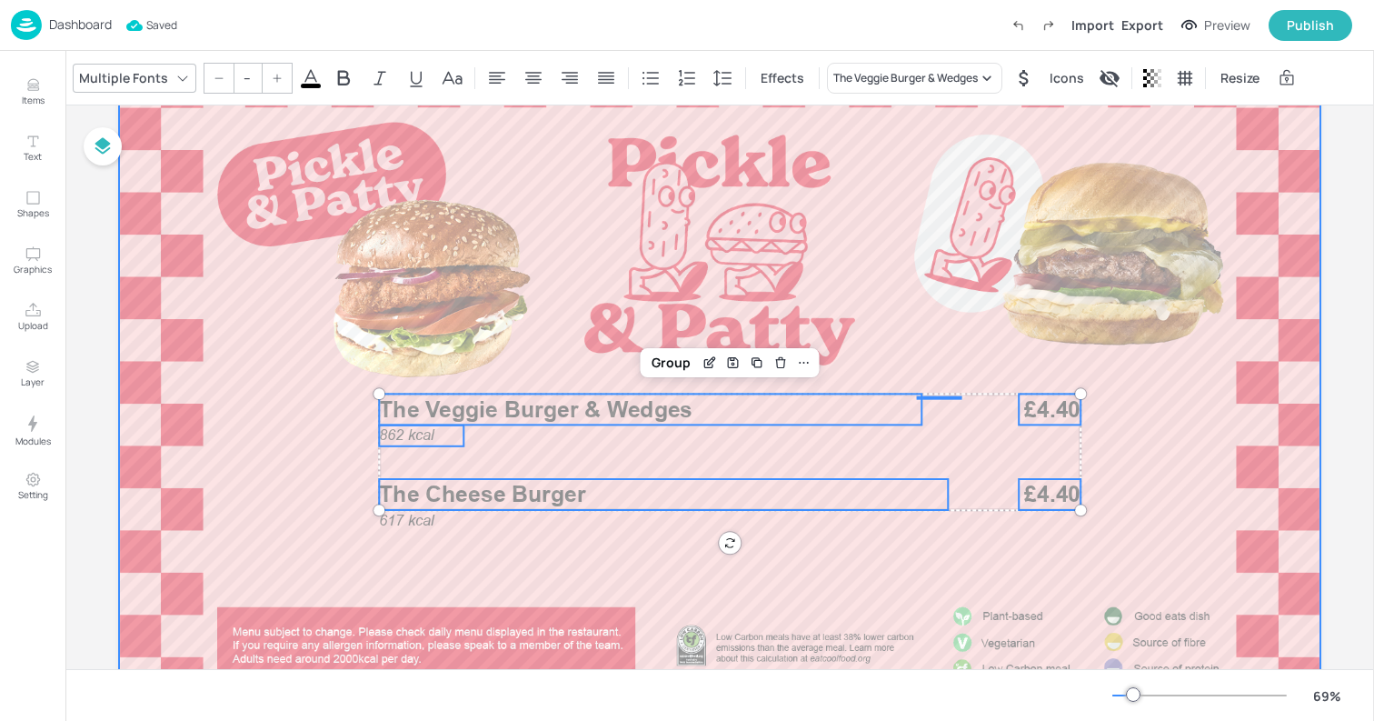
click at [833, 295] on div at bounding box center [720, 403] width 1202 height 676
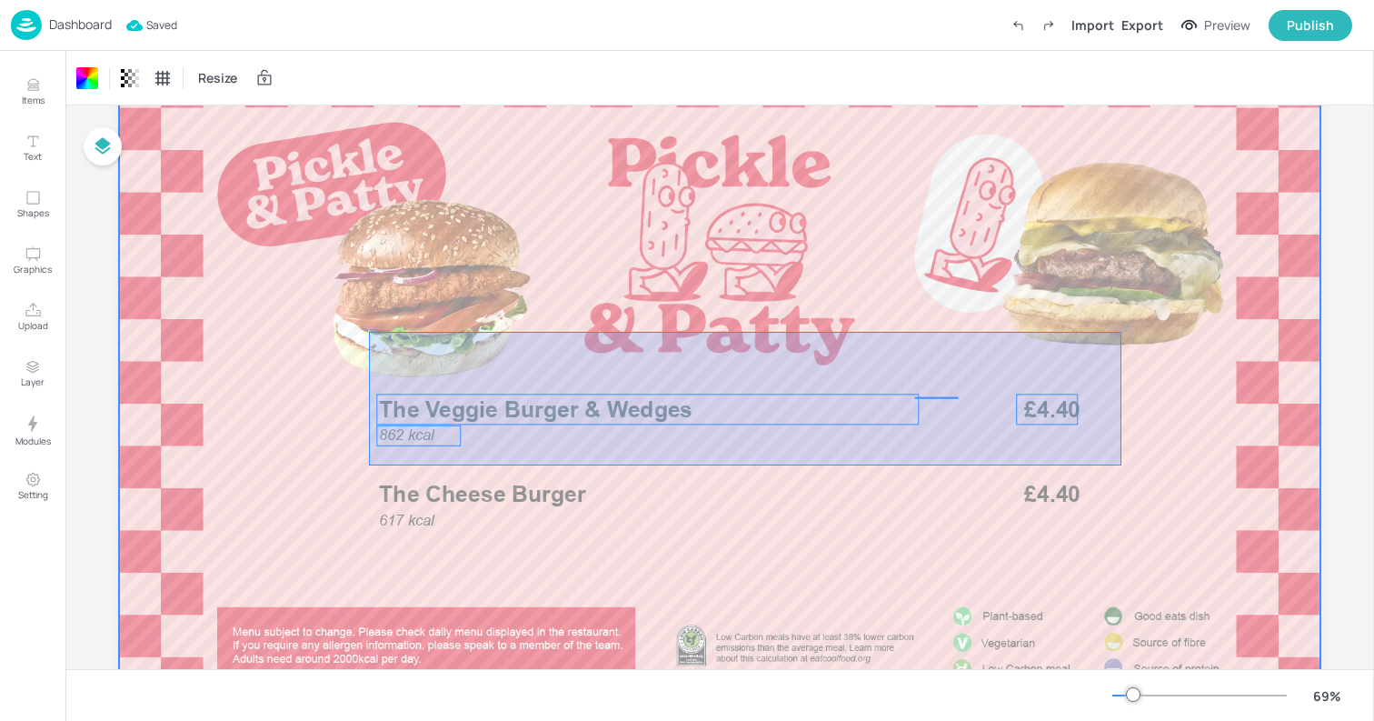
drag, startPoint x: 369, startPoint y: 332, endPoint x: 1125, endPoint y: 465, distance: 768.0
click at [1125, 465] on div at bounding box center [720, 403] width 1202 height 676
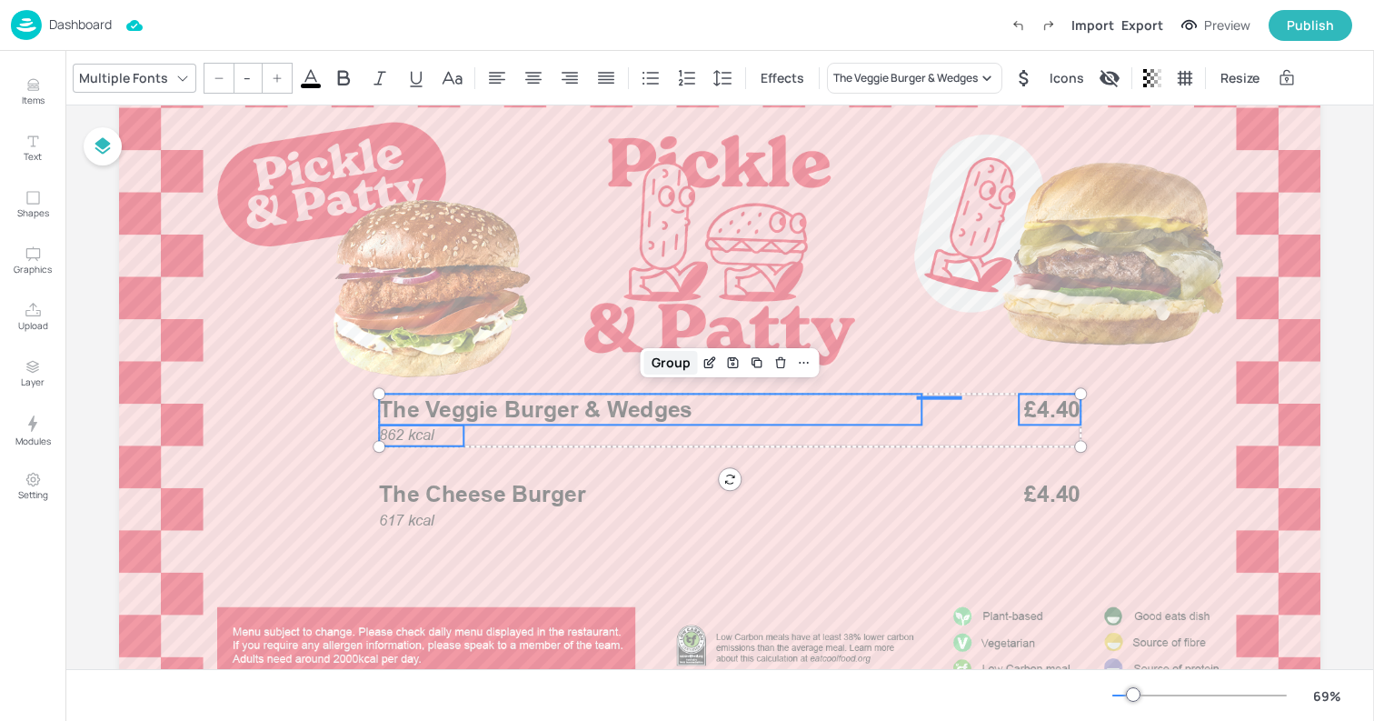
click at [661, 360] on div "Group" at bounding box center [671, 363] width 54 height 24
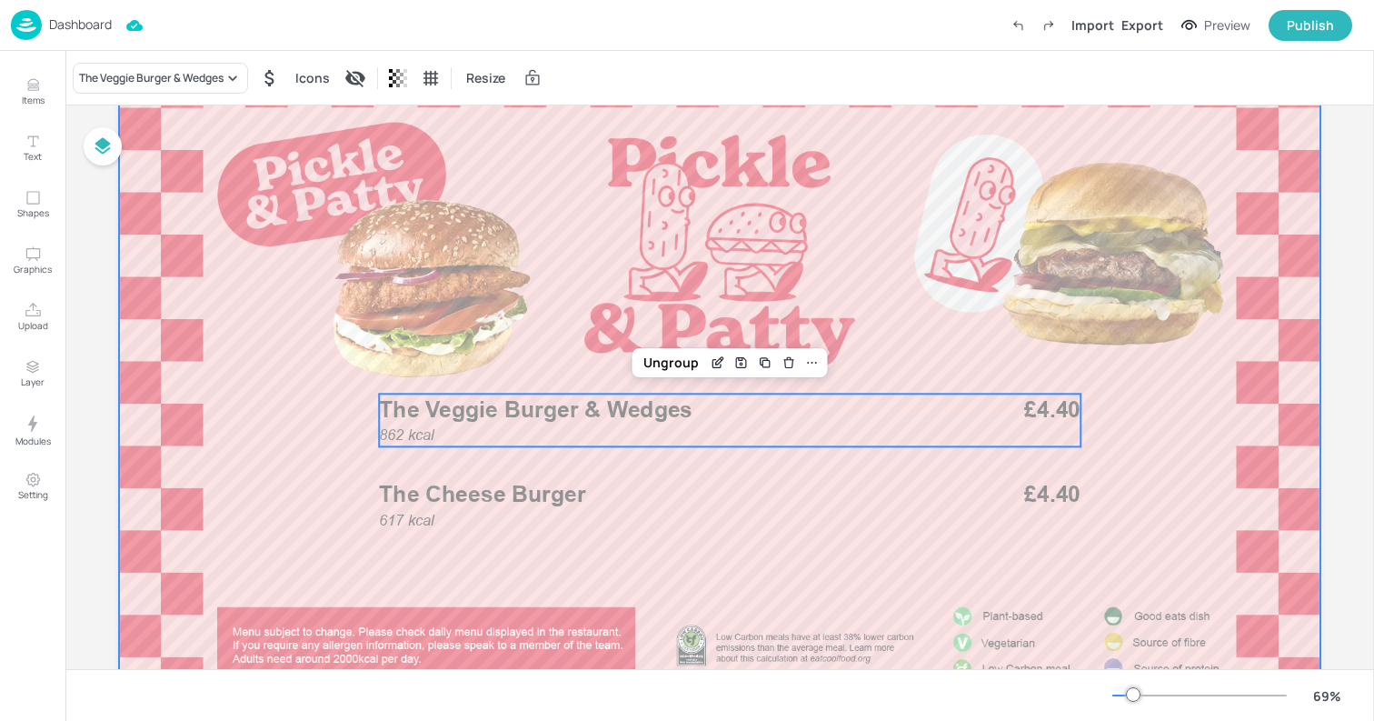
click at [313, 491] on div at bounding box center [720, 403] width 1202 height 676
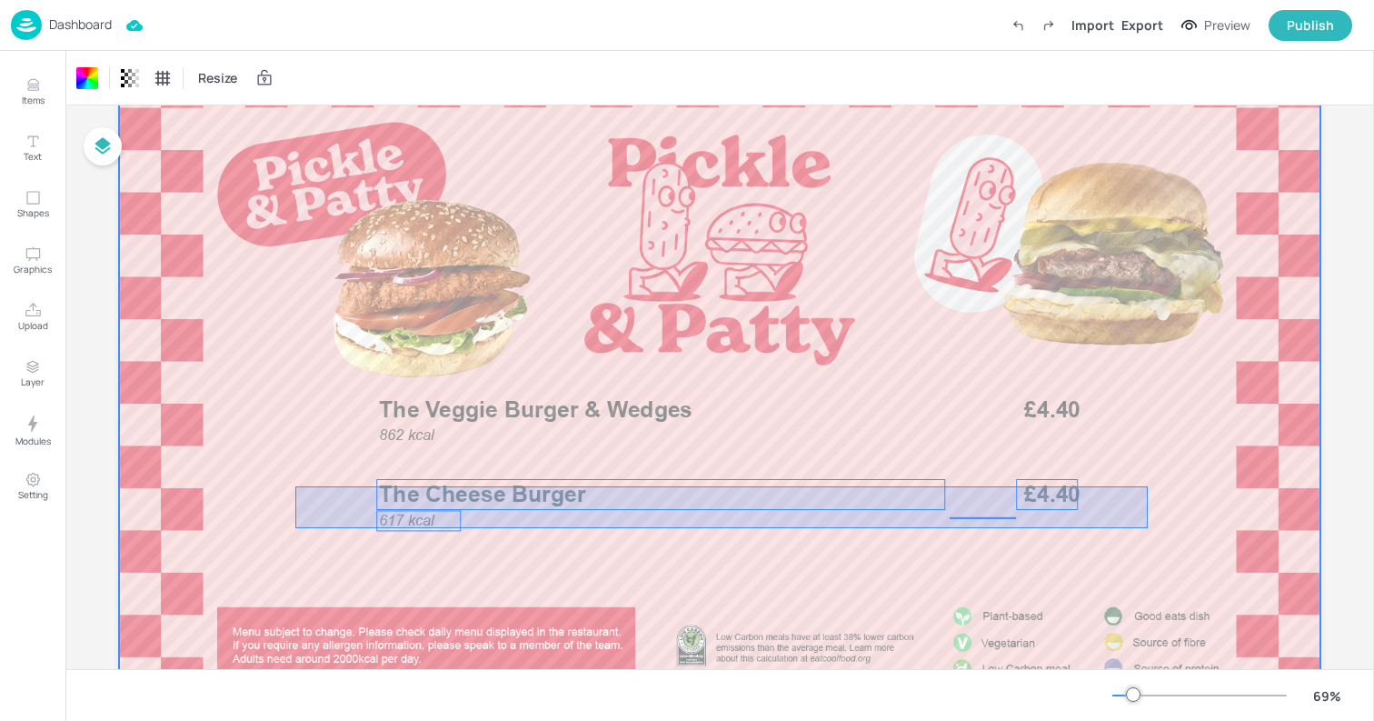
drag, startPoint x: 295, startPoint y: 486, endPoint x: 1148, endPoint y: 528, distance: 853.7
click at [1148, 528] on div at bounding box center [720, 403] width 1202 height 676
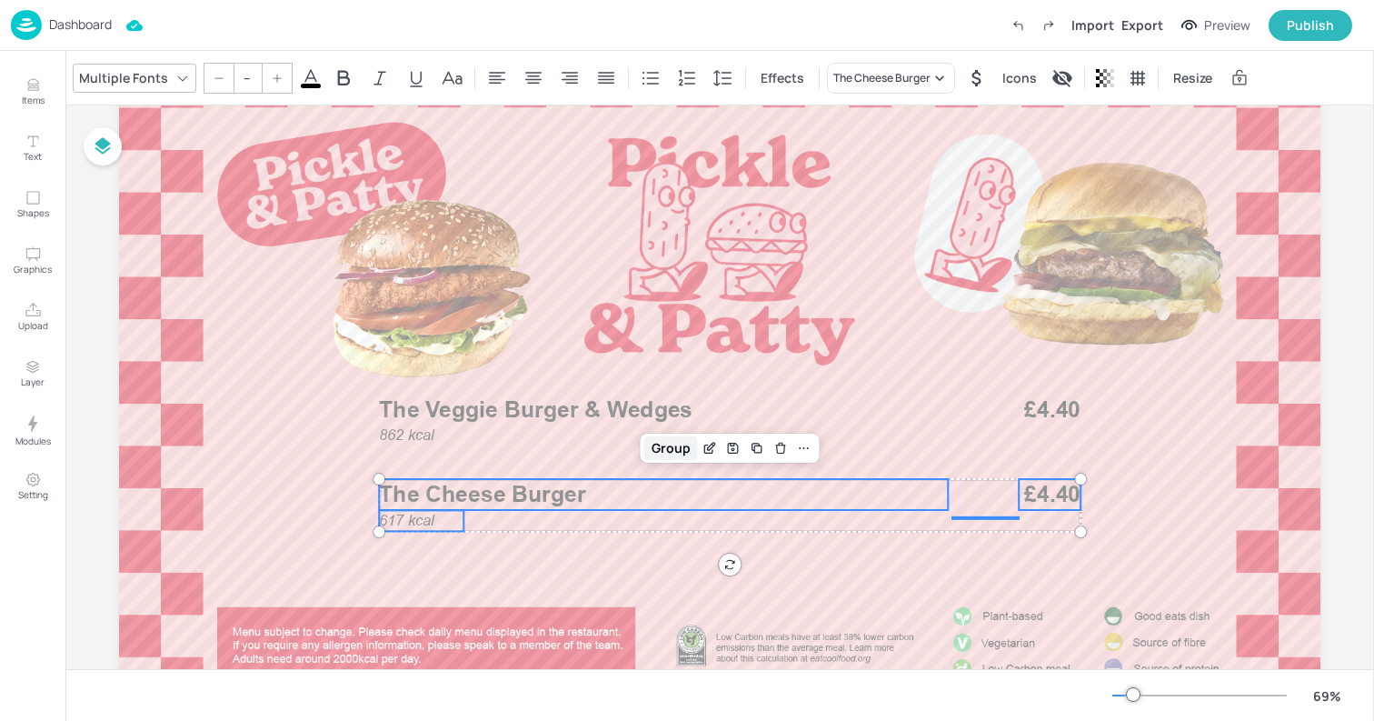
click at [665, 447] on div "Group" at bounding box center [671, 448] width 54 height 24
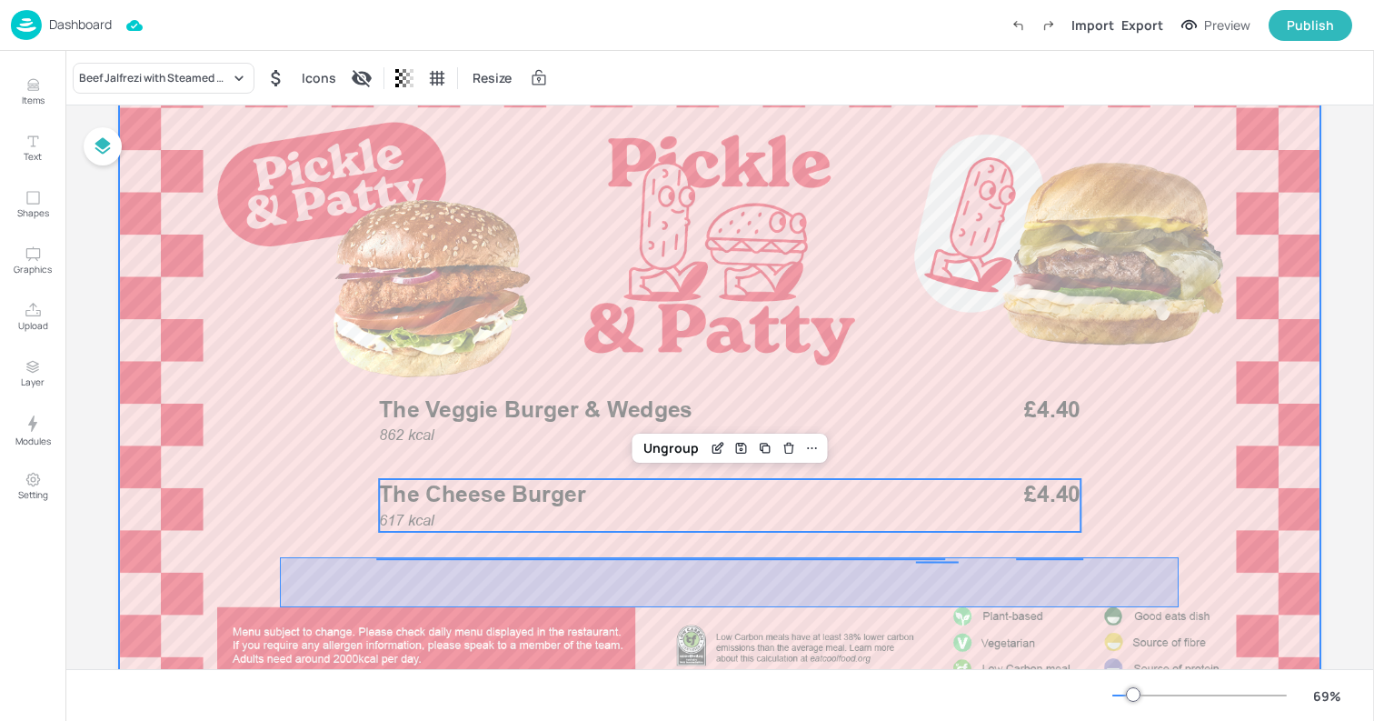
drag, startPoint x: 280, startPoint y: 557, endPoint x: 1179, endPoint y: 607, distance: 900.4
click at [1179, 607] on div at bounding box center [720, 403] width 1202 height 676
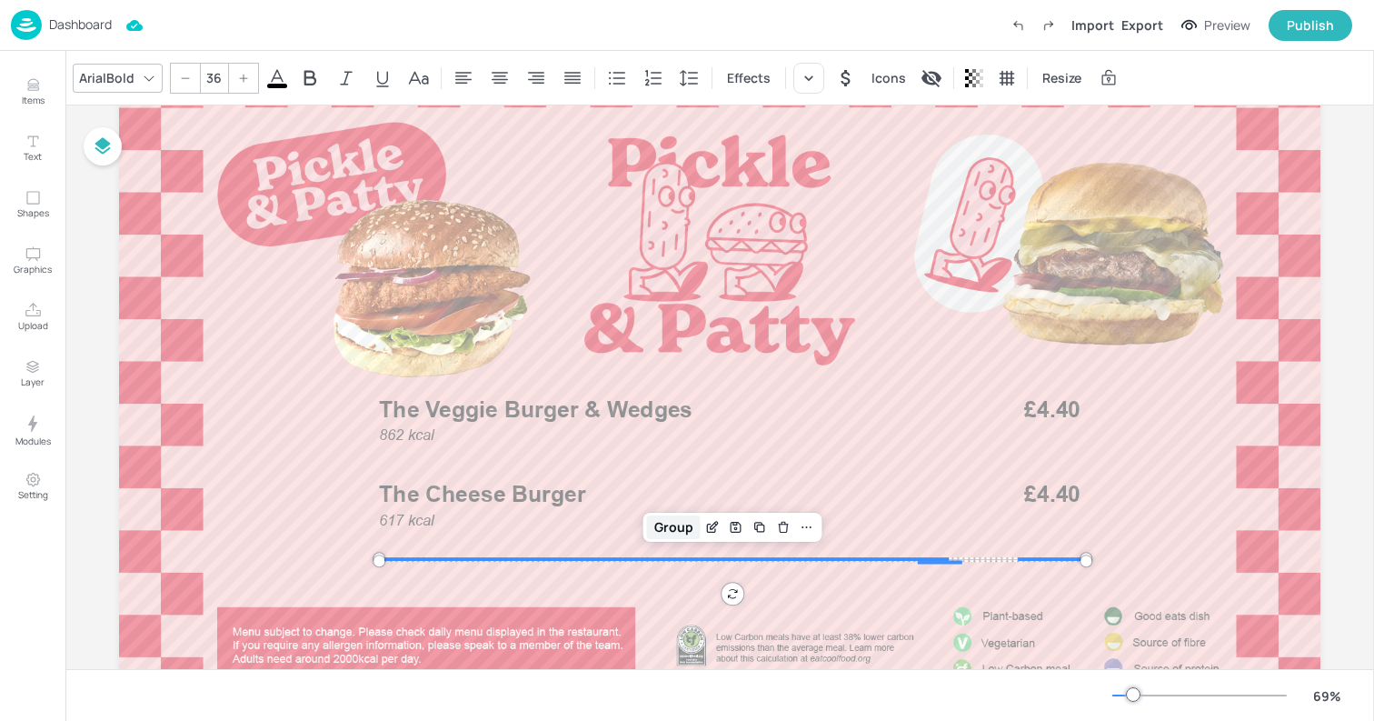
click at [675, 533] on div "Group" at bounding box center [674, 527] width 54 height 24
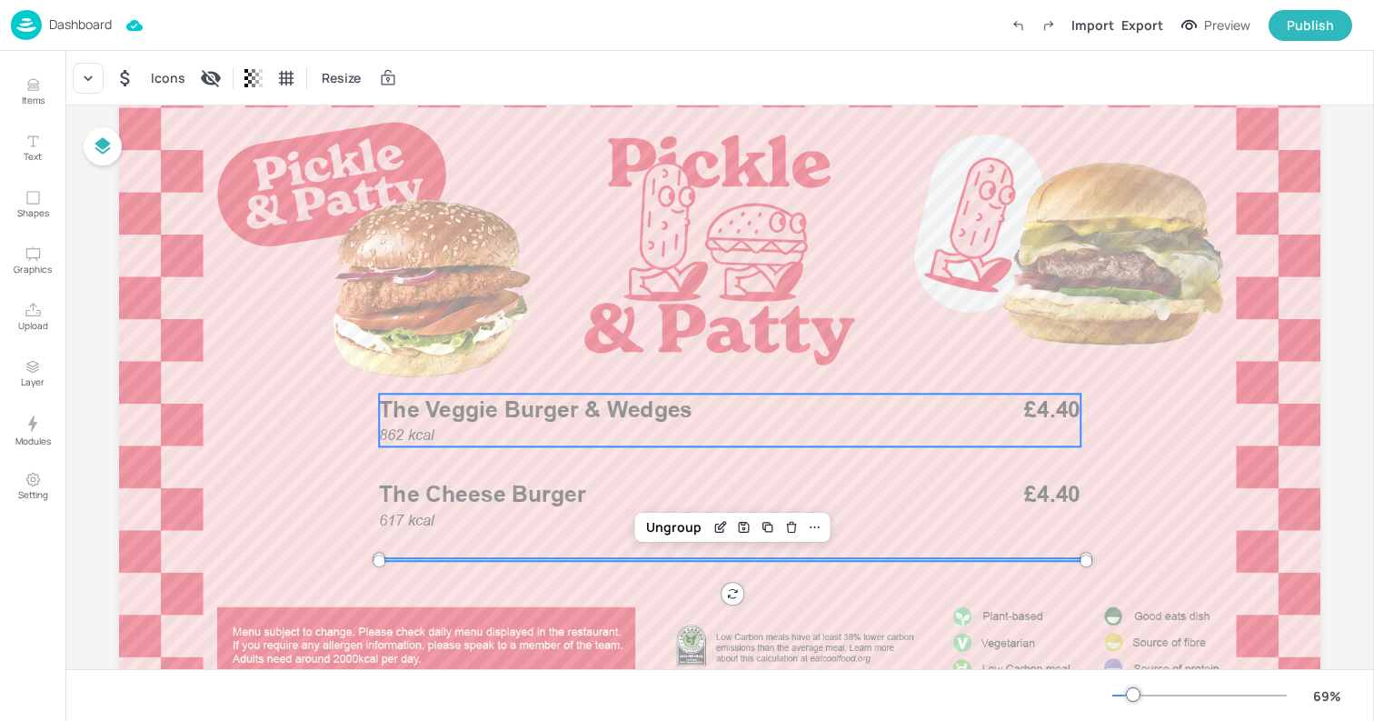
click at [604, 429] on div "862 kcal The Veggie Burger & Wedges £4.40" at bounding box center [730, 420] width 702 height 53
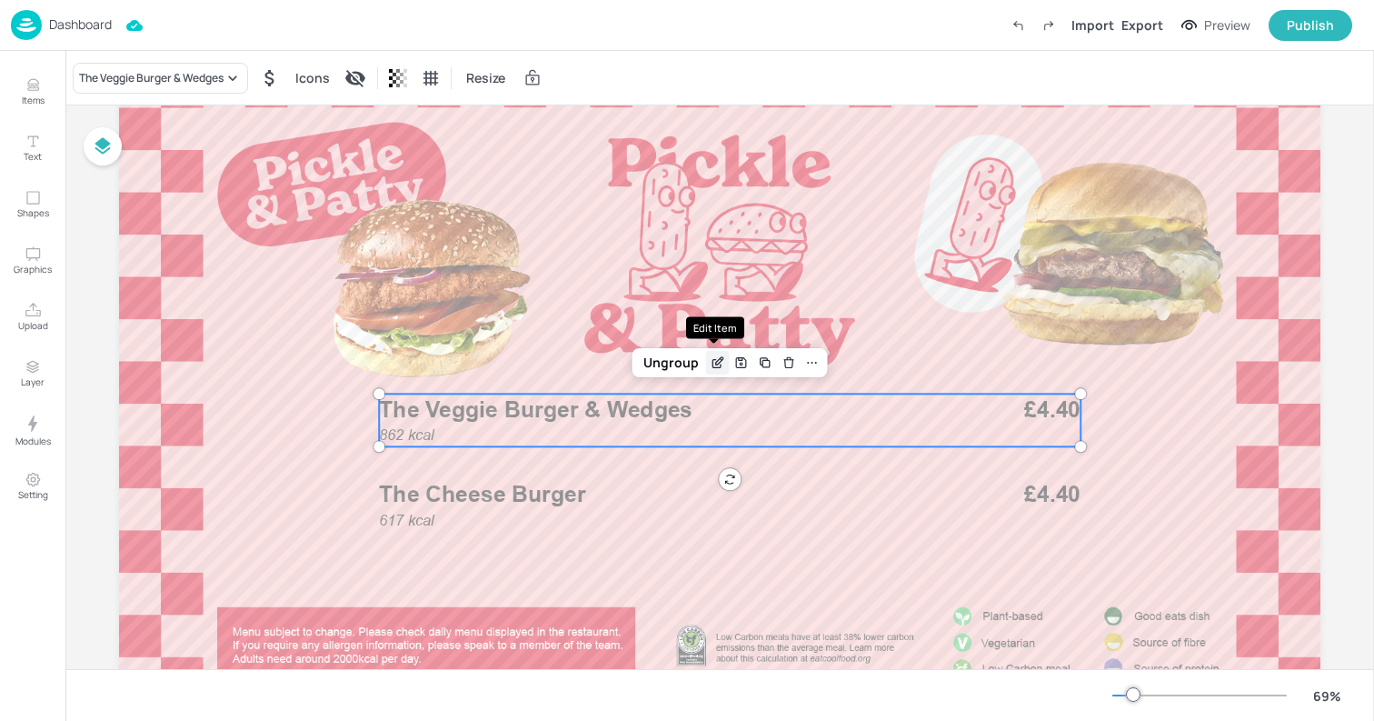
click at [720, 365] on icon "Edit Item" at bounding box center [717, 362] width 15 height 15
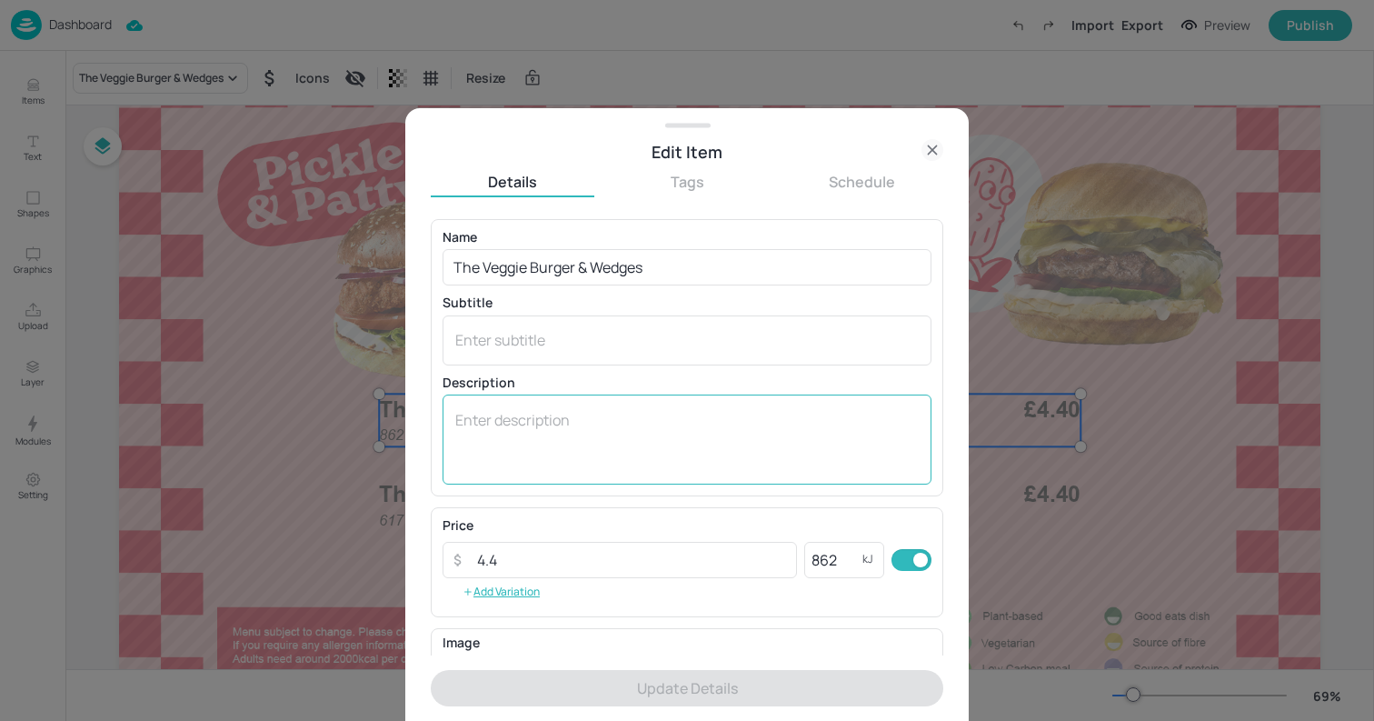
scroll to position [237, 0]
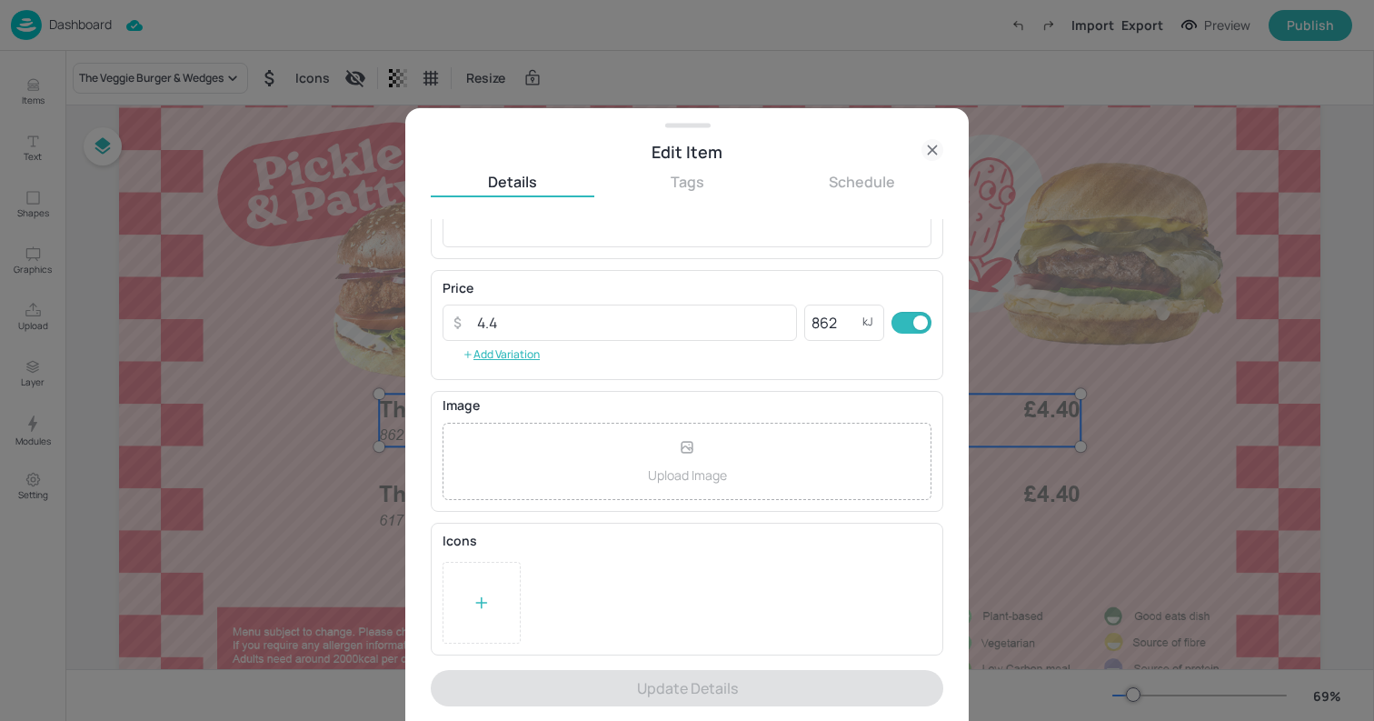
click at [488, 608] on icon at bounding box center [482, 603] width 18 height 18
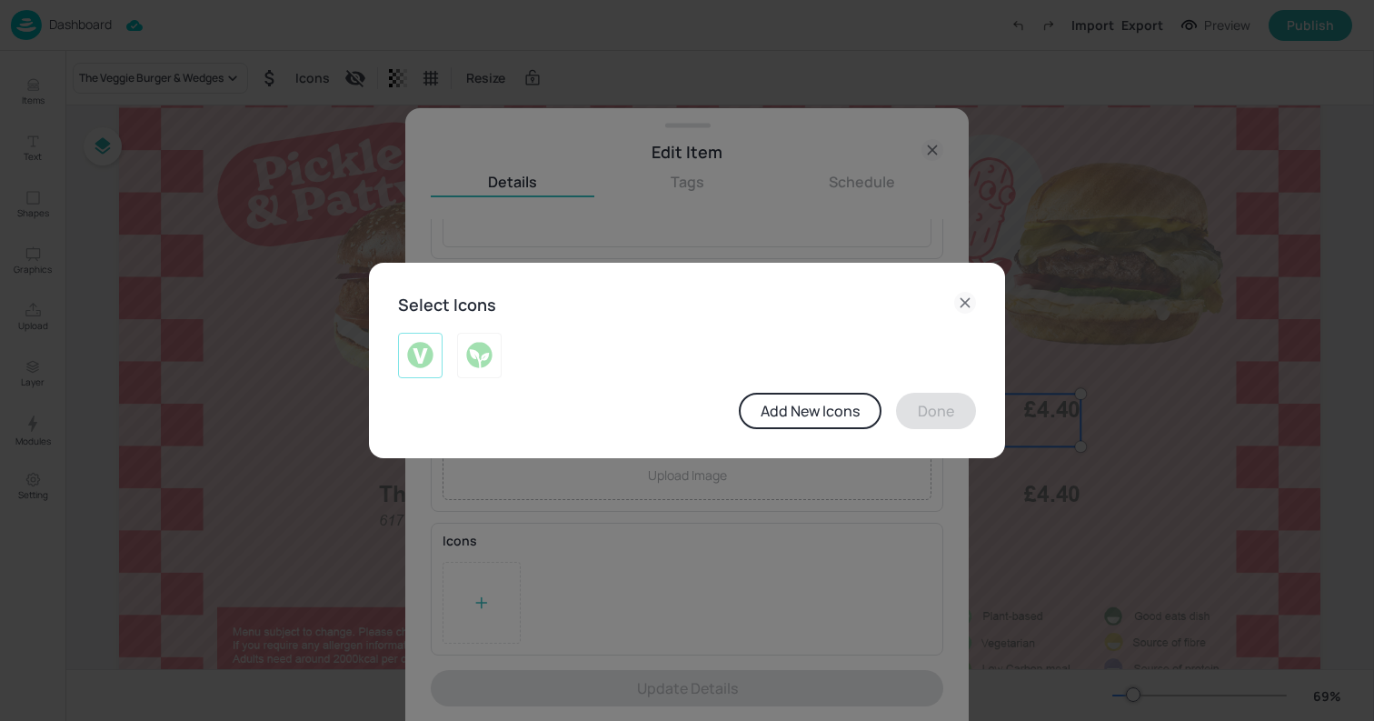
click at [424, 357] on img at bounding box center [420, 355] width 28 height 29
click at [934, 414] on button "Done" at bounding box center [936, 411] width 80 height 36
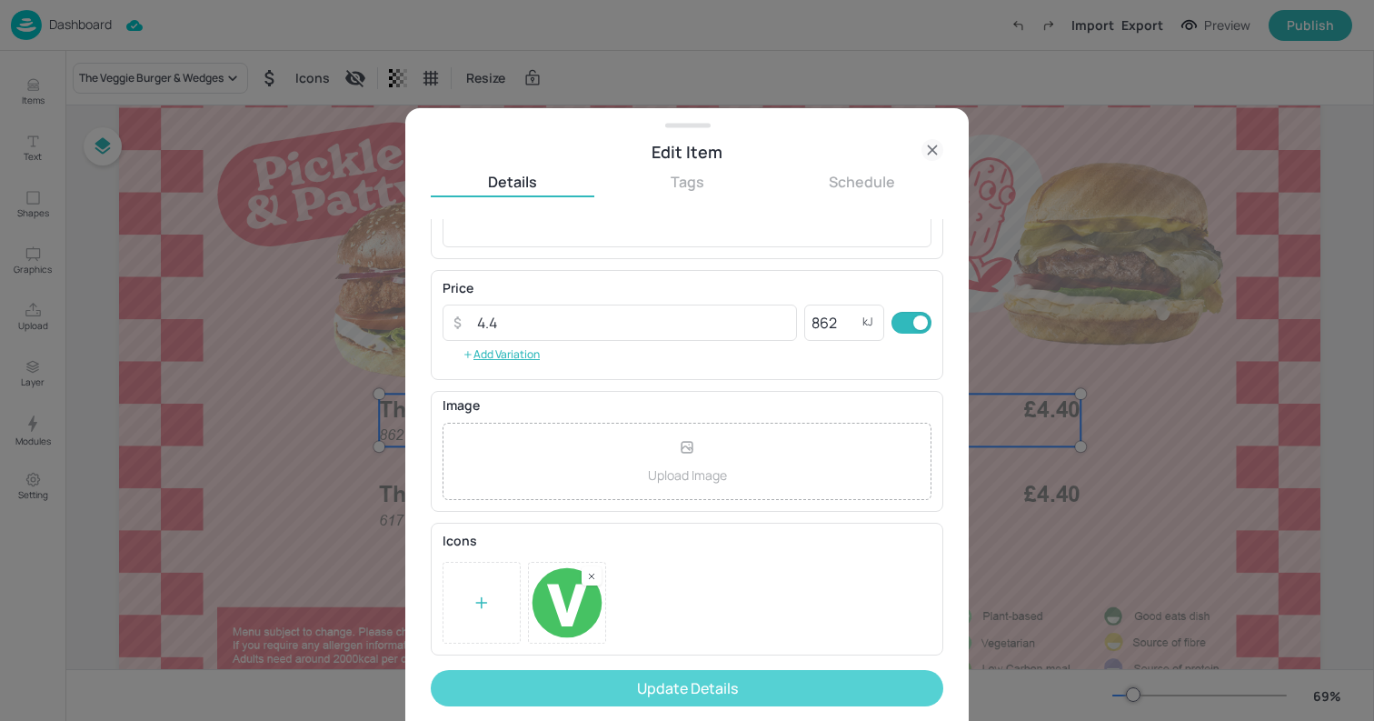
click at [633, 690] on button "Update Details" at bounding box center [687, 688] width 513 height 36
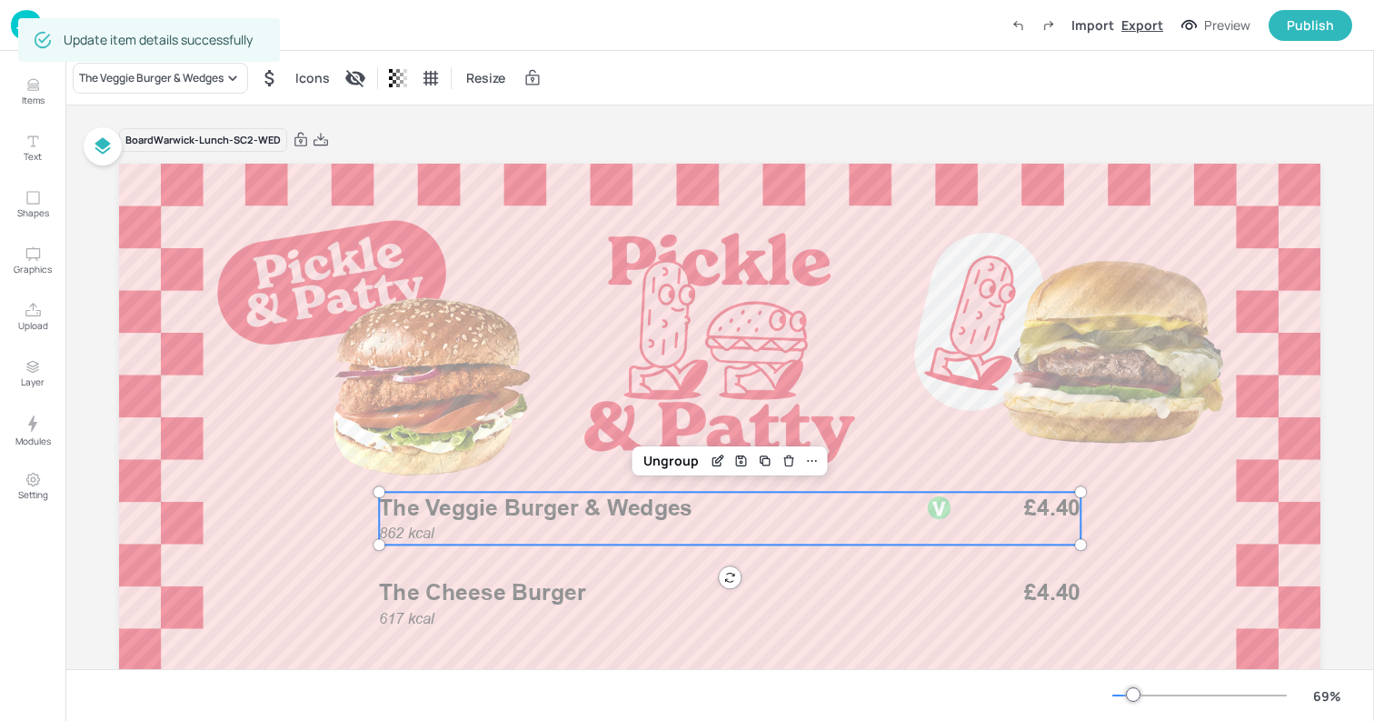
click at [1142, 31] on div "Export" at bounding box center [1143, 24] width 42 height 19
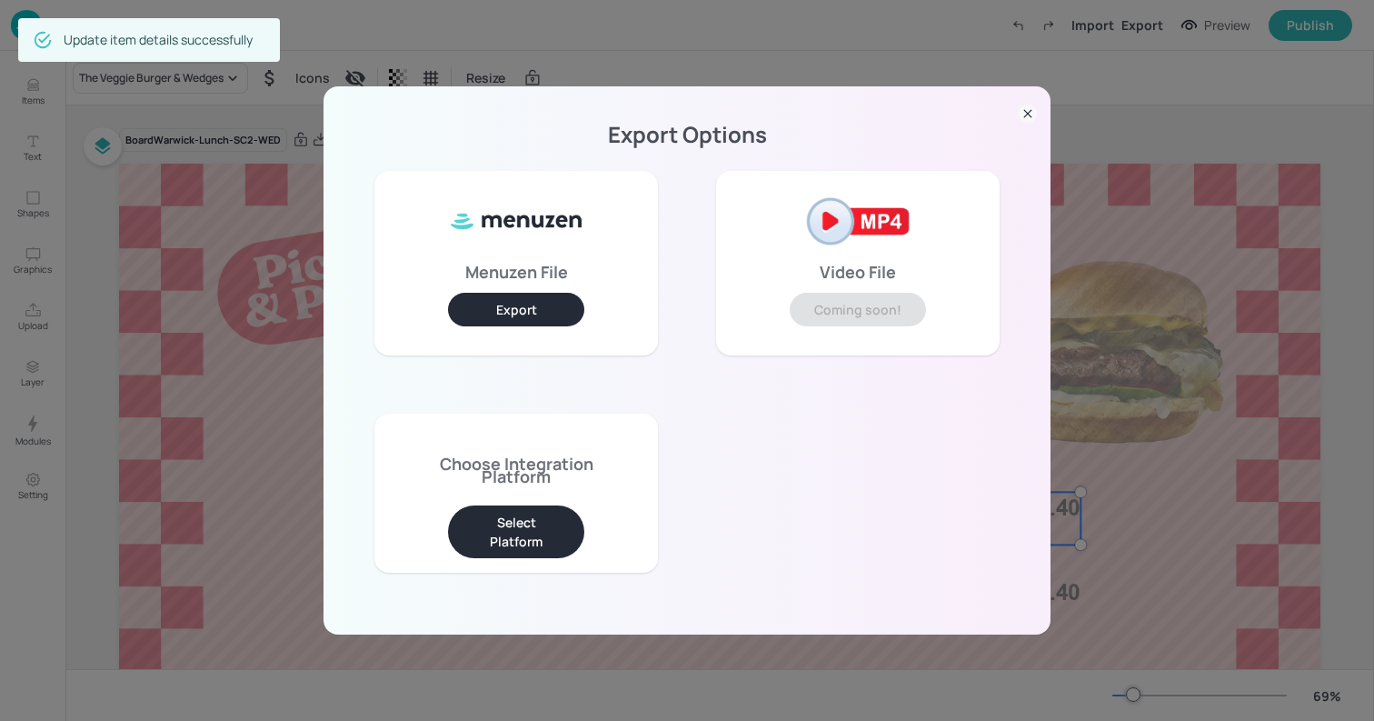
click at [530, 518] on button "Select Platform" at bounding box center [516, 531] width 136 height 53
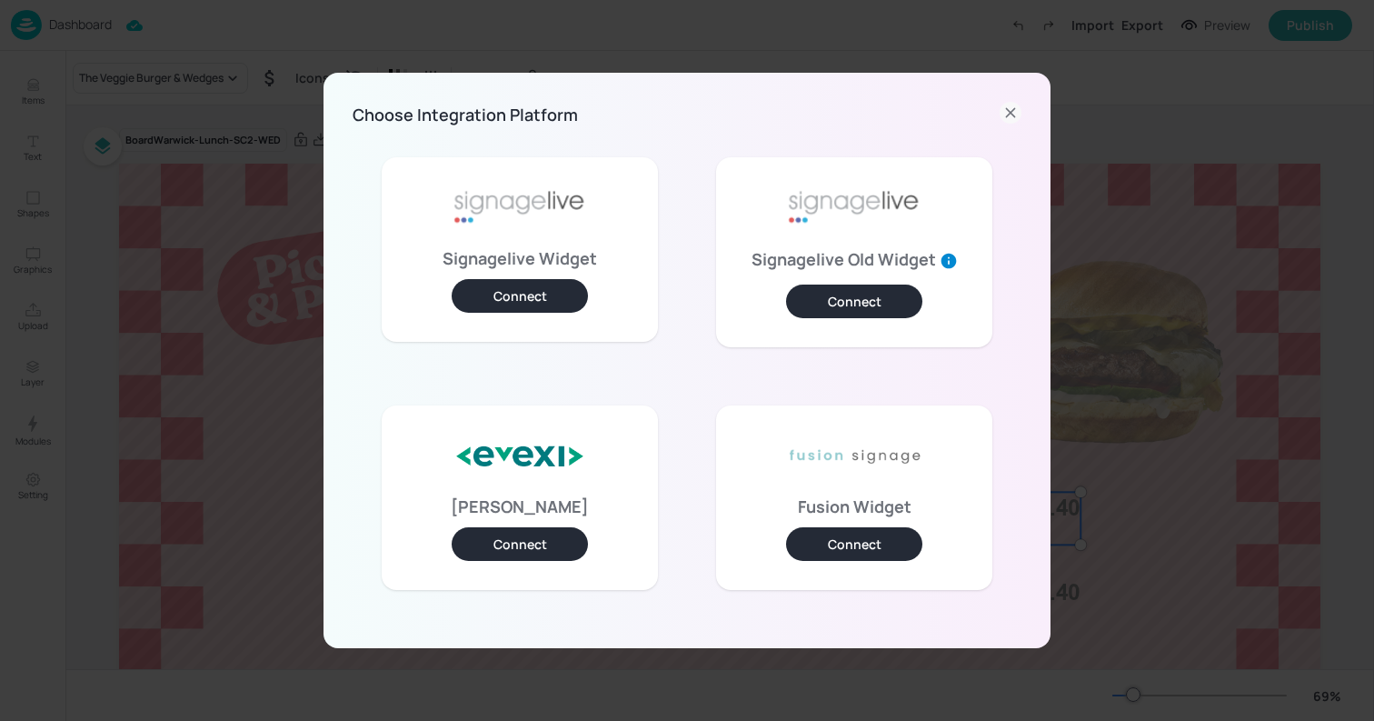
click at [537, 289] on button "Connect" at bounding box center [520, 296] width 136 height 34
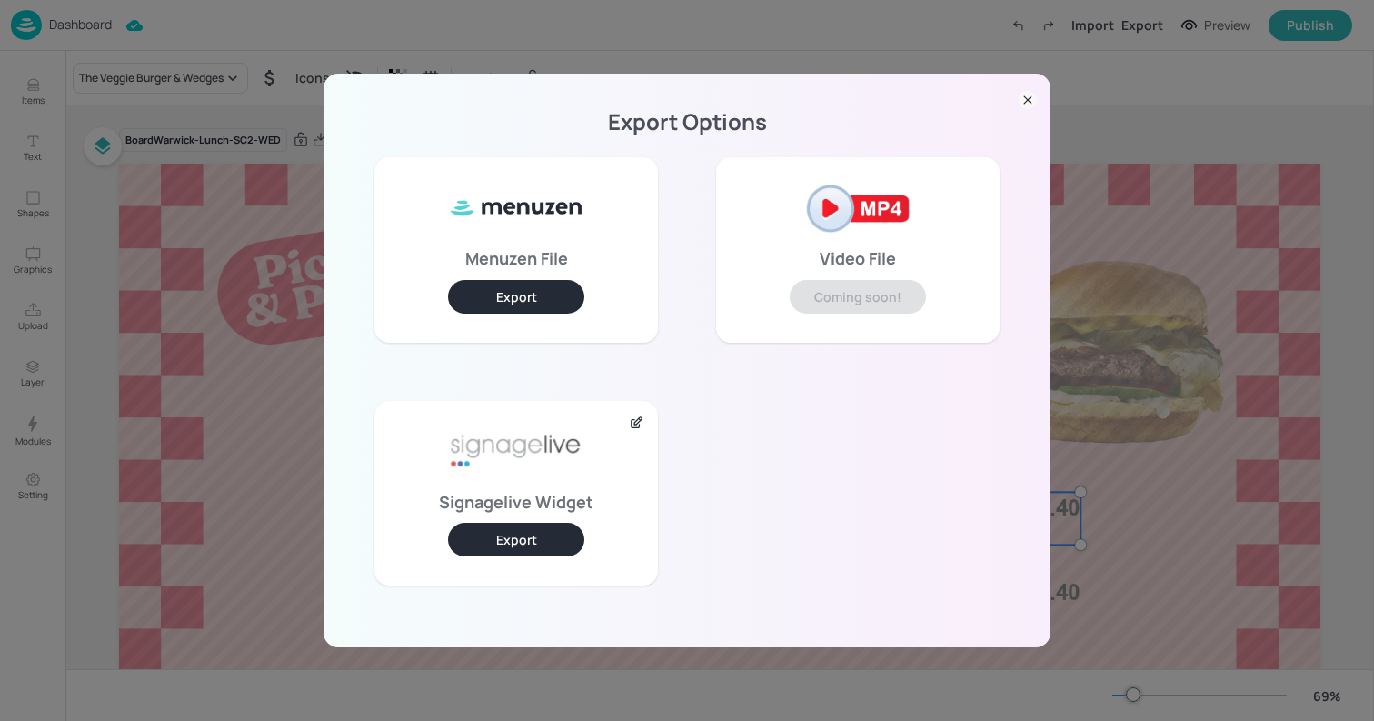
click at [512, 549] on button "Export" at bounding box center [516, 540] width 136 height 34
